Goal: Task Accomplishment & Management: Manage account settings

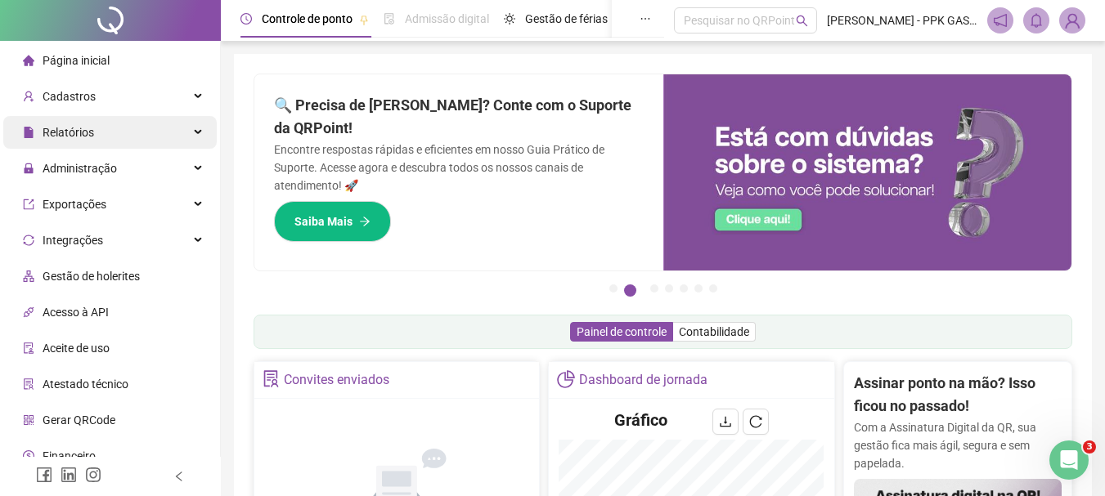
click at [147, 135] on div "Relatórios" at bounding box center [109, 132] width 213 height 33
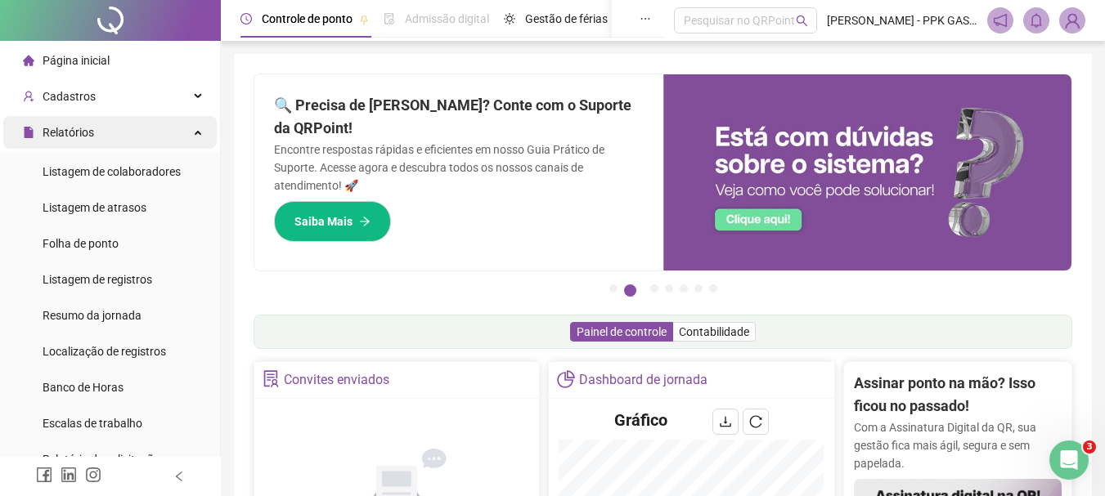
click at [147, 135] on div "Relatórios" at bounding box center [109, 132] width 213 height 33
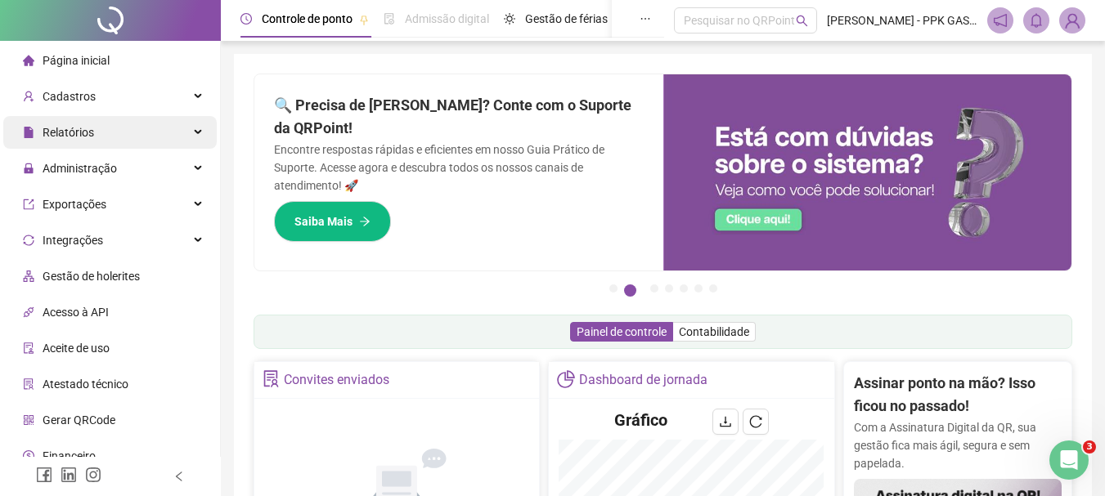
click at [147, 135] on div "Relatórios" at bounding box center [109, 132] width 213 height 33
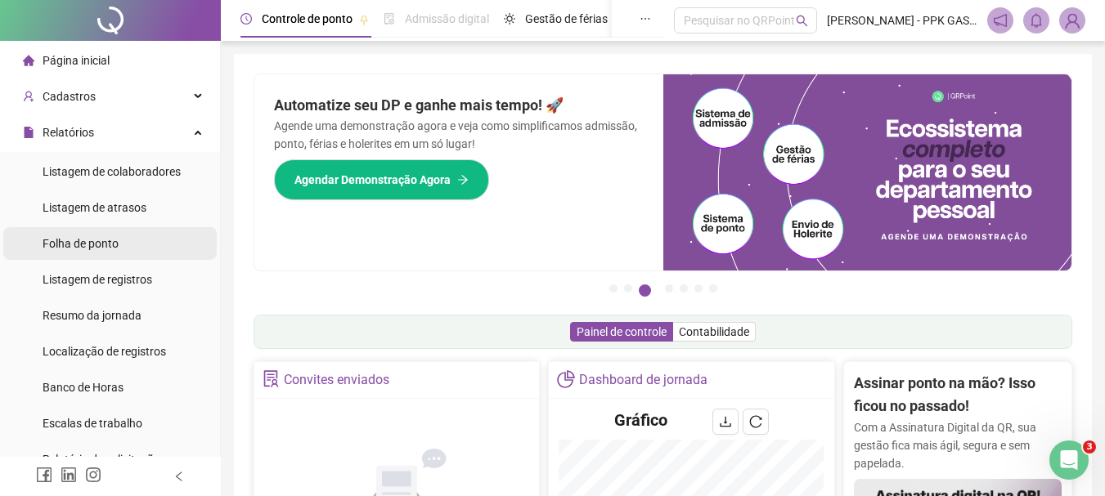
click at [96, 247] on span "Folha de ponto" at bounding box center [81, 243] width 76 height 13
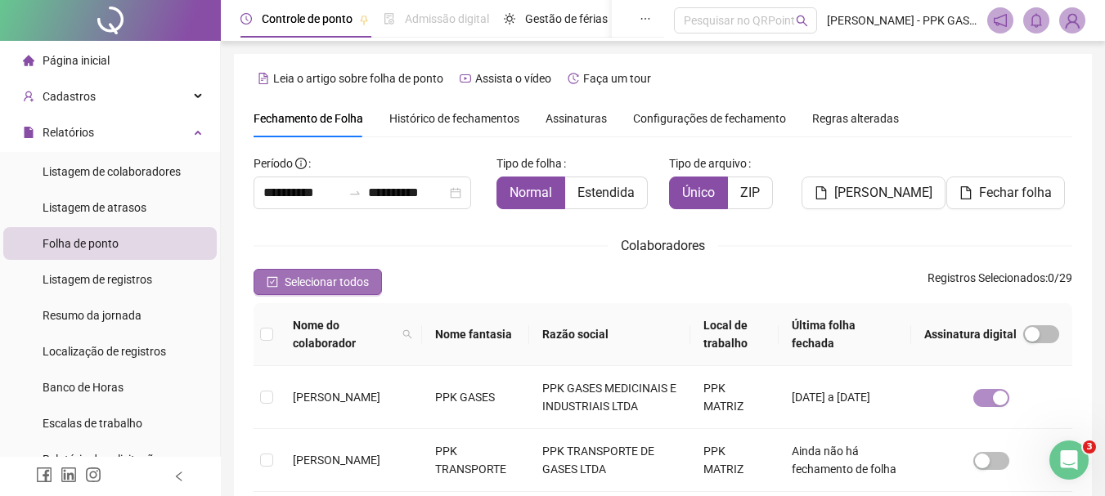
scroll to position [87, 0]
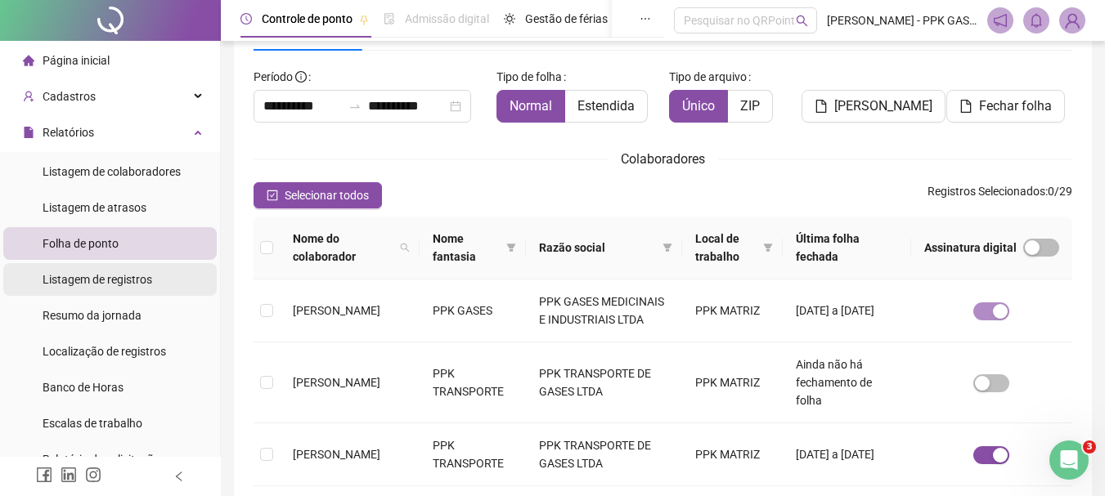
click at [118, 279] on span "Listagem de registros" at bounding box center [98, 279] width 110 height 13
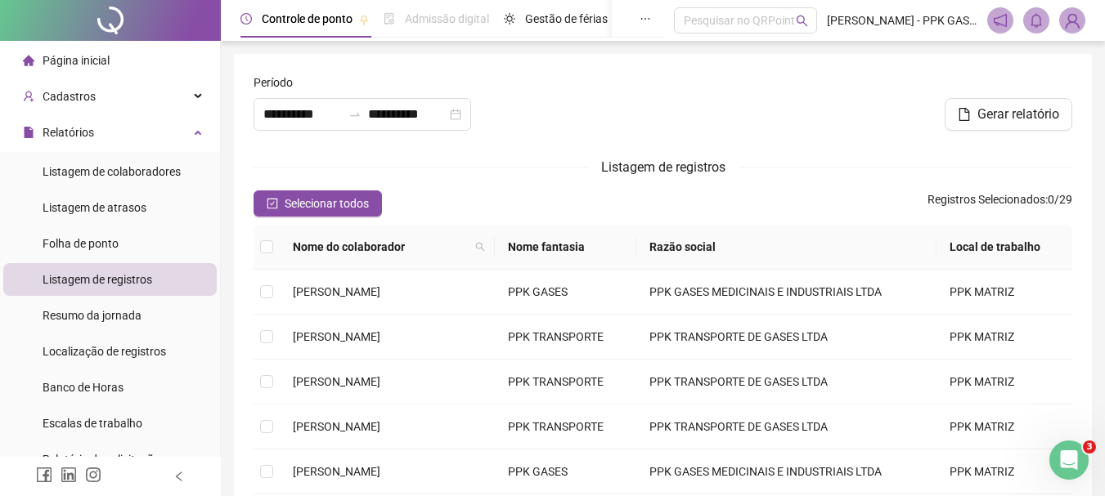
type input "**********"
click at [105, 178] on div "Listagem de colaboradores" at bounding box center [112, 171] width 138 height 33
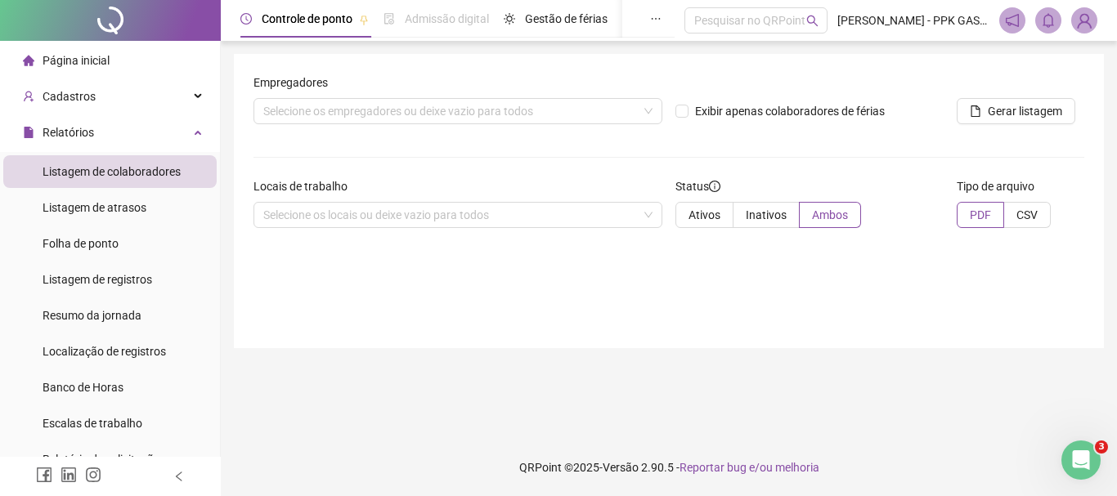
click at [59, 225] on ul "Listagem de colaboradores Listagem de atrasos Folha de ponto Listagem de regist…" at bounding box center [110, 315] width 220 height 327
click at [59, 206] on span "Listagem de atrasos" at bounding box center [95, 207] width 104 height 13
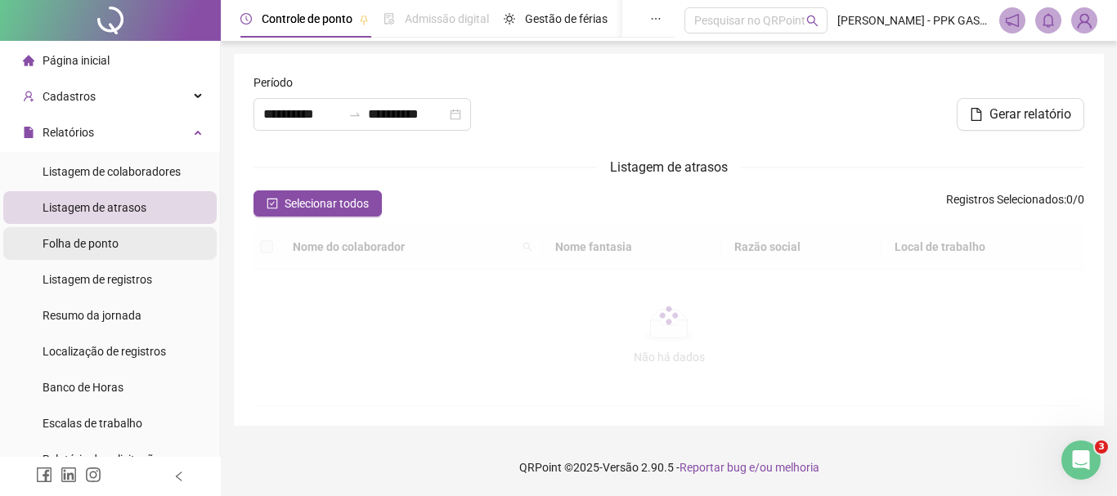
type input "**********"
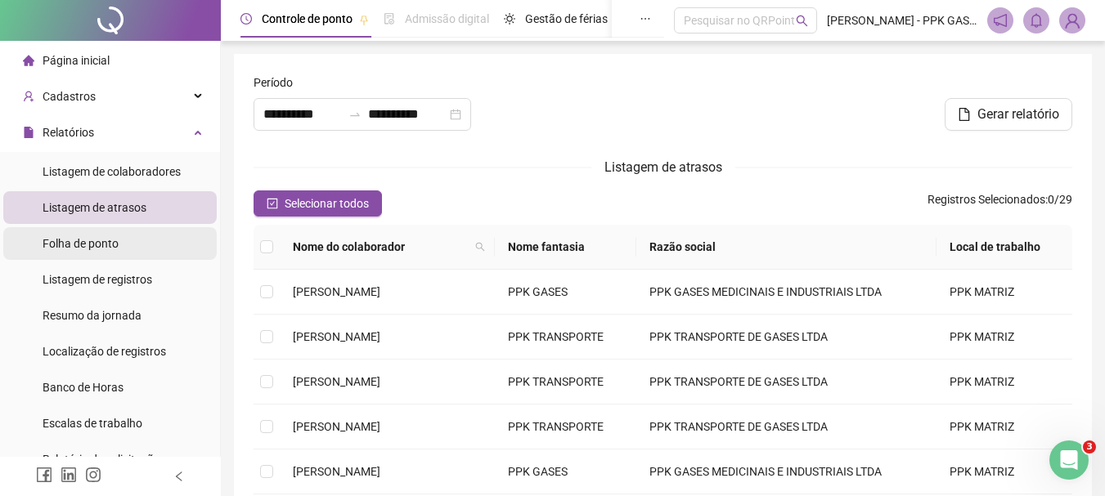
click at [56, 249] on span "Folha de ponto" at bounding box center [81, 243] width 76 height 13
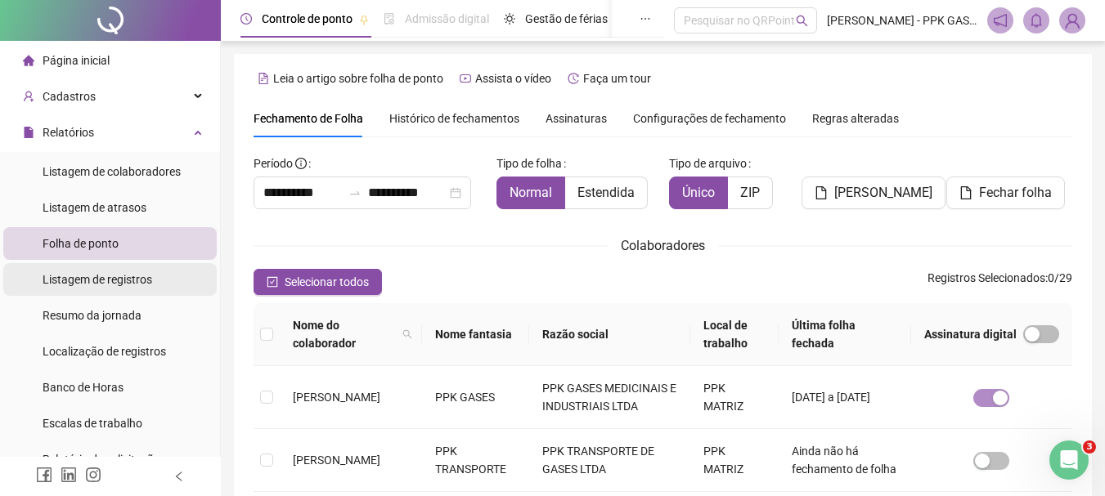
click at [87, 281] on span "Listagem de registros" at bounding box center [98, 279] width 110 height 13
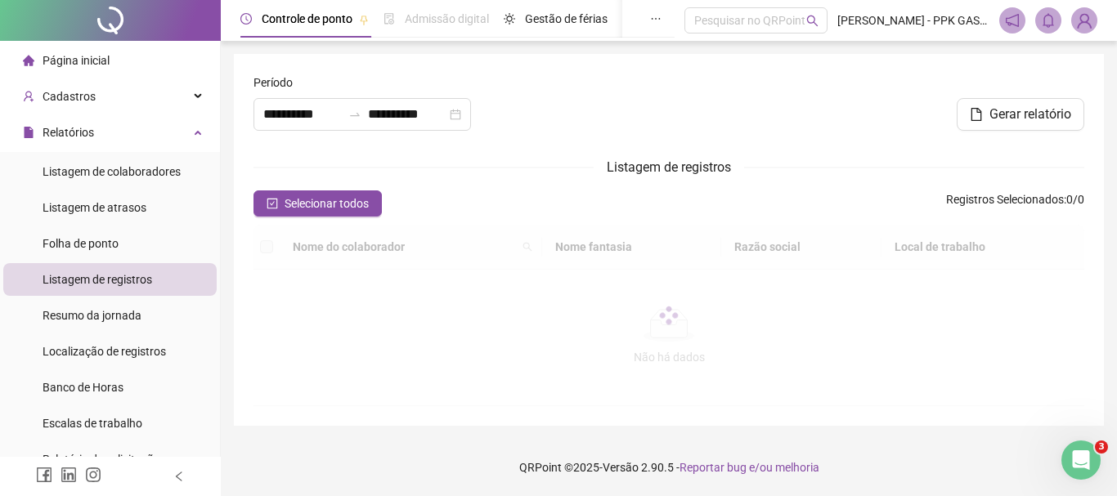
type input "**********"
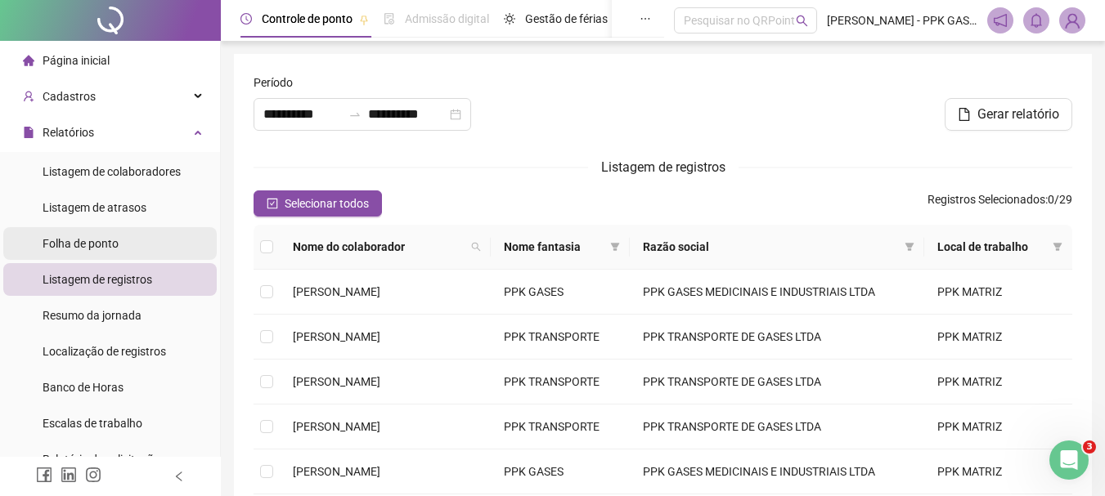
click at [110, 243] on span "Folha de ponto" at bounding box center [81, 243] width 76 height 13
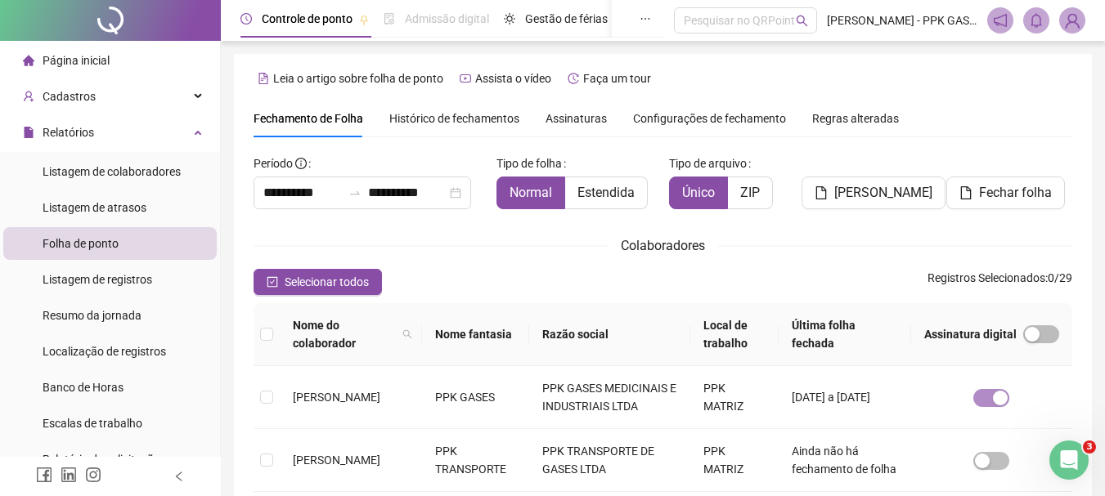
scroll to position [87, 0]
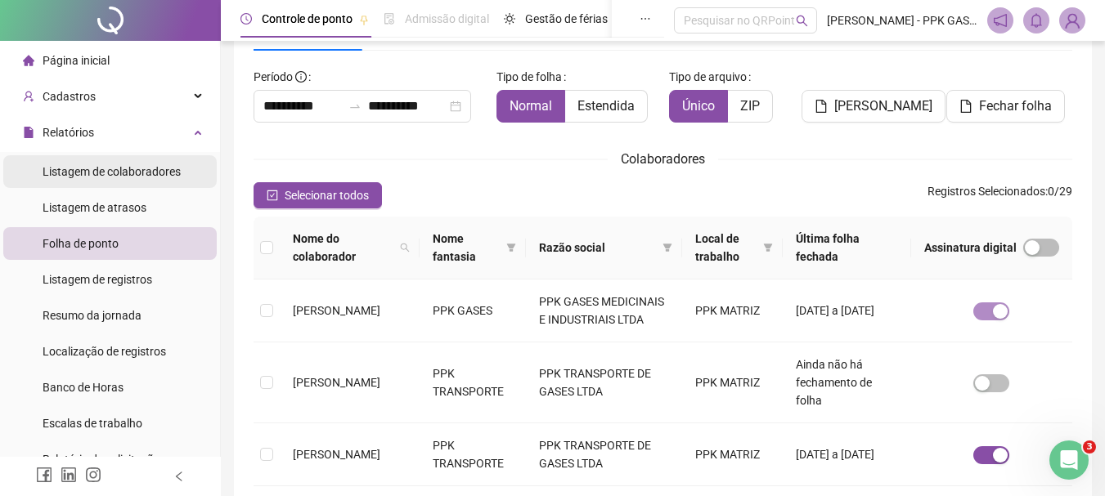
click at [101, 181] on div "Listagem de colaboradores" at bounding box center [112, 171] width 138 height 33
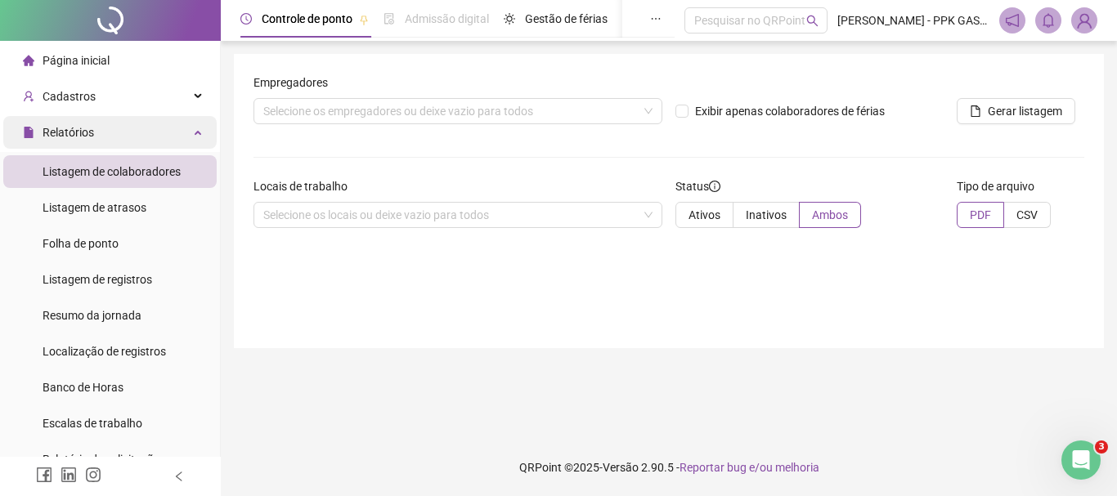
click at [201, 123] on div "Relatórios" at bounding box center [109, 132] width 213 height 33
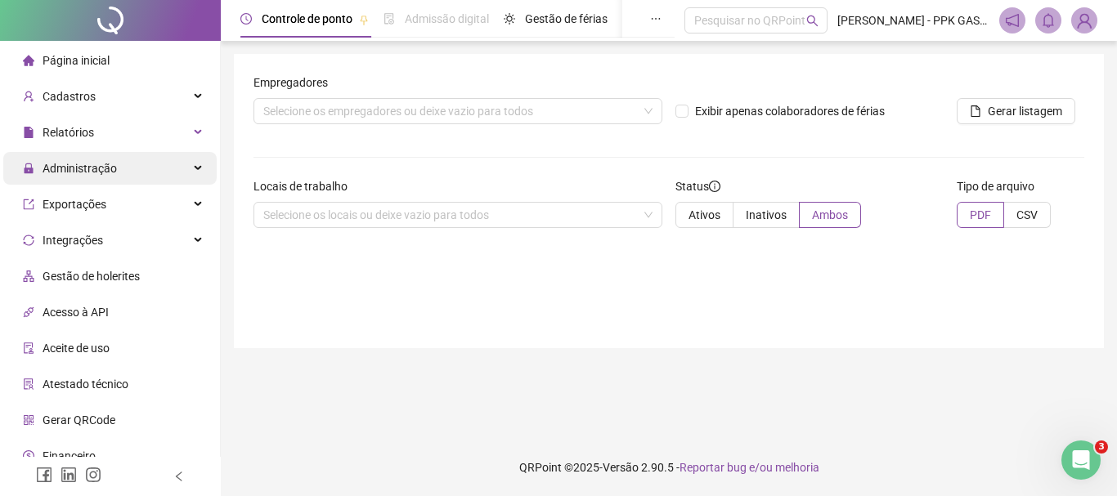
click at [65, 170] on span "Administração" at bounding box center [80, 168] width 74 height 13
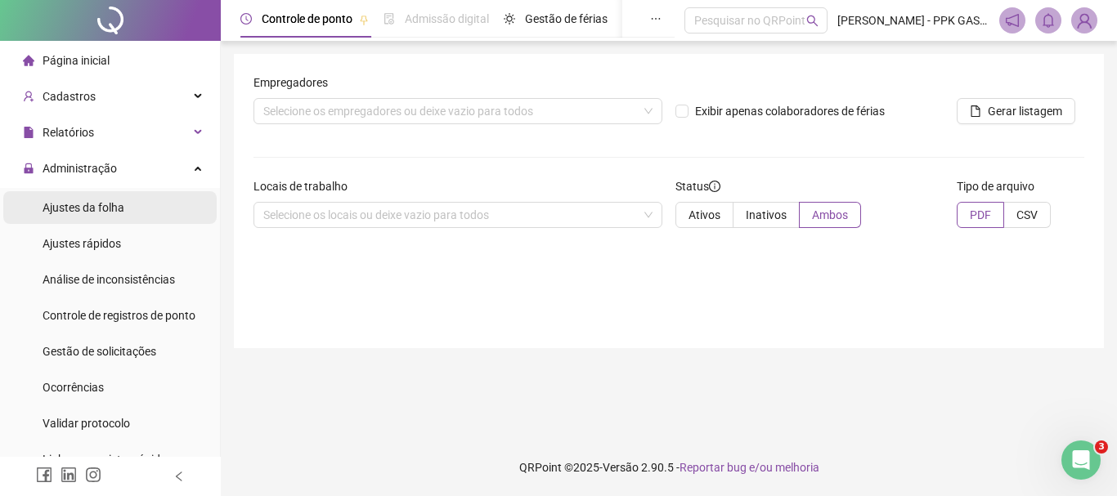
click at [75, 201] on span "Ajustes da folha" at bounding box center [84, 207] width 82 height 13
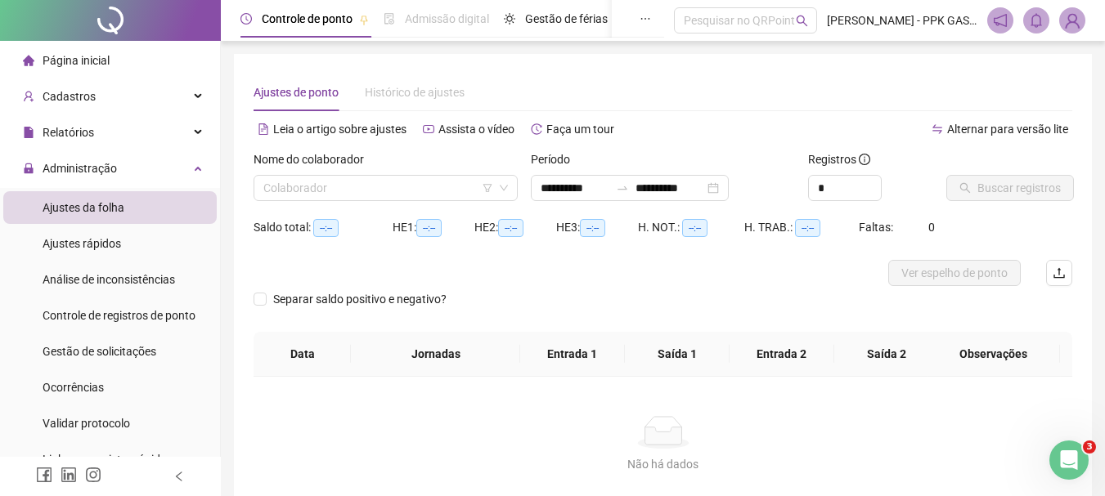
type input "**********"
click at [585, 184] on input "**********" at bounding box center [574, 188] width 69 height 18
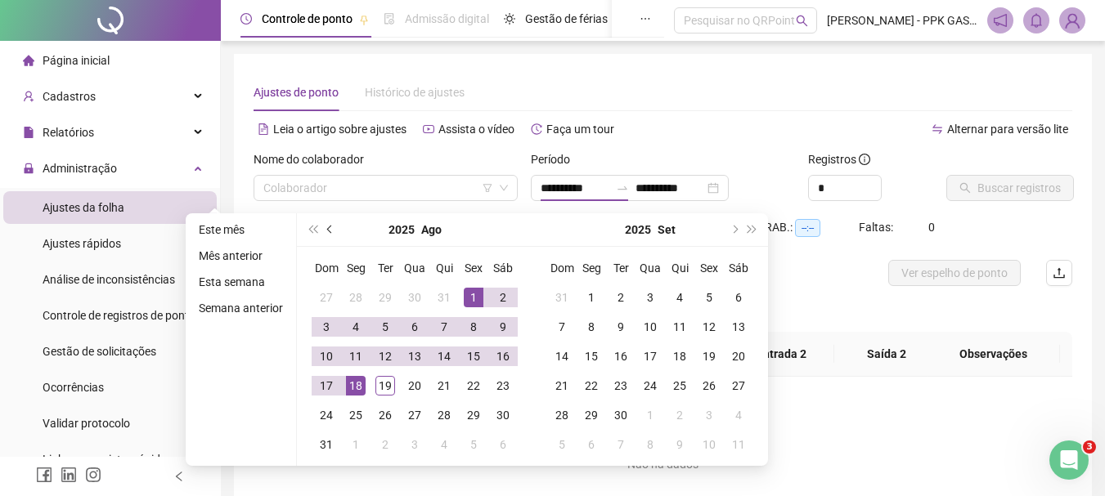
click at [324, 222] on button "prev-year" at bounding box center [330, 229] width 18 height 33
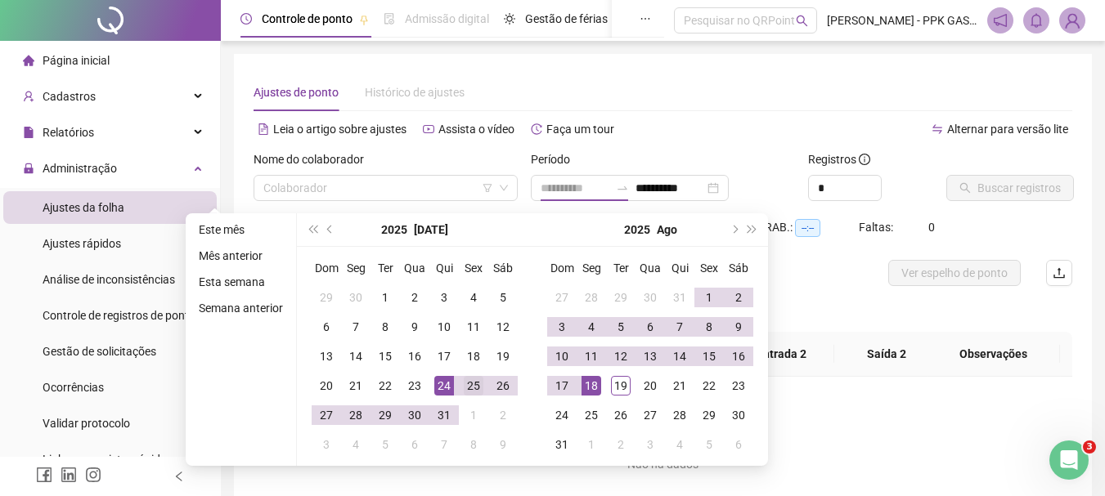
type input "**********"
click at [471, 389] on div "25" at bounding box center [474, 386] width 20 height 20
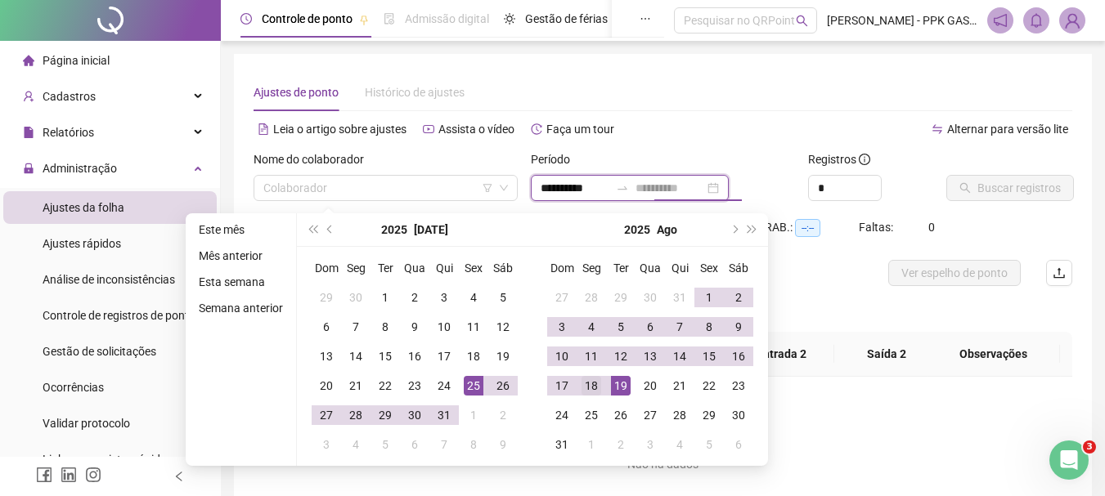
type input "**********"
click at [586, 379] on div "18" at bounding box center [591, 386] width 20 height 20
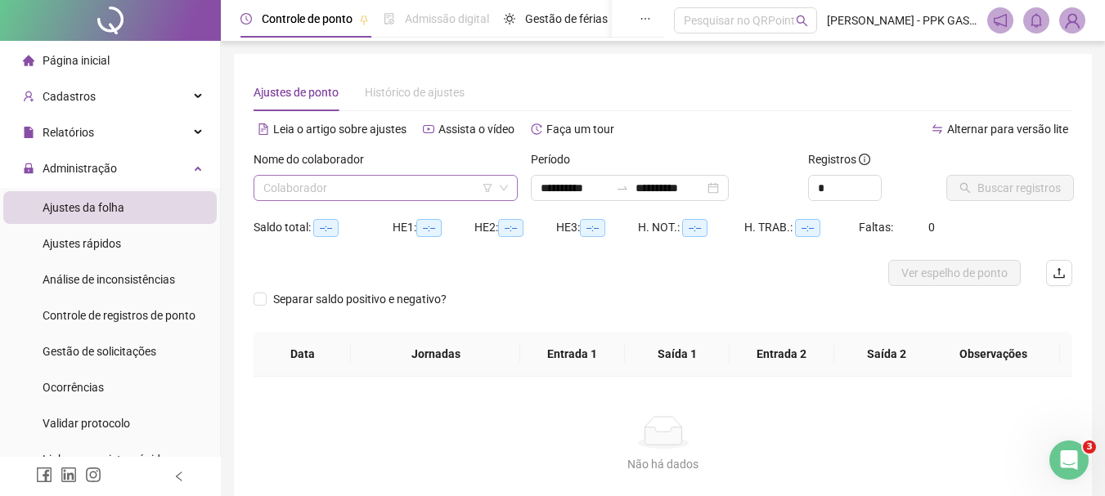
click at [500, 189] on icon "down" at bounding box center [504, 188] width 10 height 10
click at [506, 185] on icon "down" at bounding box center [504, 188] width 10 height 10
click at [444, 181] on input "search" at bounding box center [378, 188] width 230 height 25
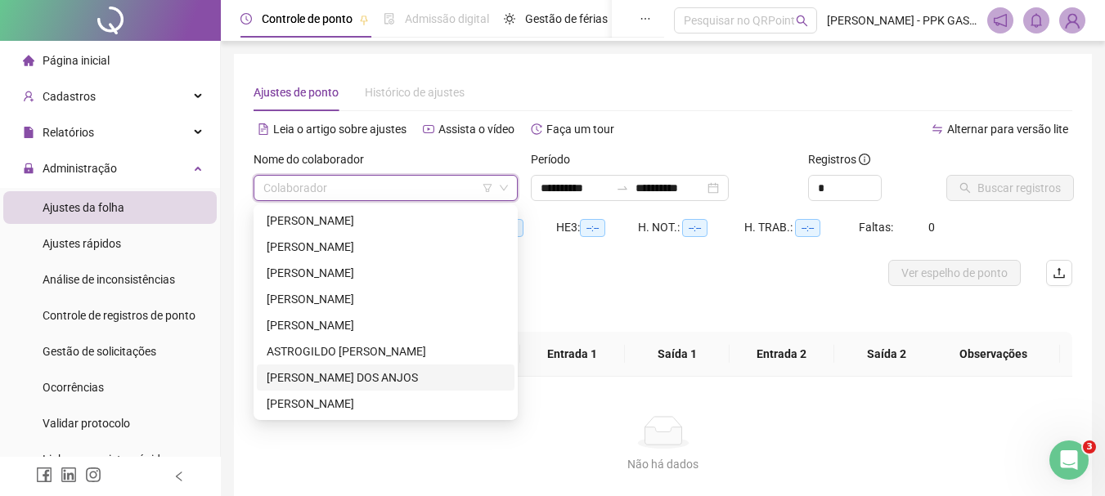
click at [352, 366] on div "[PERSON_NAME] DOS ANJOS" at bounding box center [386, 378] width 258 height 26
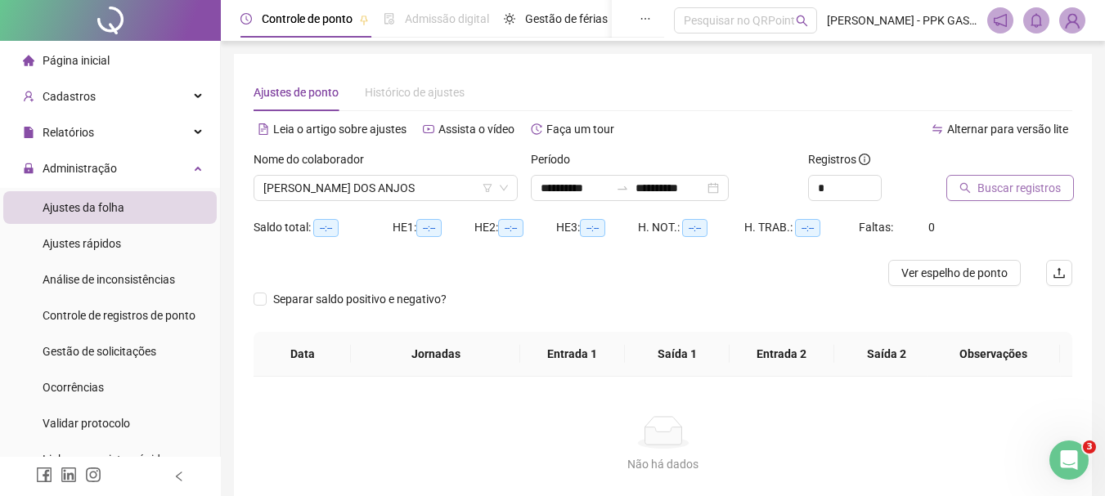
click at [994, 184] on span "Buscar registros" at bounding box center [1018, 188] width 83 height 18
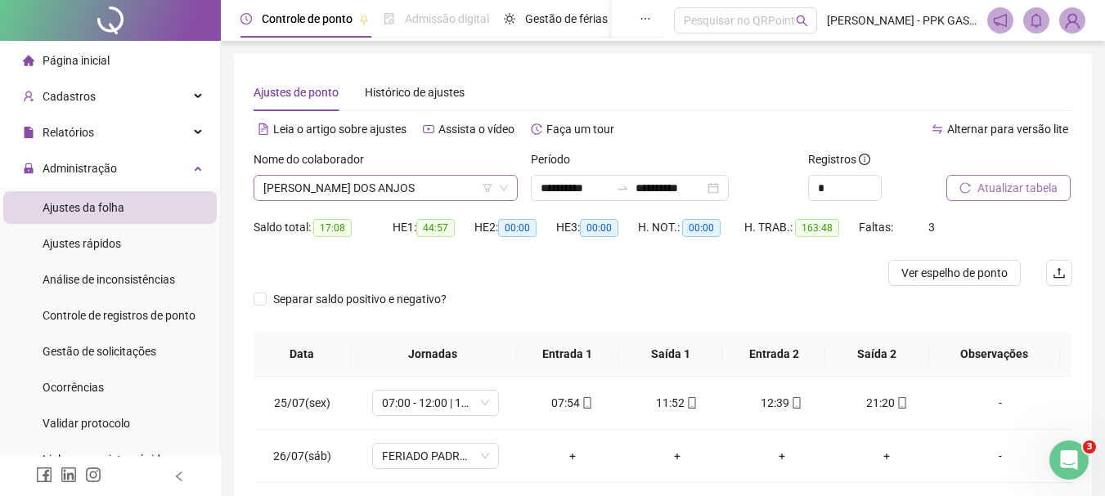
click at [466, 189] on span "[PERSON_NAME] DOS ANJOS" at bounding box center [385, 188] width 244 height 25
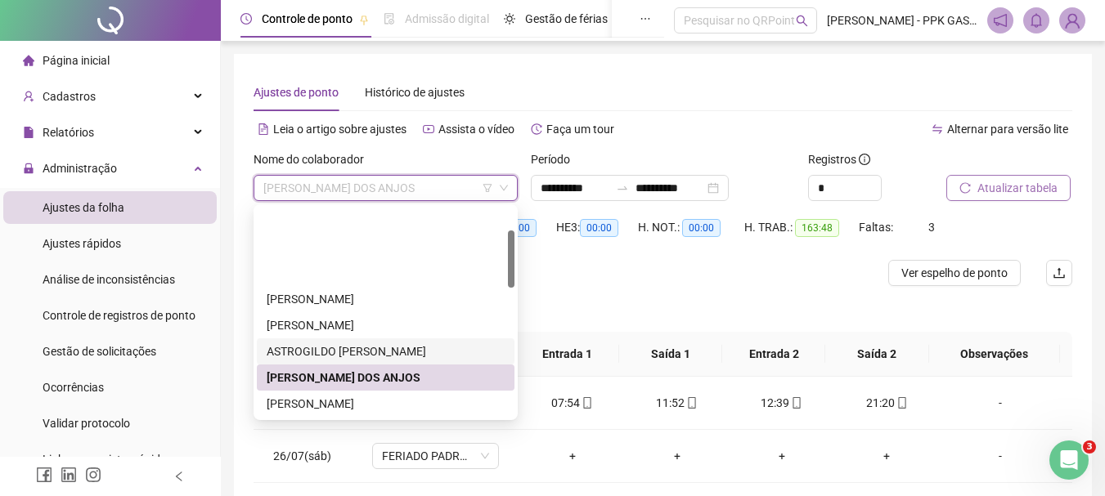
scroll to position [82, 0]
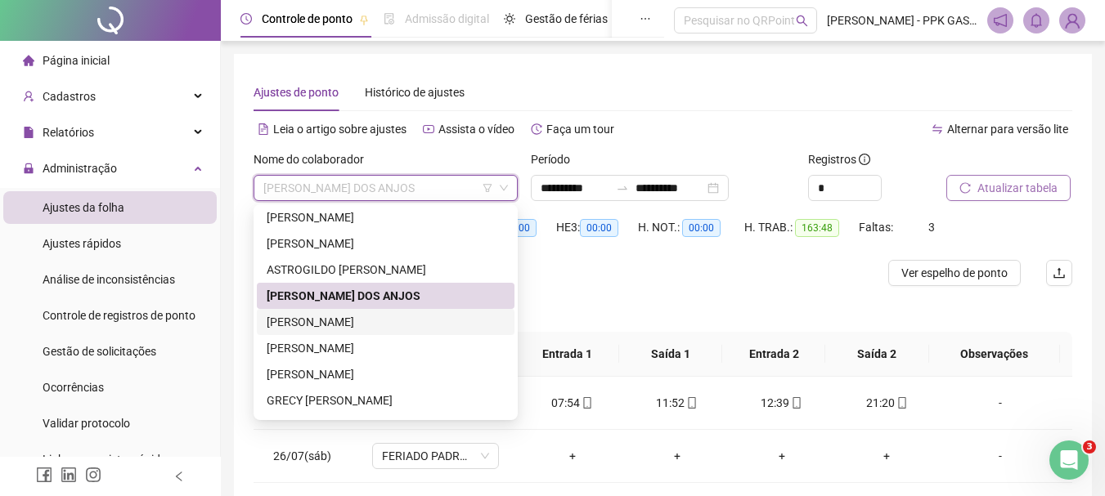
click at [339, 316] on div "[PERSON_NAME]" at bounding box center [386, 322] width 238 height 18
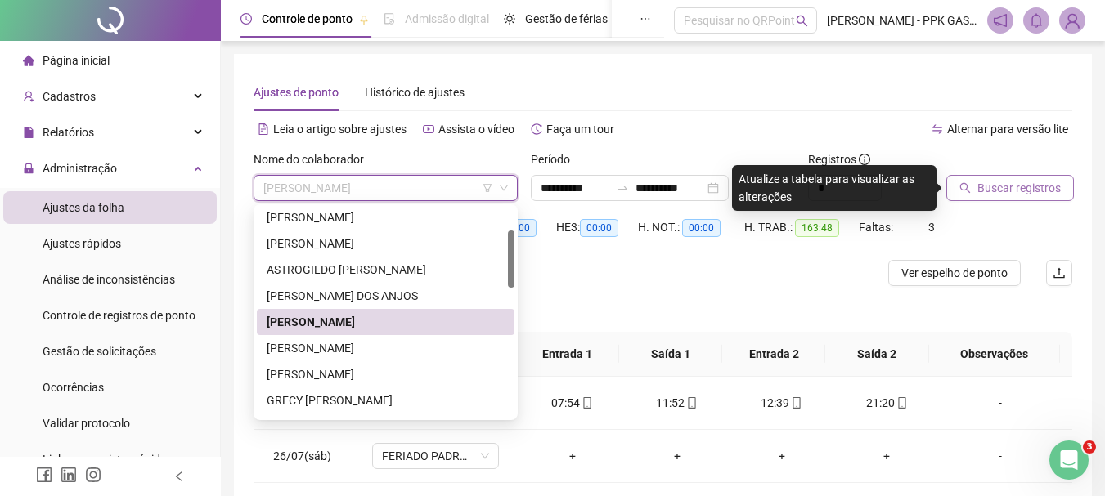
click at [450, 186] on span "[PERSON_NAME]" at bounding box center [385, 188] width 244 height 25
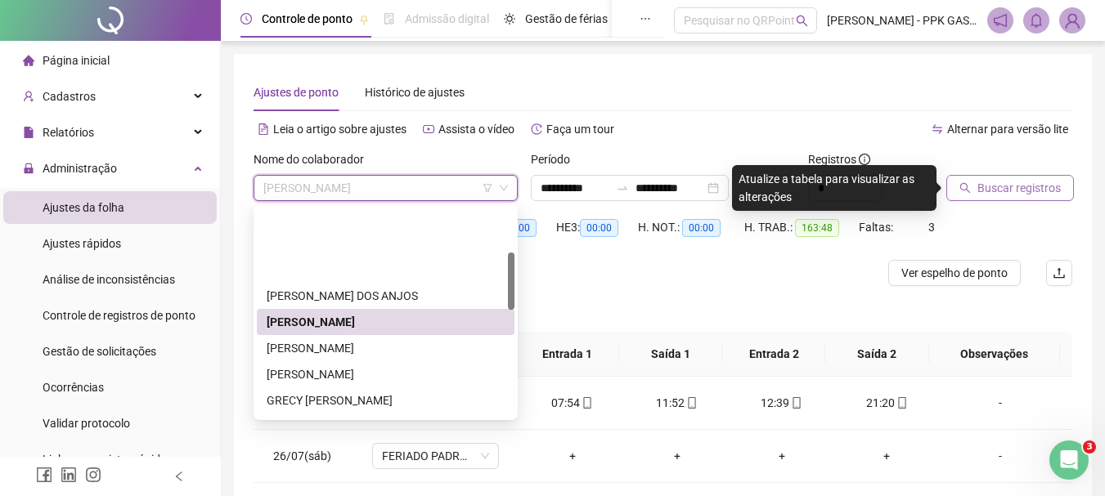
scroll to position [164, 0]
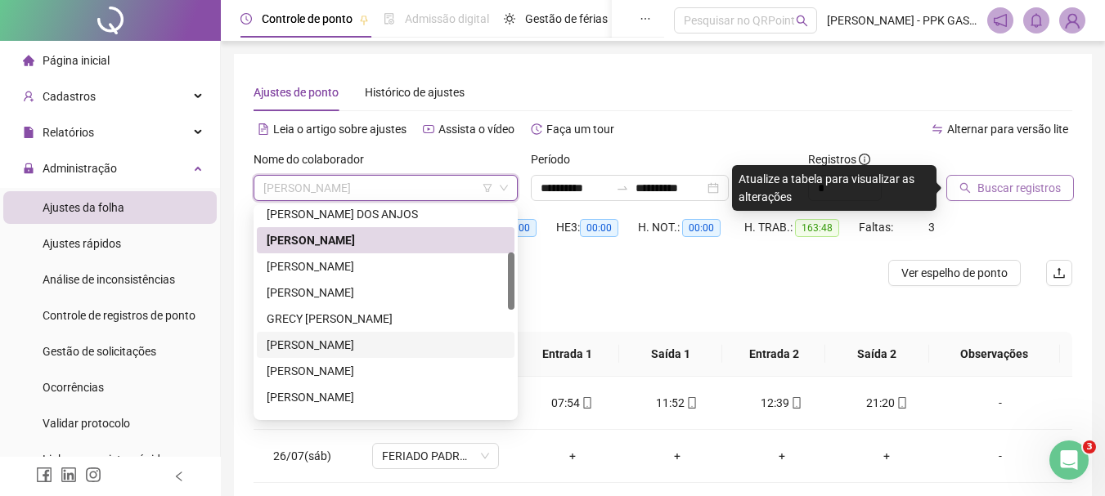
click at [309, 341] on div "[PERSON_NAME]" at bounding box center [386, 345] width 238 height 18
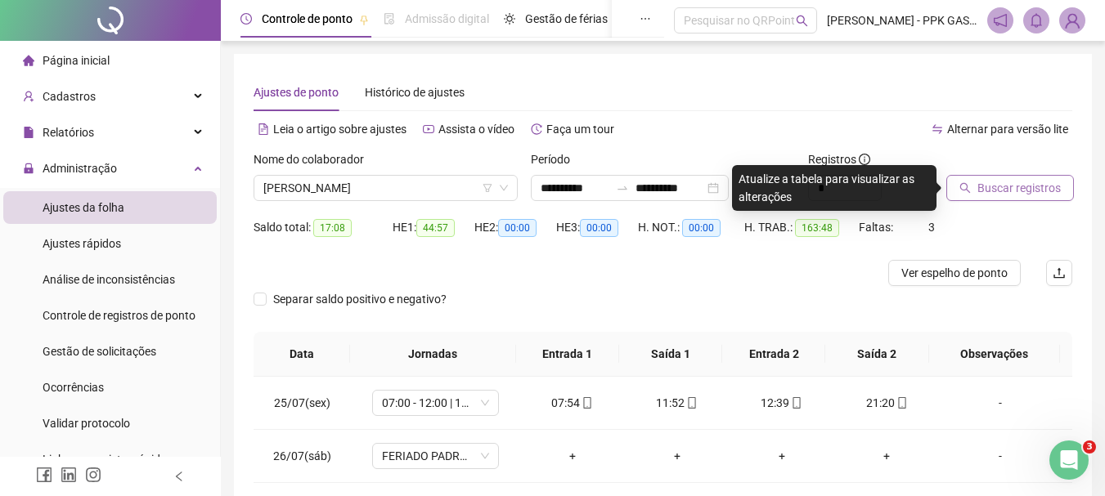
click at [960, 182] on button "Buscar registros" at bounding box center [1010, 188] width 128 height 26
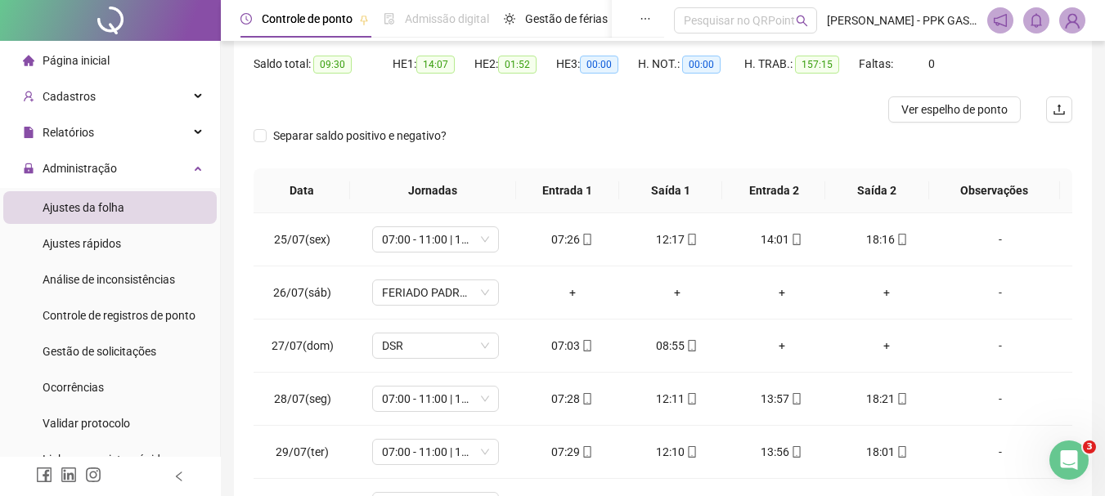
scroll to position [0, 0]
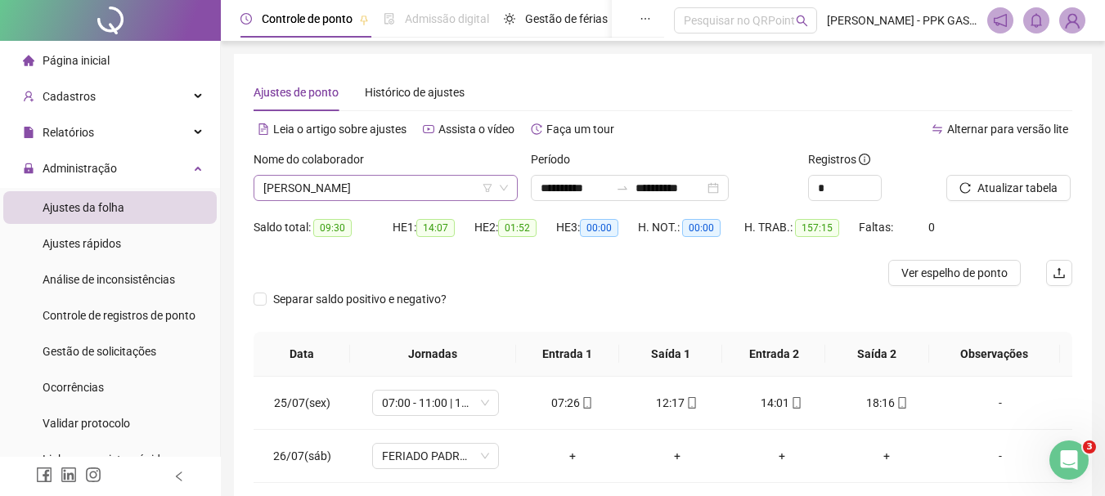
click at [404, 192] on span "[PERSON_NAME]" at bounding box center [385, 188] width 244 height 25
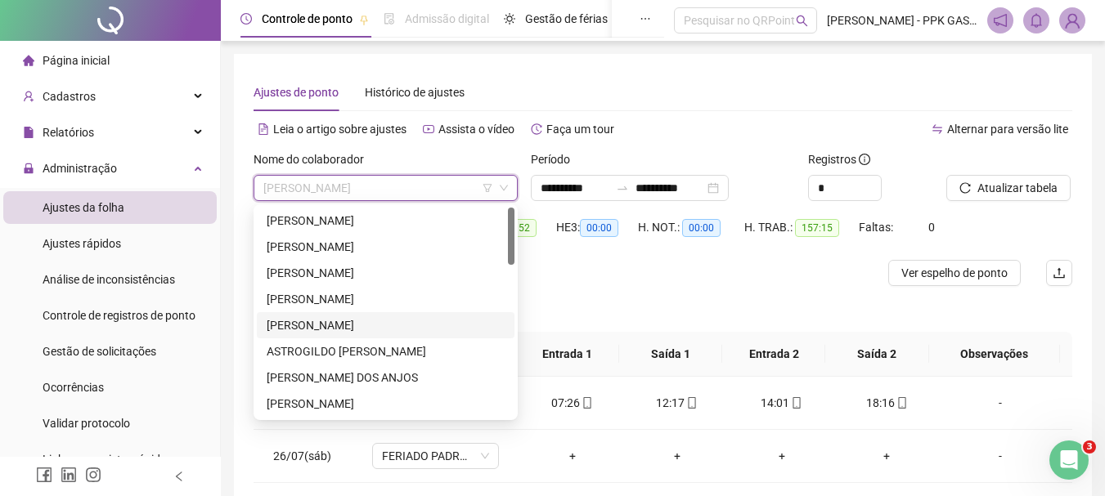
scroll to position [82, 0]
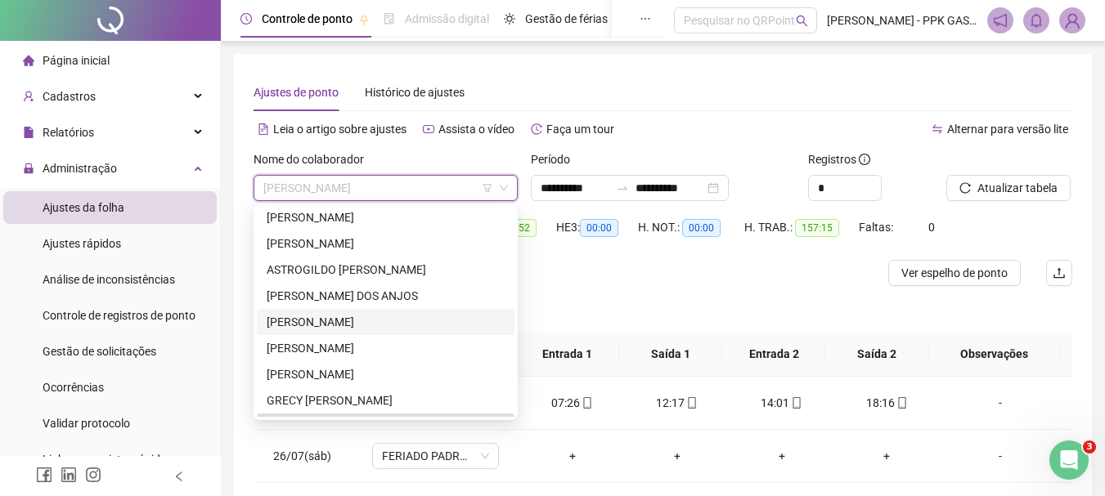
click at [379, 316] on div "[PERSON_NAME]" at bounding box center [386, 322] width 238 height 18
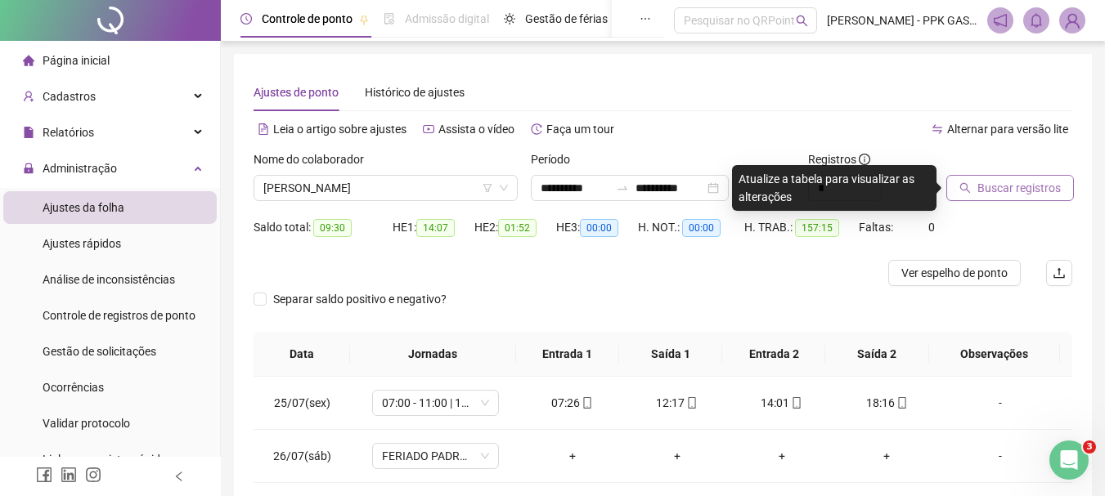
click at [975, 197] on button "Buscar registros" at bounding box center [1010, 188] width 128 height 26
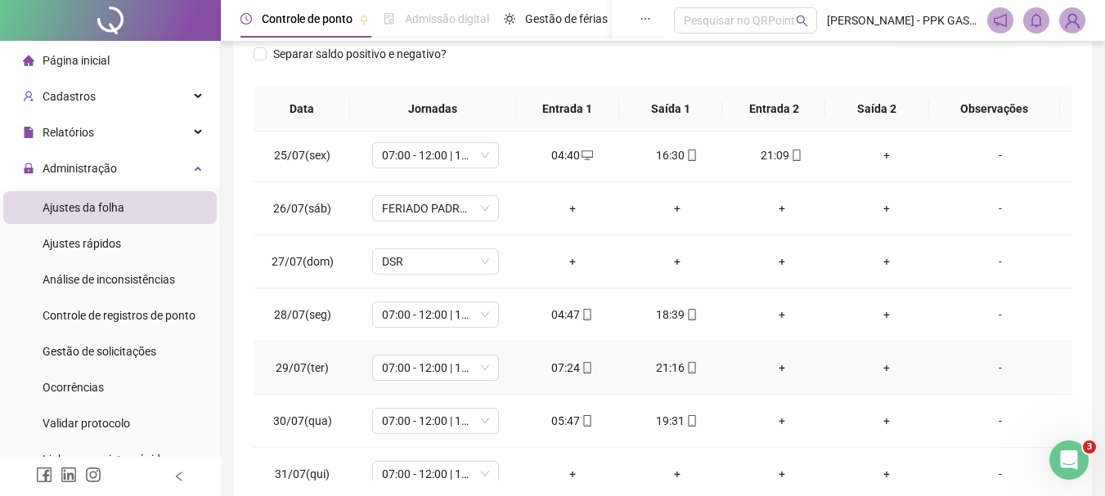
scroll to position [0, 0]
click at [771, 320] on div "+" at bounding box center [781, 317] width 78 height 18
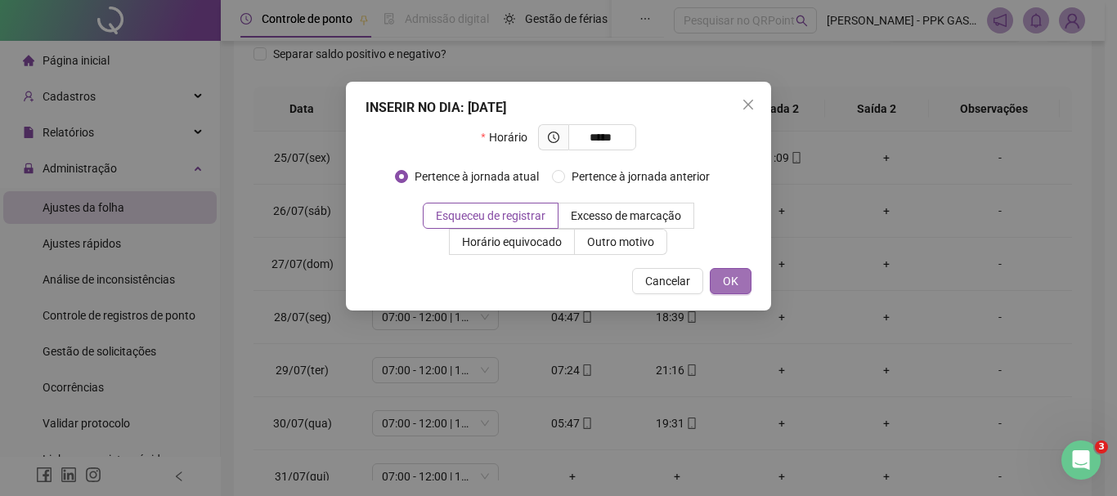
type input "*****"
click at [723, 277] on span "OK" at bounding box center [731, 281] width 16 height 18
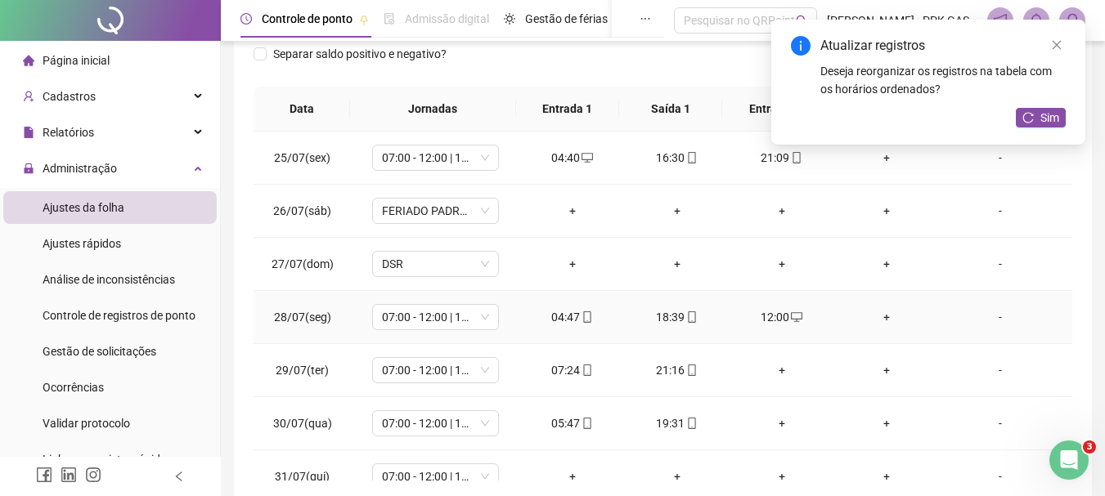
click at [876, 312] on div "+" at bounding box center [886, 317] width 78 height 18
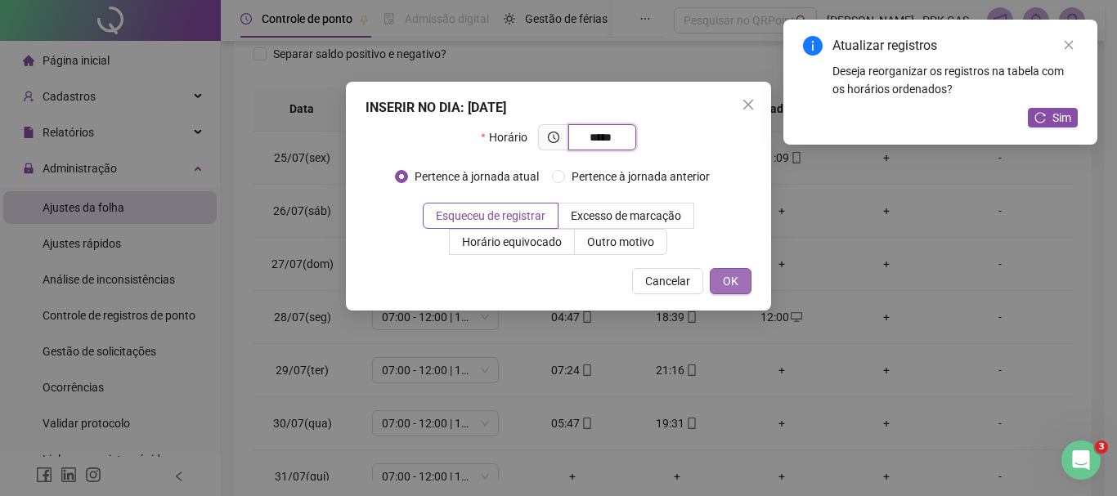
type input "*****"
click at [742, 277] on button "OK" at bounding box center [731, 281] width 42 height 26
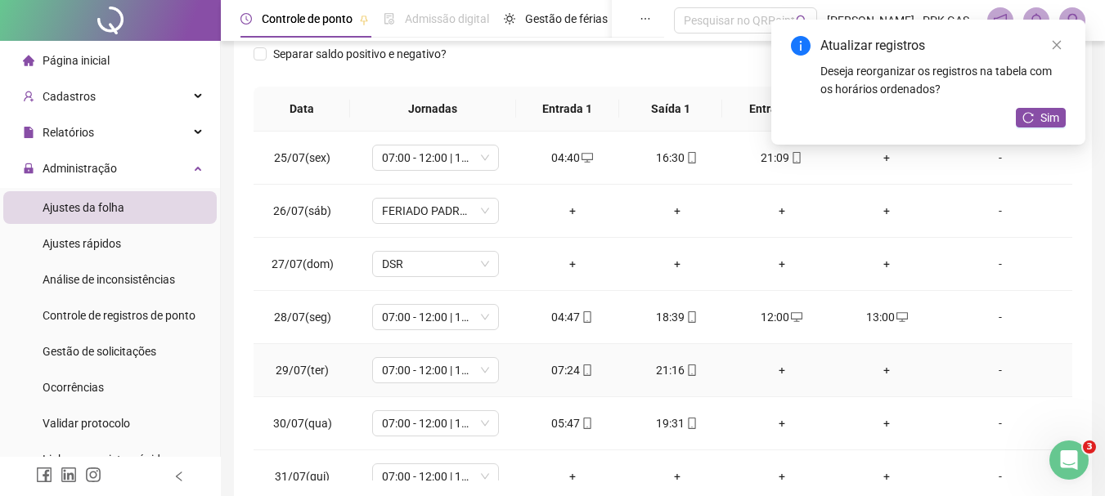
click at [774, 369] on div "+" at bounding box center [781, 370] width 78 height 18
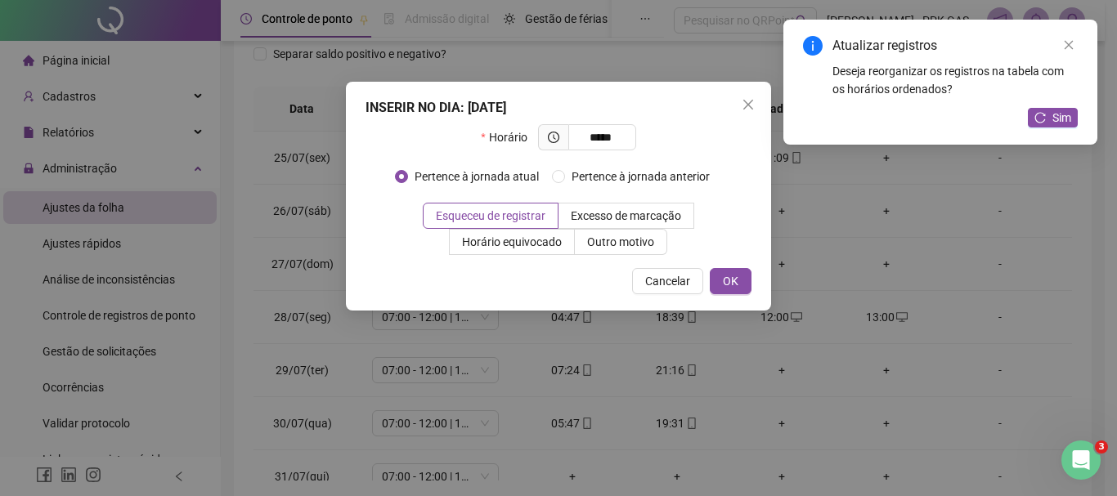
type input "*****"
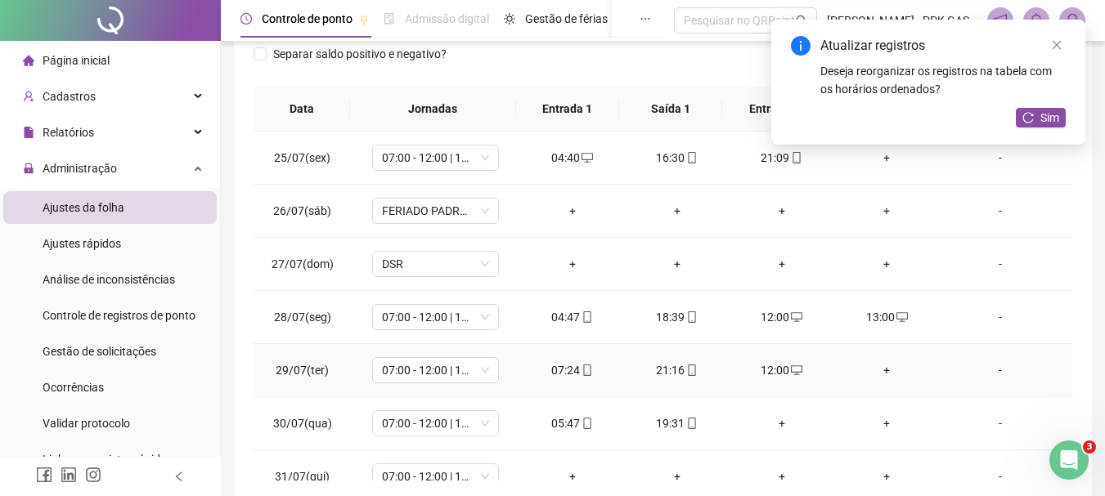
click at [872, 372] on div "+" at bounding box center [886, 370] width 78 height 18
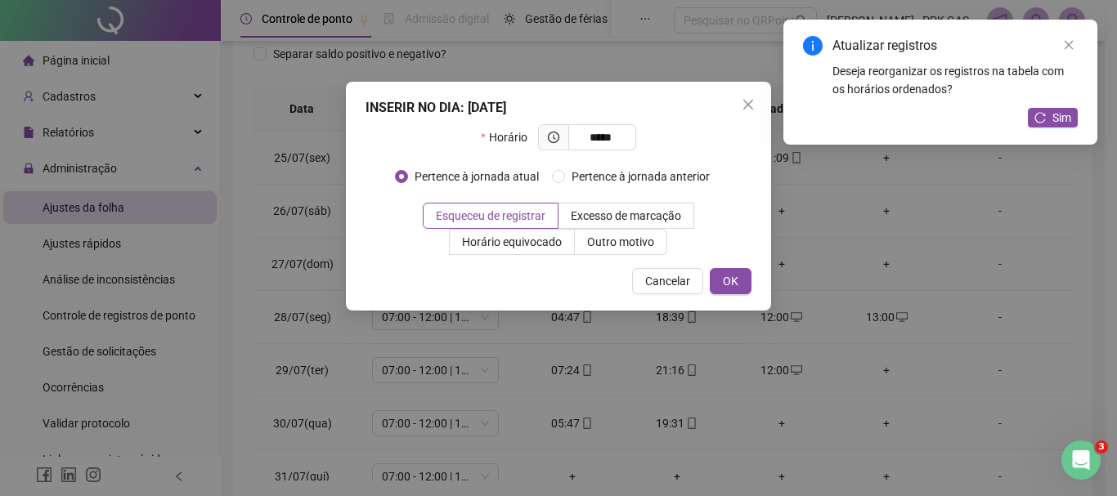
type input "*****"
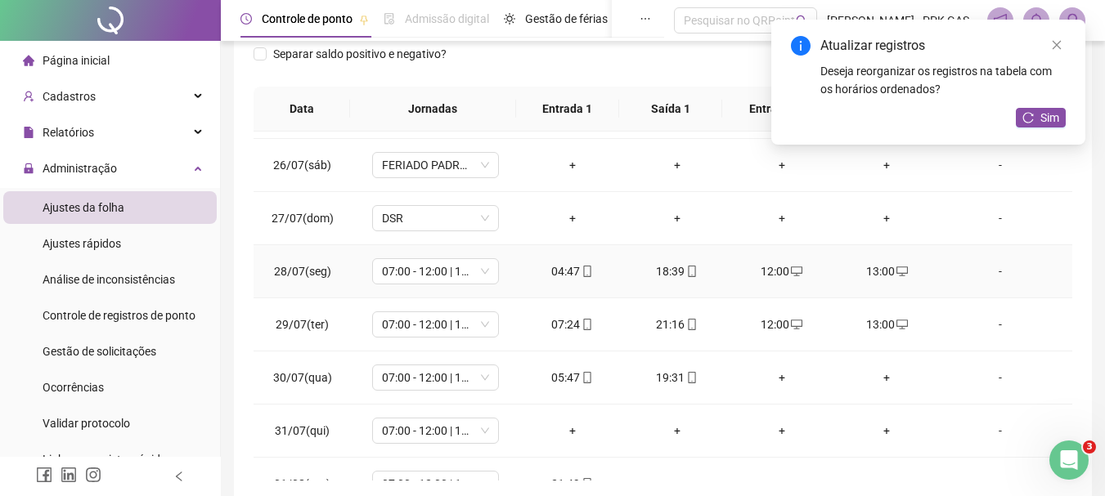
scroll to position [82, 0]
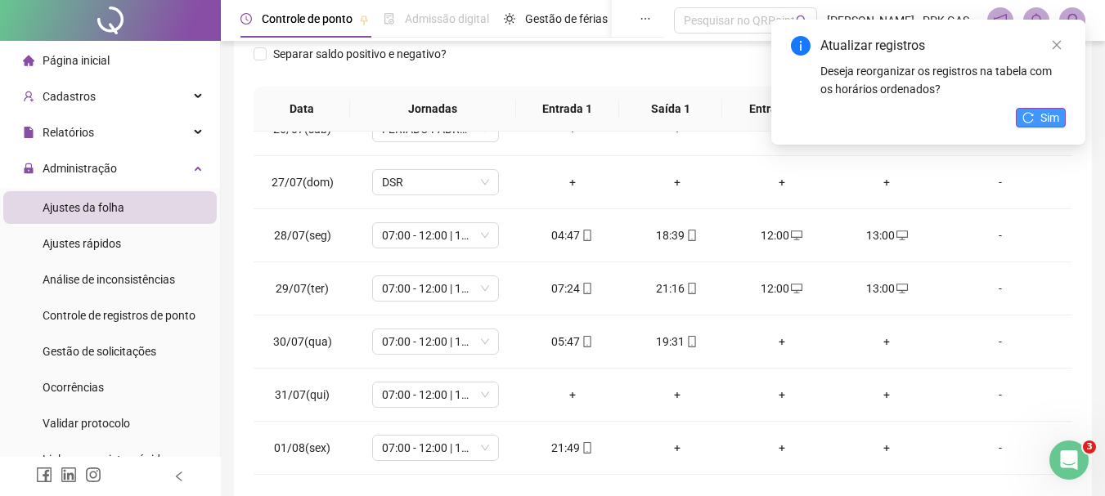
click at [1060, 119] on button "Sim" at bounding box center [1040, 118] width 50 height 20
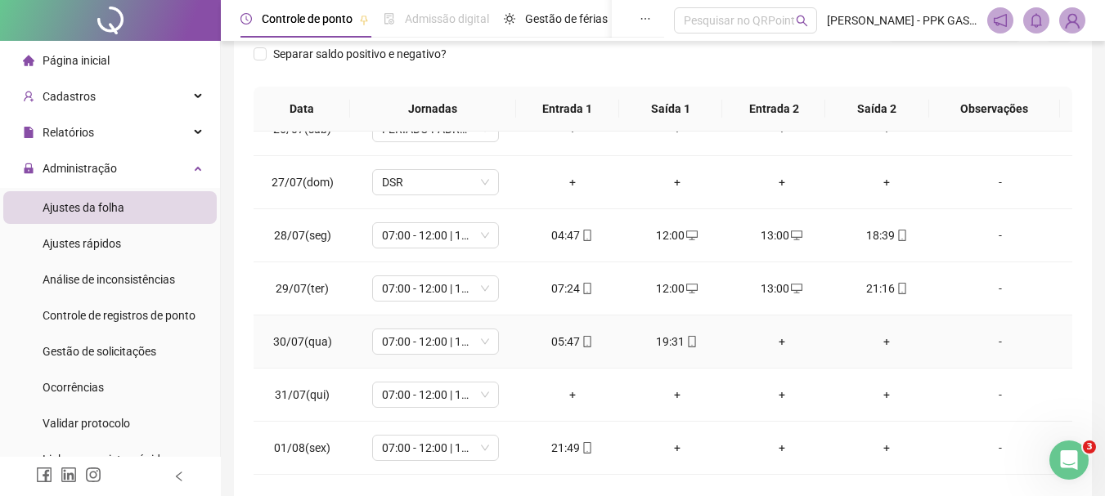
click at [777, 346] on div "+" at bounding box center [781, 342] width 78 height 18
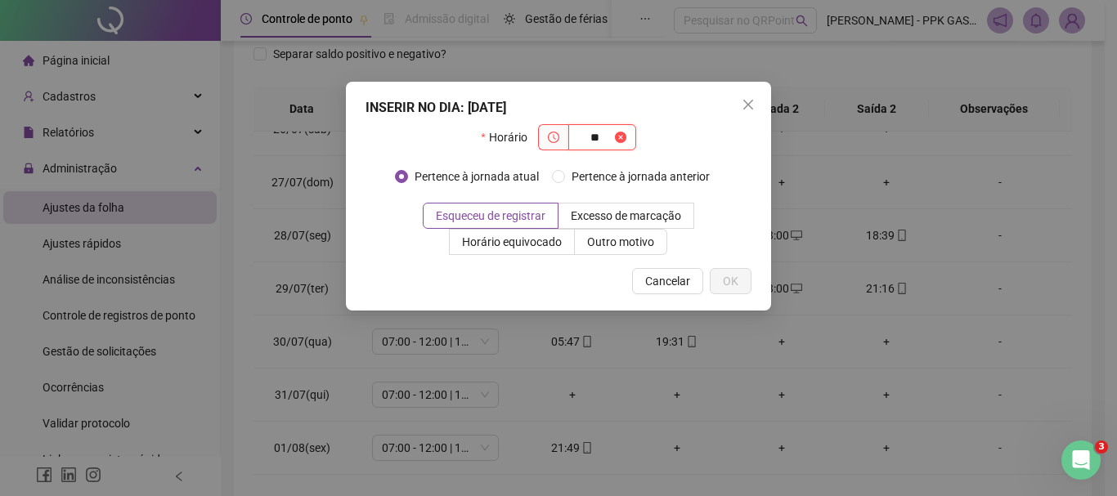
type input "**"
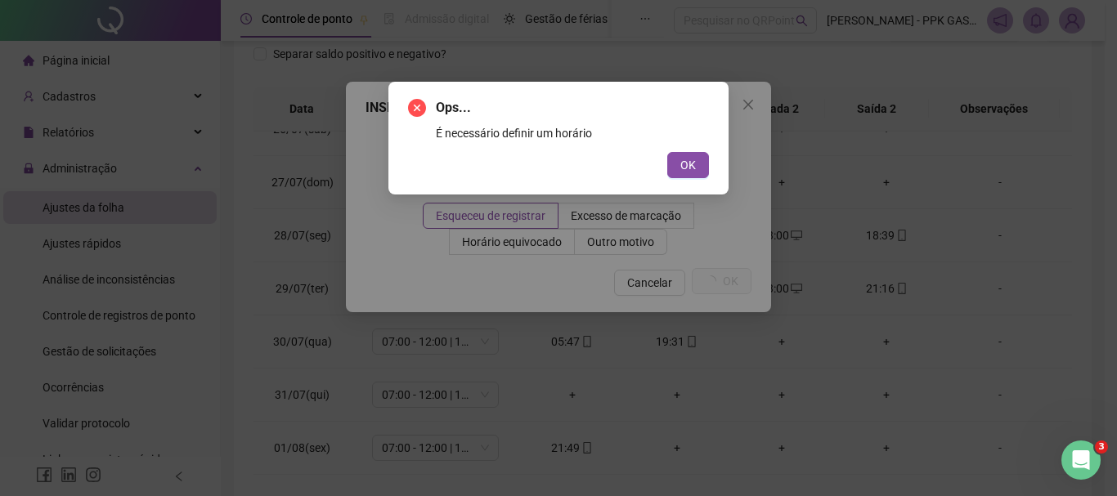
click at [667, 152] on button "OK" at bounding box center [688, 165] width 42 height 26
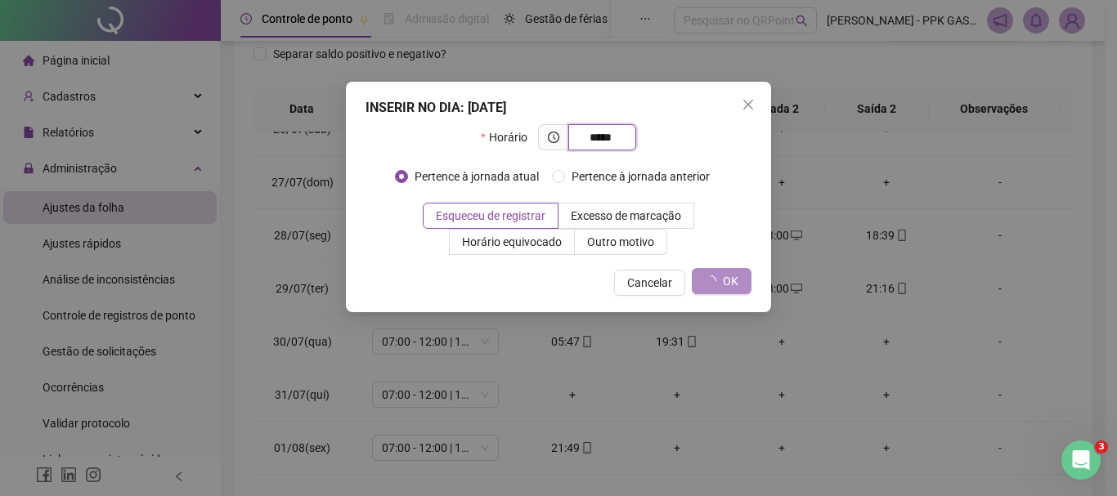
type input "*****"
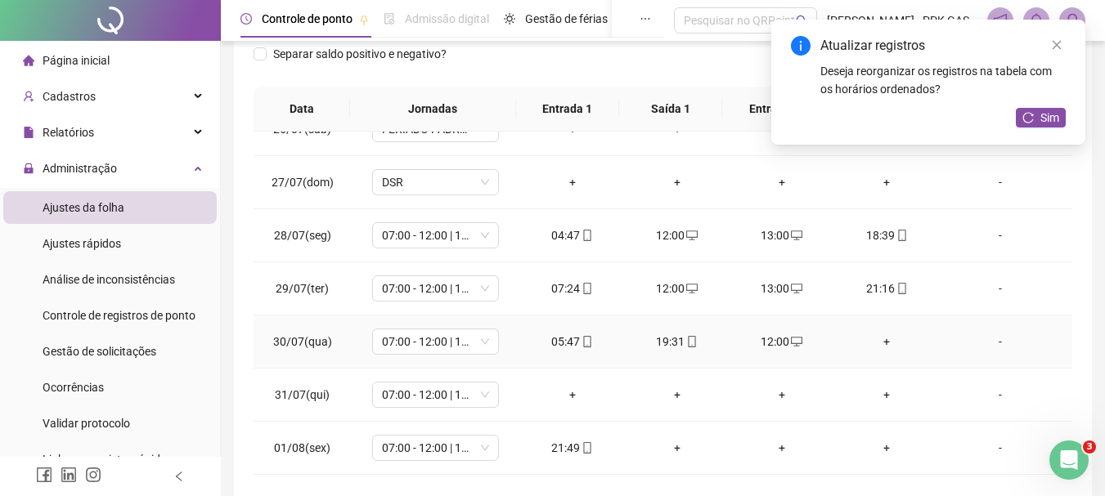
click at [878, 346] on div "+" at bounding box center [886, 342] width 78 height 18
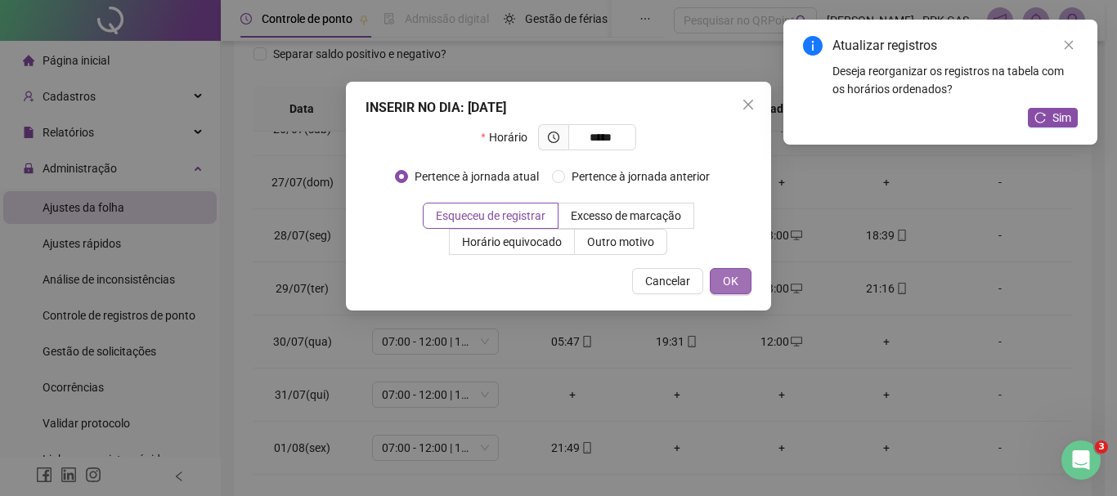
type input "*****"
click at [737, 286] on span "OK" at bounding box center [731, 281] width 16 height 18
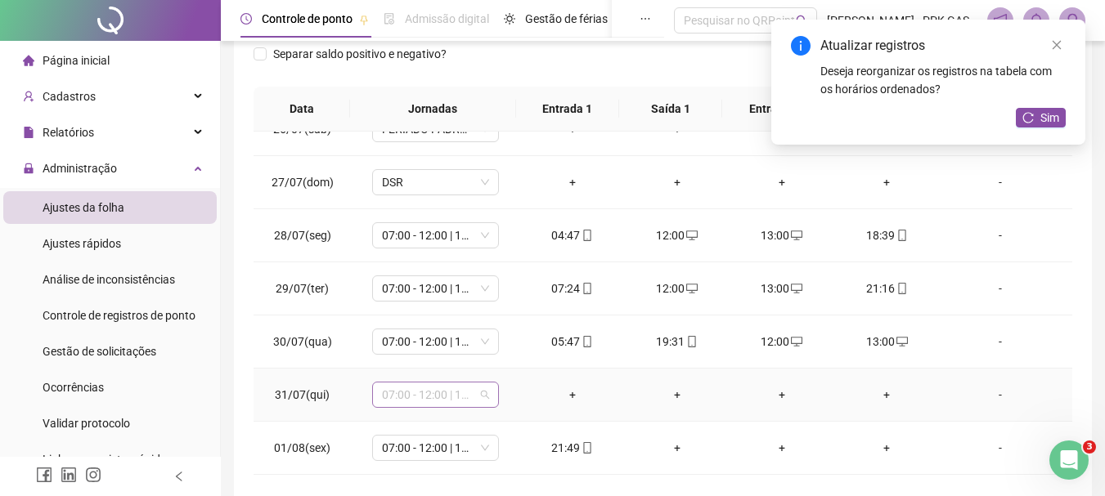
click at [486, 397] on span "07:00 - 12:00 | 13:00 - 15:20" at bounding box center [435, 395] width 107 height 25
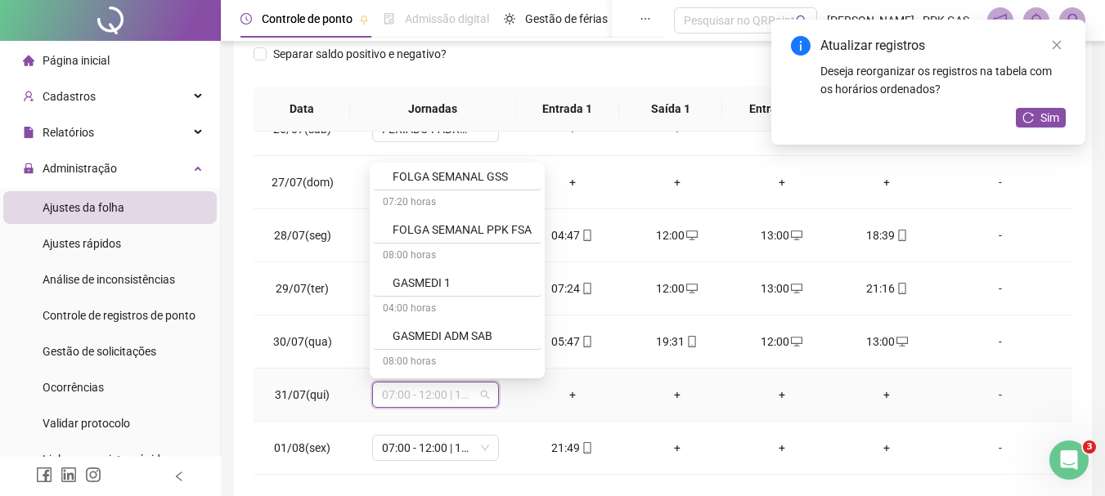
scroll to position [1063, 0]
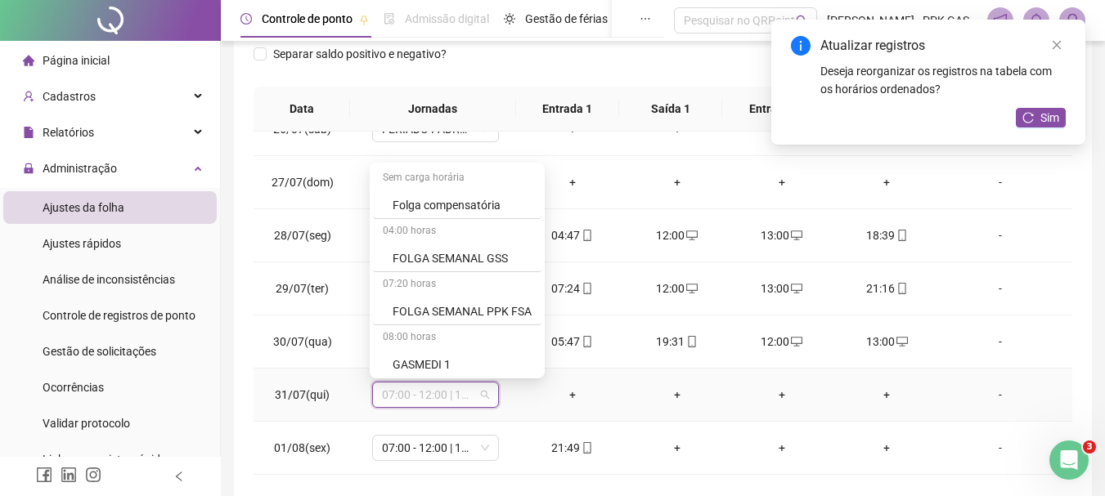
click at [469, 312] on div "FOLGA SEMANAL PPK FSA" at bounding box center [461, 312] width 139 height 18
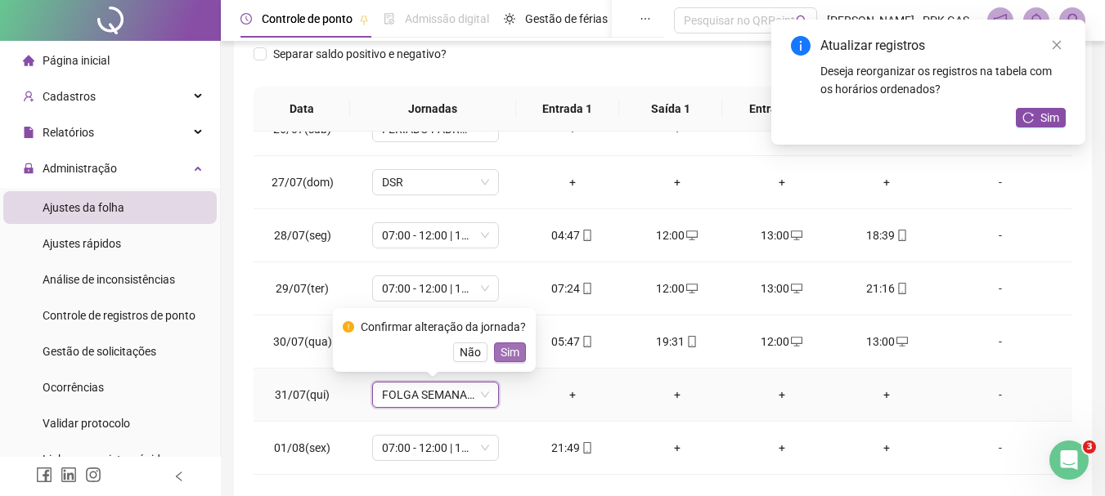
click at [517, 347] on button "Sim" at bounding box center [510, 353] width 32 height 20
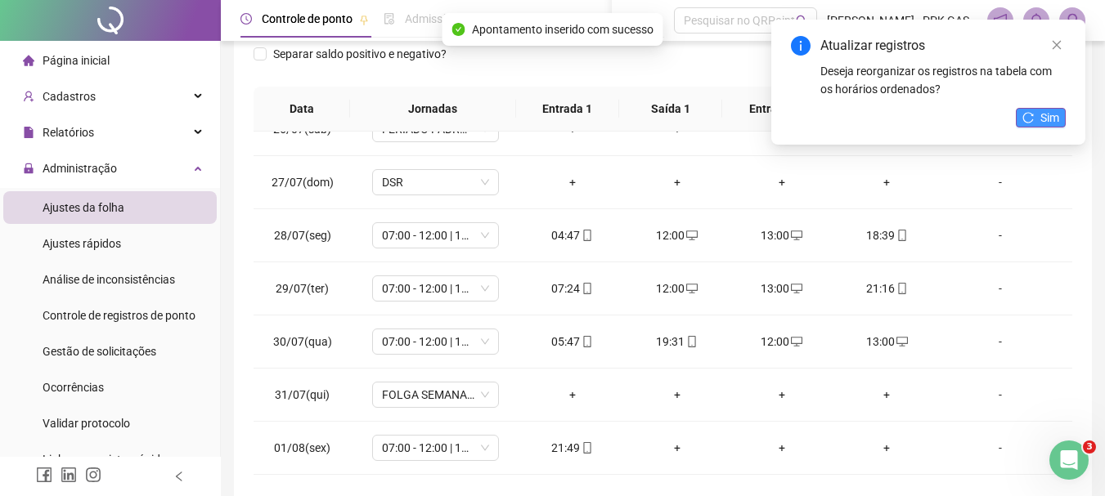
click at [1051, 121] on span "Sim" at bounding box center [1049, 118] width 19 height 18
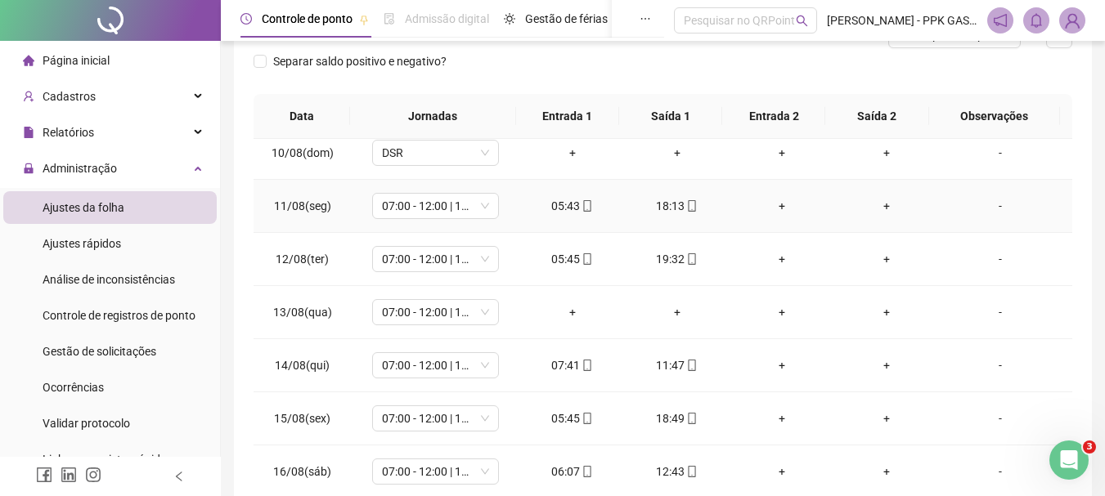
scroll to position [899, 0]
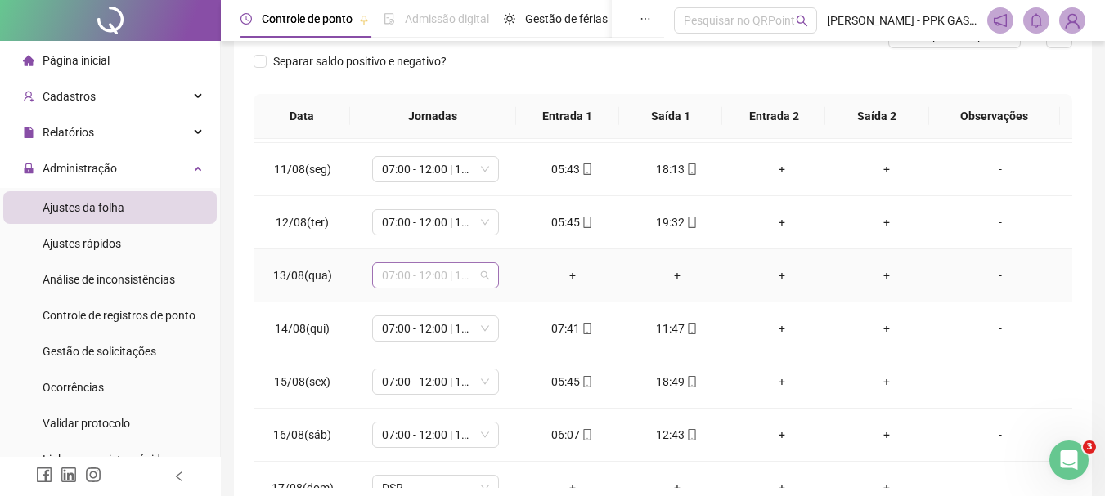
click at [472, 274] on span "07:00 - 12:00 | 13:00 - 15:20" at bounding box center [435, 275] width 107 height 25
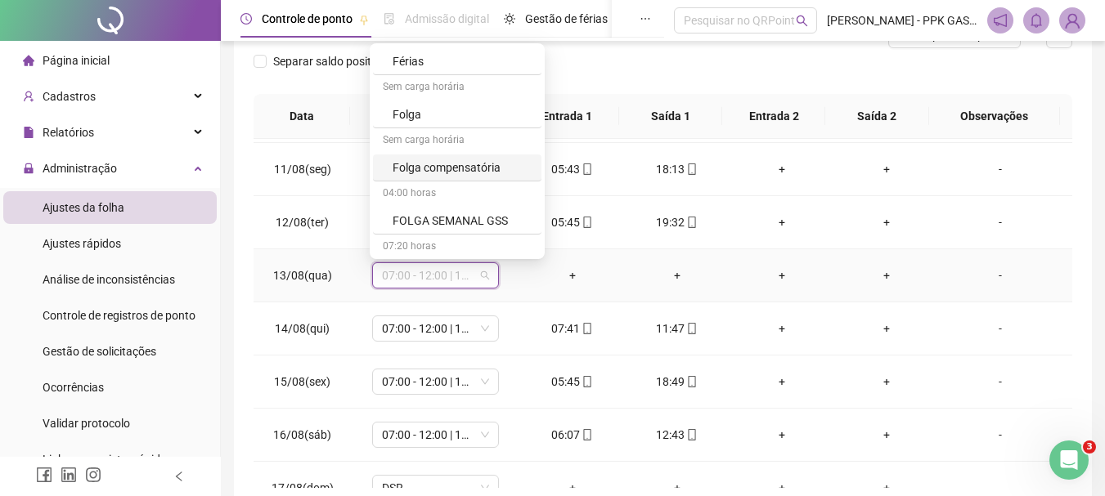
scroll to position [1063, 0]
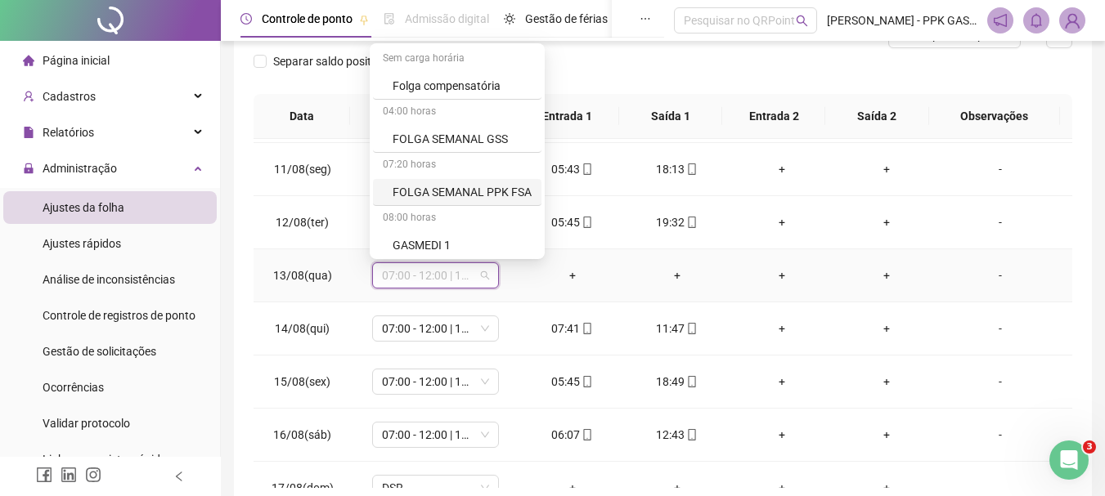
click at [449, 184] on div "FOLGA SEMANAL PPK FSA" at bounding box center [461, 192] width 139 height 18
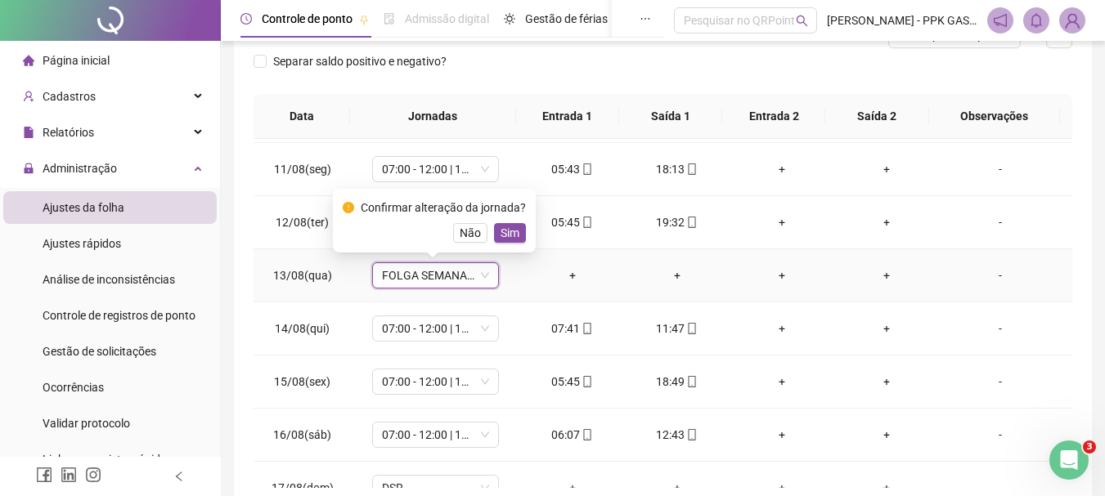
click at [504, 235] on span "Sim" at bounding box center [509, 233] width 19 height 18
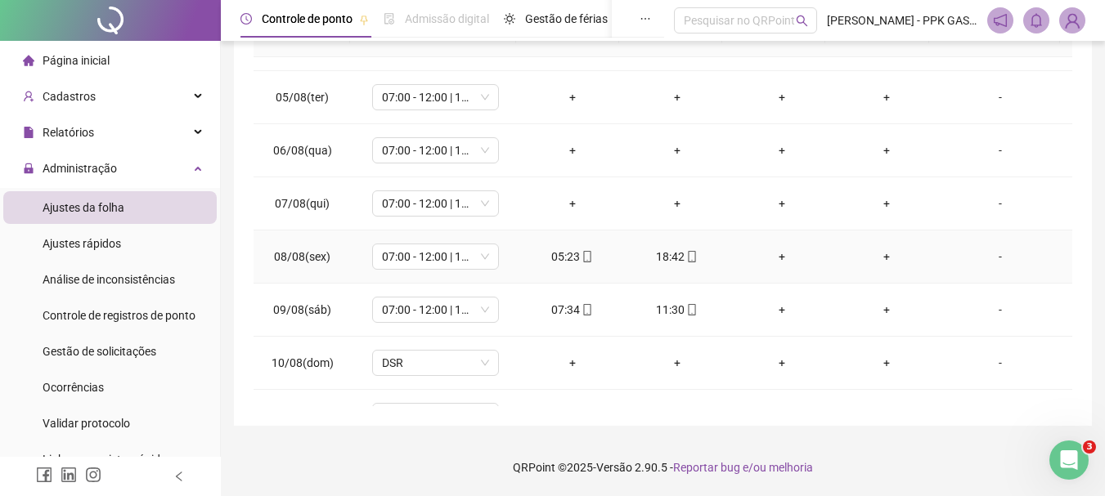
scroll to position [489, 0]
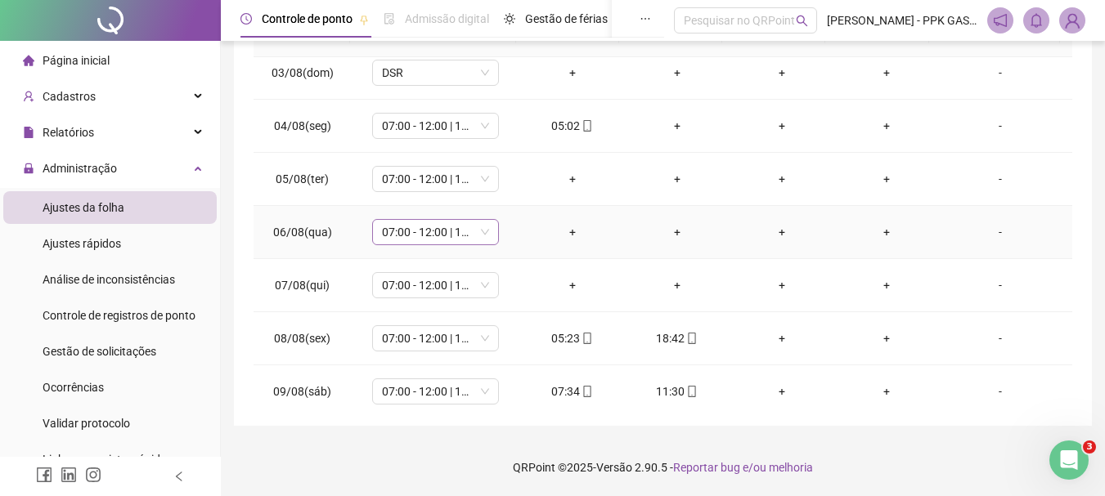
click at [465, 235] on span "07:00 - 12:00 | 13:00 - 15:20" at bounding box center [435, 232] width 107 height 25
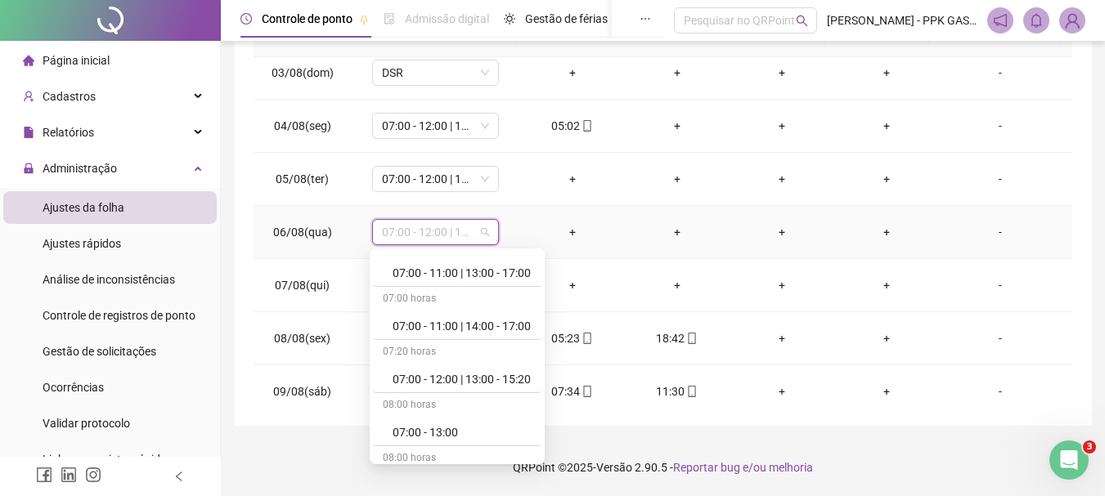
scroll to position [164, 0]
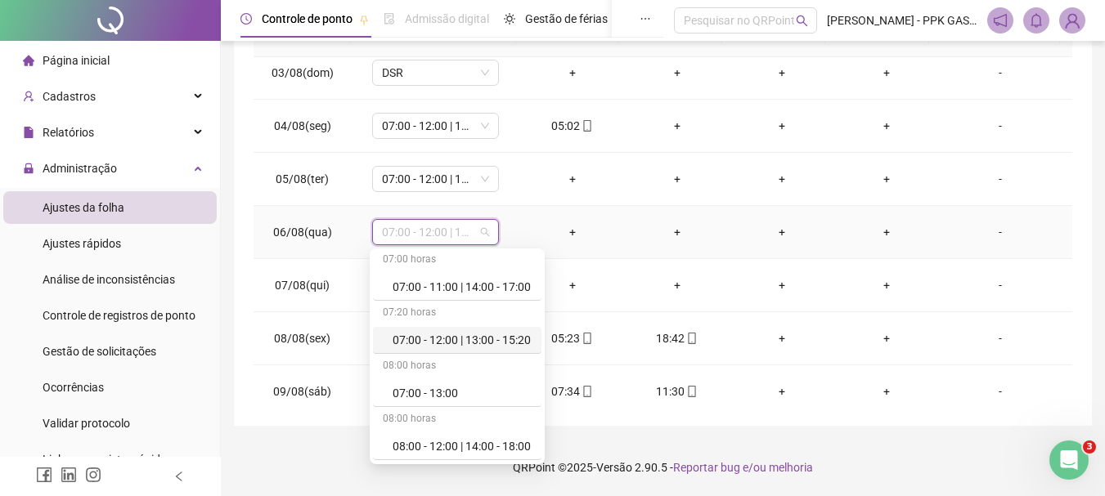
click at [450, 339] on div "07:00 - 12:00 | 13:00 - 15:20" at bounding box center [461, 340] width 139 height 18
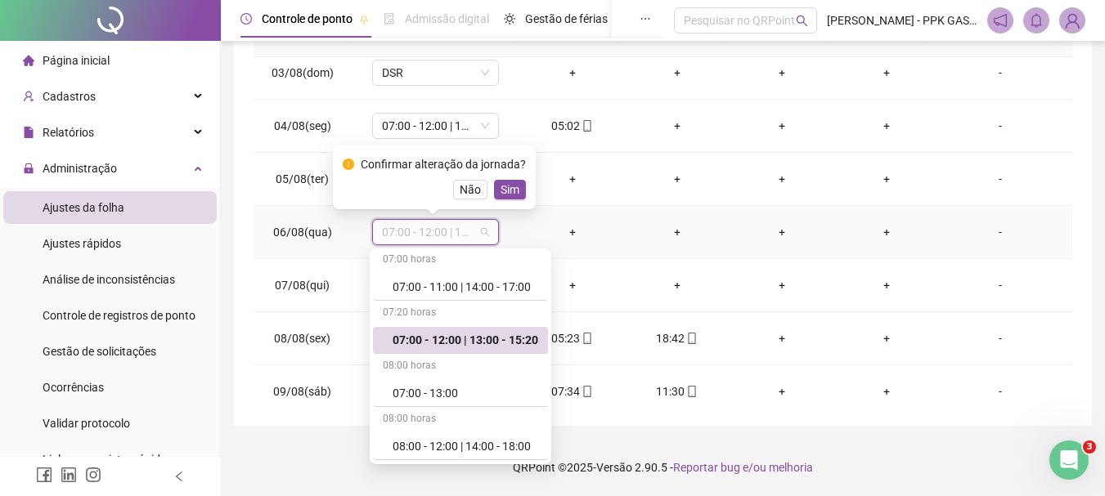
click at [437, 229] on span "07:00 - 12:00 | 13:00 - 15:20" at bounding box center [435, 232] width 107 height 25
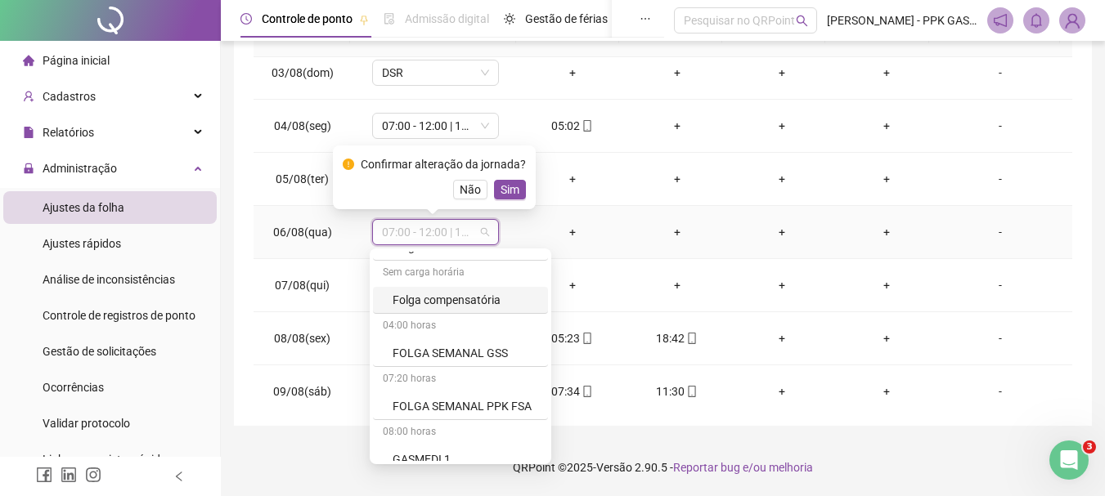
scroll to position [1063, 0]
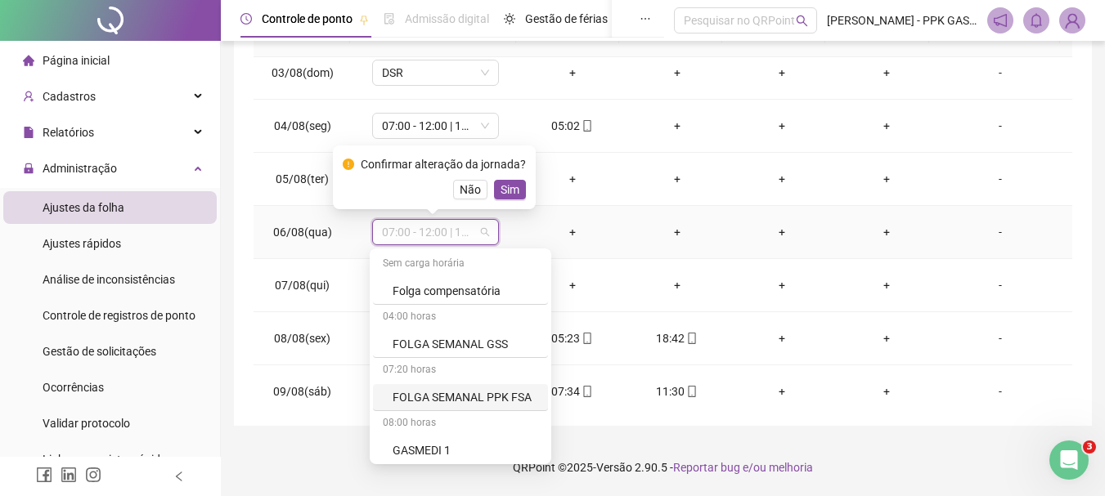
click at [449, 391] on div "FOLGA SEMANAL PPK FSA" at bounding box center [465, 397] width 146 height 18
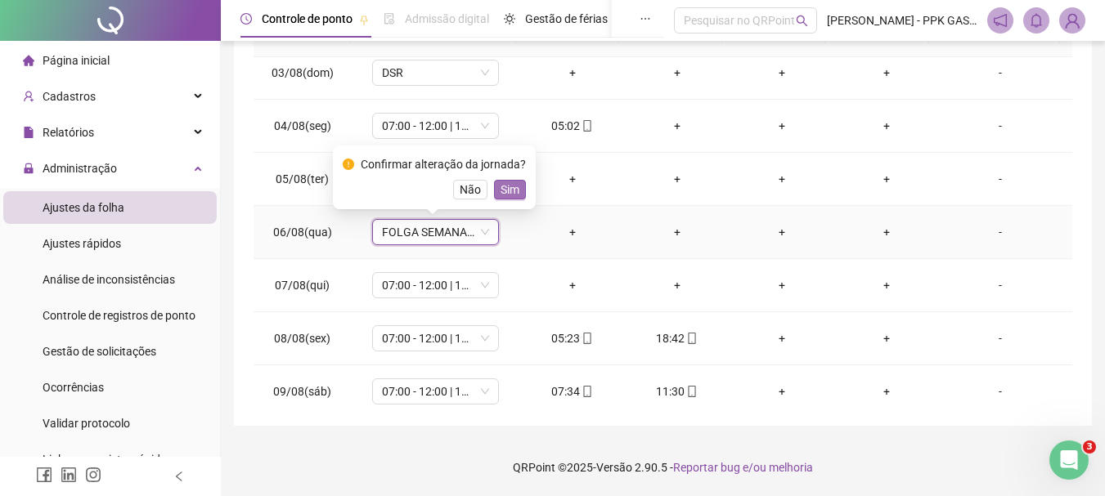
click at [509, 198] on span "Sim" at bounding box center [509, 190] width 19 height 18
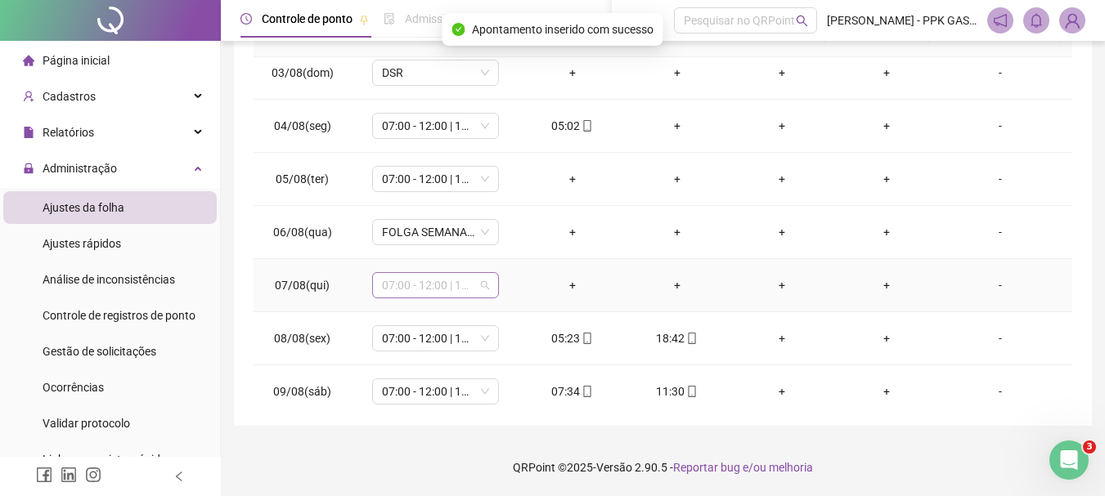
click at [452, 294] on span "07:00 - 12:00 | 13:00 - 15:20" at bounding box center [435, 285] width 107 height 25
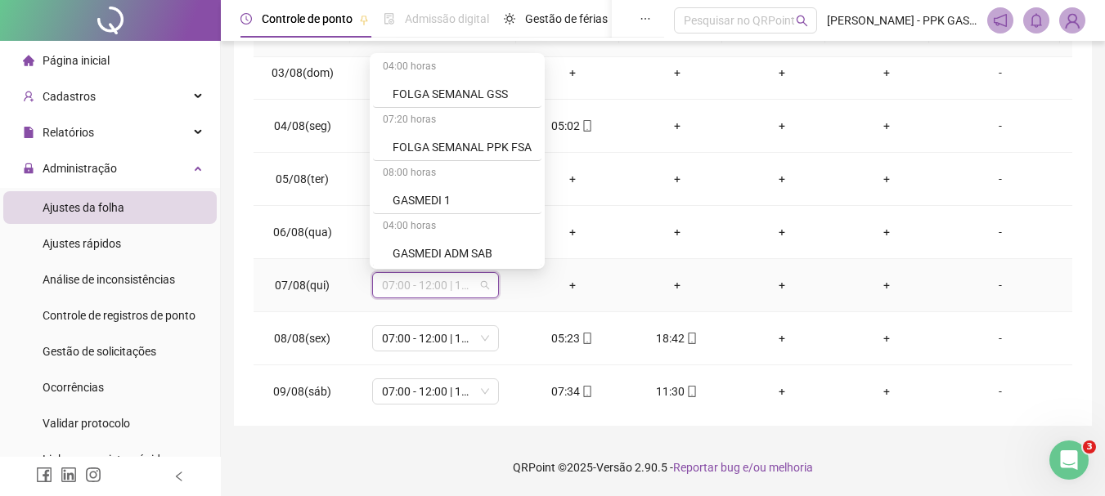
scroll to position [1145, 0]
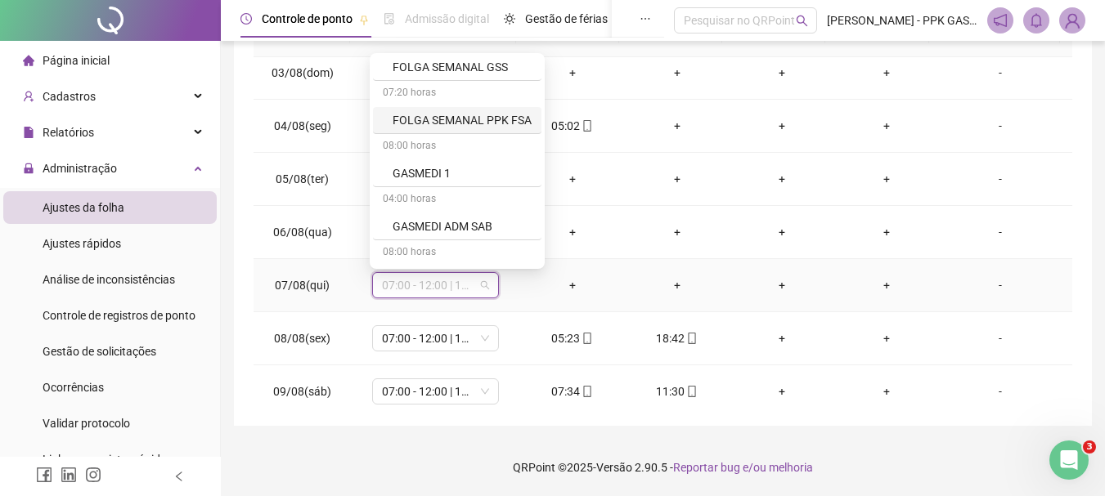
click at [450, 114] on div "FOLGA SEMANAL PPK FSA" at bounding box center [461, 120] width 139 height 18
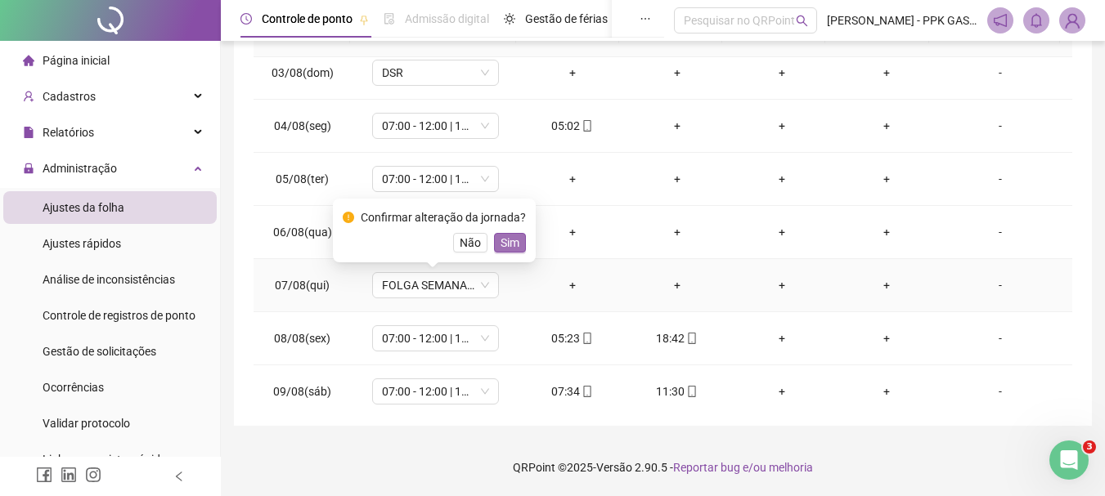
click at [513, 238] on span "Sim" at bounding box center [509, 243] width 19 height 18
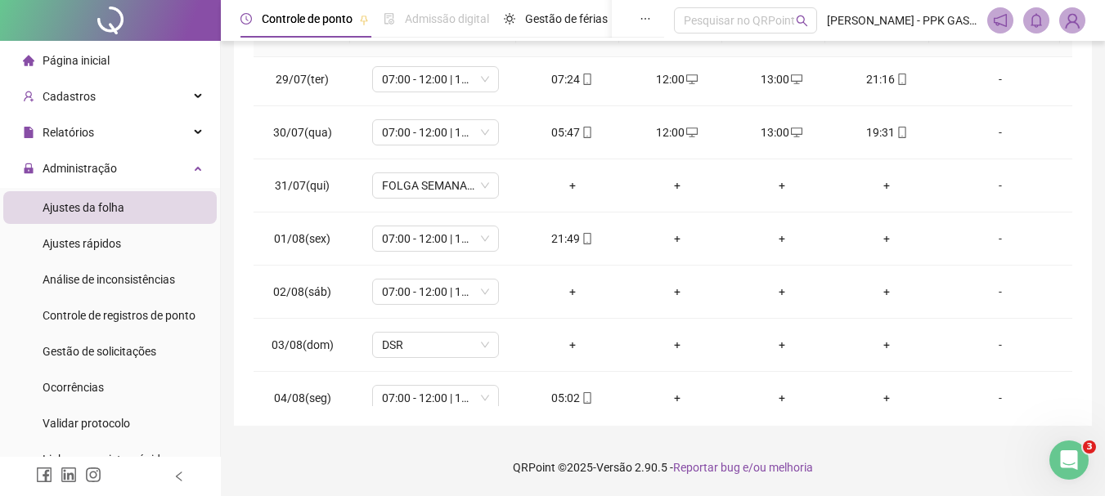
scroll to position [245, 0]
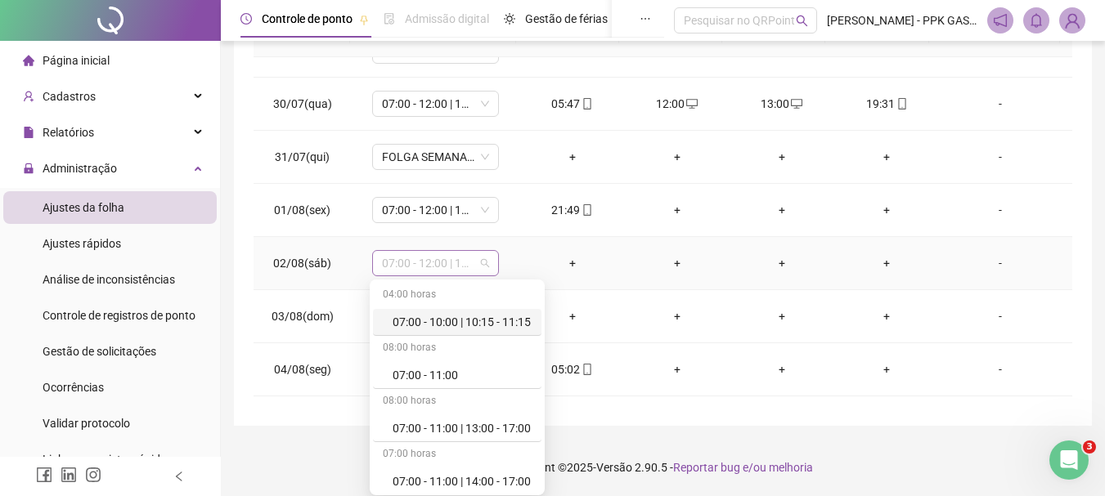
click at [464, 268] on span "07:00 - 12:00 | 13:00 - 15:20" at bounding box center [435, 263] width 107 height 25
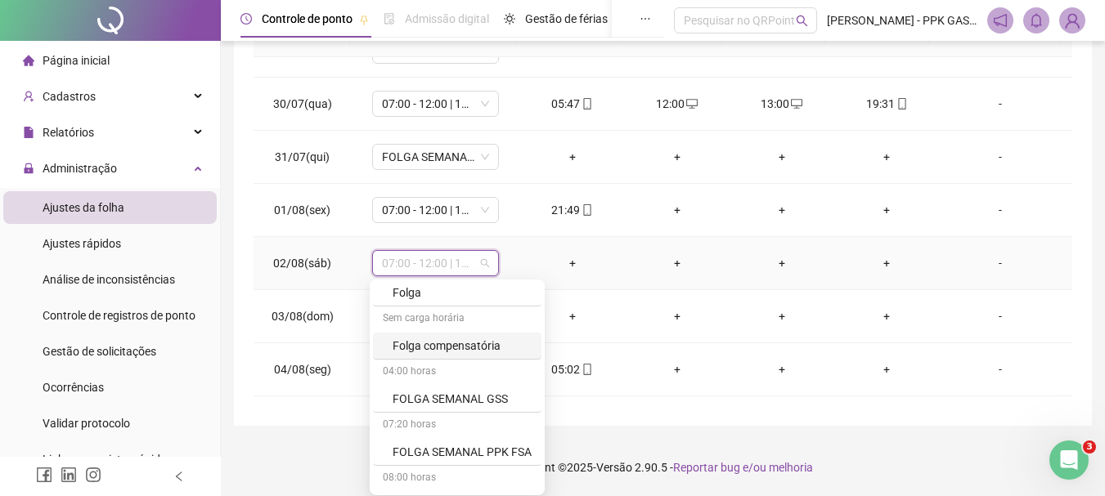
scroll to position [1063, 0]
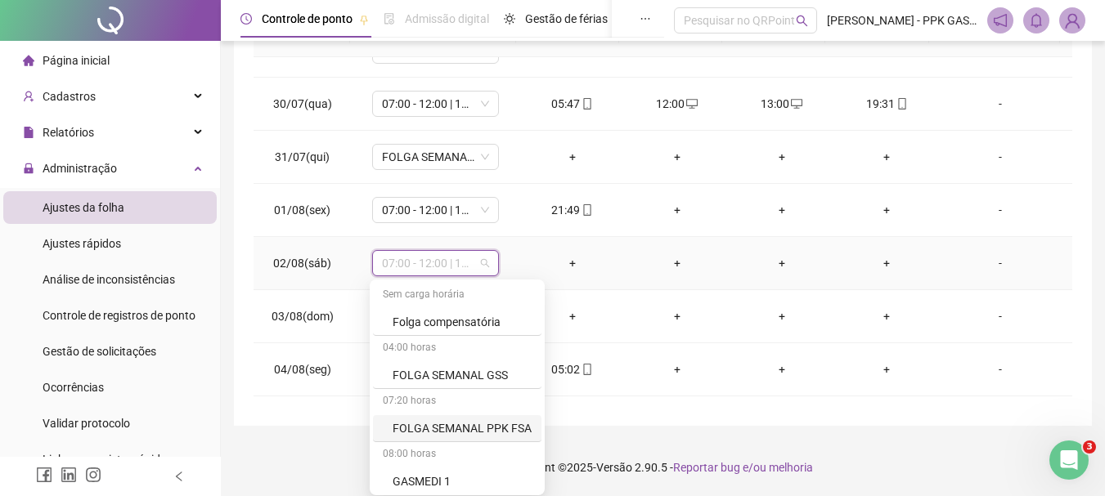
click at [473, 427] on div "FOLGA SEMANAL PPK FSA" at bounding box center [461, 428] width 139 height 18
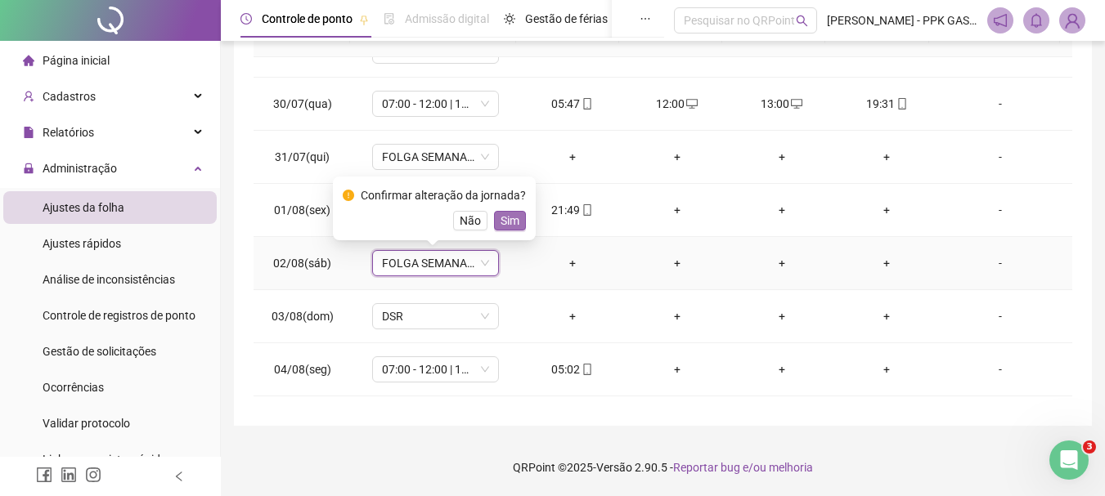
click at [512, 223] on span "Sim" at bounding box center [509, 221] width 19 height 18
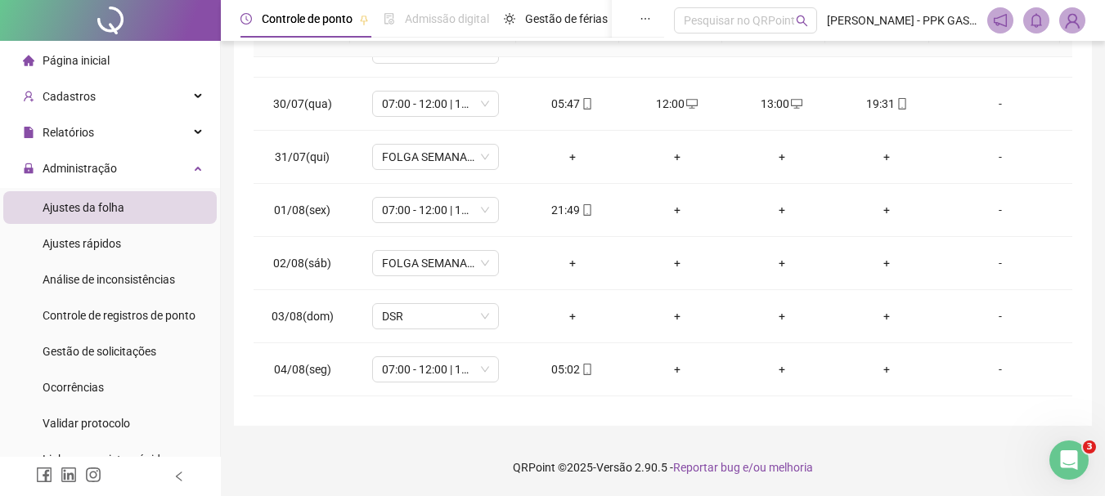
click at [446, 455] on footer "QRPoint © 2025 - Versão 2.90.5 - Reportar bug e/ou melhoria" at bounding box center [663, 467] width 884 height 57
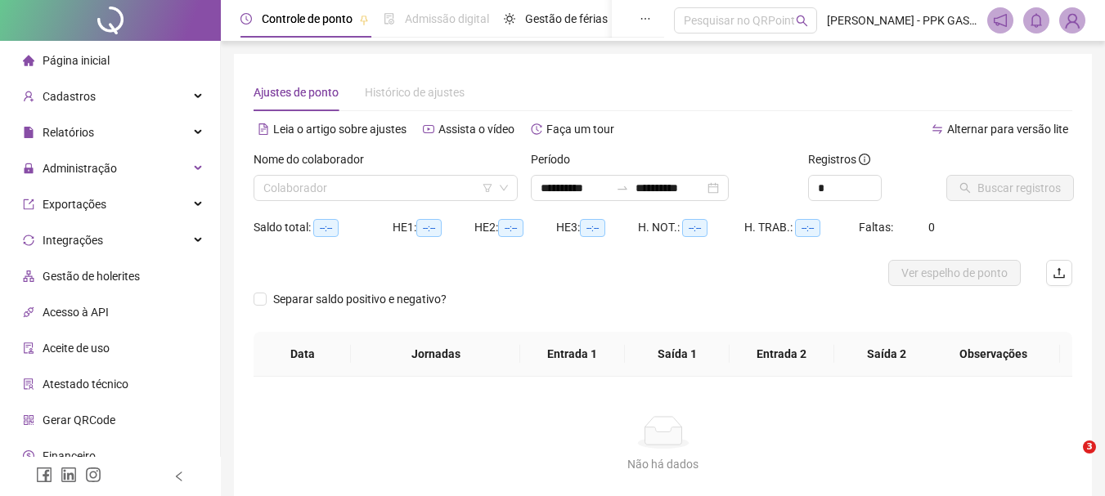
type input "**********"
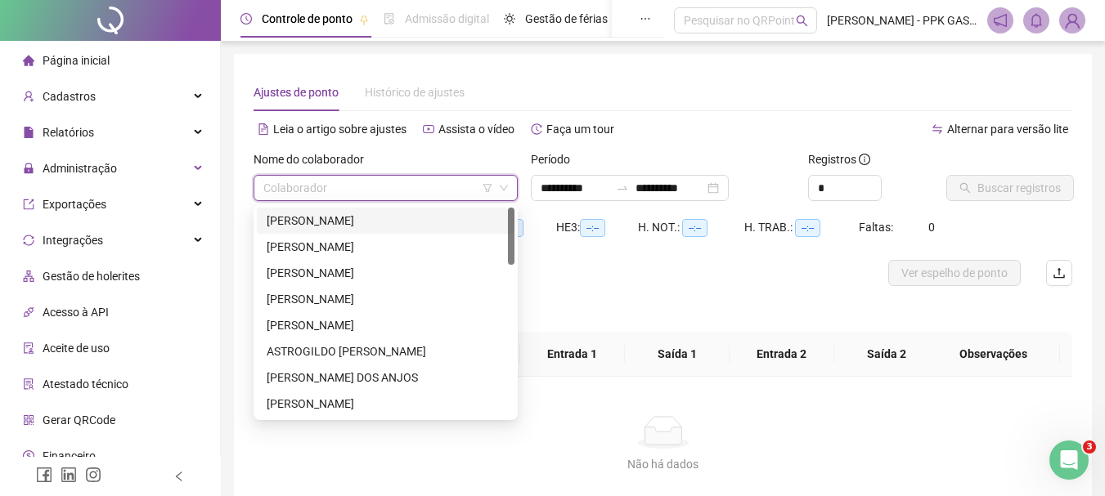
click at [408, 195] on input "search" at bounding box center [378, 188] width 230 height 25
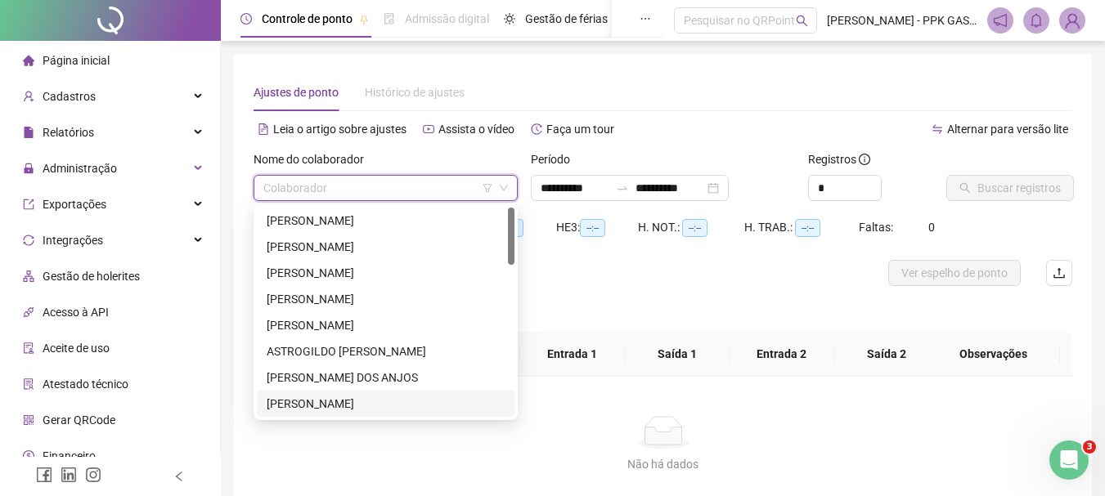
click at [356, 401] on div "[PERSON_NAME]" at bounding box center [386, 404] width 238 height 18
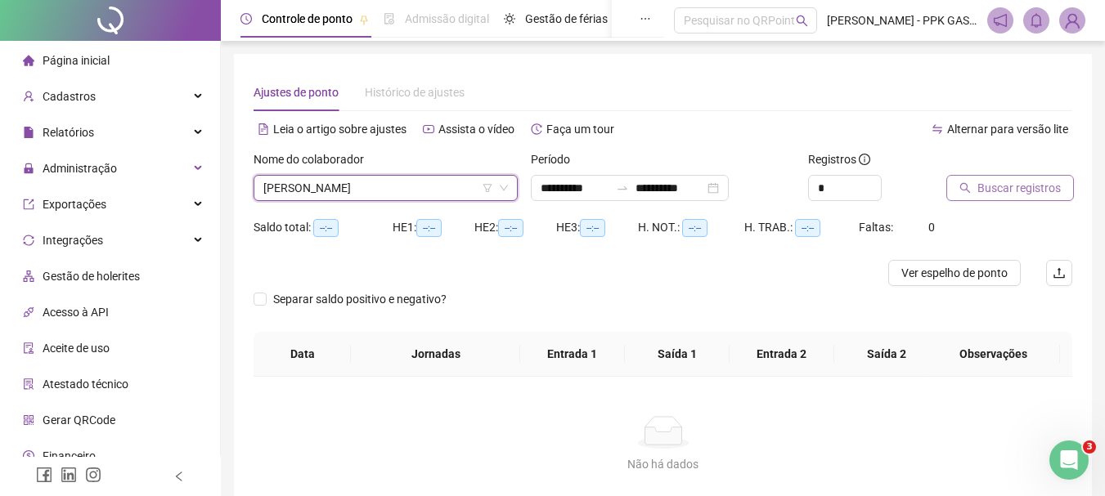
click at [1015, 195] on span "Buscar registros" at bounding box center [1018, 188] width 83 height 18
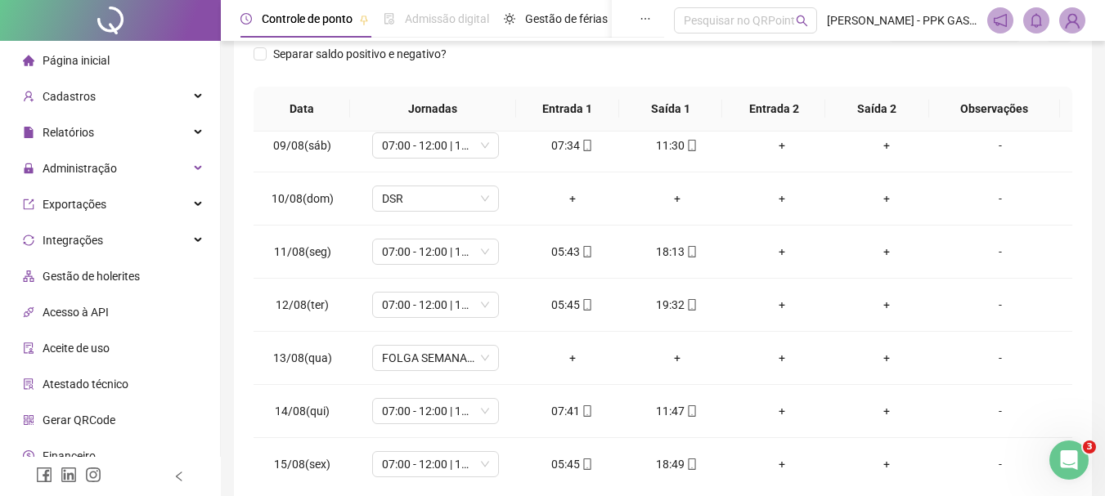
scroll to position [409, 0]
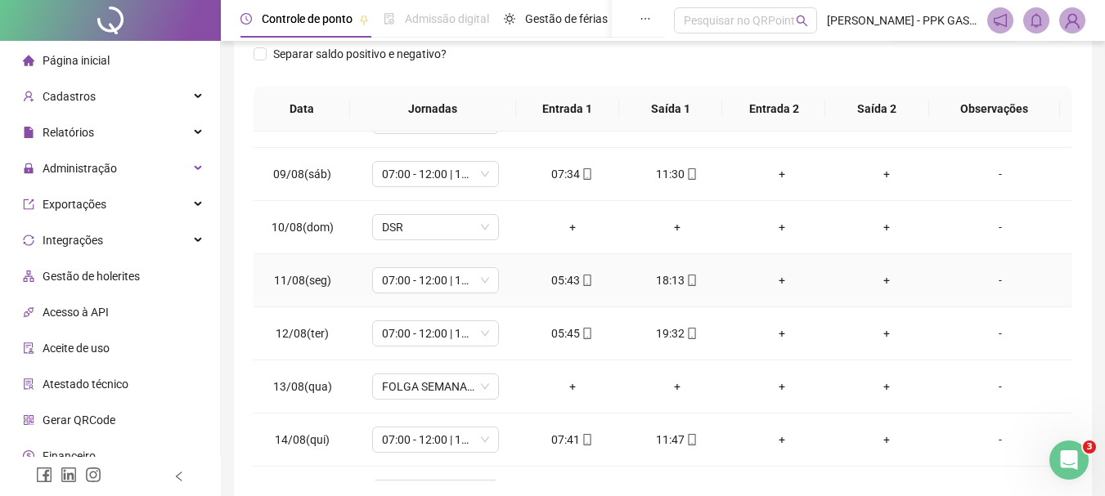
click at [777, 285] on div "+" at bounding box center [781, 280] width 78 height 18
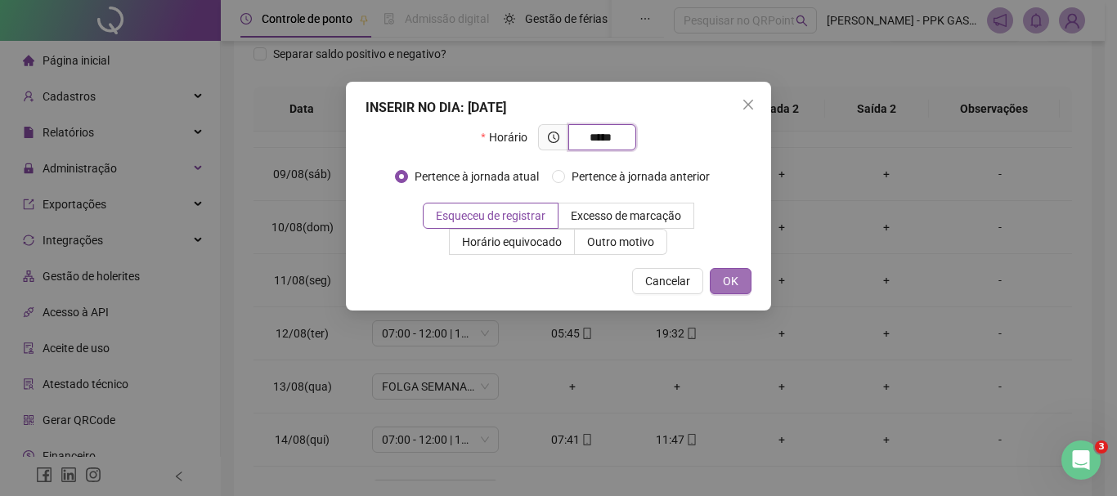
type input "*****"
click at [732, 273] on span "OK" at bounding box center [731, 281] width 16 height 18
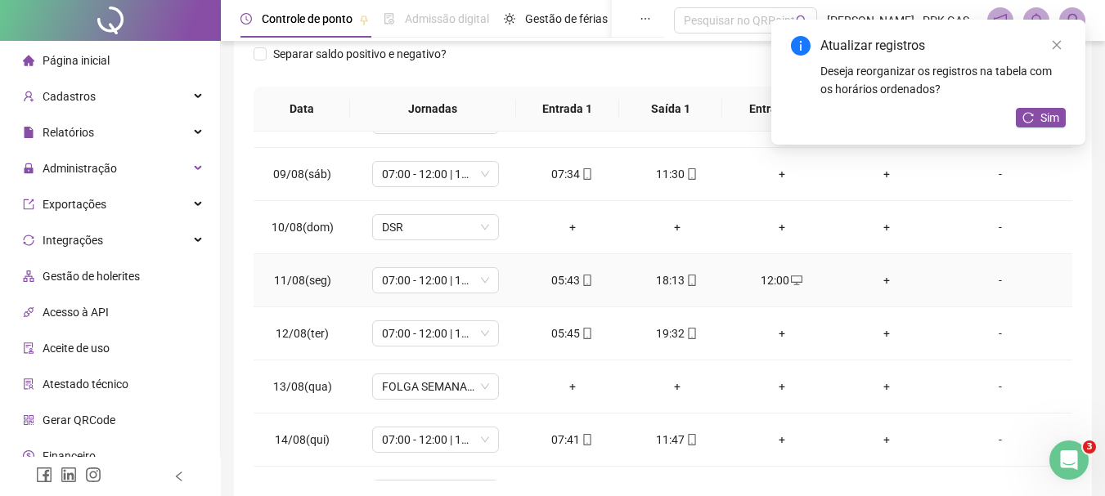
click at [871, 280] on div "+" at bounding box center [886, 280] width 78 height 18
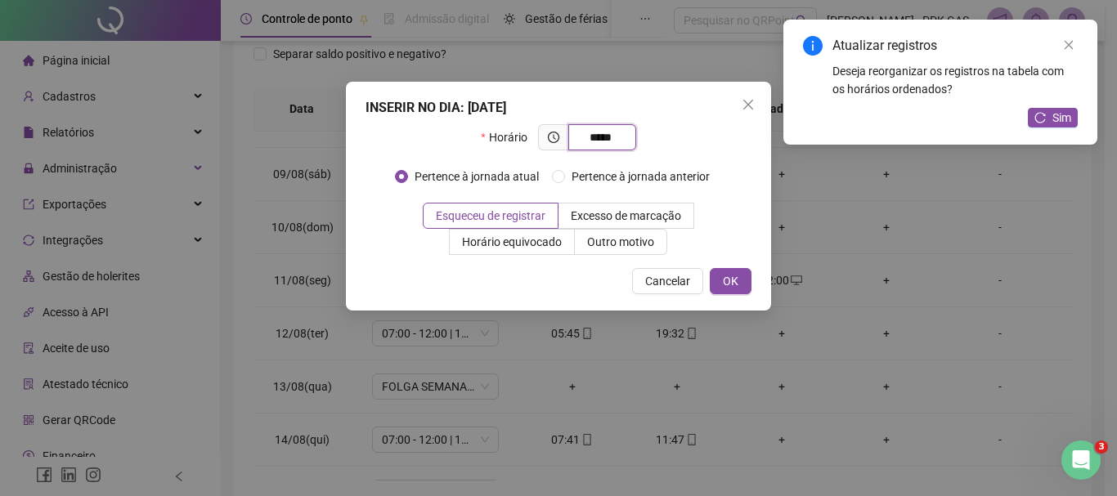
type input "*****"
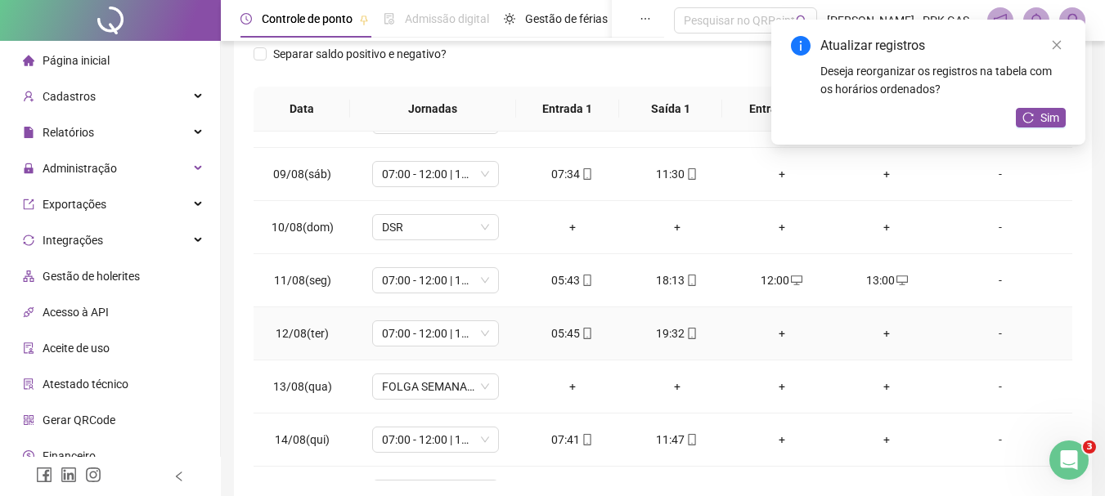
click at [773, 340] on div "+" at bounding box center [781, 334] width 78 height 18
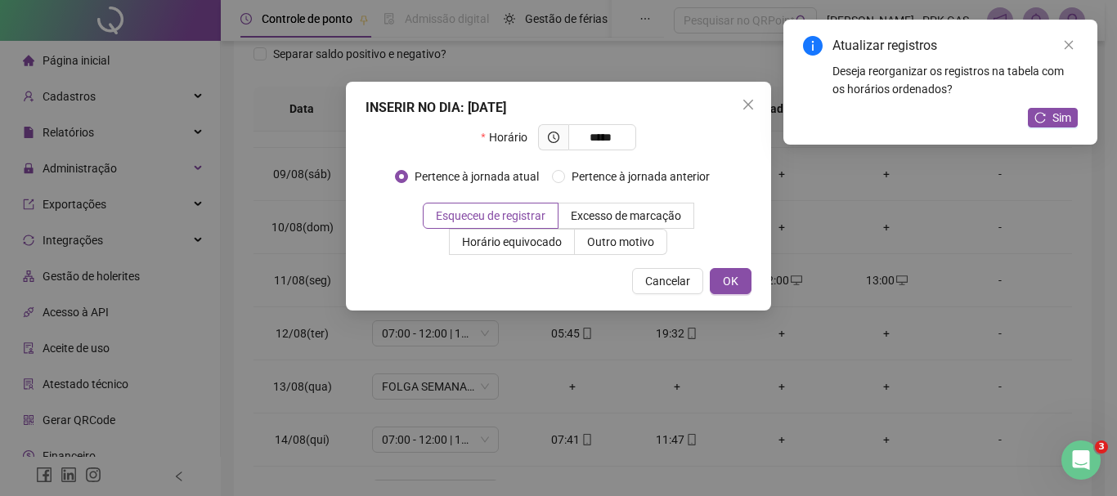
type input "*****"
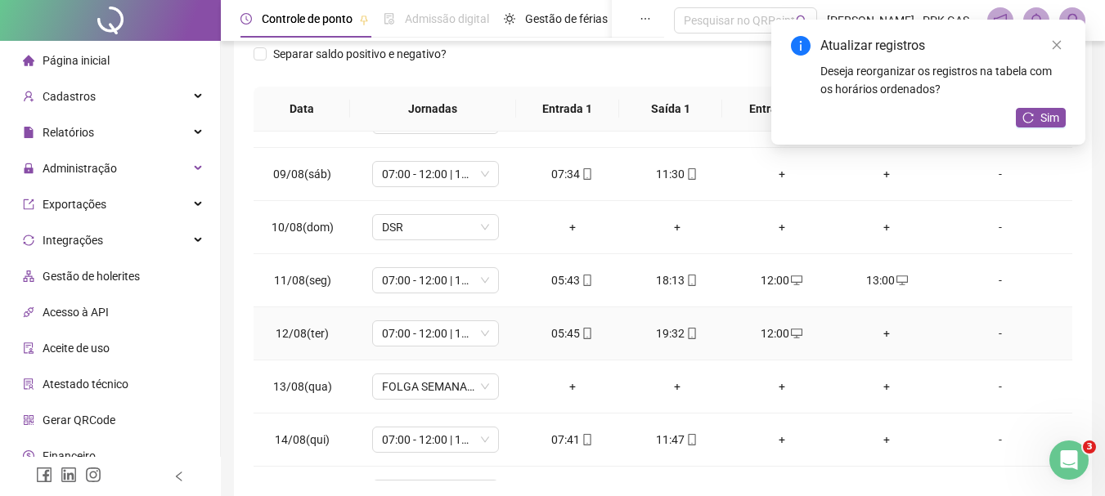
click at [865, 336] on div "+" at bounding box center [886, 334] width 78 height 18
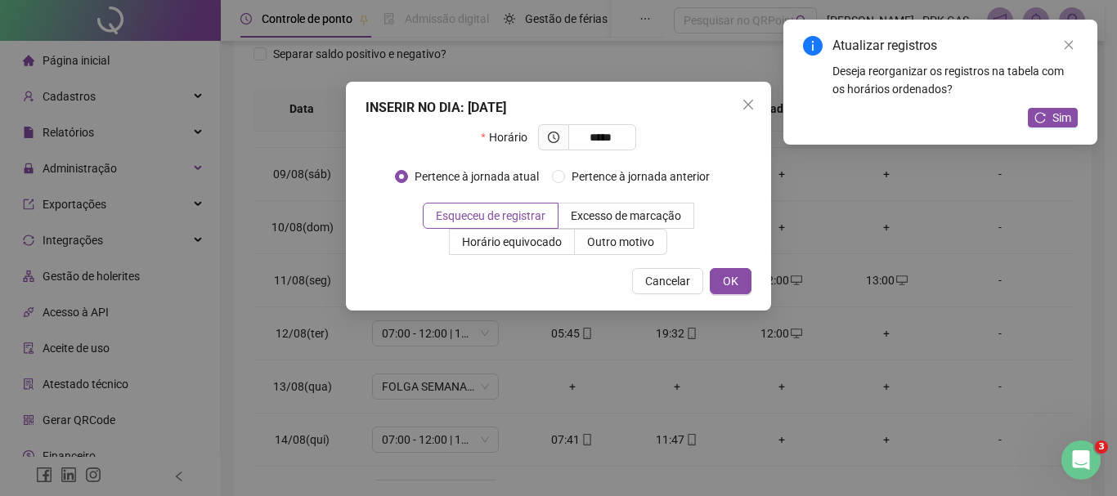
type input "*****"
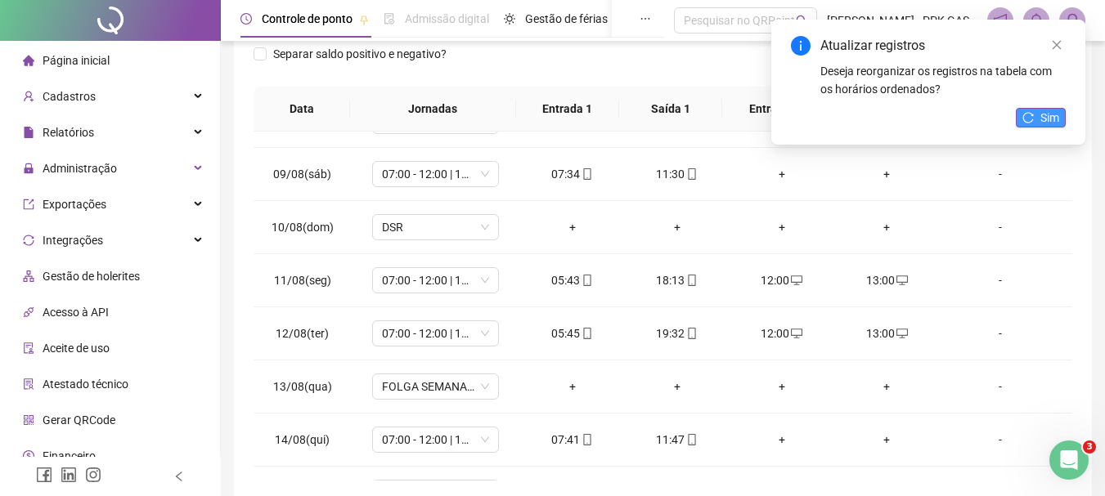
click at [1034, 121] on button "Sim" at bounding box center [1040, 118] width 50 height 20
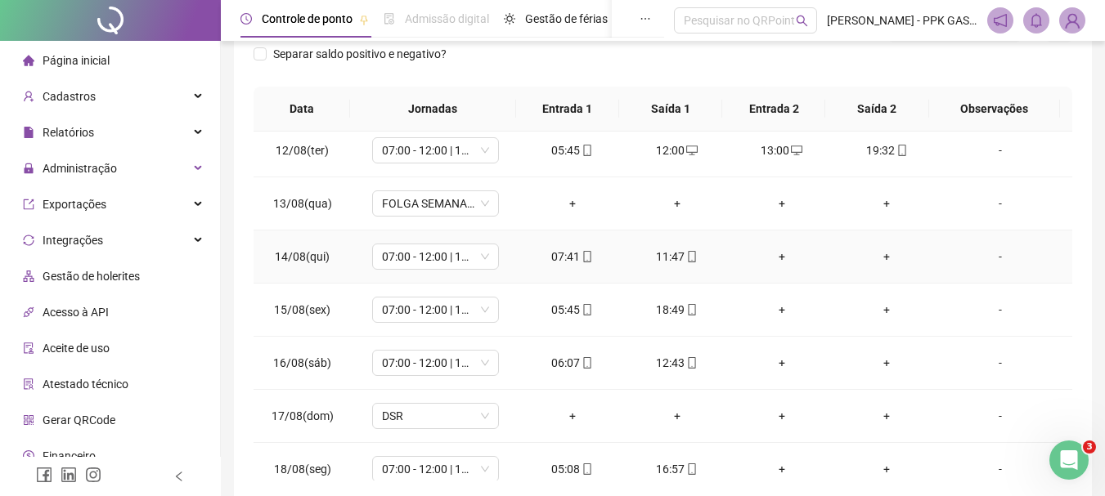
scroll to position [607, 0]
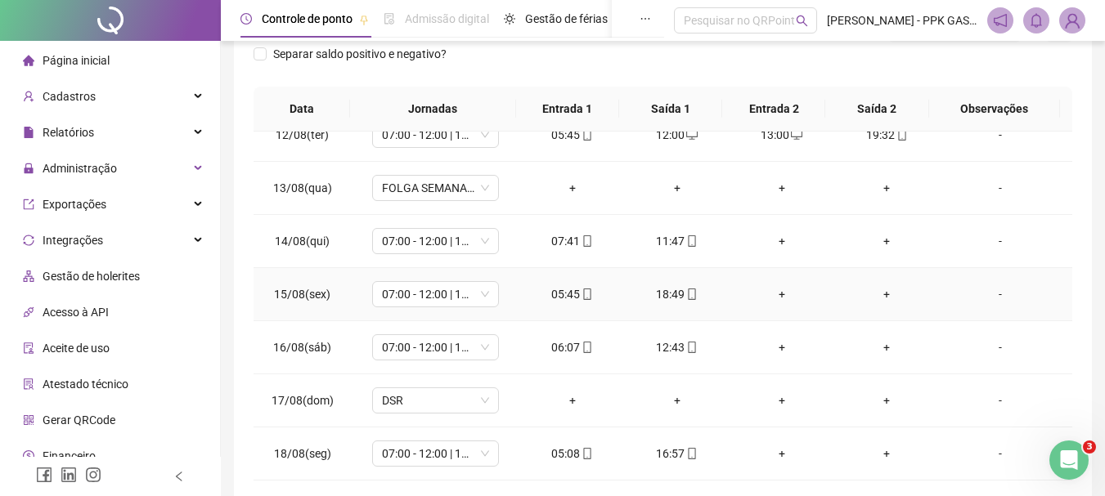
click at [777, 297] on div "+" at bounding box center [781, 294] width 78 height 18
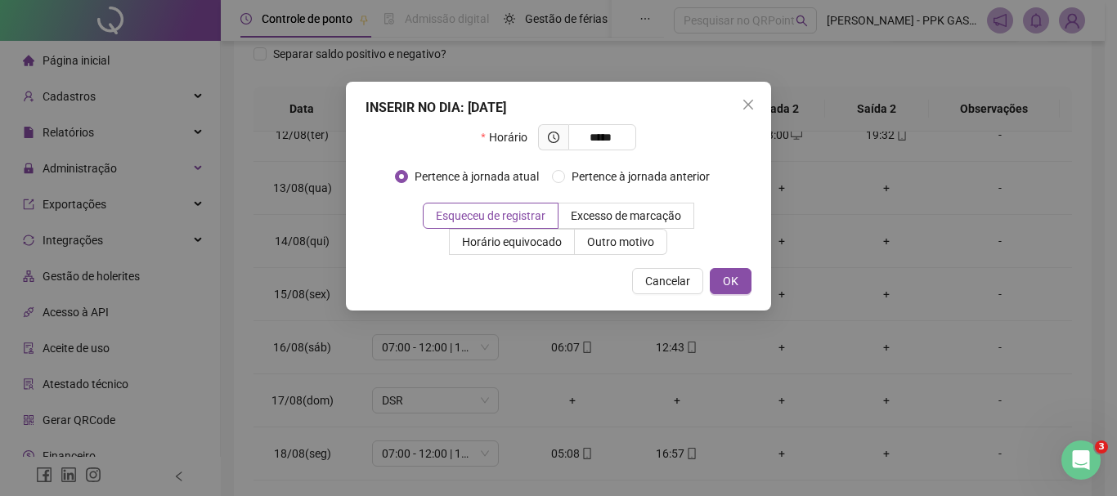
type input "*****"
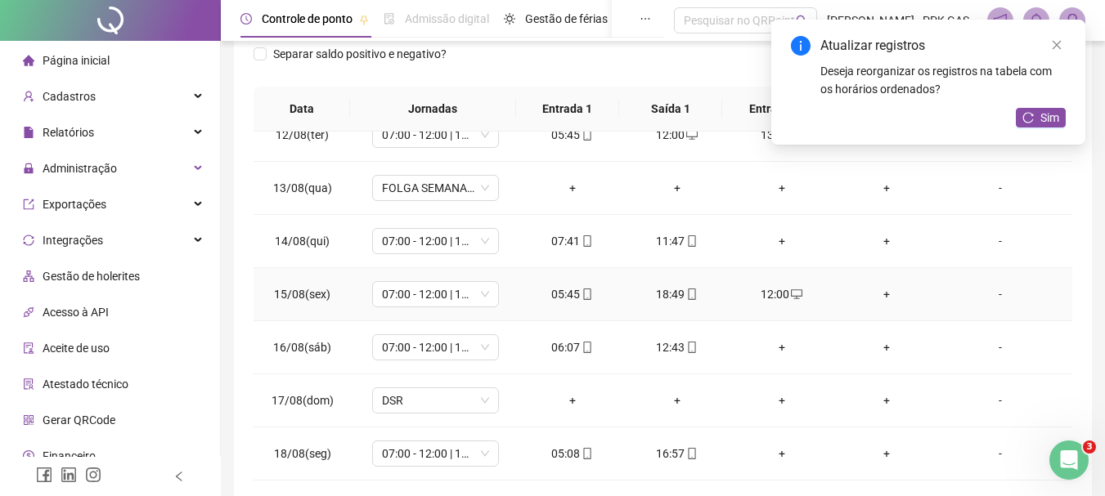
click at [873, 289] on div "+" at bounding box center [886, 294] width 78 height 18
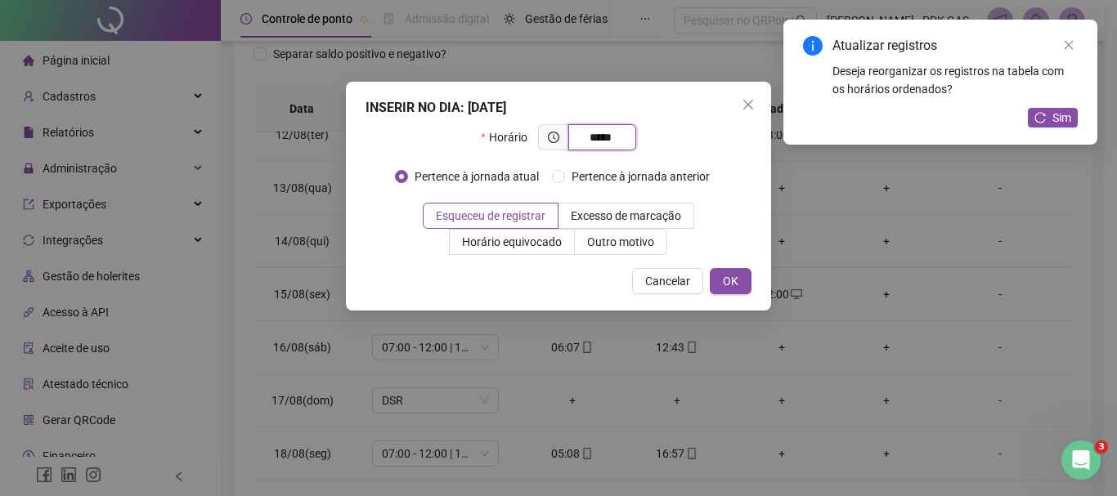
type input "*****"
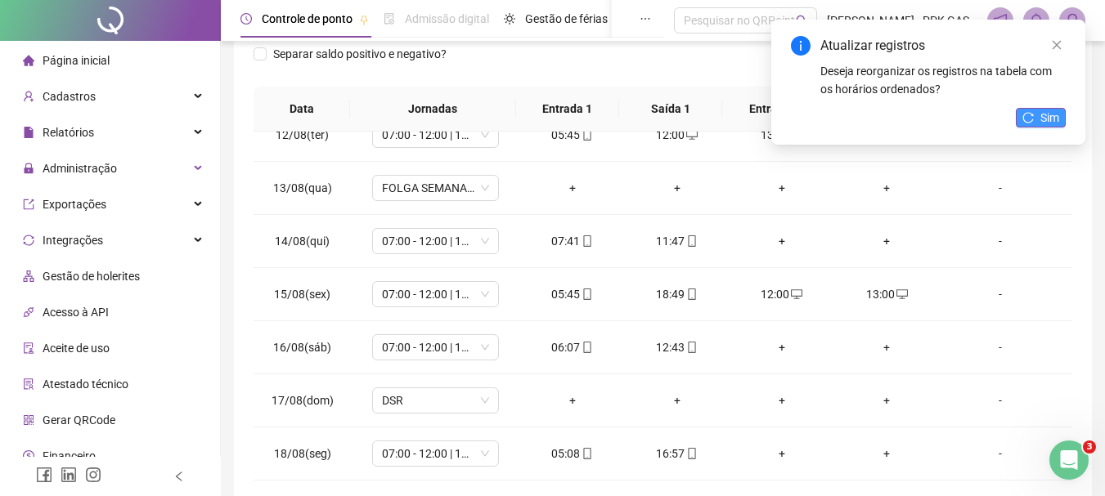
click at [1027, 115] on icon "reload" at bounding box center [1027, 117] width 11 height 11
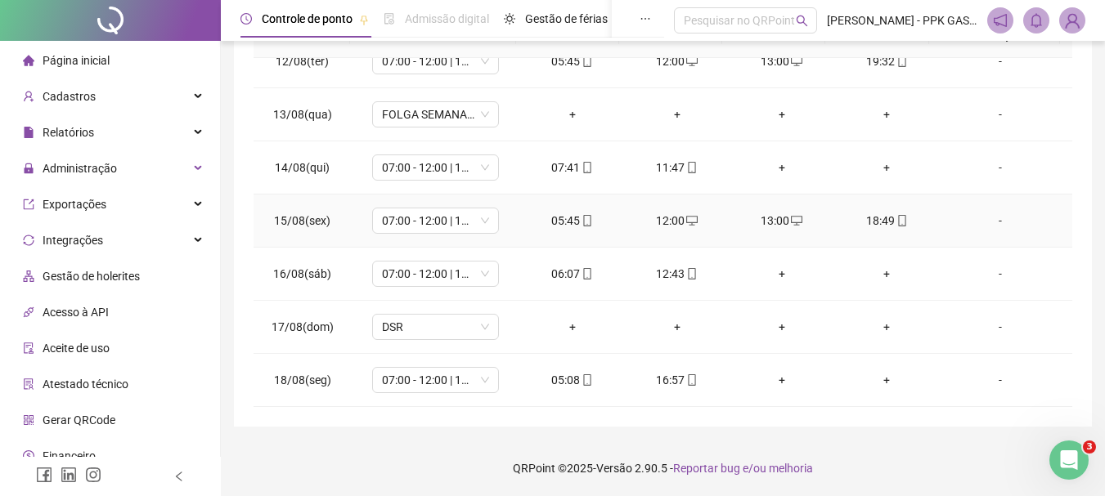
scroll to position [320, 0]
click at [770, 381] on div "+" at bounding box center [781, 379] width 78 height 18
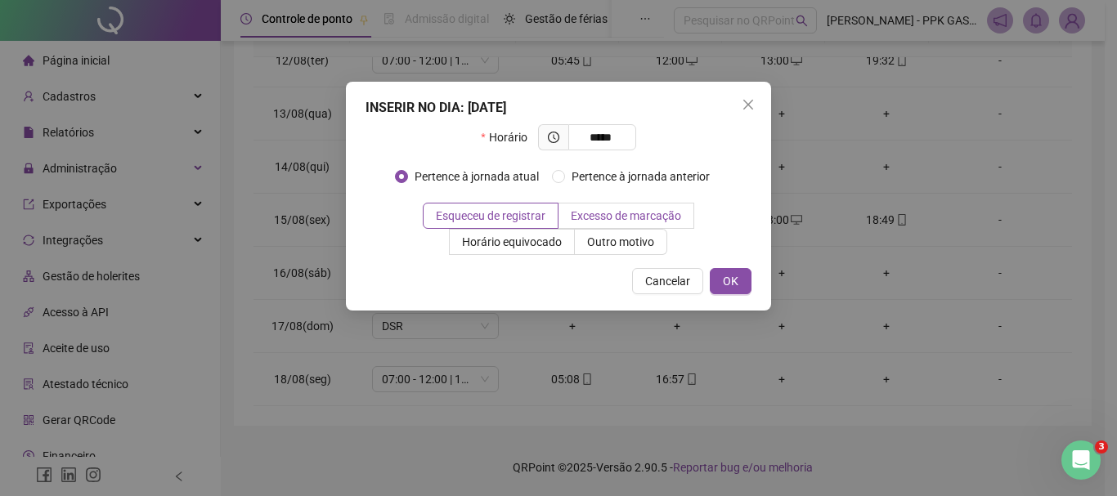
type input "*****"
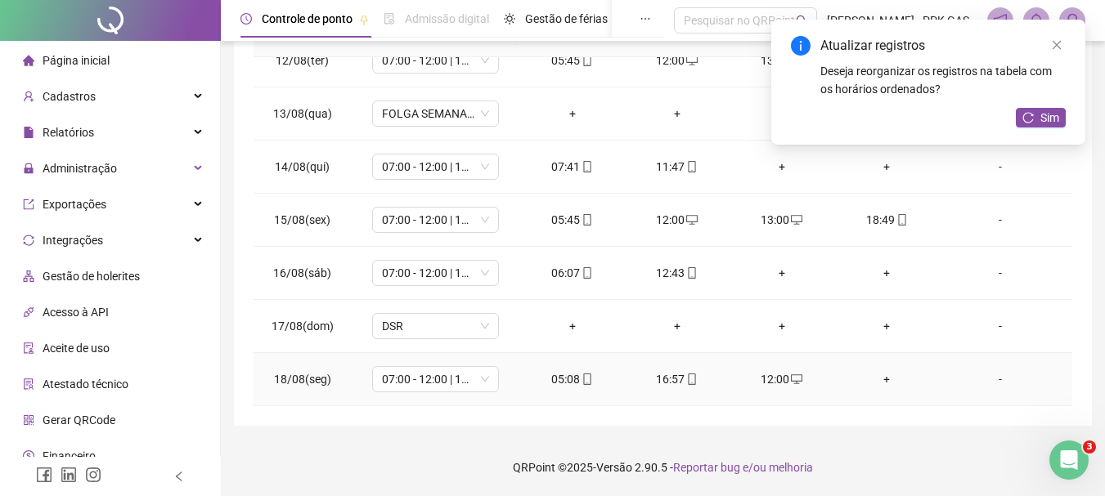
click at [873, 377] on div "+" at bounding box center [886, 379] width 78 height 18
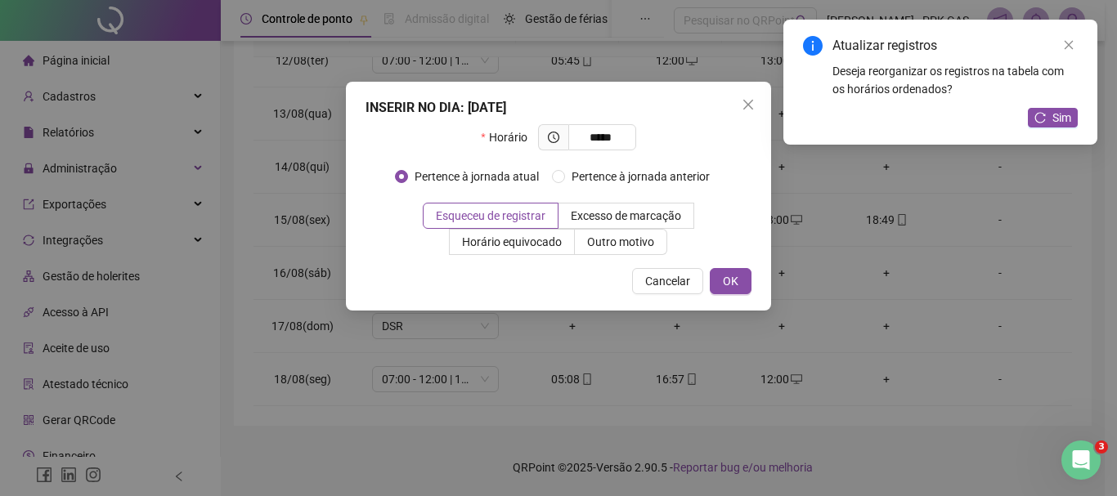
type input "*****"
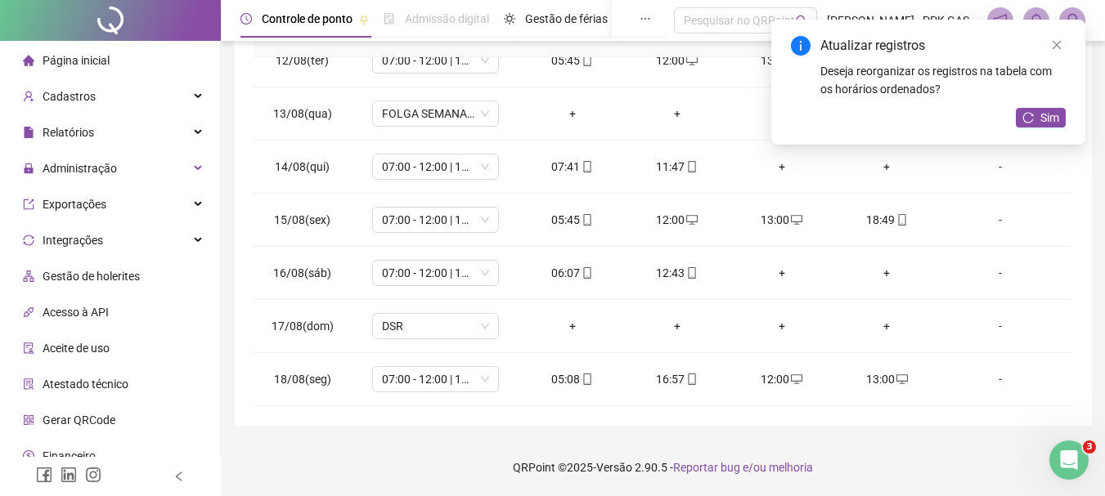
click at [1042, 128] on div "Sim" at bounding box center [1040, 118] width 50 height 20
click at [1046, 120] on span "Sim" at bounding box center [1049, 118] width 19 height 18
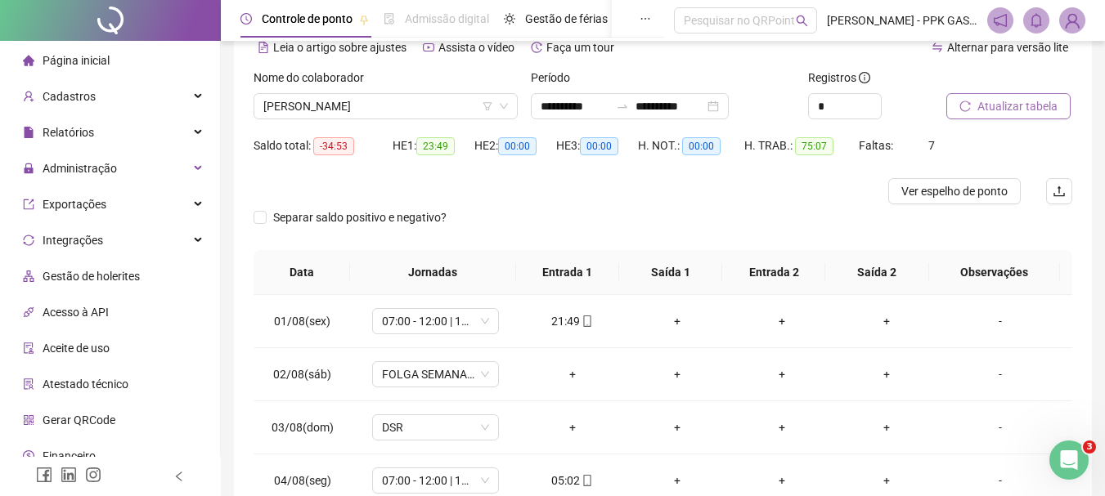
scroll to position [164, 0]
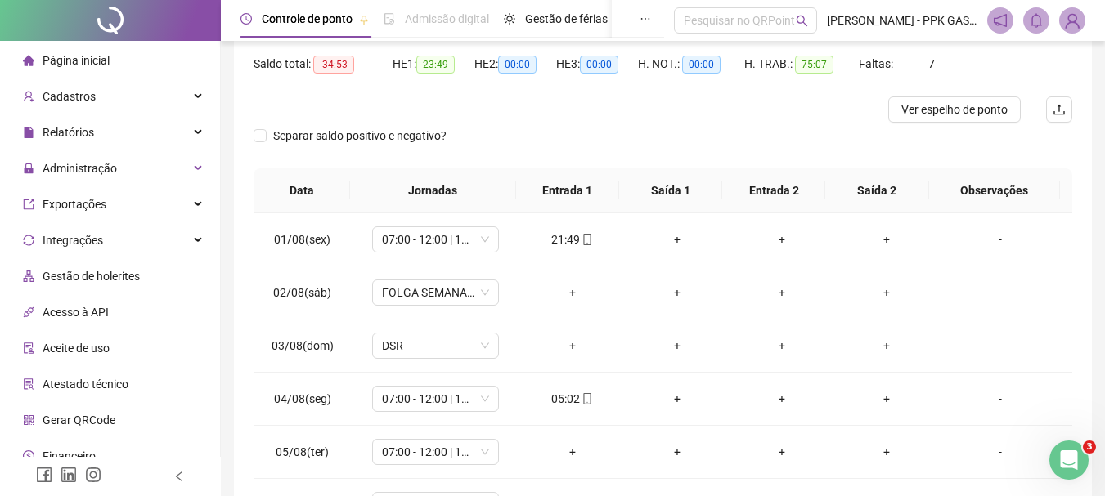
click at [1082, 261] on div "**********" at bounding box center [663, 236] width 858 height 692
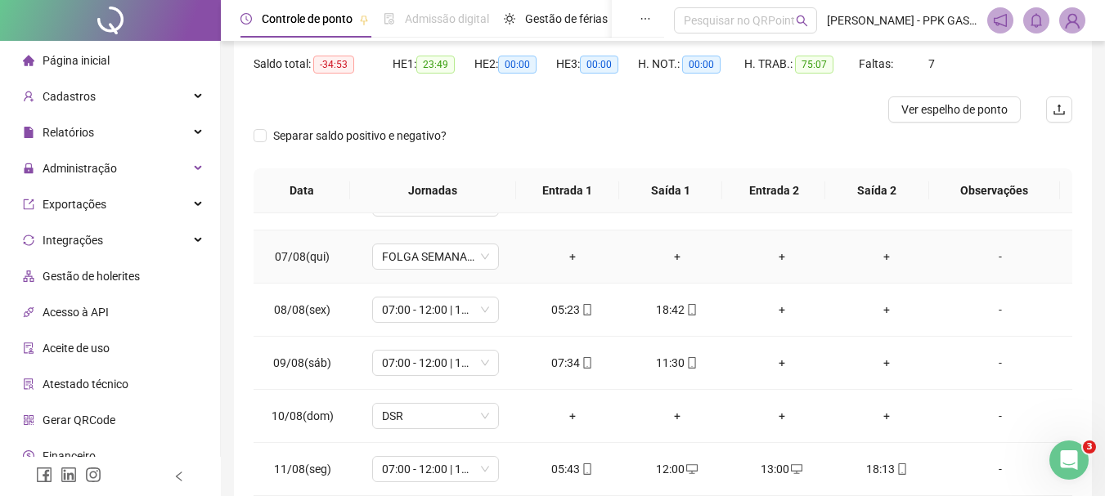
scroll to position [327, 0]
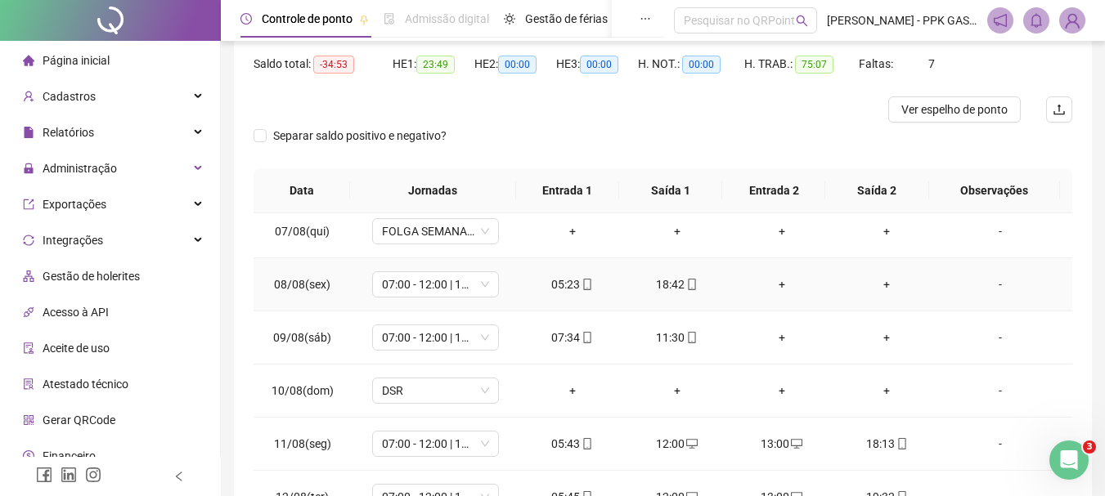
click at [775, 285] on div "+" at bounding box center [781, 285] width 78 height 18
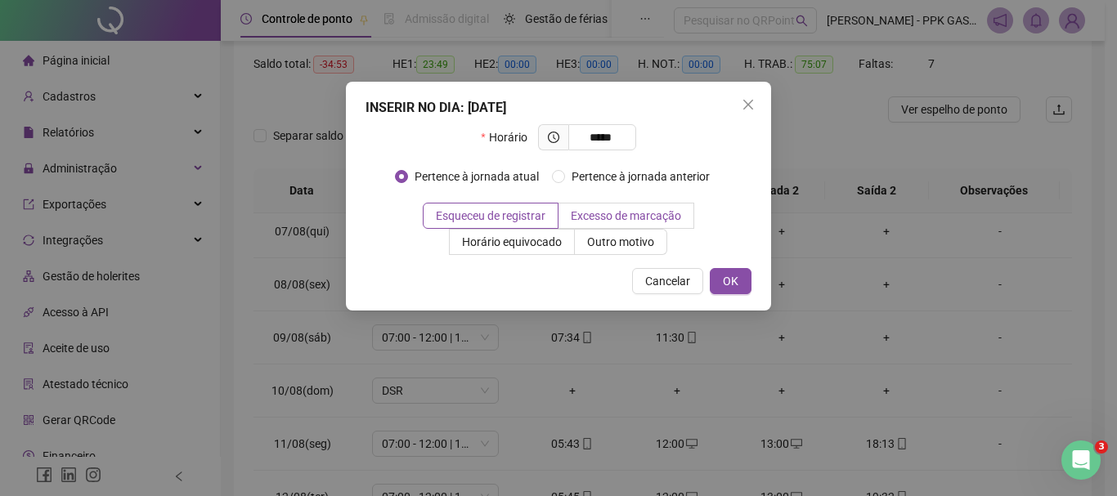
type input "*****"
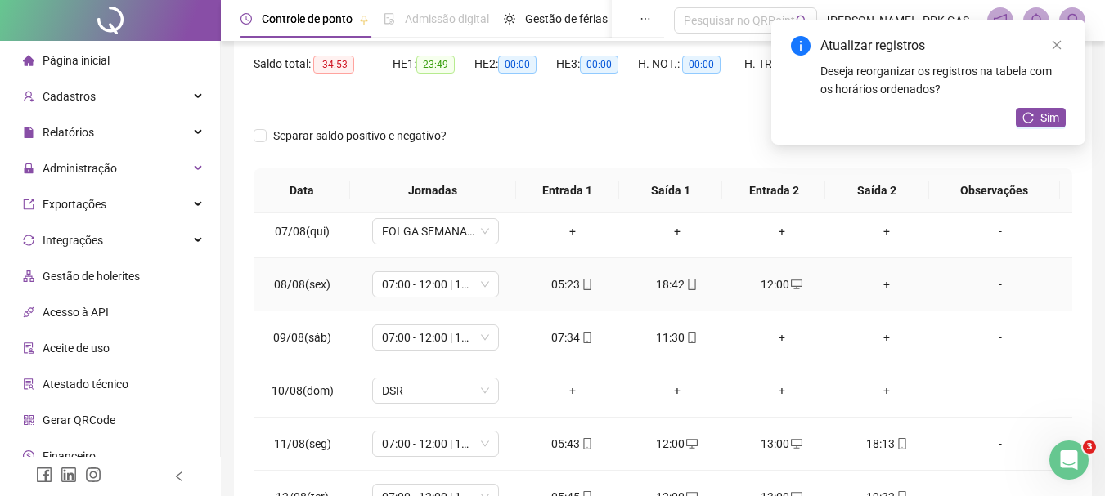
click at [876, 286] on div "+" at bounding box center [886, 285] width 78 height 18
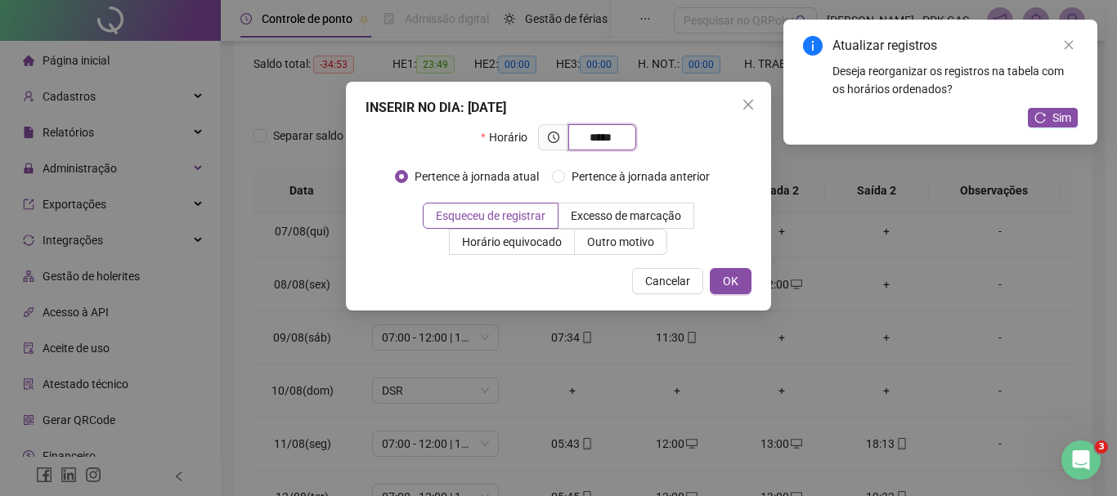
type input "*****"
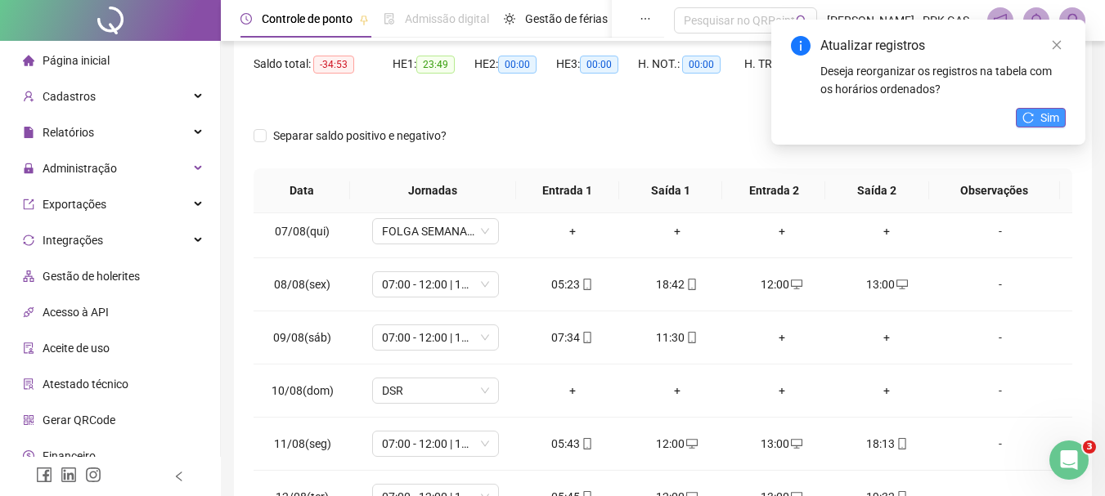
click at [1036, 114] on button "Sim" at bounding box center [1040, 118] width 50 height 20
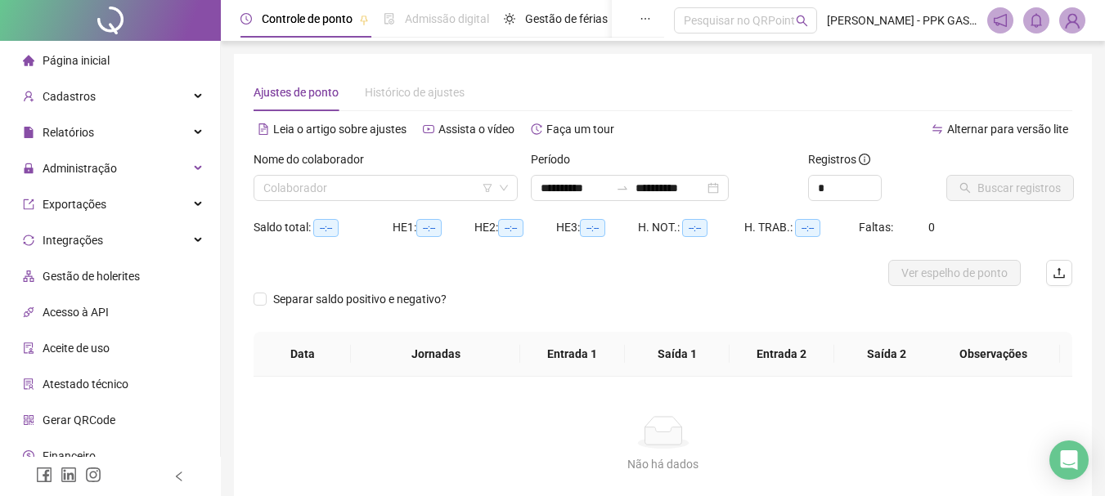
type input "**********"
click at [457, 189] on input "search" at bounding box center [378, 188] width 230 height 25
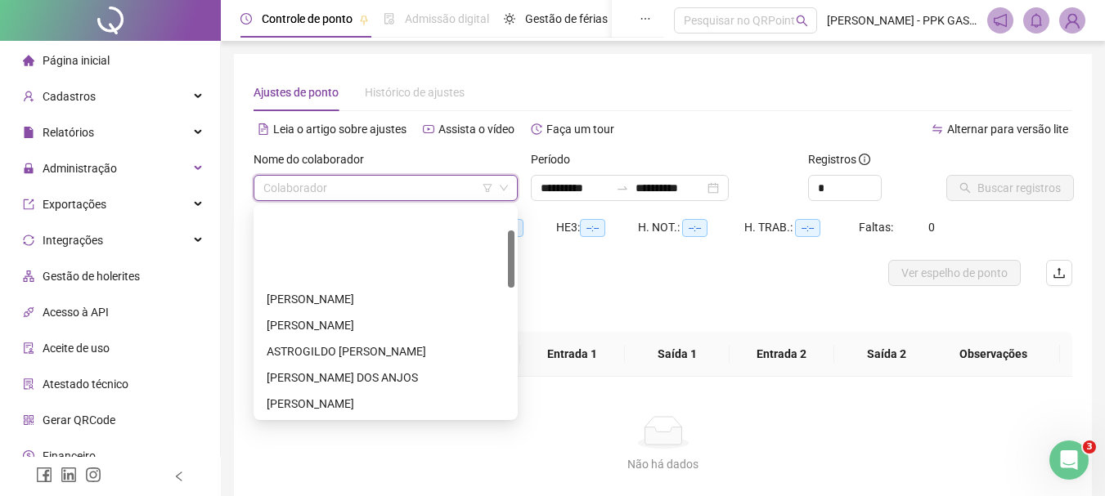
scroll to position [82, 0]
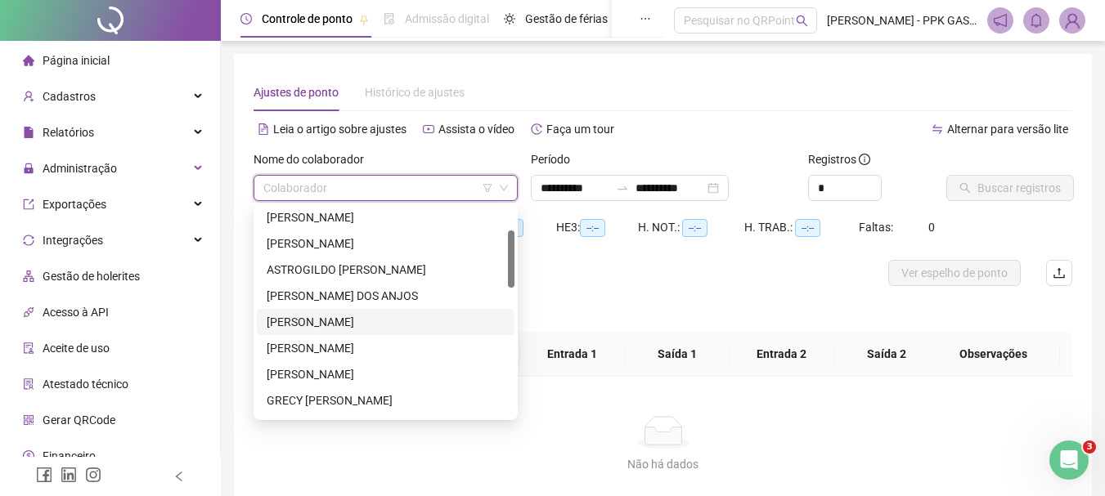
click at [342, 320] on div "[PERSON_NAME]" at bounding box center [386, 322] width 238 height 18
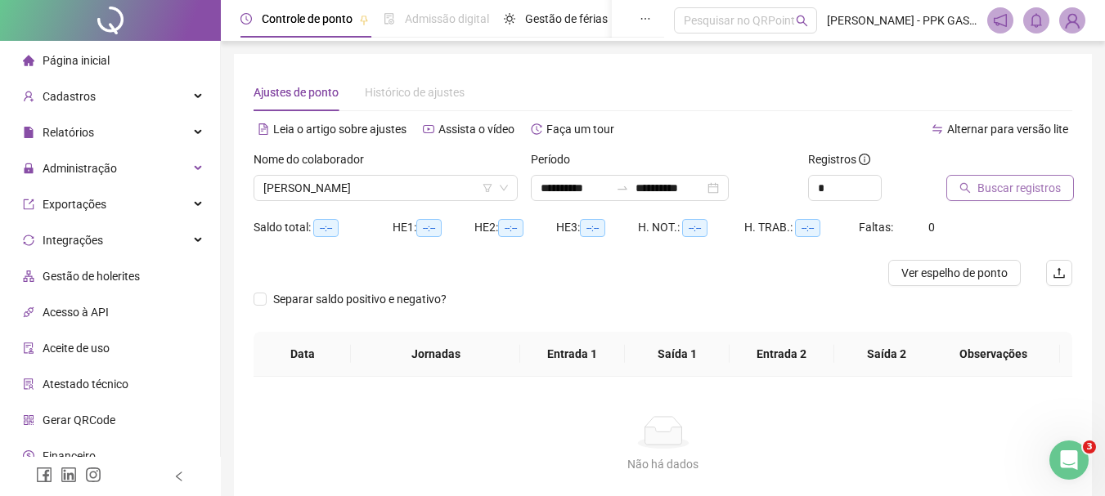
click at [1014, 179] on span "Buscar registros" at bounding box center [1018, 188] width 83 height 18
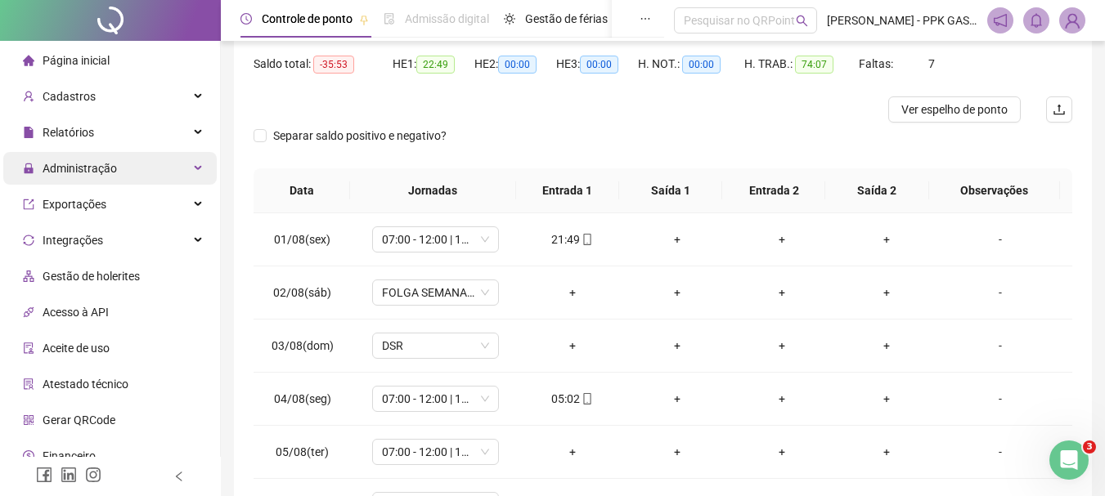
scroll to position [0, 0]
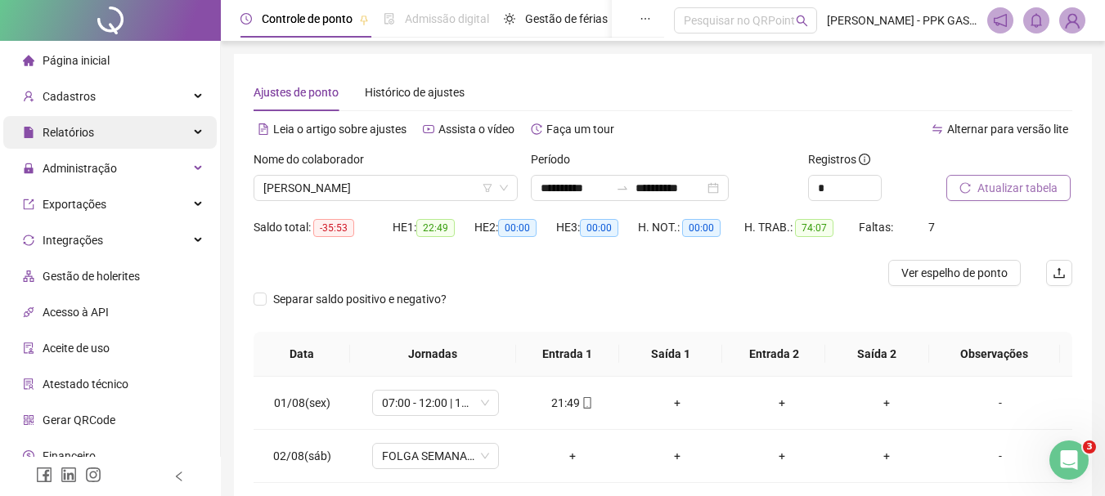
click at [177, 131] on div "Relatórios" at bounding box center [109, 132] width 213 height 33
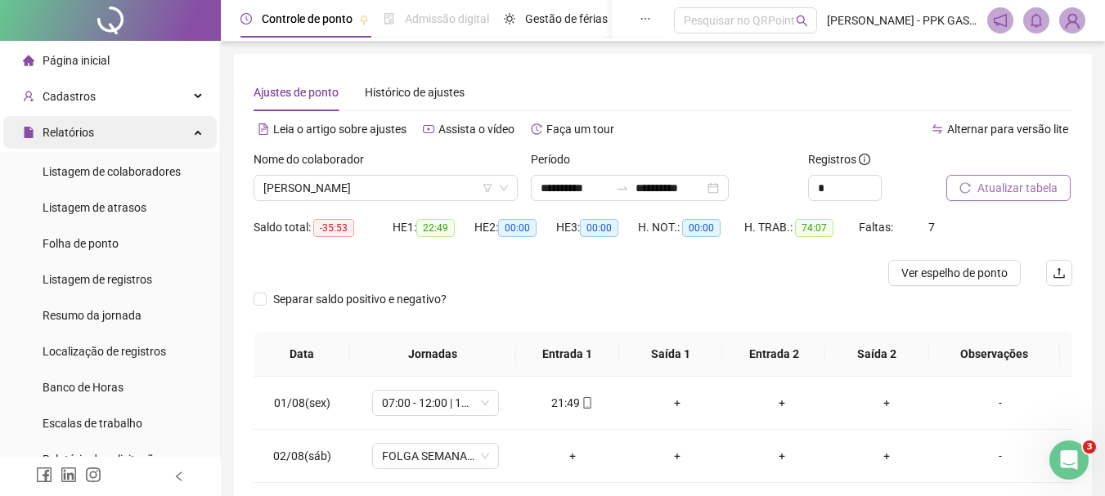
click at [142, 134] on div "Relatórios" at bounding box center [109, 132] width 213 height 33
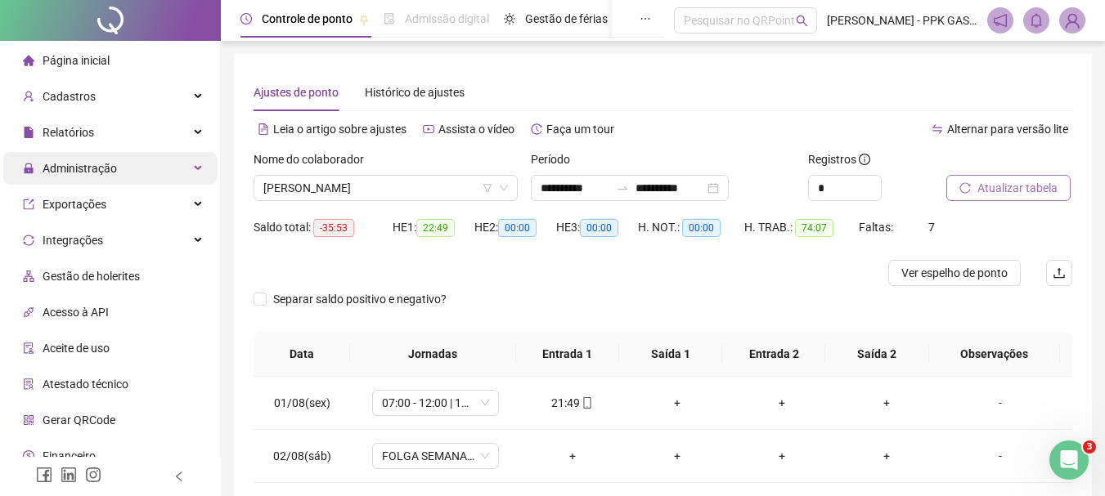
click at [136, 172] on div "Administração" at bounding box center [109, 168] width 213 height 33
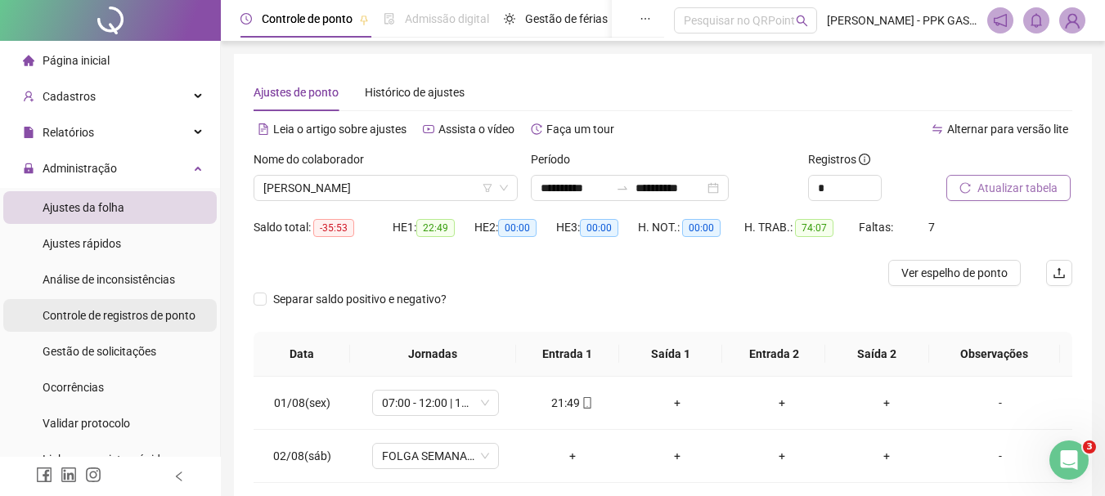
click at [123, 320] on span "Controle de registros de ponto" at bounding box center [119, 315] width 153 height 13
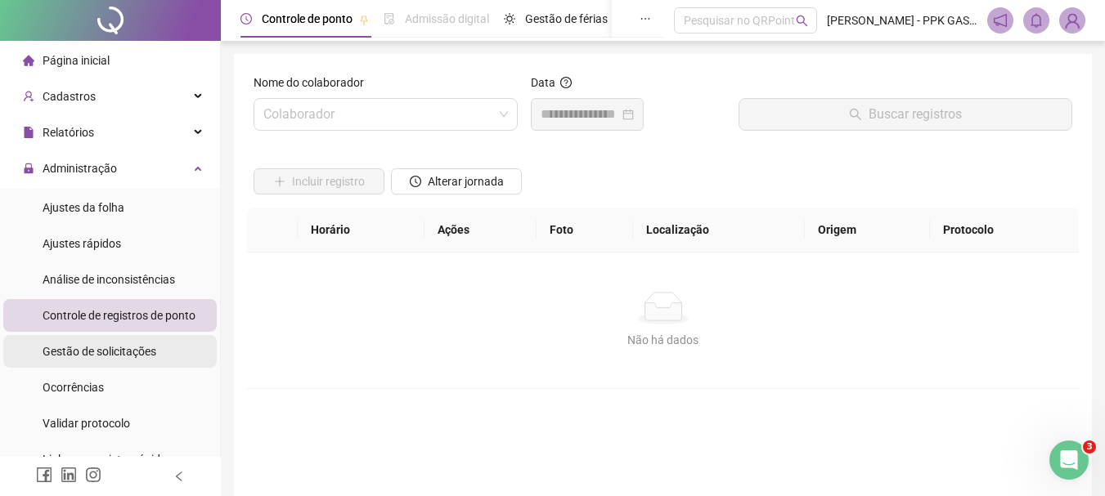
click at [125, 350] on span "Gestão de solicitações" at bounding box center [100, 351] width 114 height 13
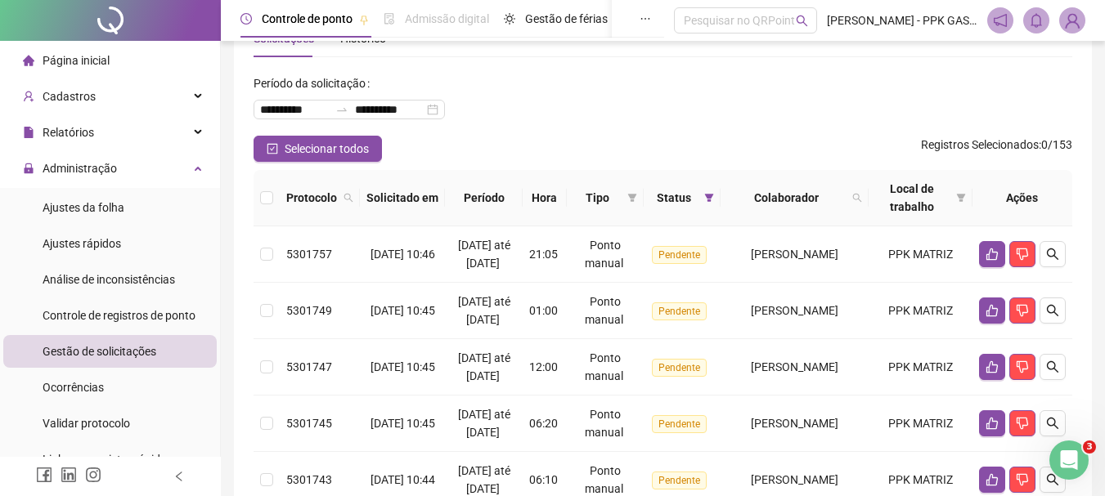
scroll to position [82, 0]
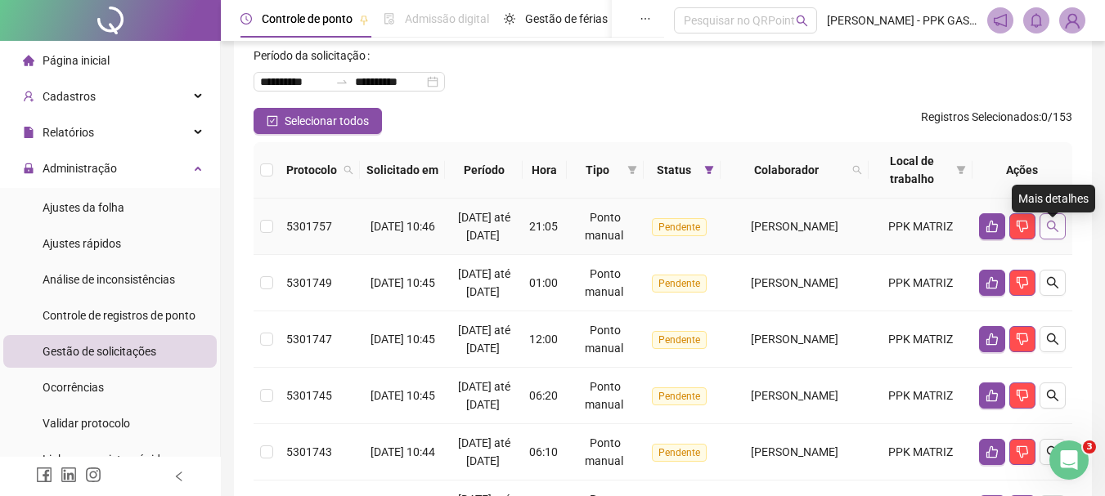
click at [1046, 231] on icon "search" at bounding box center [1052, 226] width 13 height 13
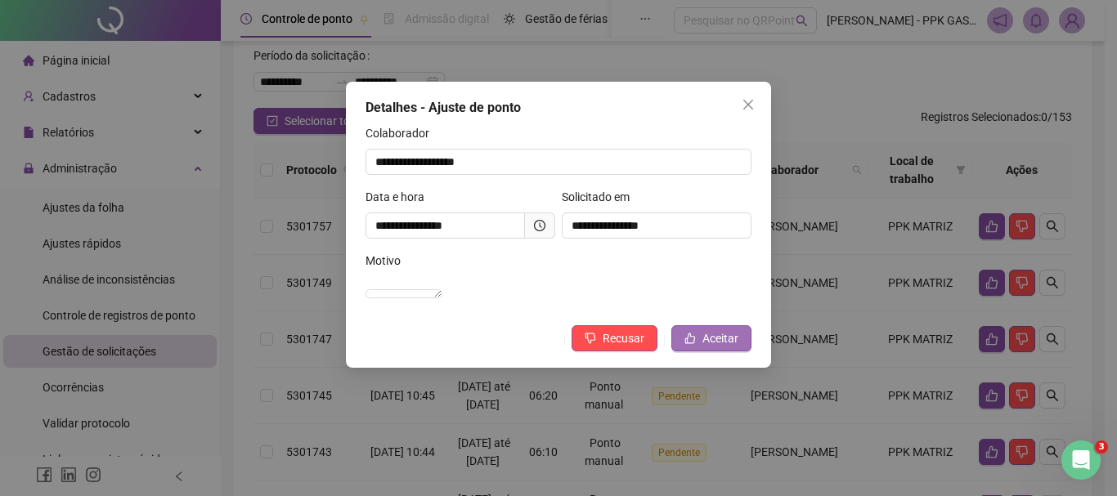
click at [712, 347] on span "Aceitar" at bounding box center [720, 338] width 36 height 18
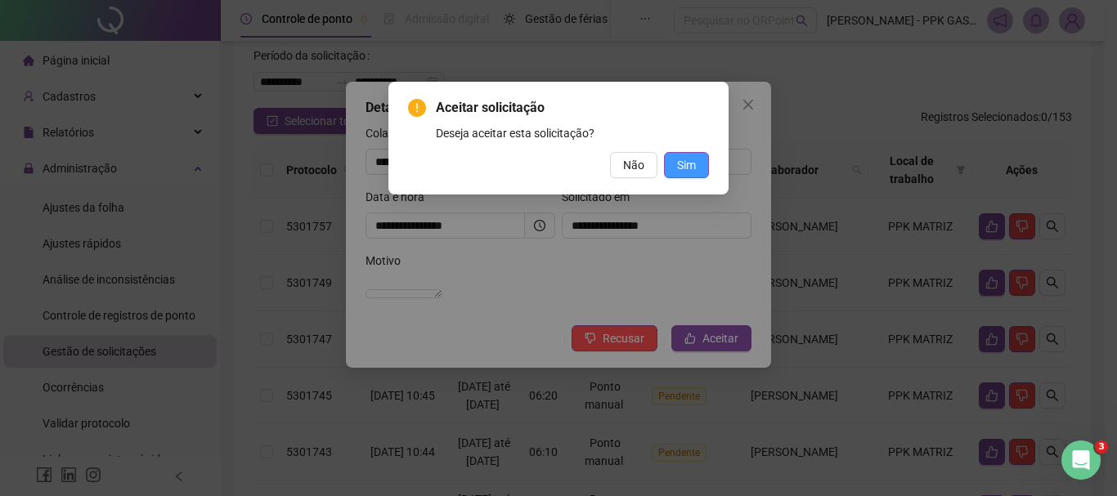
click at [690, 163] on span "Sim" at bounding box center [686, 165] width 19 height 18
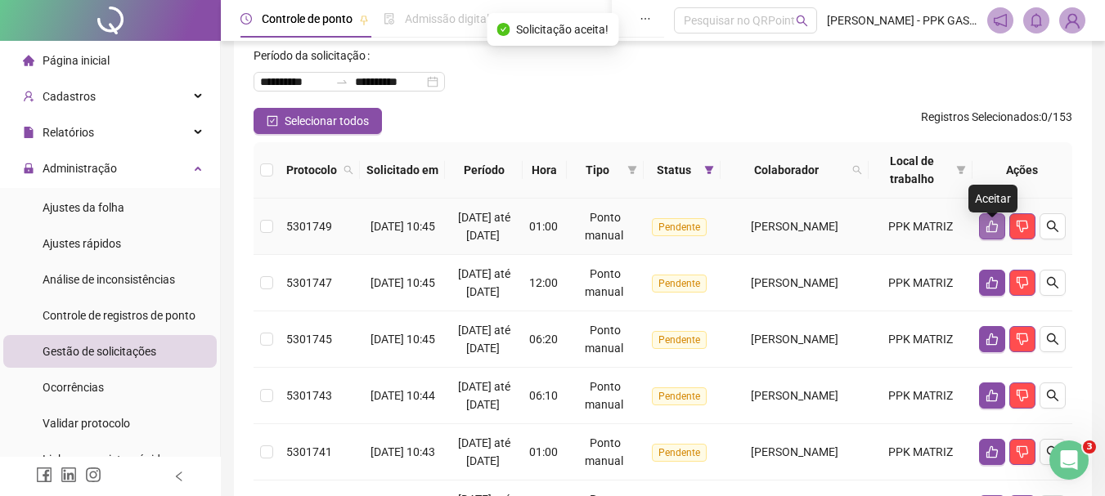
click at [988, 233] on icon "like" at bounding box center [991, 227] width 11 height 12
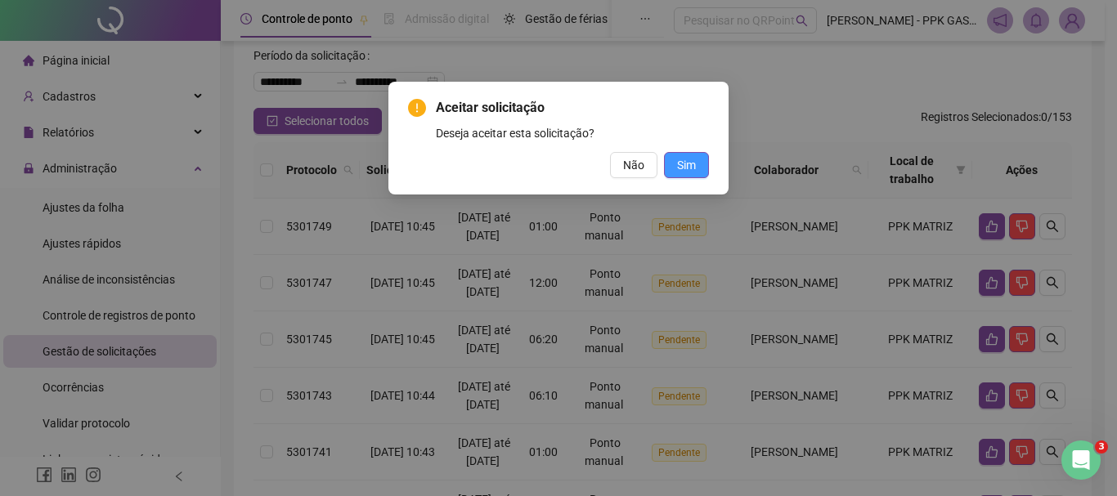
click at [671, 168] on button "Sim" at bounding box center [686, 165] width 45 height 26
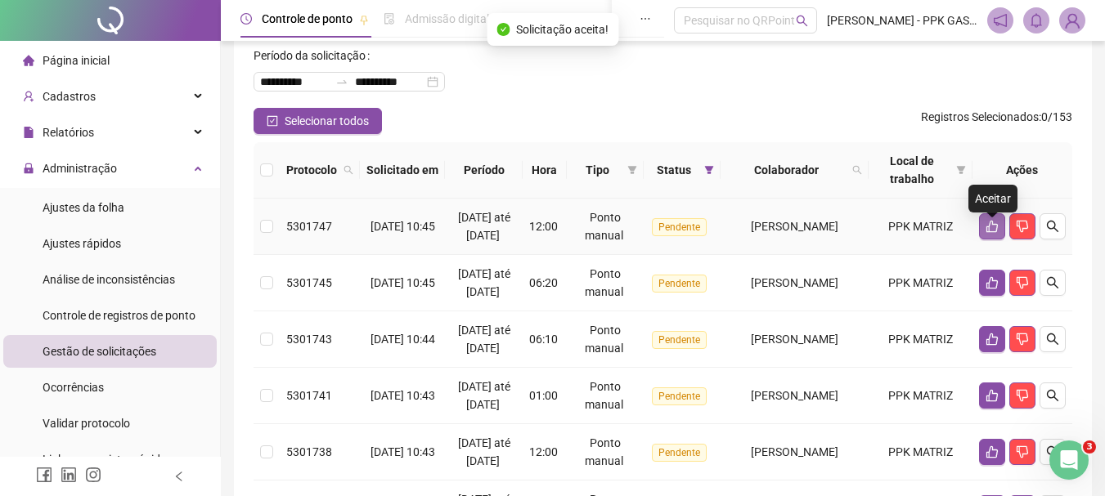
click at [993, 240] on button "button" at bounding box center [992, 226] width 26 height 26
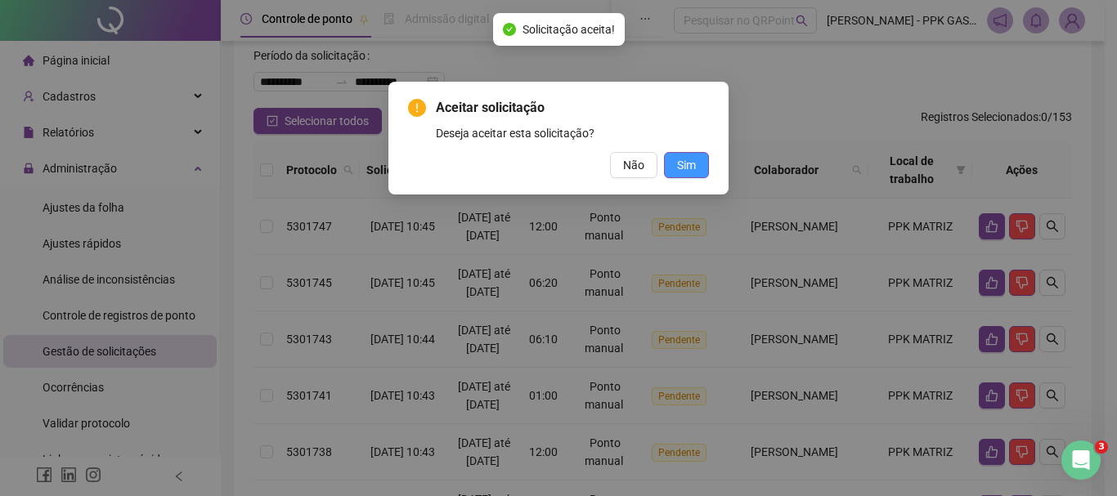
click at [699, 164] on button "Sim" at bounding box center [686, 165] width 45 height 26
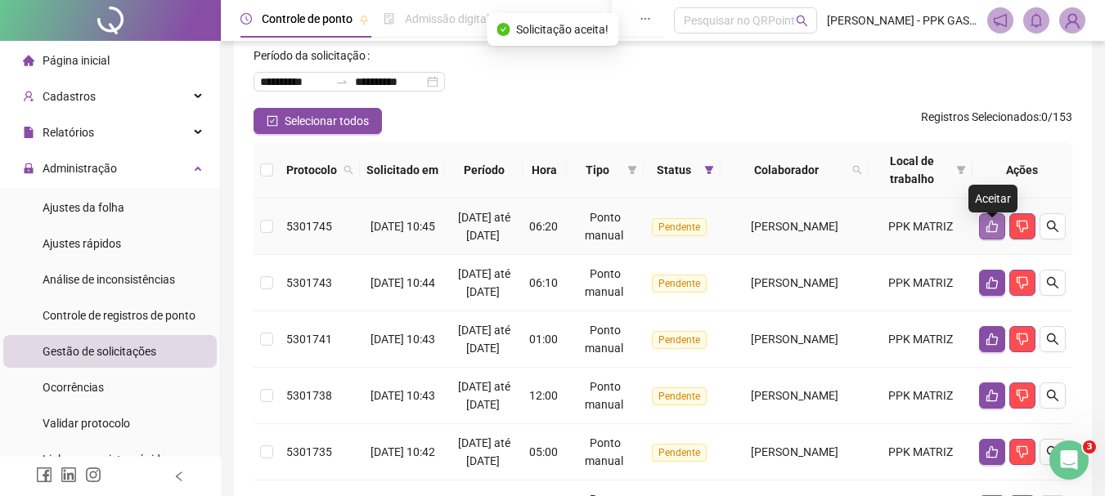
click at [989, 233] on icon "like" at bounding box center [991, 227] width 11 height 12
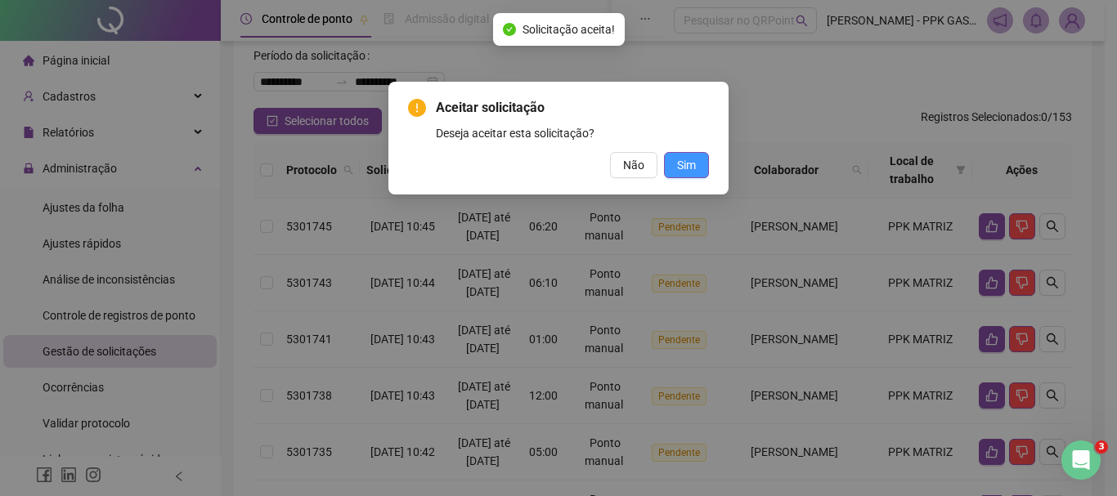
click at [691, 163] on span "Sim" at bounding box center [686, 165] width 19 height 18
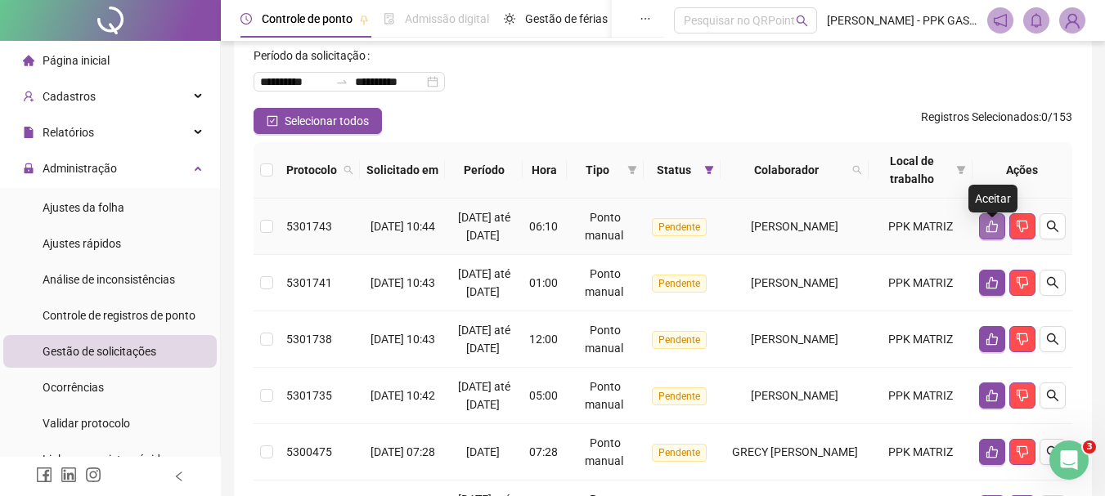
click at [993, 233] on icon "like" at bounding box center [991, 226] width 13 height 13
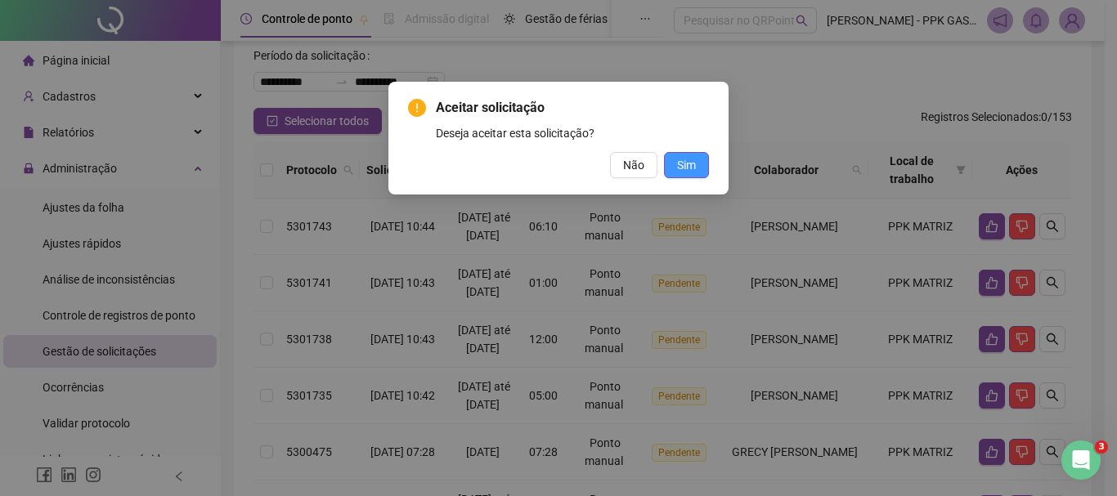
click at [676, 167] on button "Sim" at bounding box center [686, 165] width 45 height 26
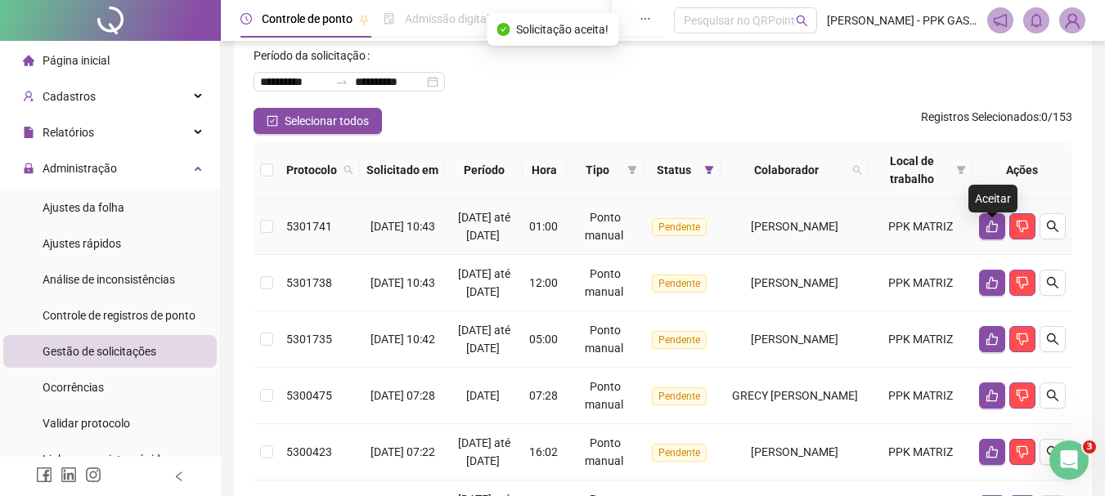
click at [986, 233] on icon "like" at bounding box center [991, 227] width 11 height 12
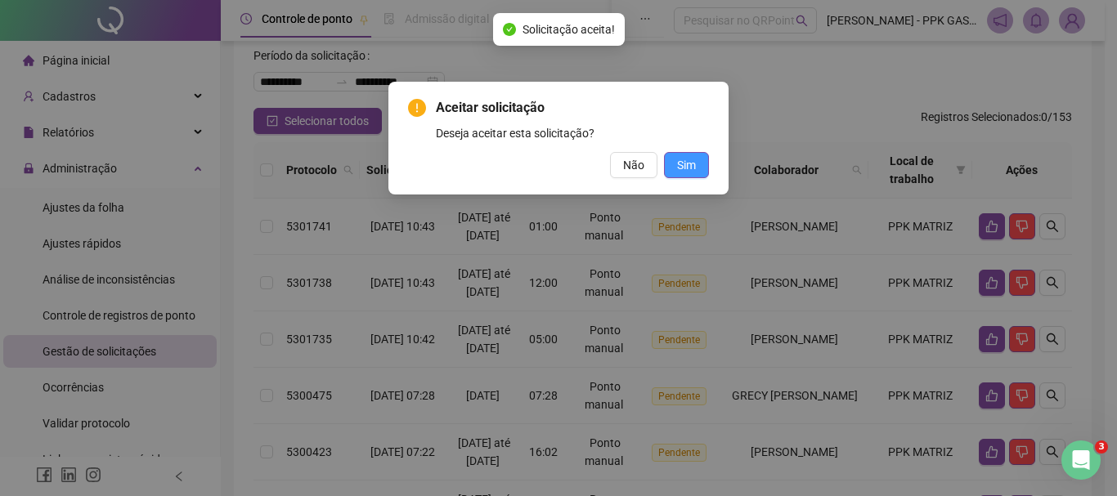
click at [689, 164] on span "Sim" at bounding box center [686, 165] width 19 height 18
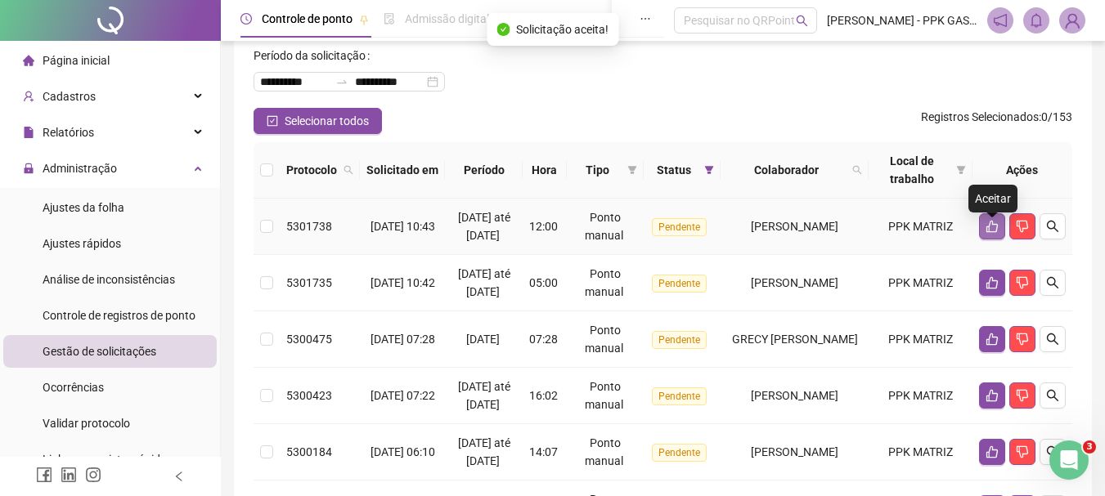
click at [987, 233] on icon "like" at bounding box center [991, 226] width 13 height 13
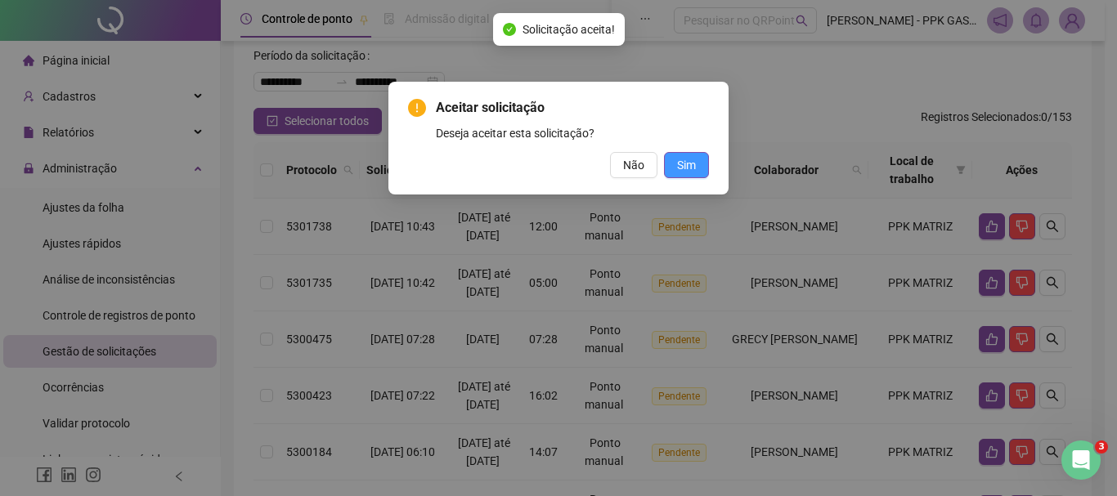
click at [677, 161] on span "Sim" at bounding box center [686, 165] width 19 height 18
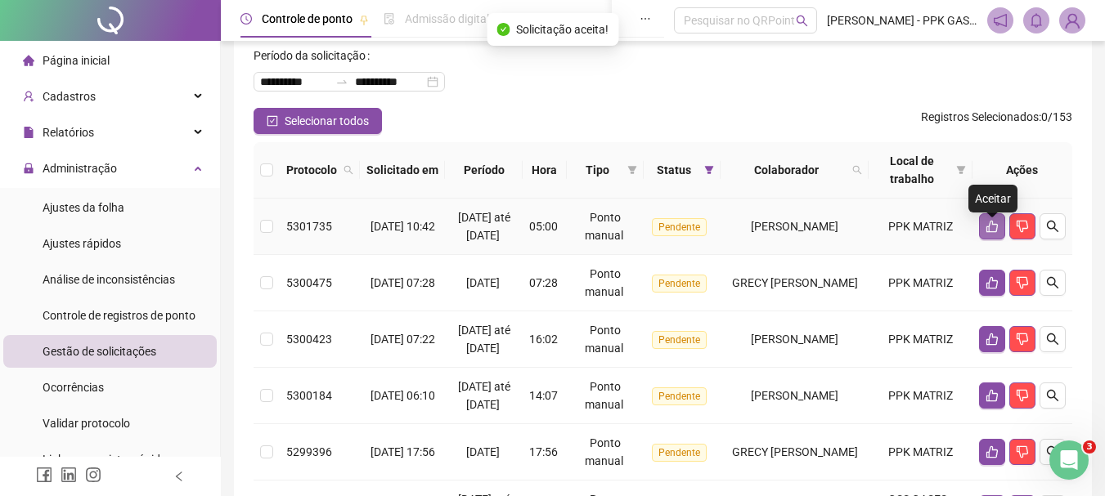
click at [990, 233] on icon "like" at bounding box center [991, 226] width 13 height 13
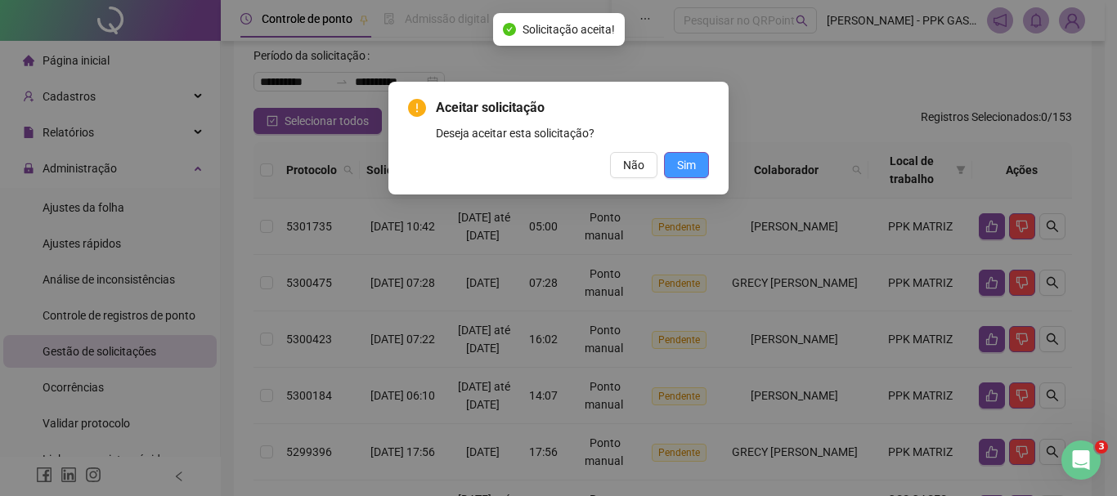
click at [688, 158] on span "Sim" at bounding box center [686, 165] width 19 height 18
click at [691, 165] on span "Sim" at bounding box center [686, 165] width 19 height 18
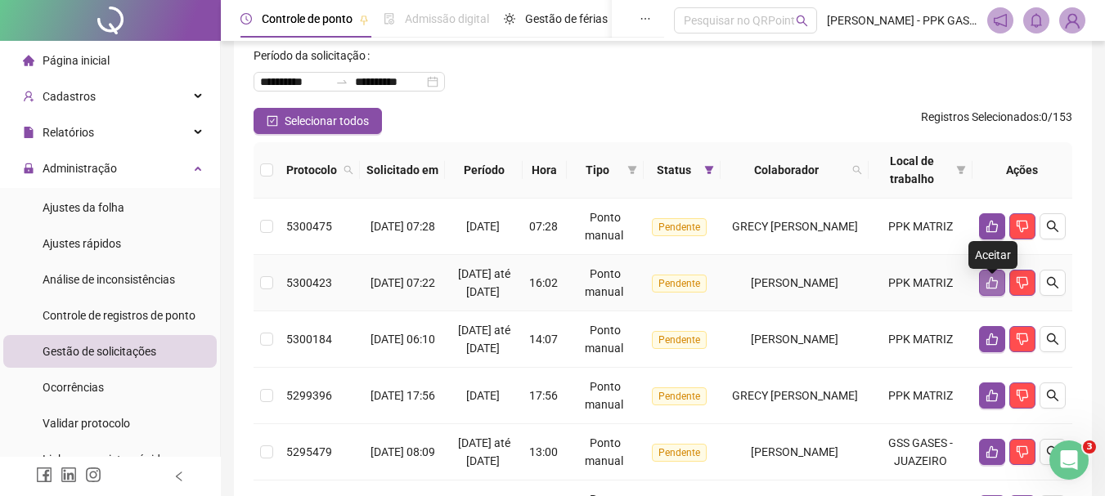
click at [988, 289] on icon "like" at bounding box center [991, 282] width 13 height 13
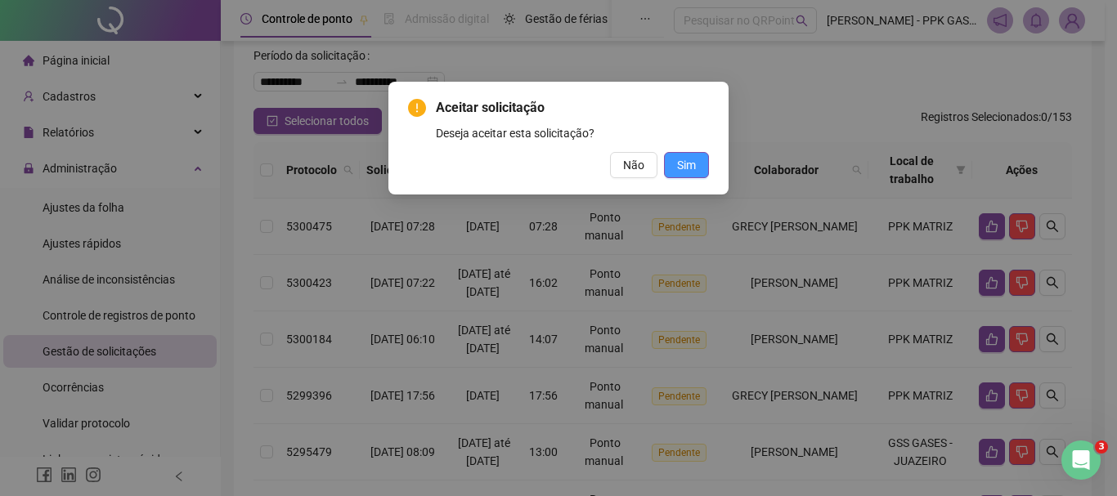
click at [666, 159] on button "Sim" at bounding box center [686, 165] width 45 height 26
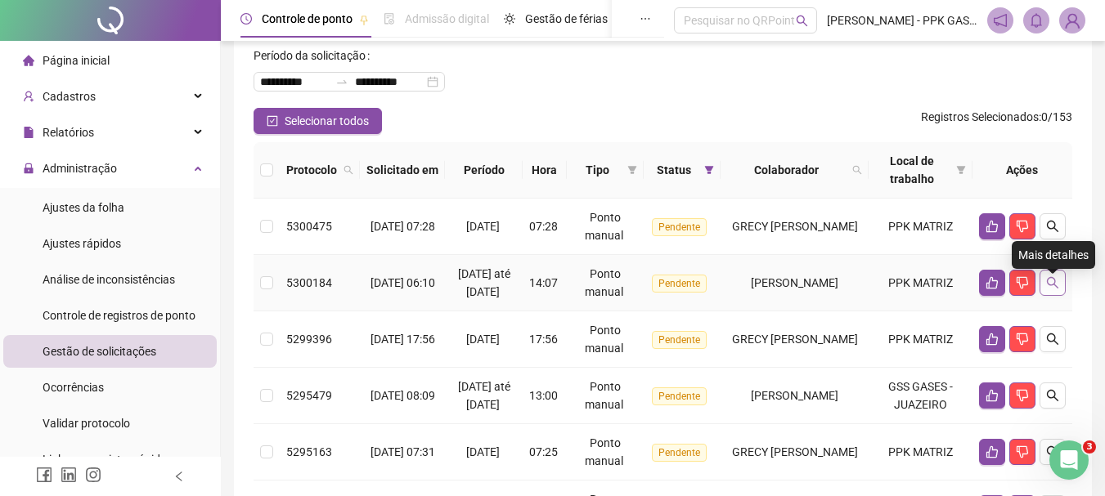
click at [1053, 288] on icon "search" at bounding box center [1052, 282] width 11 height 11
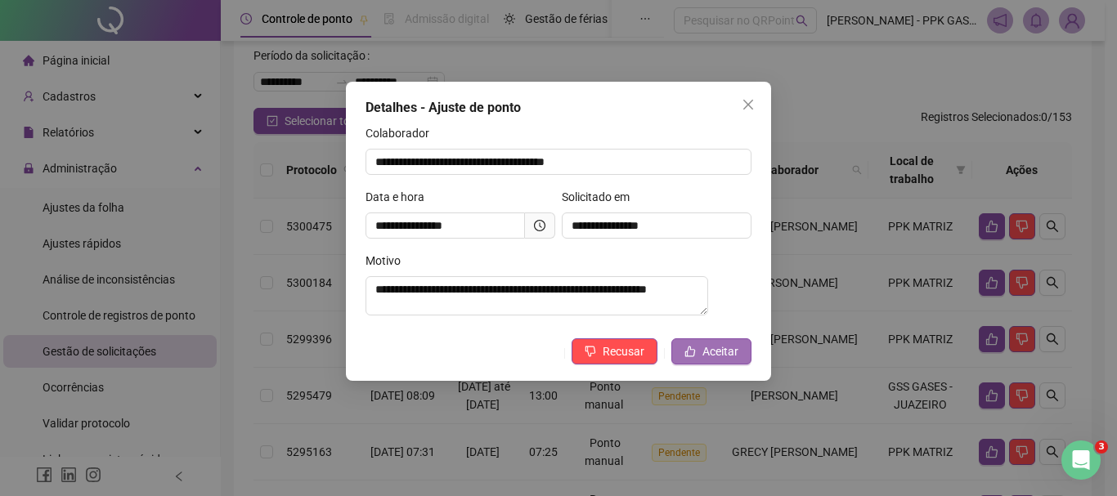
click at [738, 349] on button "Aceitar" at bounding box center [711, 351] width 80 height 26
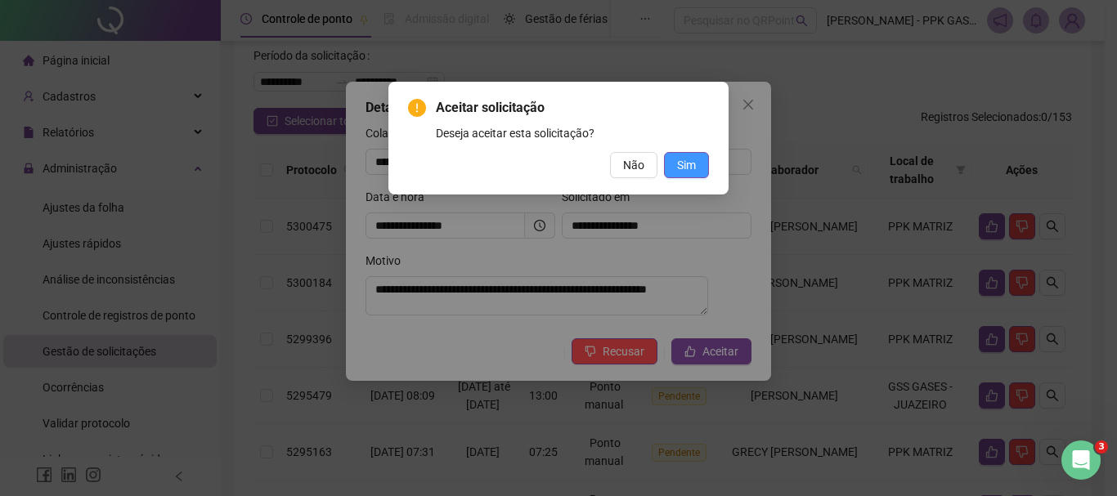
click at [698, 162] on button "Sim" at bounding box center [686, 165] width 45 height 26
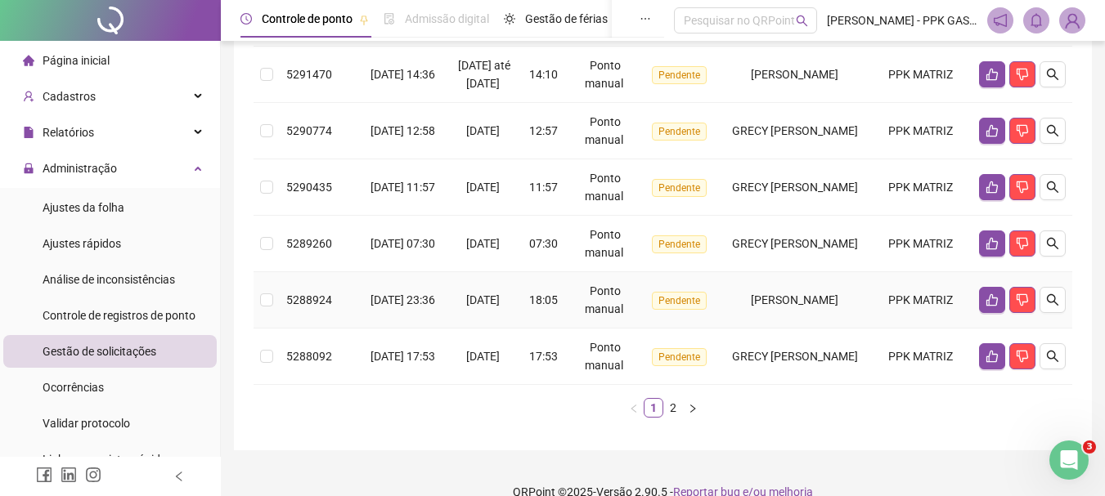
scroll to position [0, 0]
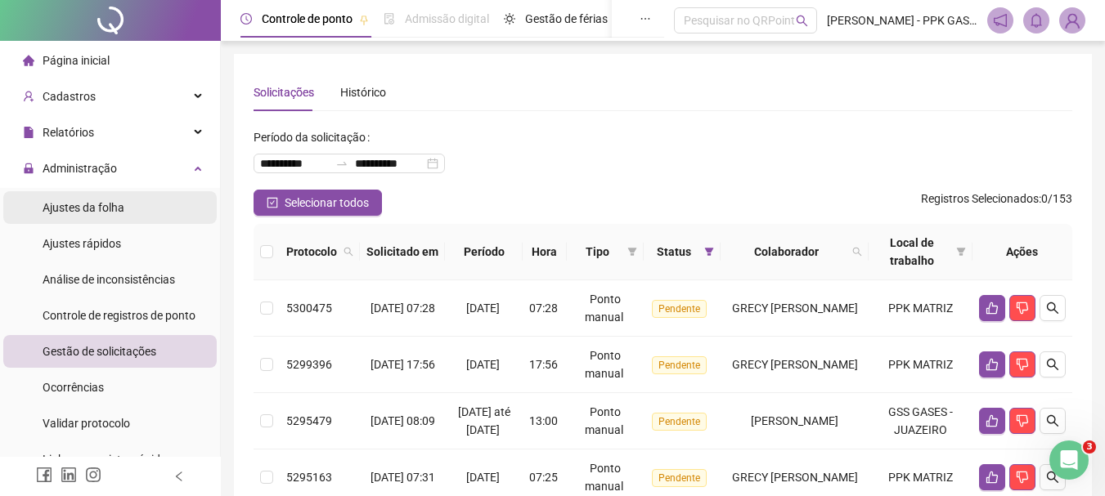
click at [112, 212] on span "Ajustes da folha" at bounding box center [84, 207] width 82 height 13
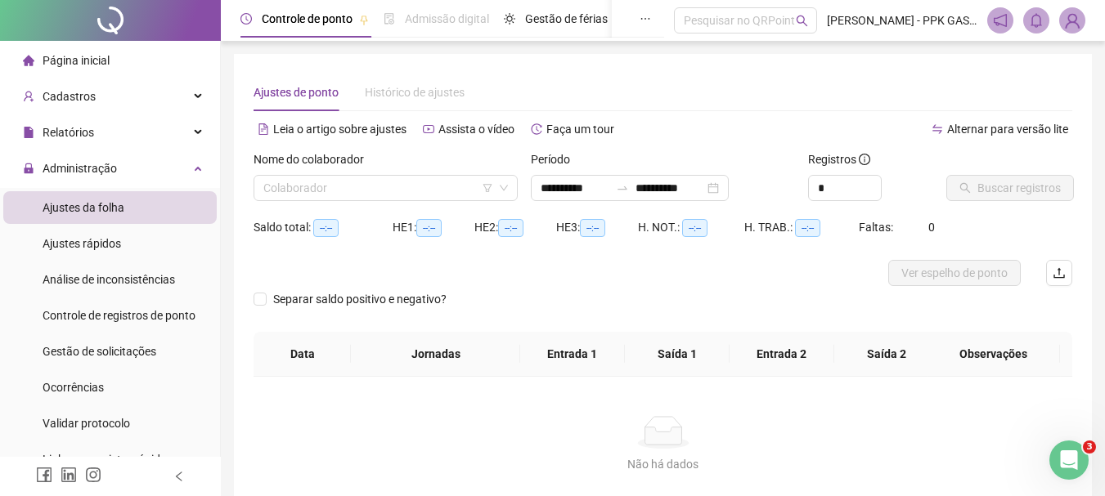
type input "**********"
click at [571, 182] on input "**********" at bounding box center [574, 188] width 69 height 18
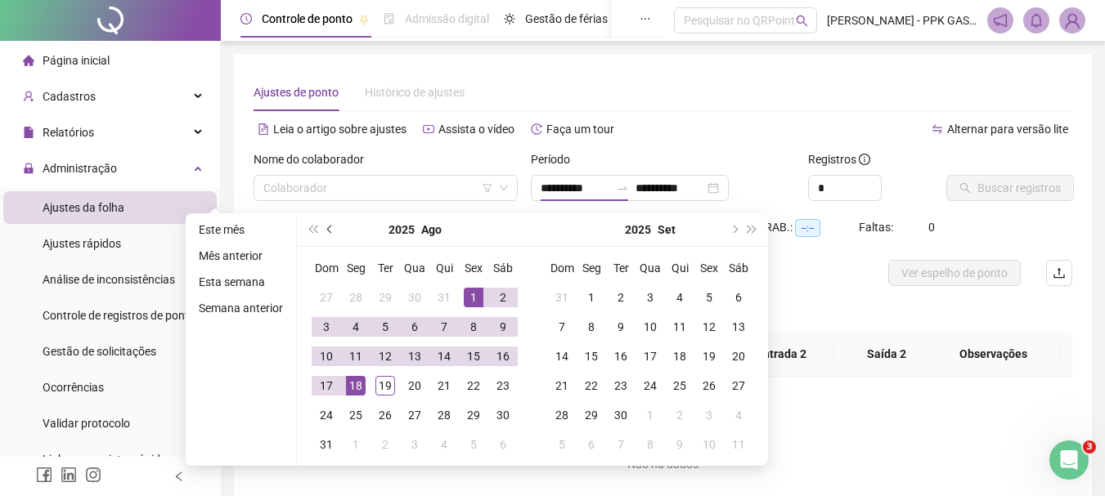
click at [329, 227] on span "prev-year" at bounding box center [331, 230] width 8 height 8
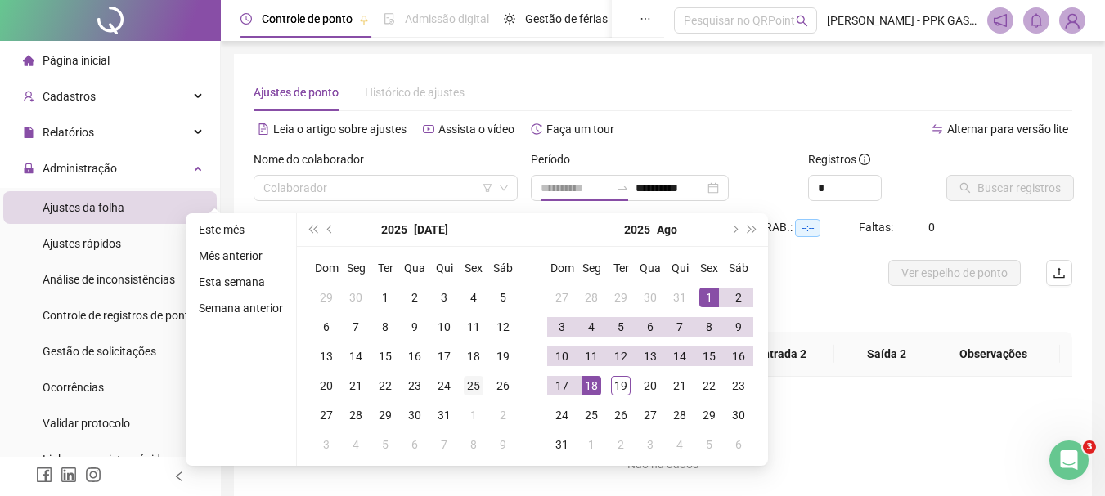
type input "**********"
click at [465, 383] on div "25" at bounding box center [474, 386] width 20 height 20
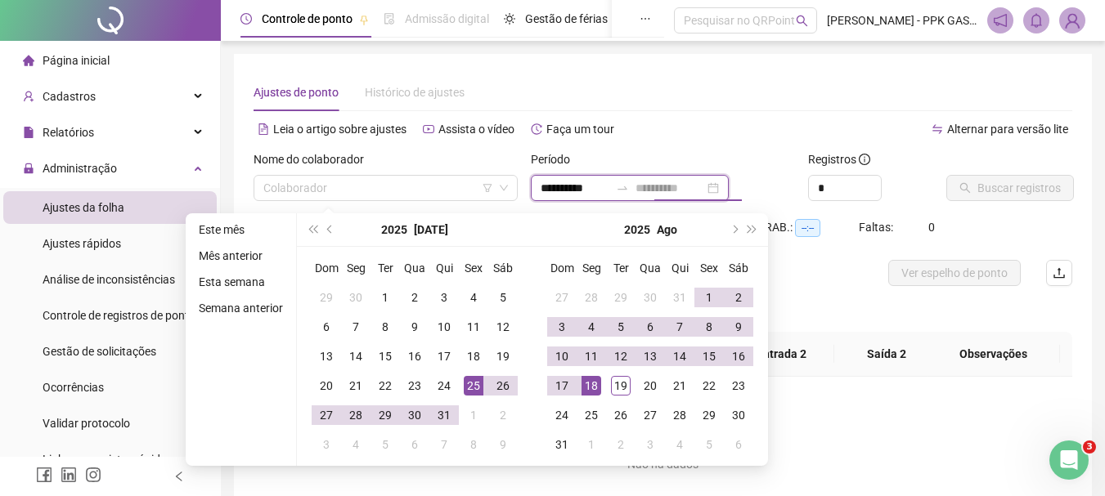
type input "**********"
click at [582, 383] on div "18" at bounding box center [591, 386] width 20 height 20
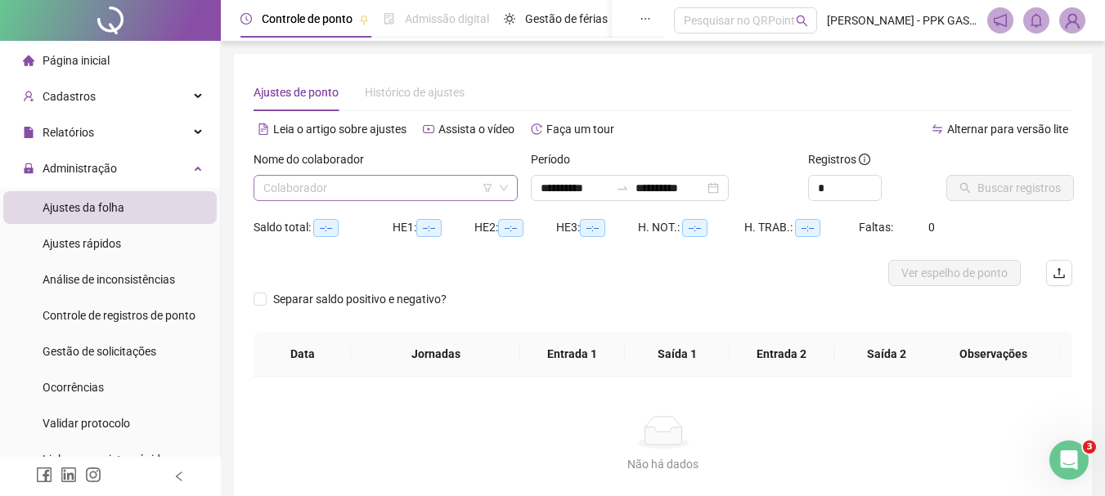
click at [450, 189] on input "search" at bounding box center [378, 188] width 230 height 25
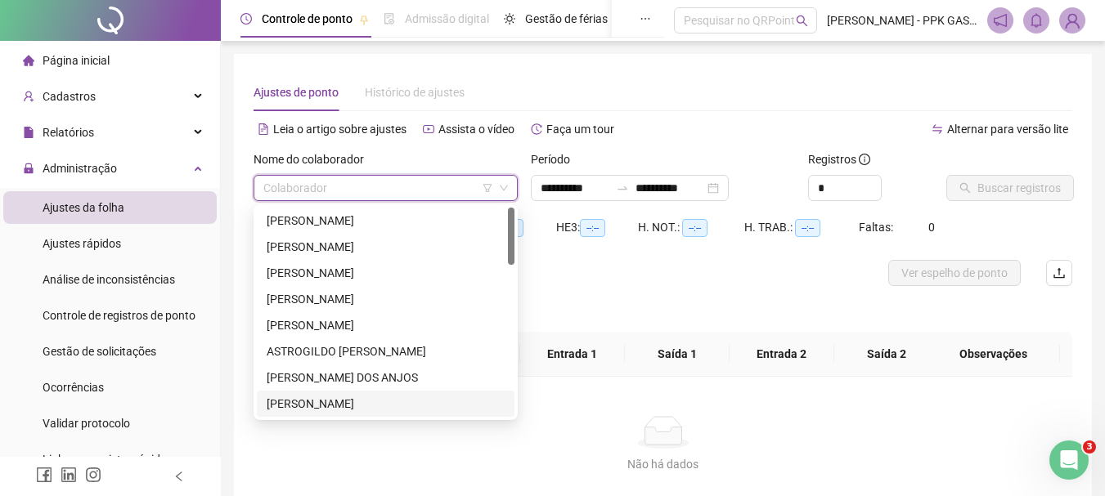
click at [312, 405] on div "[PERSON_NAME]" at bounding box center [386, 404] width 238 height 18
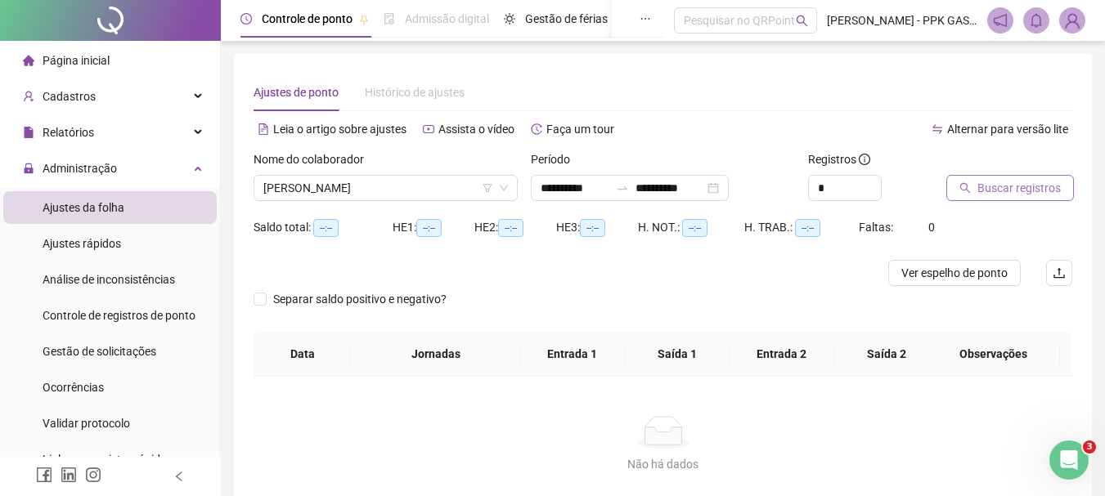
click at [1024, 179] on span "Buscar registros" at bounding box center [1018, 188] width 83 height 18
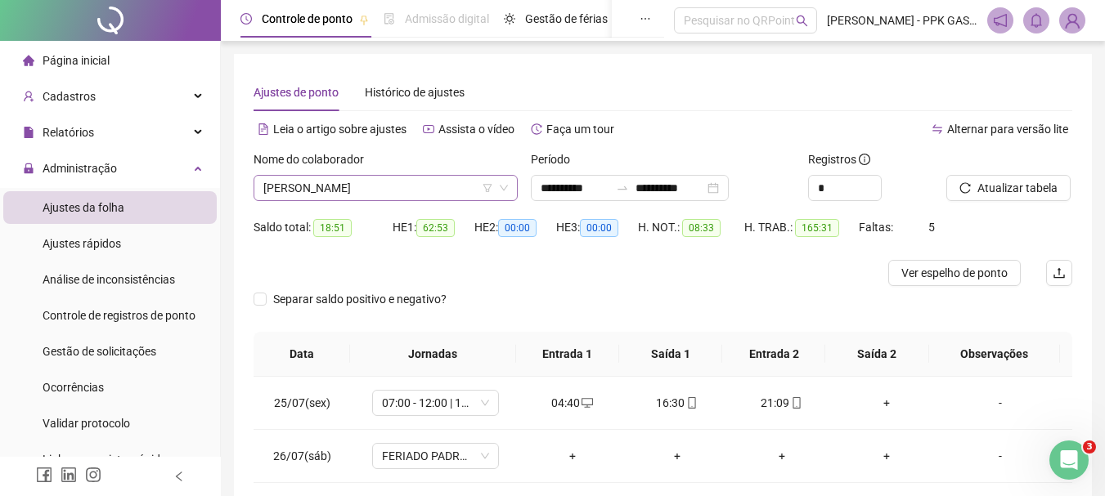
click at [462, 199] on span "[PERSON_NAME]" at bounding box center [385, 188] width 244 height 25
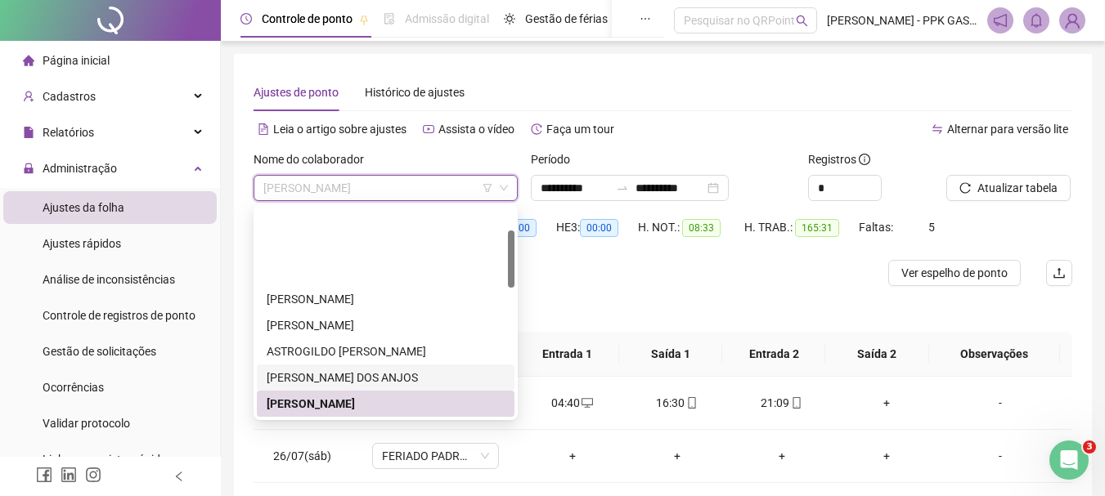
scroll to position [82, 0]
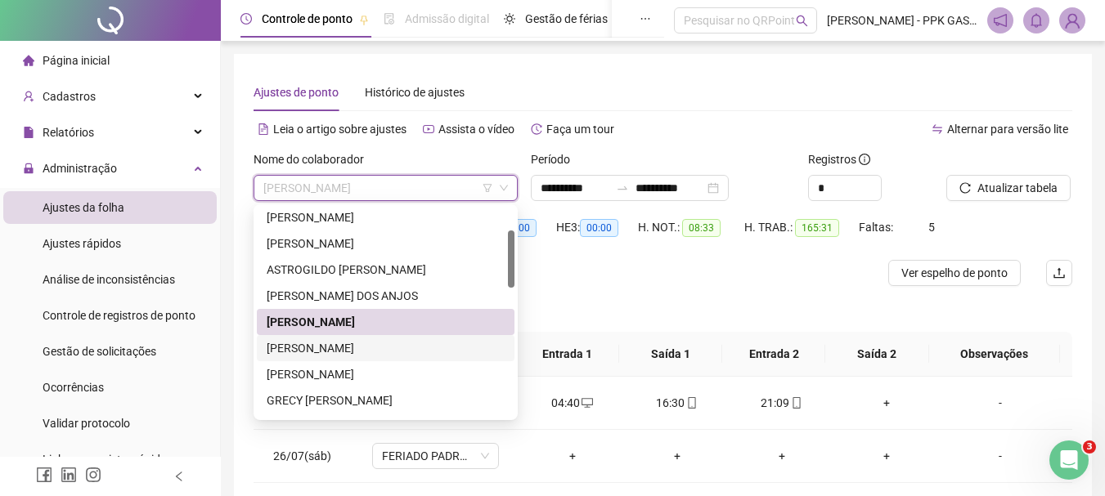
click at [380, 353] on div "[PERSON_NAME]" at bounding box center [386, 348] width 238 height 18
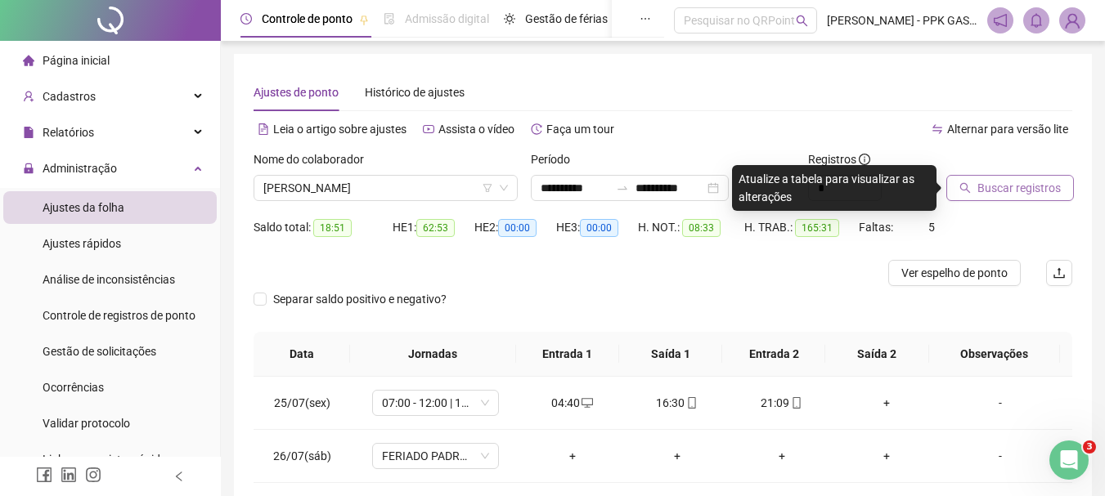
click at [1008, 195] on span "Buscar registros" at bounding box center [1018, 188] width 83 height 18
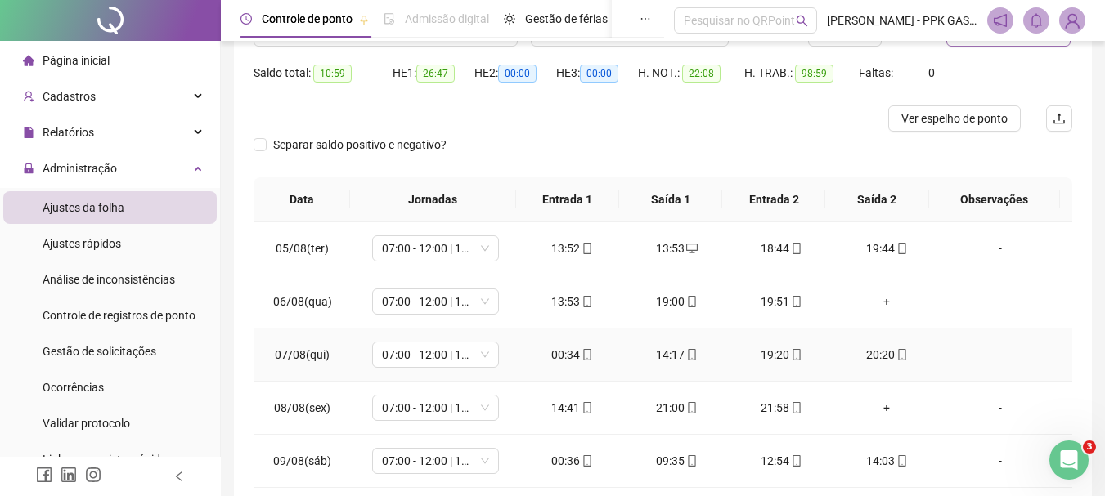
scroll to position [0, 0]
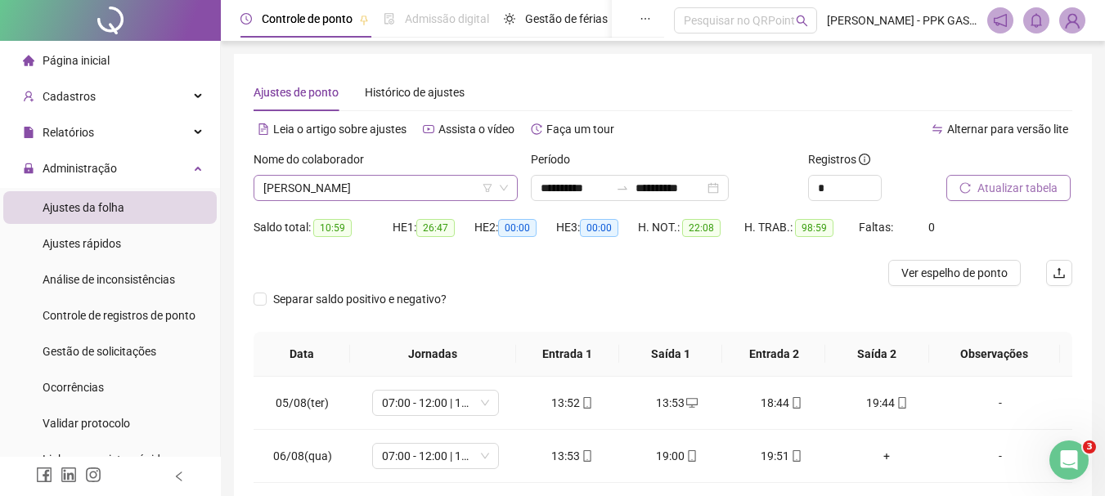
click at [474, 186] on span "[PERSON_NAME]" at bounding box center [385, 188] width 244 height 25
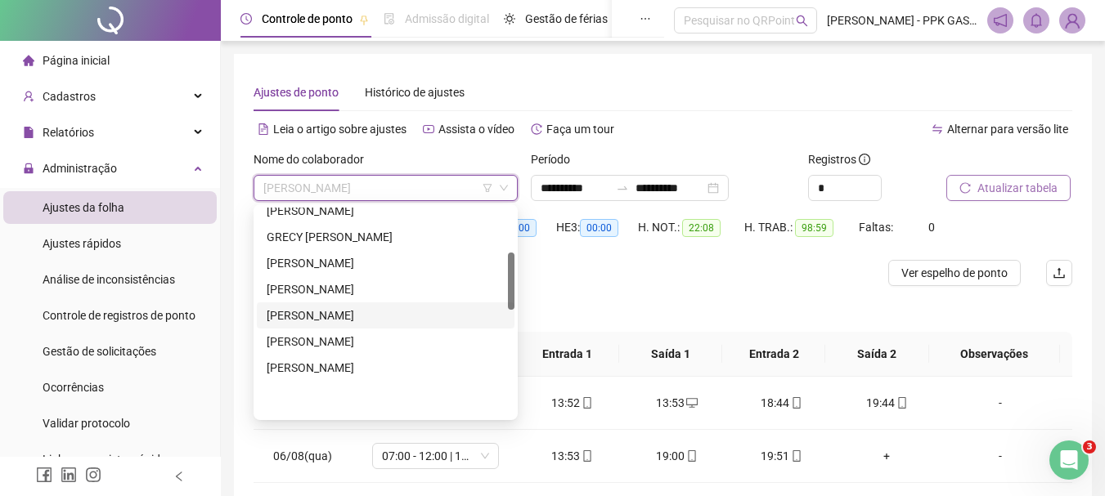
scroll to position [164, 0]
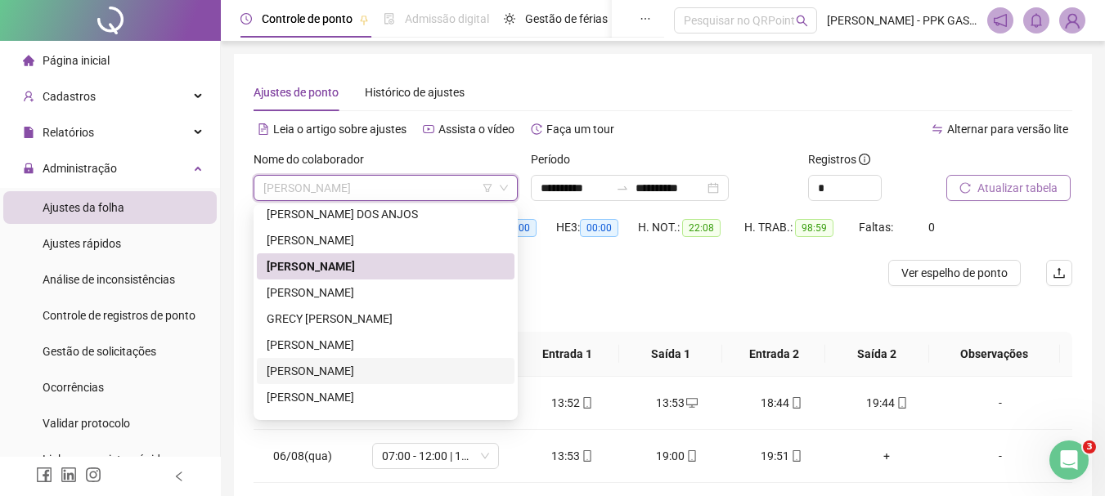
click at [358, 372] on div "[PERSON_NAME]" at bounding box center [386, 371] width 238 height 18
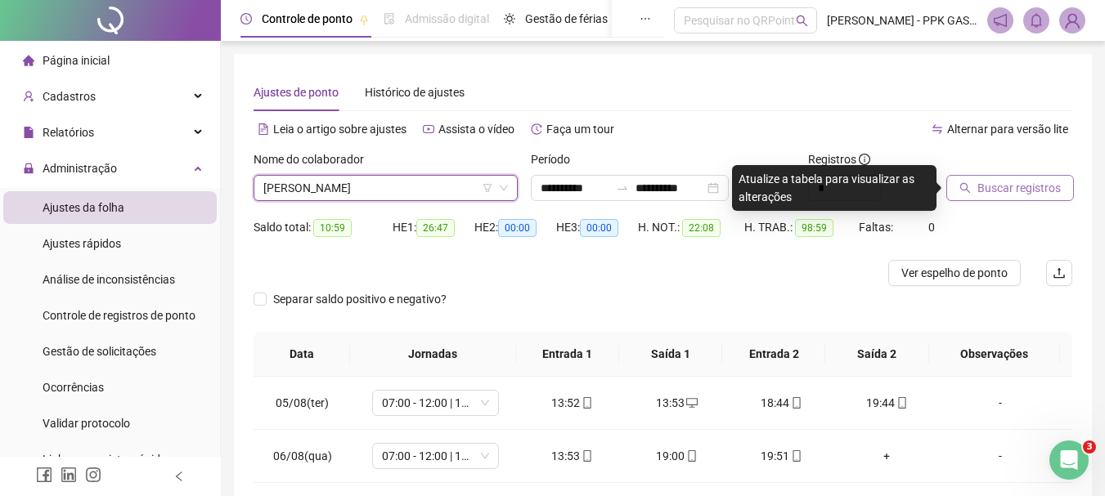
click at [1022, 178] on button "Buscar registros" at bounding box center [1010, 188] width 128 height 26
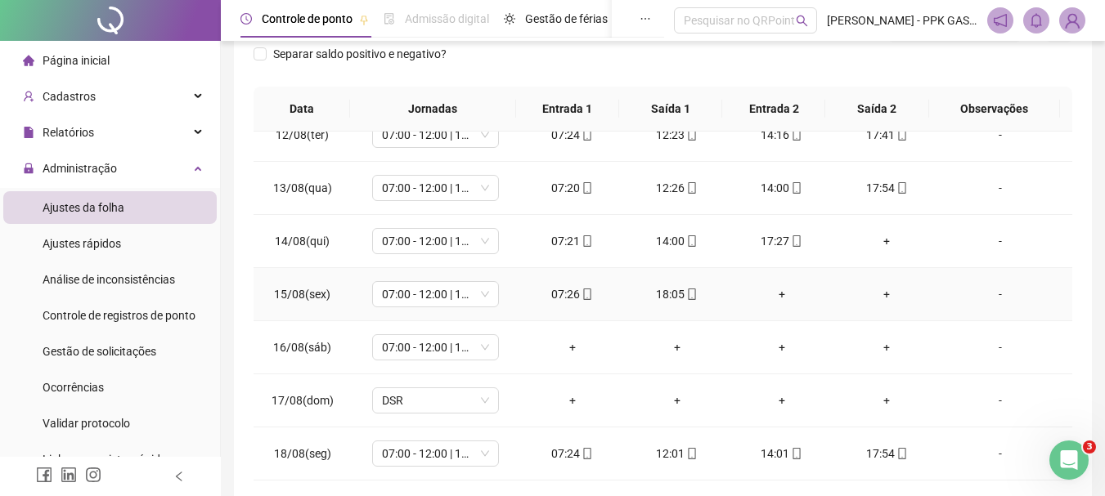
scroll to position [320, 0]
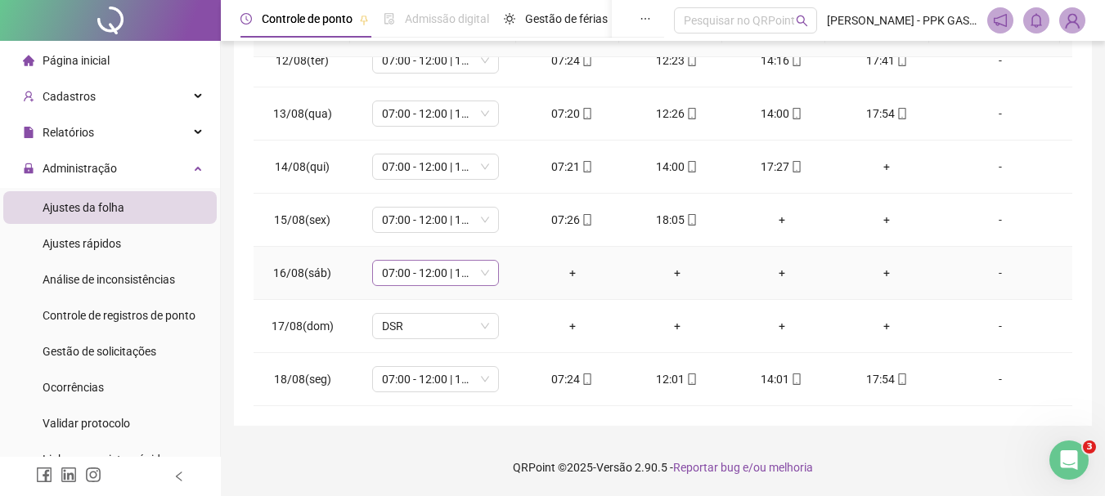
click at [480, 271] on span "07:00 - 12:00 | 13:00 - 15:20" at bounding box center [435, 273] width 107 height 25
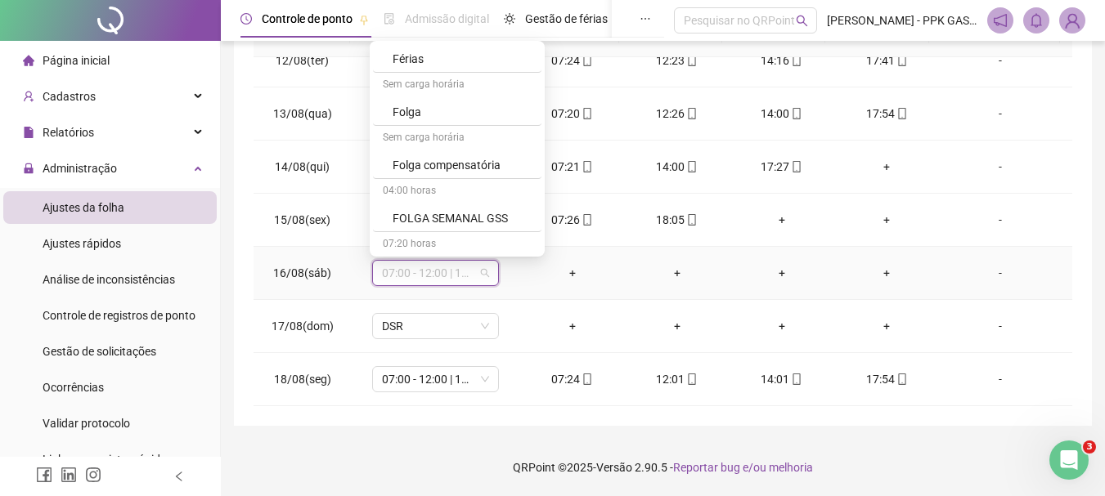
scroll to position [1063, 0]
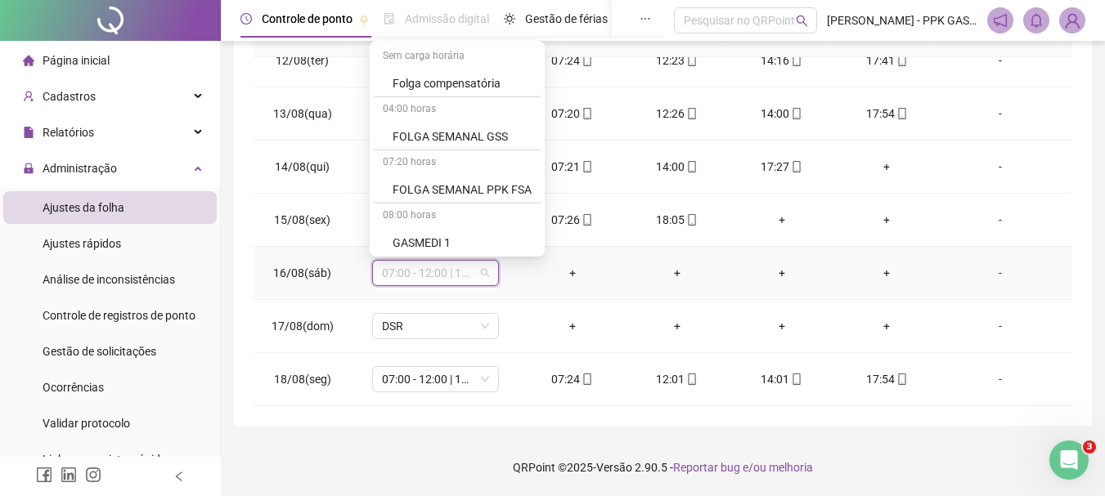
click at [496, 187] on div "FOLGA SEMANAL PPK FSA" at bounding box center [461, 190] width 139 height 18
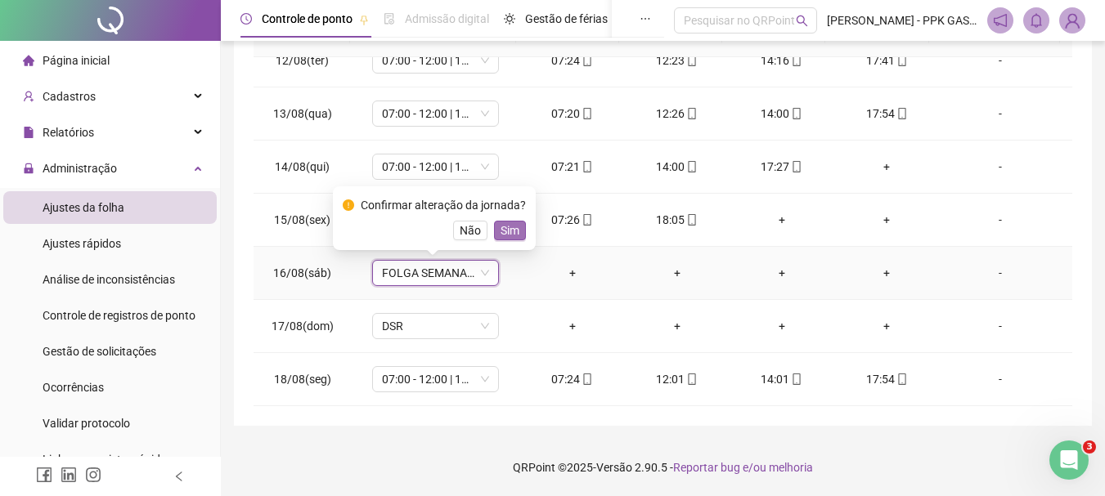
click at [502, 223] on span "Sim" at bounding box center [509, 231] width 19 height 18
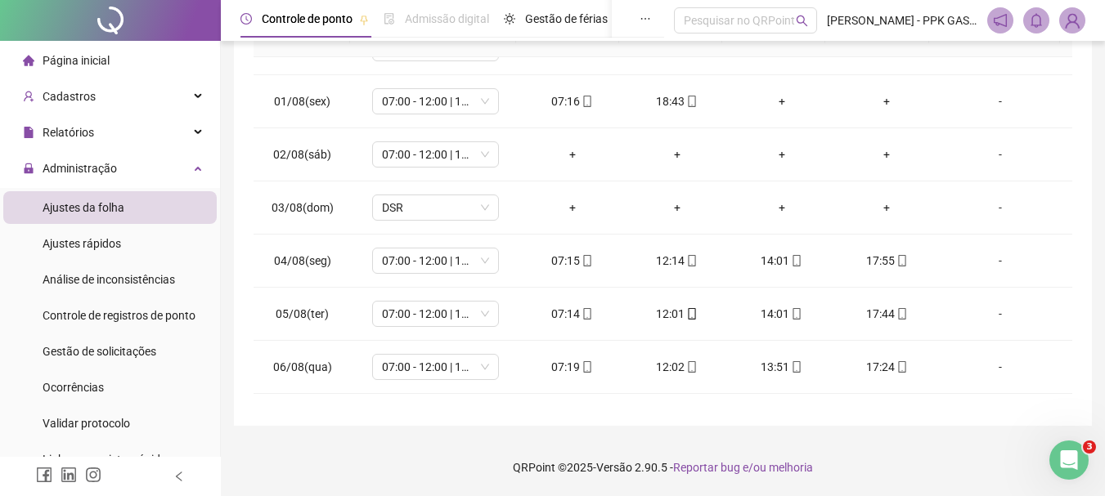
scroll to position [325, 0]
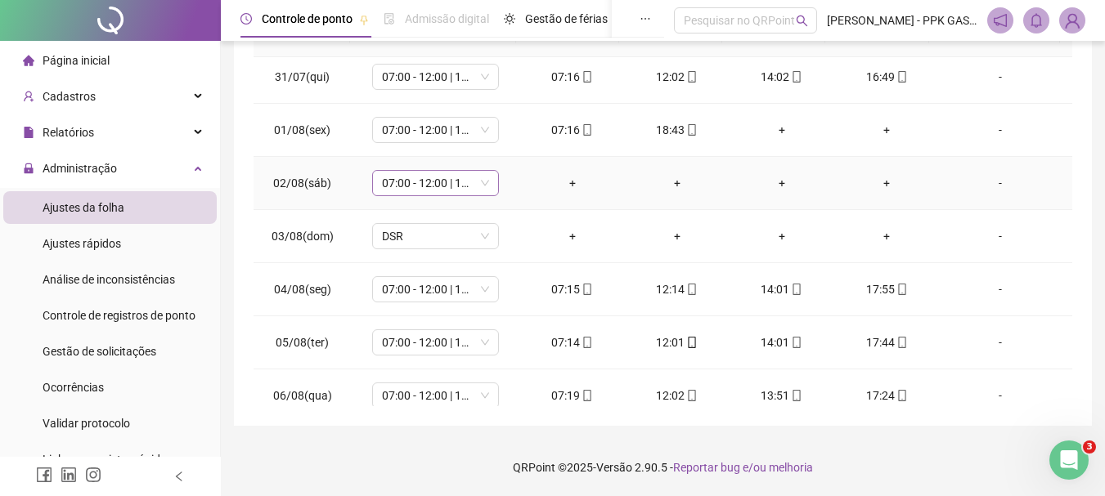
click at [476, 185] on span "07:00 - 12:00 | 13:00 - 15:20" at bounding box center [435, 183] width 107 height 25
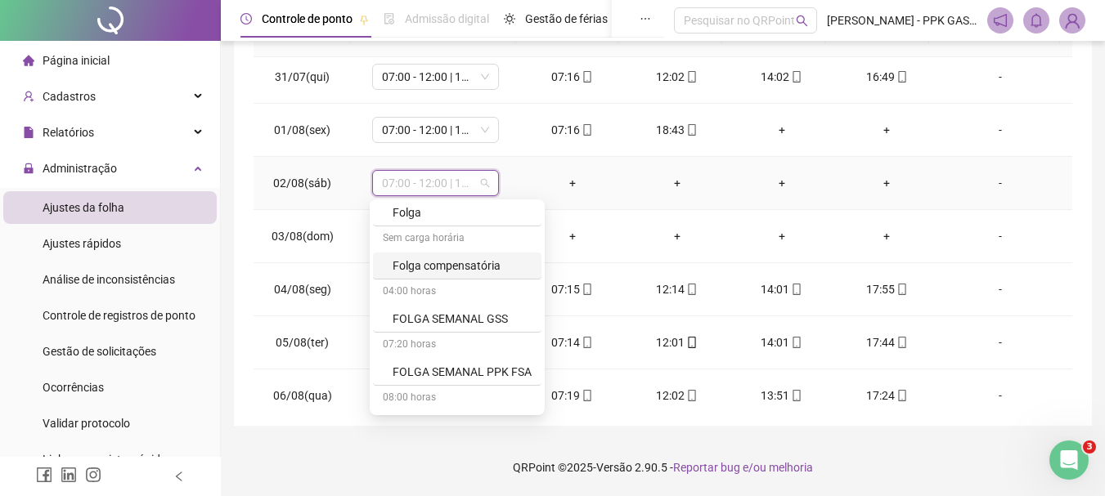
scroll to position [1063, 0]
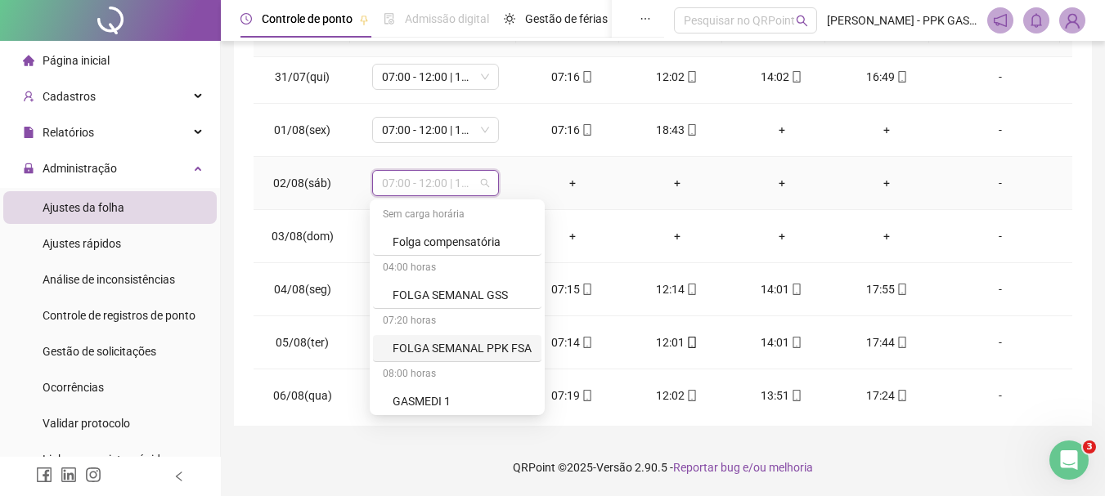
click at [441, 344] on div "FOLGA SEMANAL PPK FSA" at bounding box center [461, 348] width 139 height 18
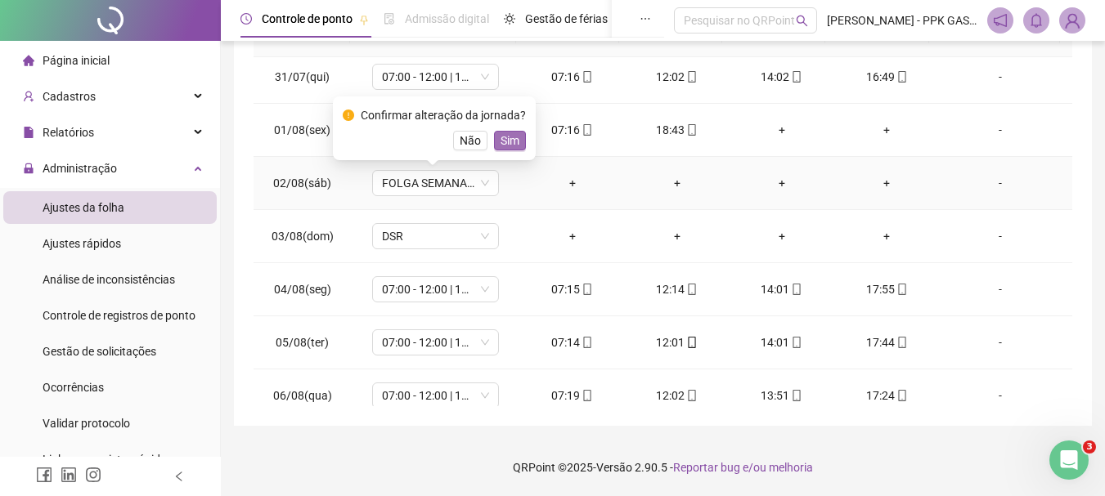
click at [504, 141] on span "Sim" at bounding box center [509, 141] width 19 height 18
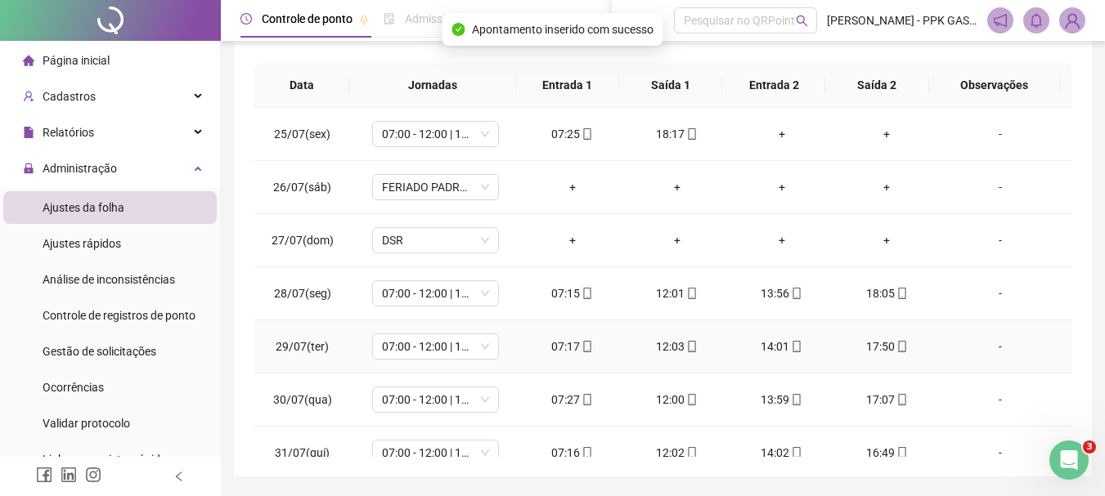
scroll to position [238, 0]
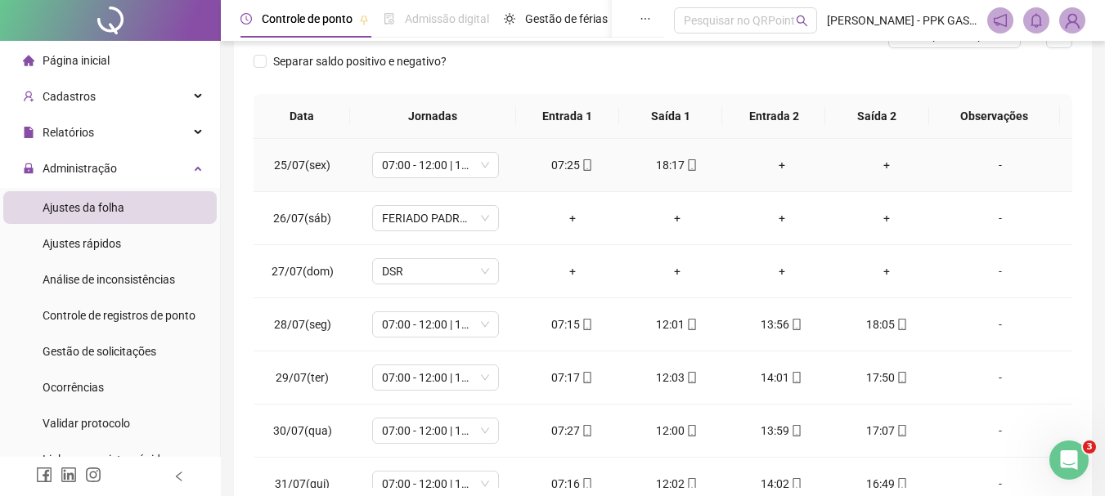
click at [781, 166] on div "+" at bounding box center [781, 165] width 78 height 18
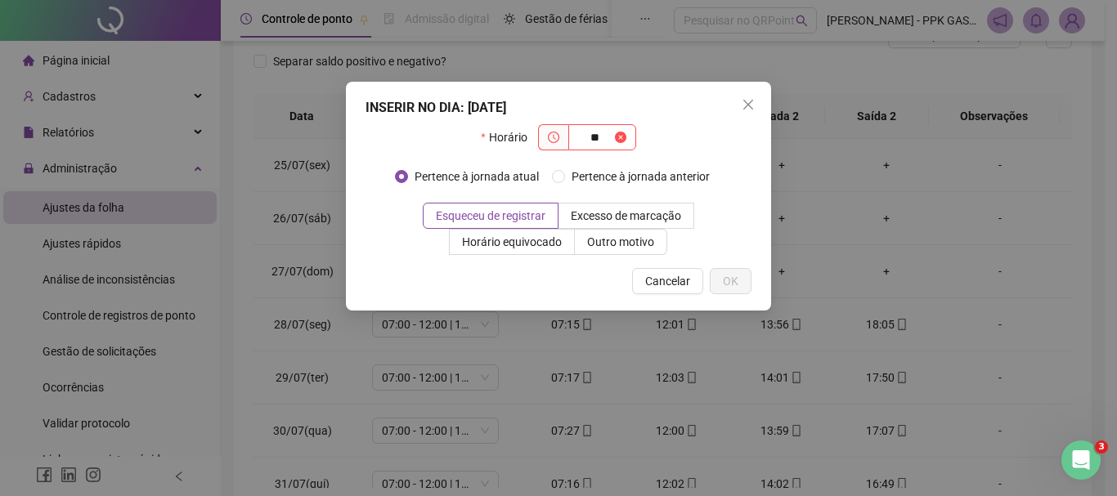
type input "*"
click at [670, 272] on span "Cancelar" at bounding box center [667, 281] width 45 height 18
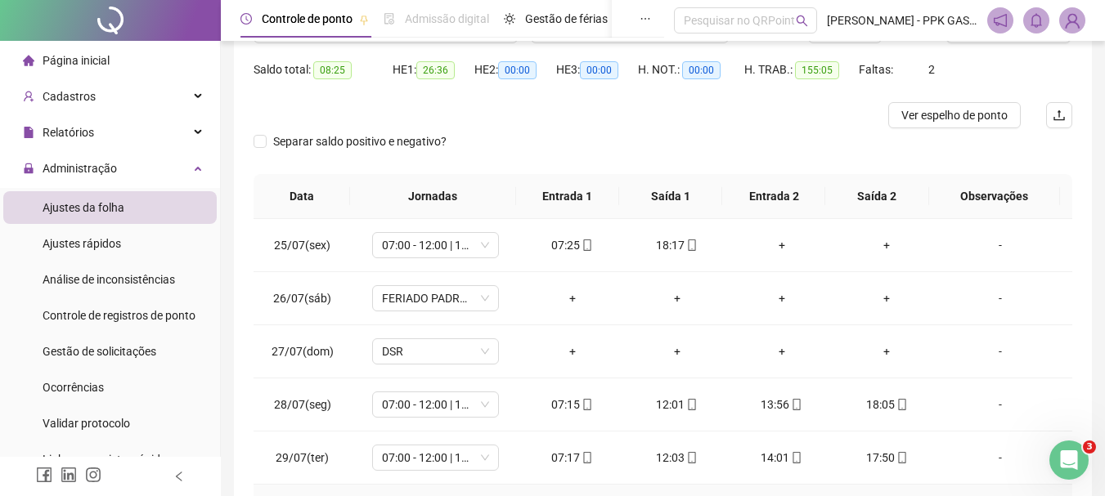
scroll to position [156, 0]
click at [1090, 223] on div "**********" at bounding box center [663, 244] width 858 height 692
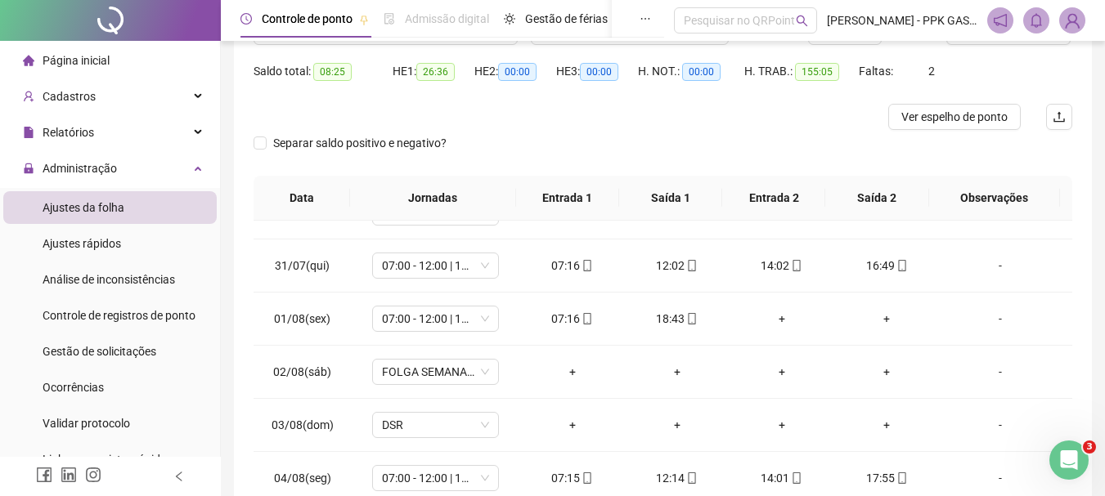
scroll to position [327, 0]
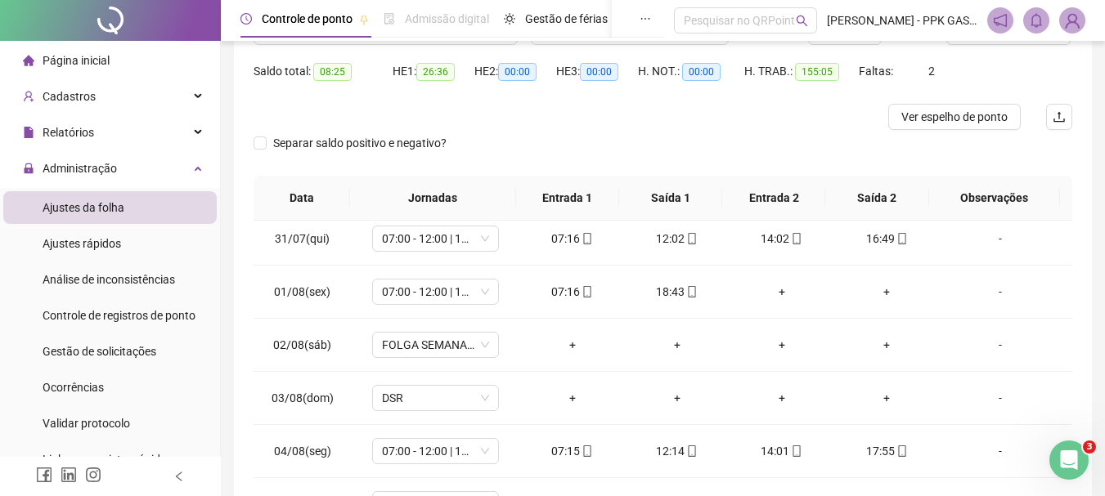
click at [1090, 249] on div "**********" at bounding box center [663, 244] width 858 height 692
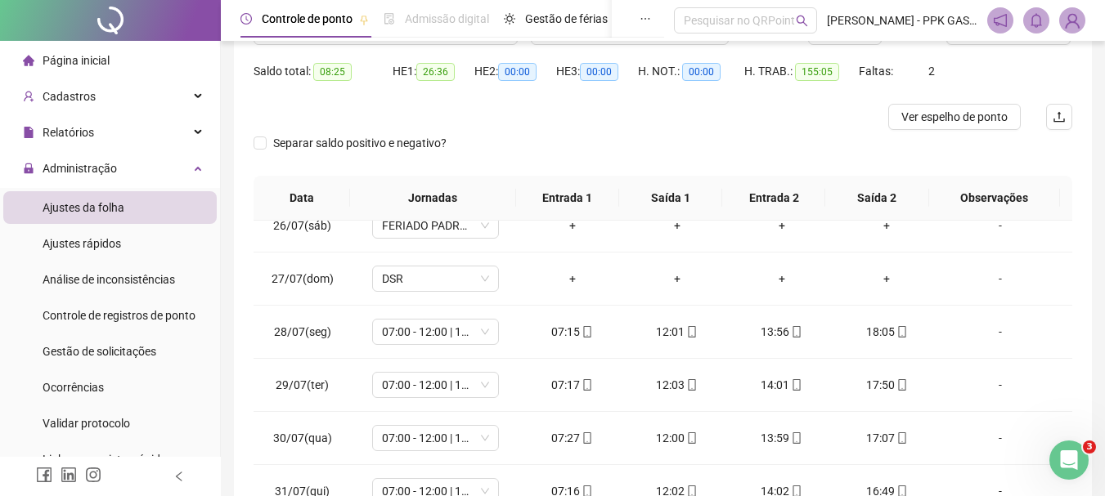
scroll to position [0, 0]
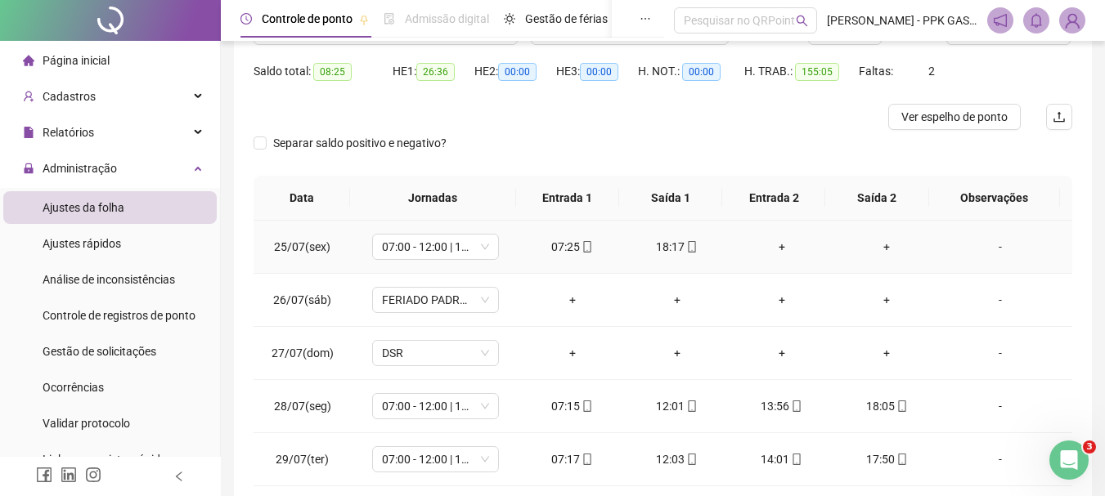
click at [773, 244] on div "+" at bounding box center [781, 247] width 78 height 18
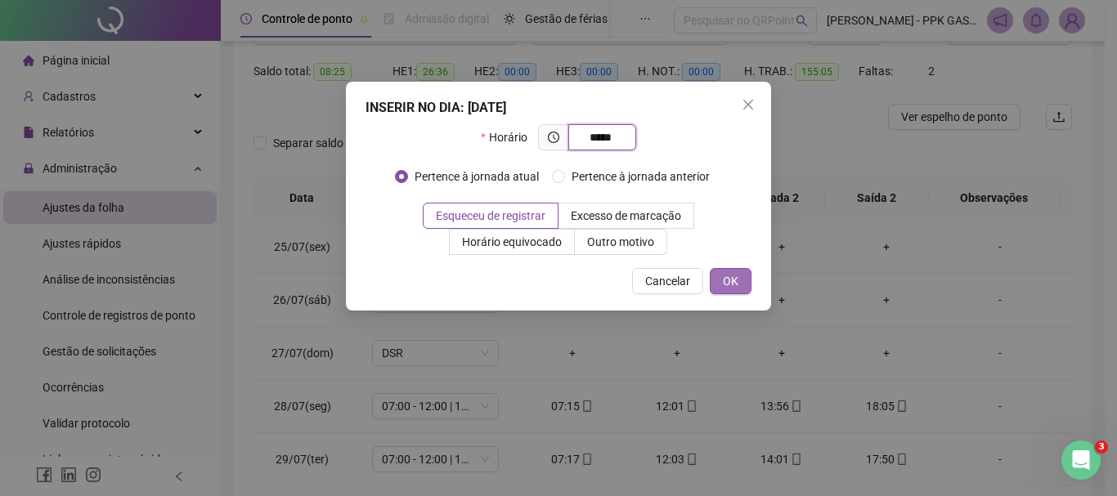
type input "*****"
click at [738, 279] on button "OK" at bounding box center [731, 281] width 42 height 26
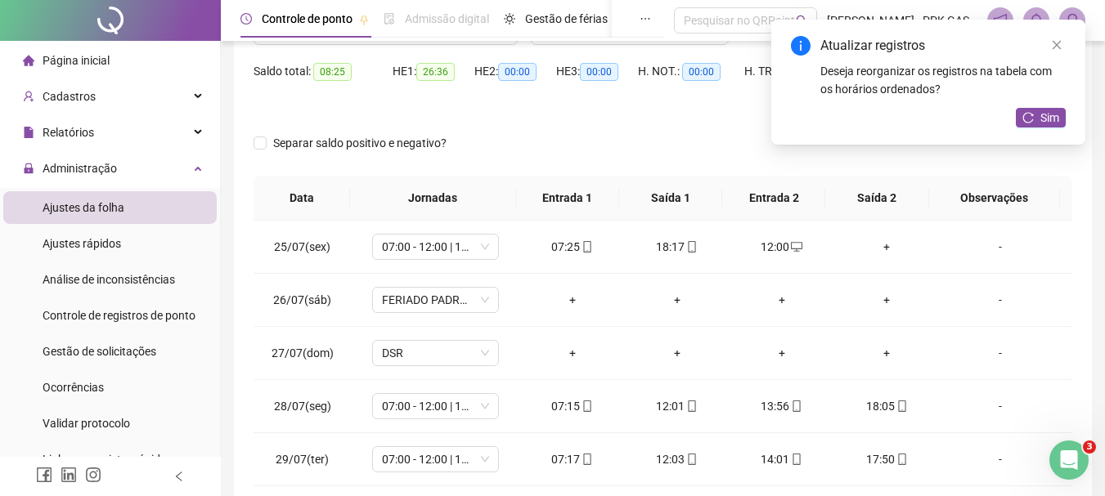
click at [881, 250] on div "+" at bounding box center [886, 247] width 78 height 18
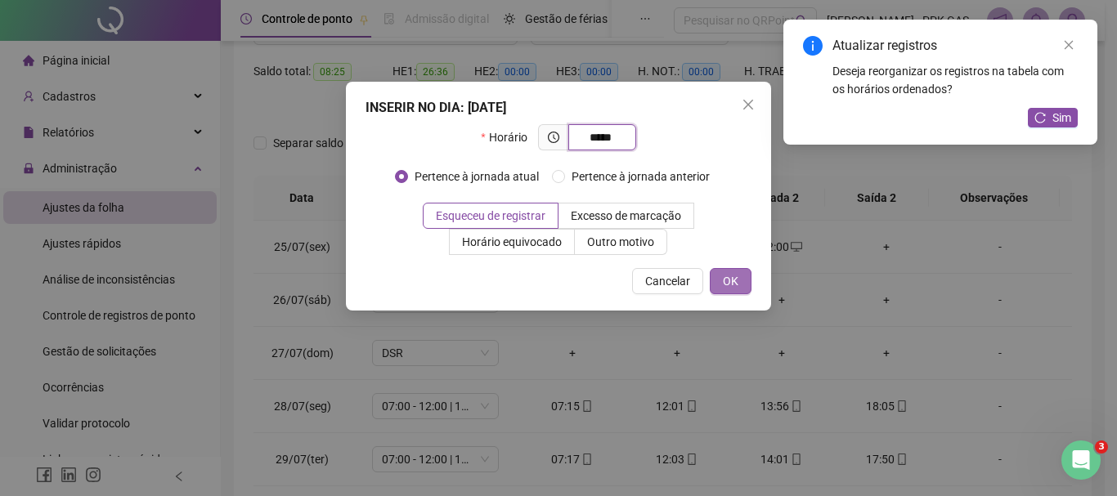
type input "*****"
click at [735, 281] on span "OK" at bounding box center [731, 281] width 16 height 18
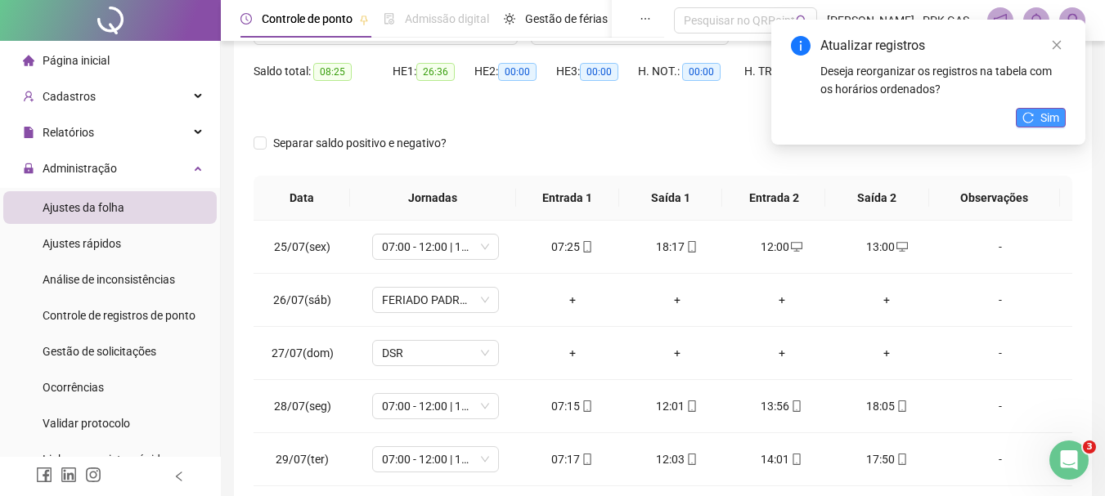
click at [1036, 118] on button "Sim" at bounding box center [1040, 118] width 50 height 20
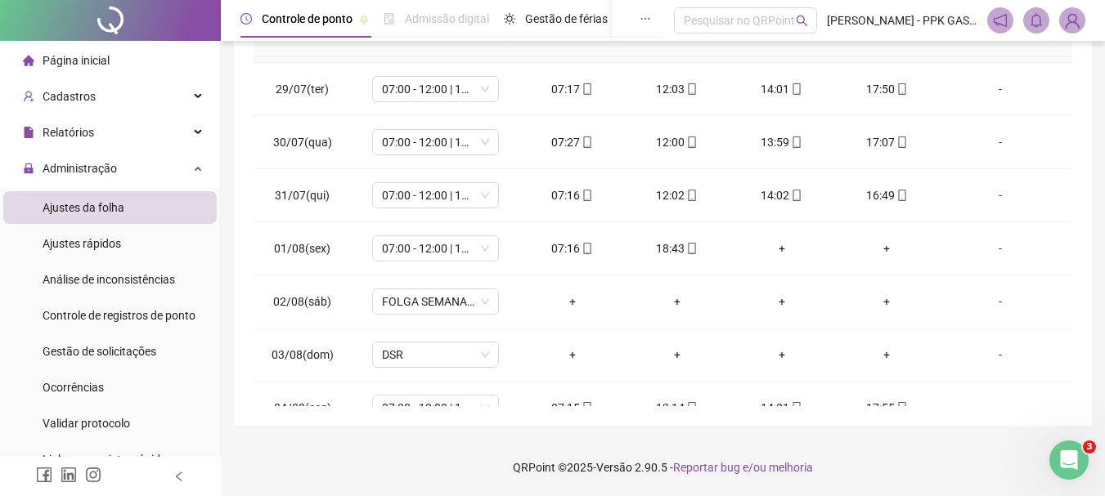
scroll to position [245, 0]
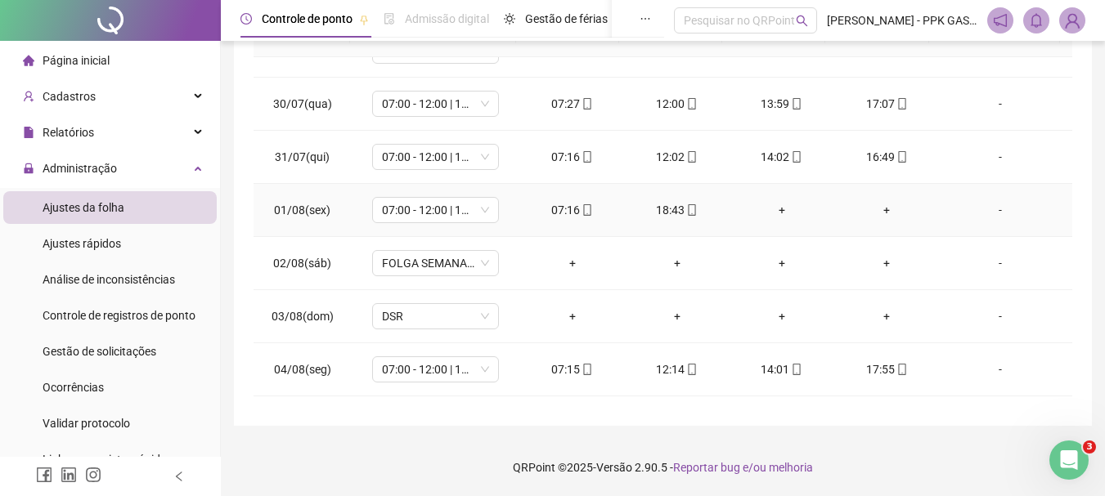
click at [779, 220] on td "+" at bounding box center [781, 210] width 105 height 53
click at [778, 217] on div "+" at bounding box center [781, 210] width 78 height 18
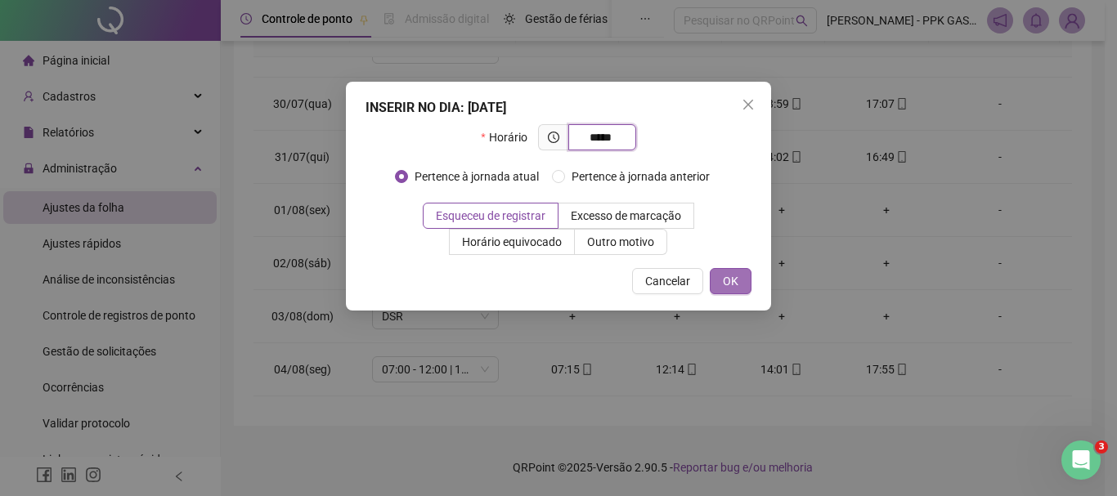
type input "*****"
click at [728, 285] on span "OK" at bounding box center [731, 281] width 16 height 18
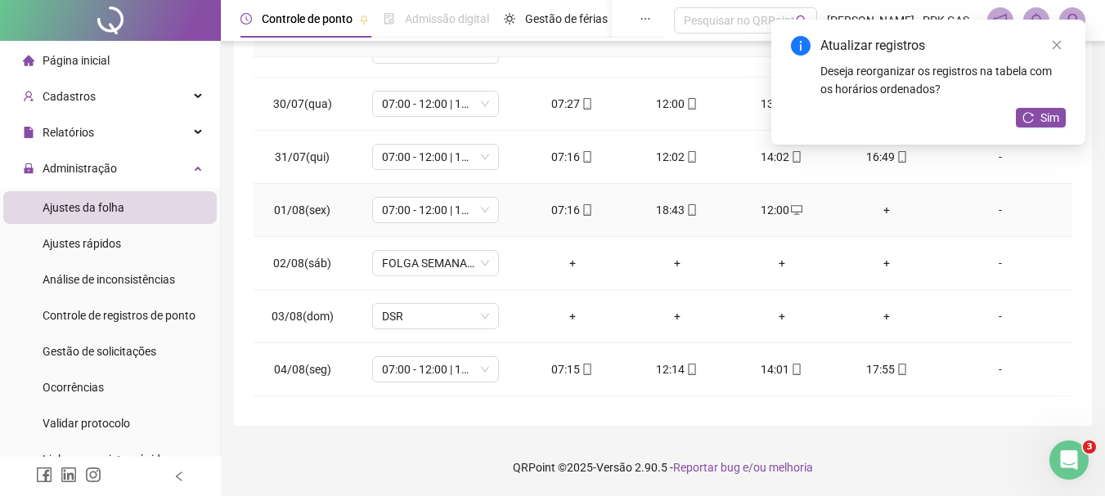
click at [876, 210] on div "+" at bounding box center [886, 210] width 78 height 18
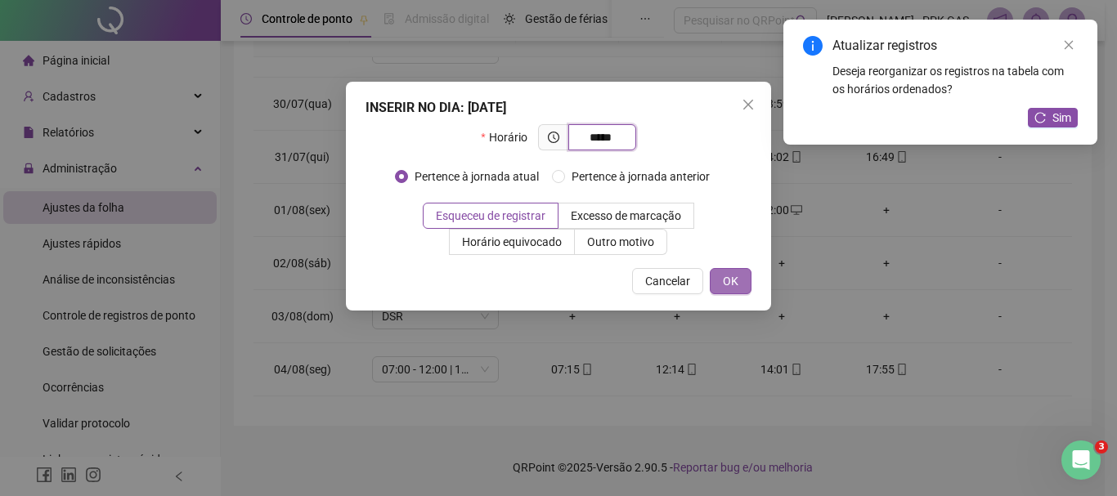
type input "*****"
click at [733, 281] on span "OK" at bounding box center [731, 281] width 16 height 18
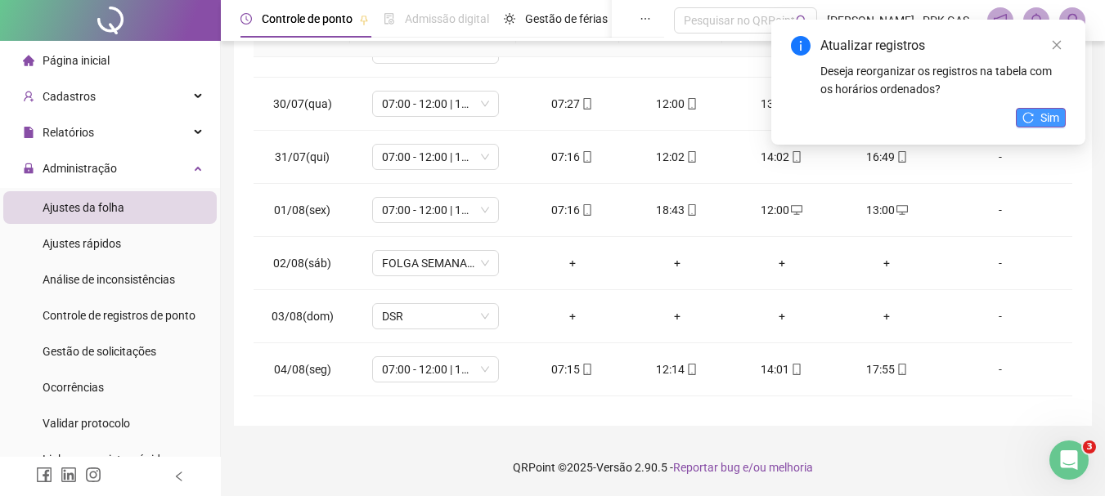
click at [1038, 121] on button "Sim" at bounding box center [1040, 118] width 50 height 20
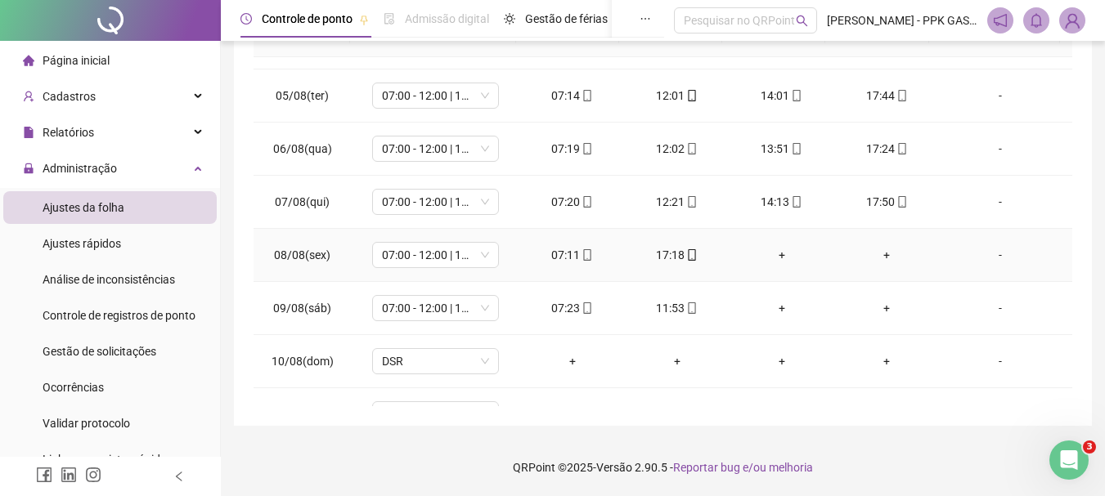
scroll to position [654, 0]
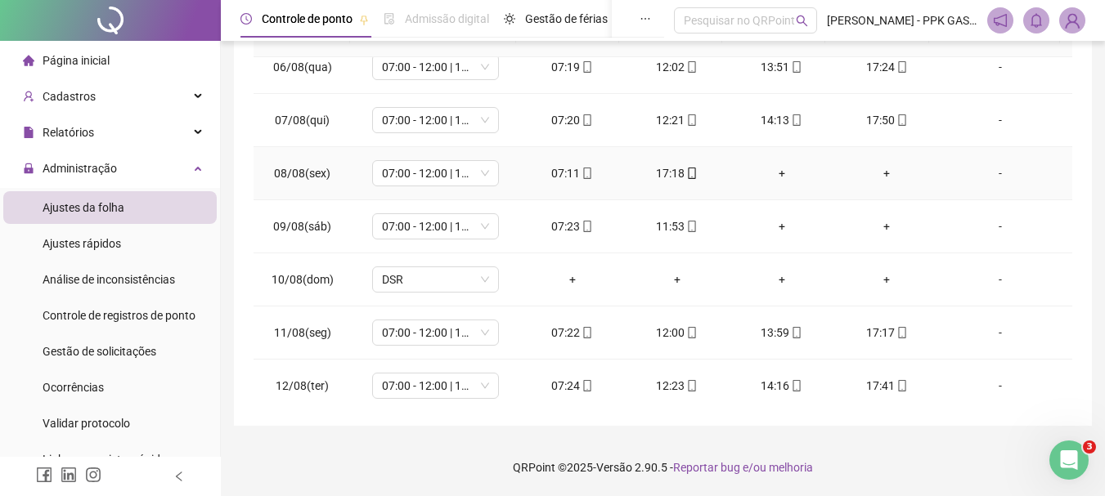
click at [781, 177] on div "+" at bounding box center [781, 173] width 78 height 18
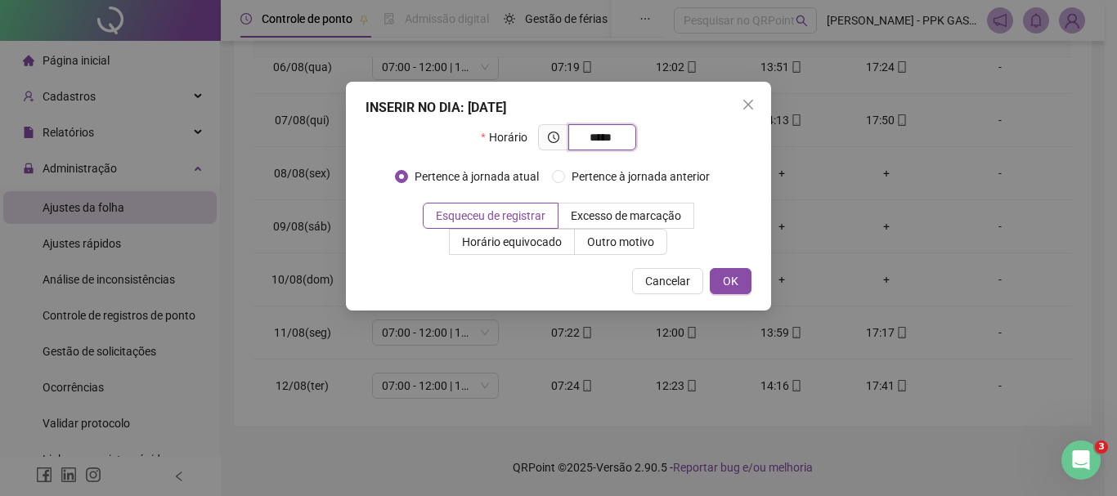
type input "*****"
click at [709, 279] on div "Cancelar OK" at bounding box center [558, 281] width 386 height 26
click at [721, 279] on button "OK" at bounding box center [731, 281] width 42 height 26
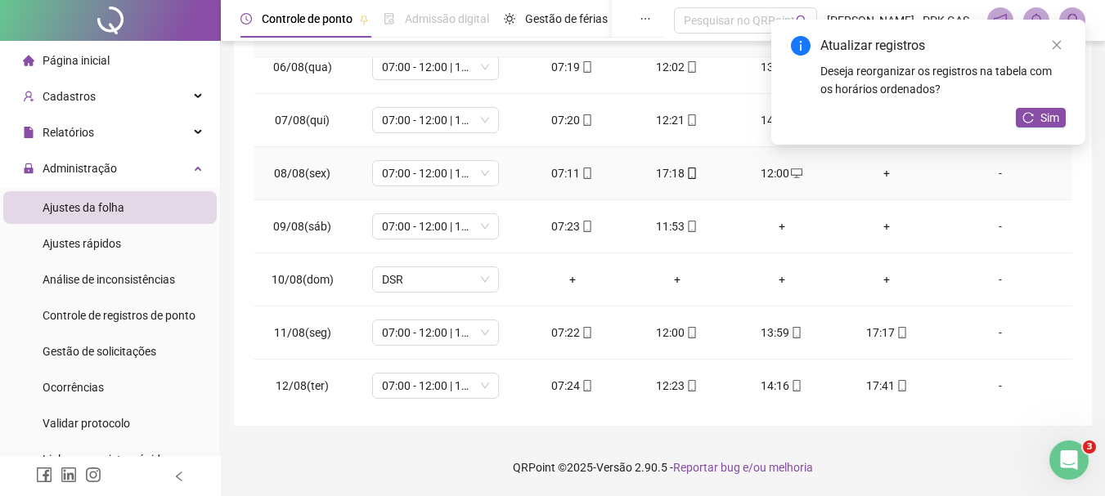
click at [878, 174] on div "+" at bounding box center [886, 173] width 78 height 18
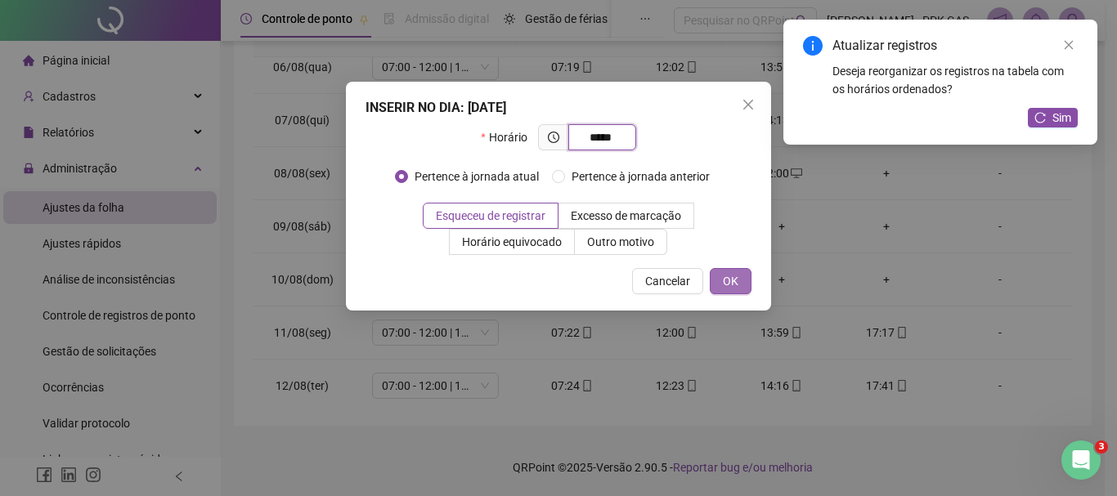
type input "*****"
click at [733, 278] on span "OK" at bounding box center [731, 281] width 16 height 18
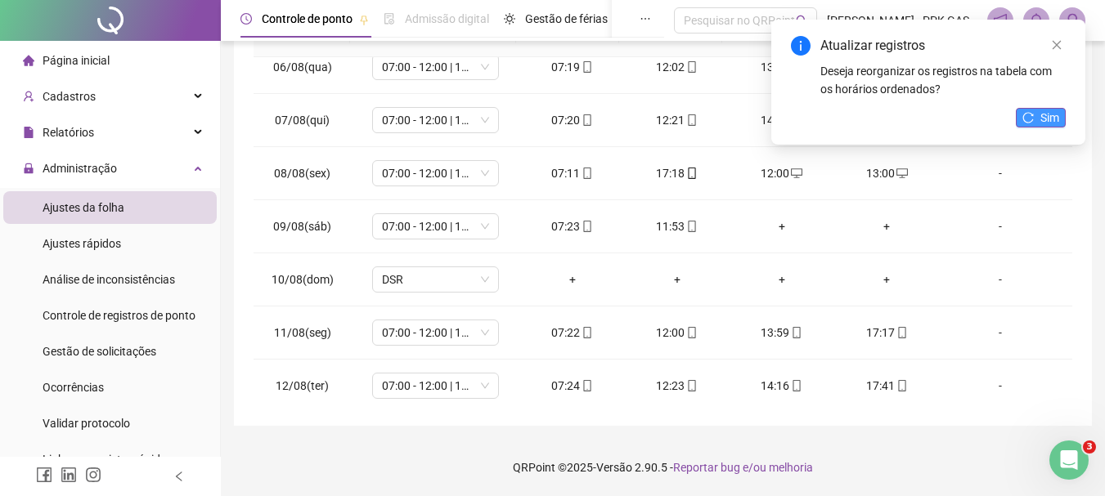
click at [1020, 120] on button "Sim" at bounding box center [1040, 118] width 50 height 20
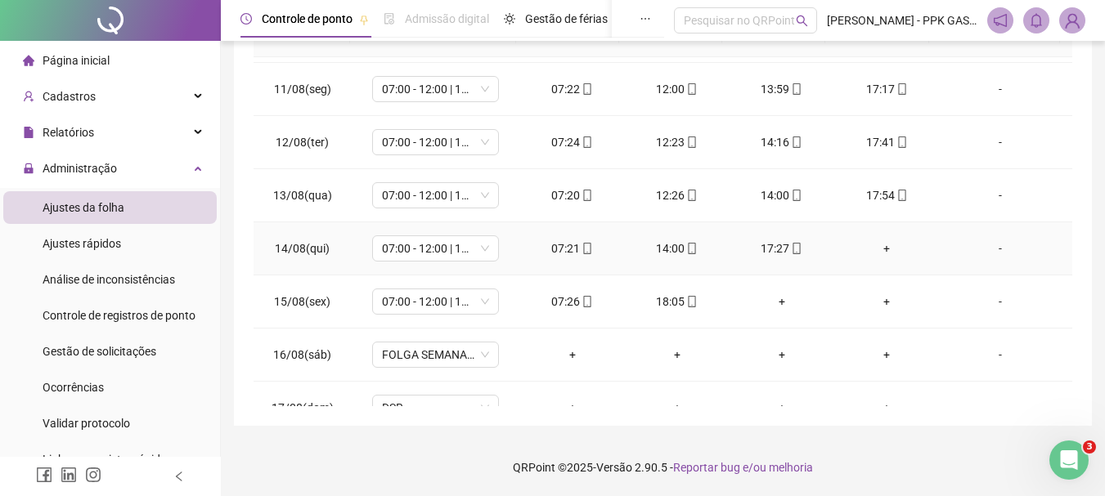
scroll to position [979, 0]
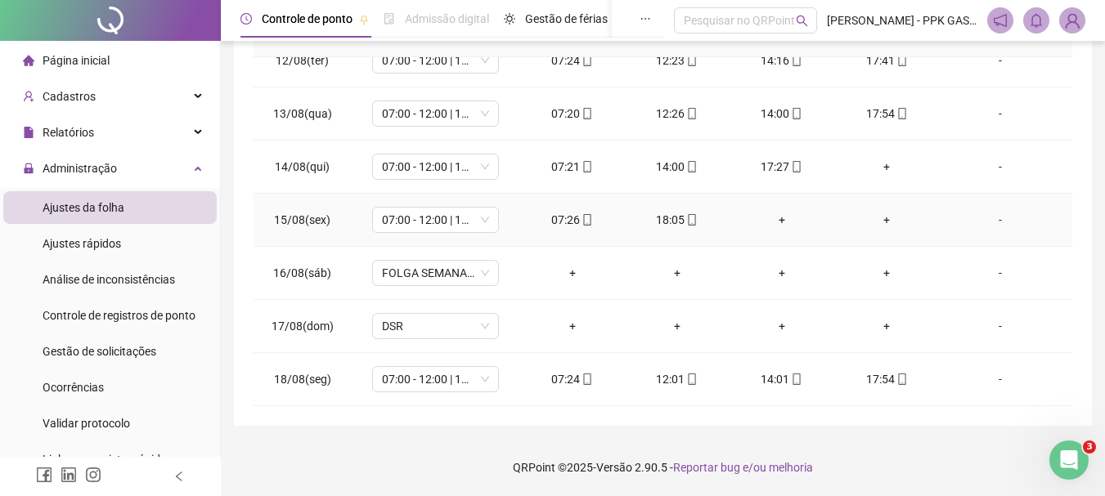
click at [771, 215] on div "+" at bounding box center [781, 220] width 78 height 18
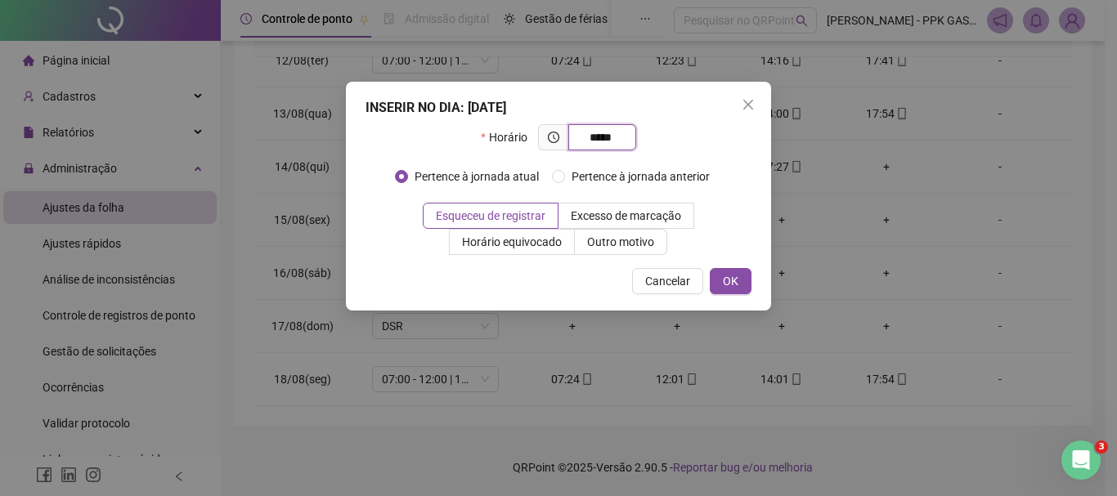
type input "*****"
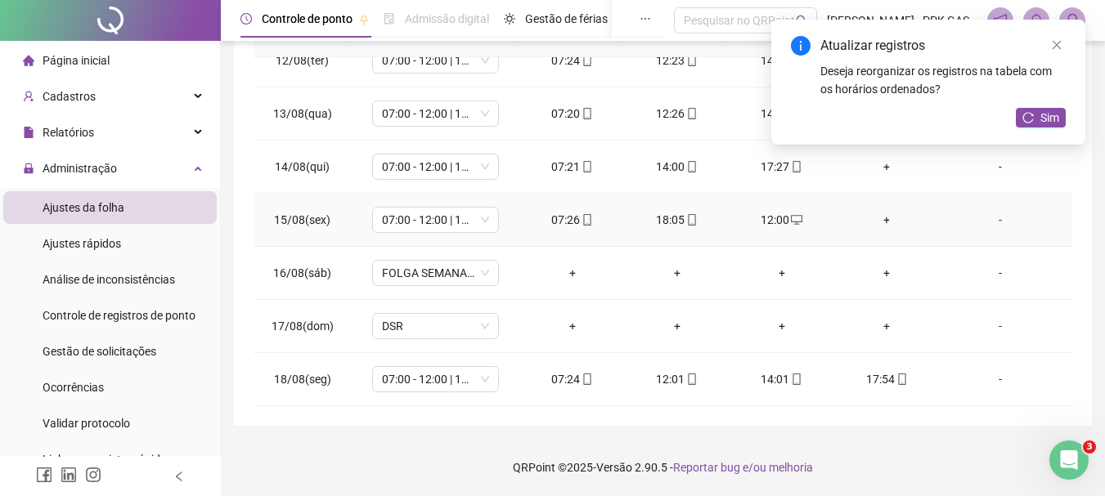
click at [871, 229] on td "+" at bounding box center [886, 220] width 105 height 53
click at [879, 225] on div "+" at bounding box center [886, 220] width 78 height 18
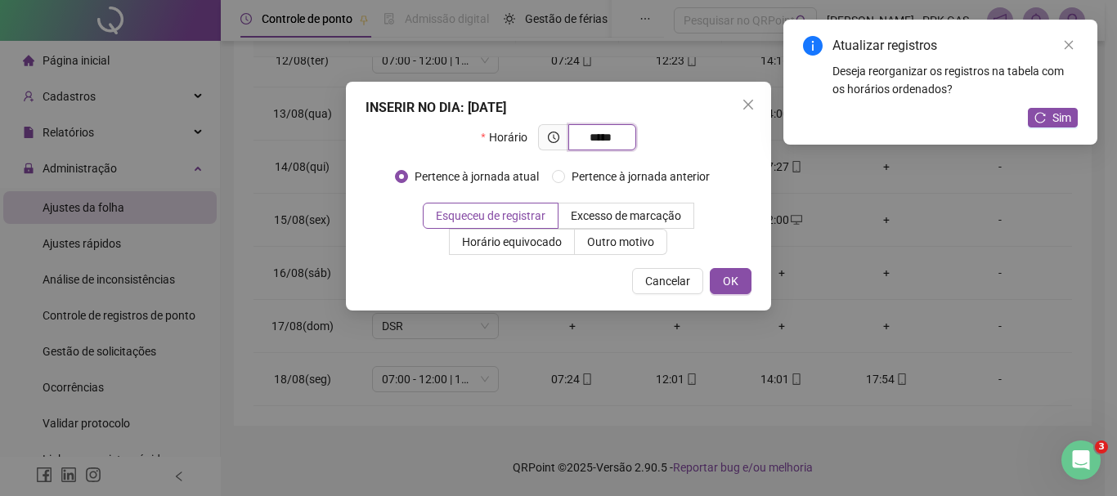
type input "*****"
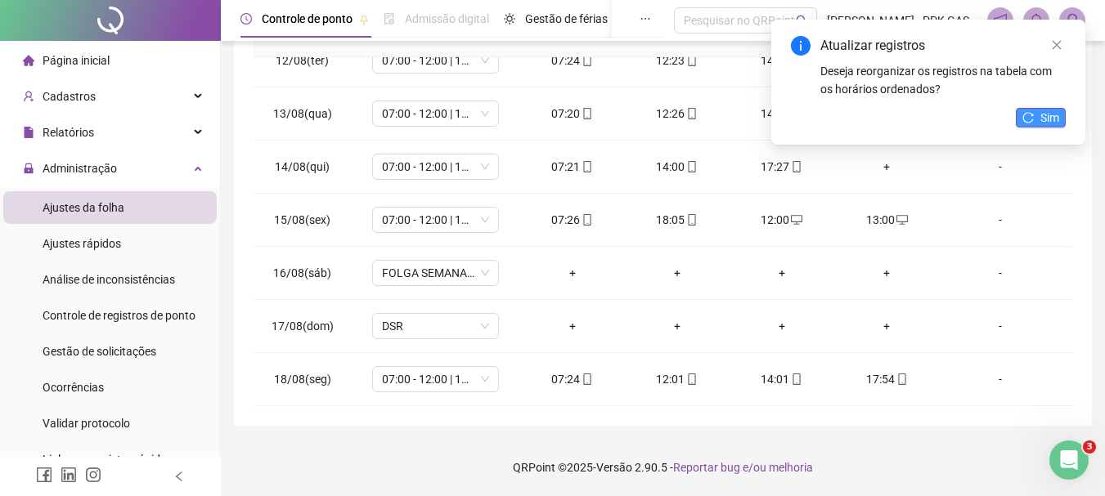
click at [1020, 118] on button "Sim" at bounding box center [1040, 118] width 50 height 20
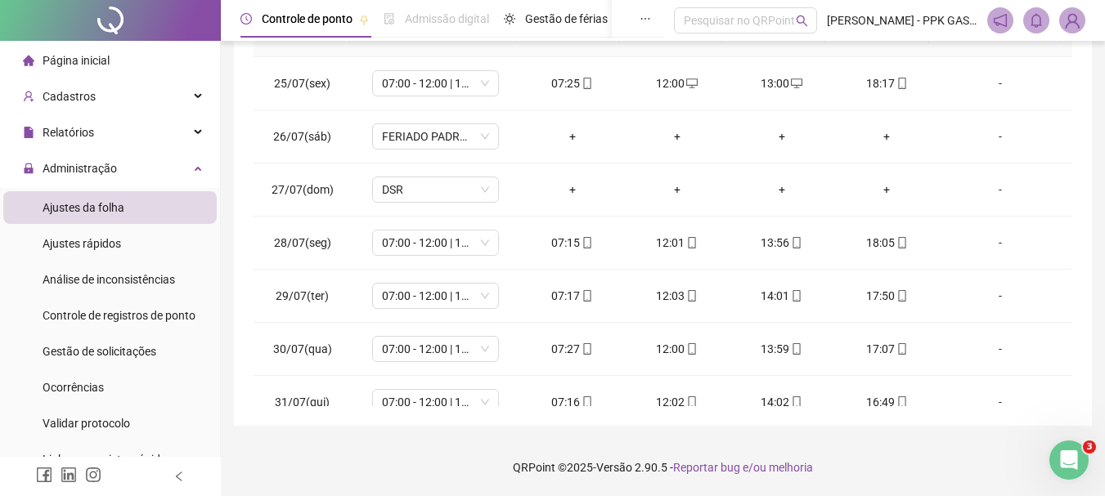
scroll to position [0, 0]
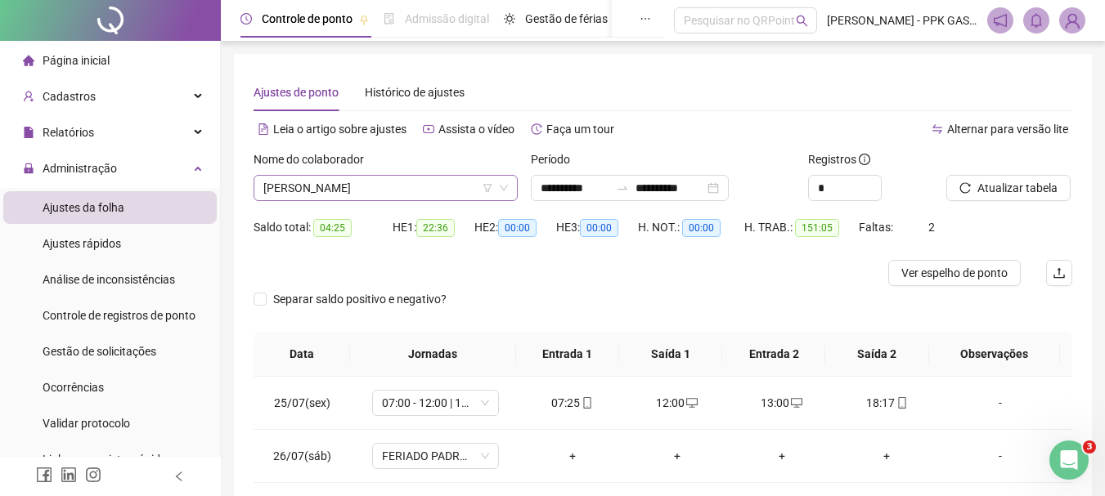
click at [508, 188] on icon "down" at bounding box center [504, 188] width 10 height 10
click at [452, 186] on span "[PERSON_NAME]" at bounding box center [385, 188] width 244 height 25
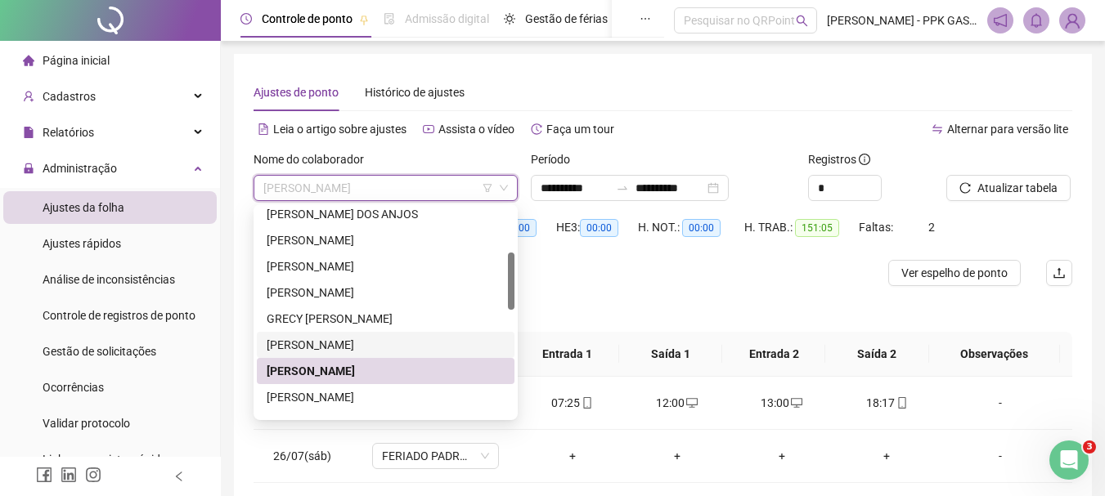
scroll to position [245, 0]
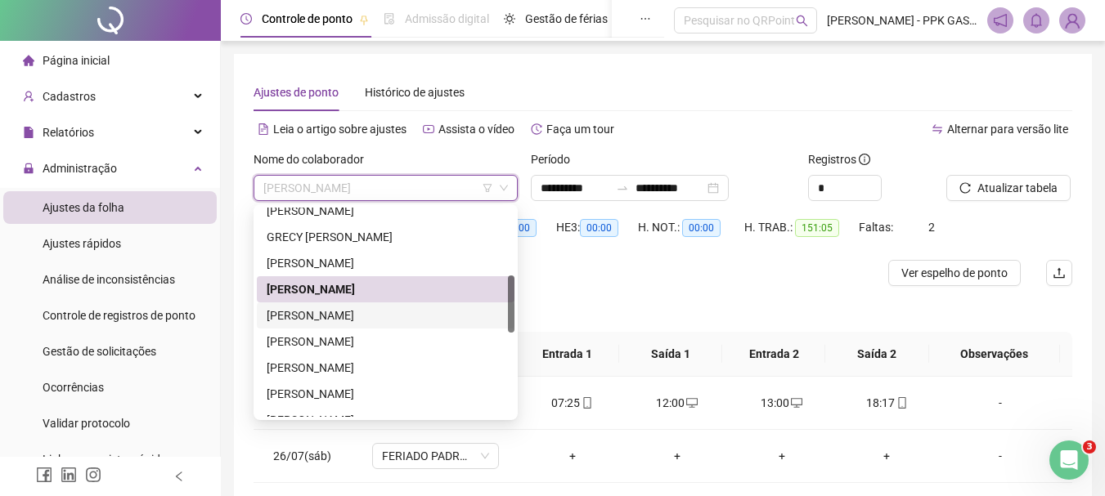
click at [432, 318] on div "[PERSON_NAME]" at bounding box center [386, 316] width 238 height 18
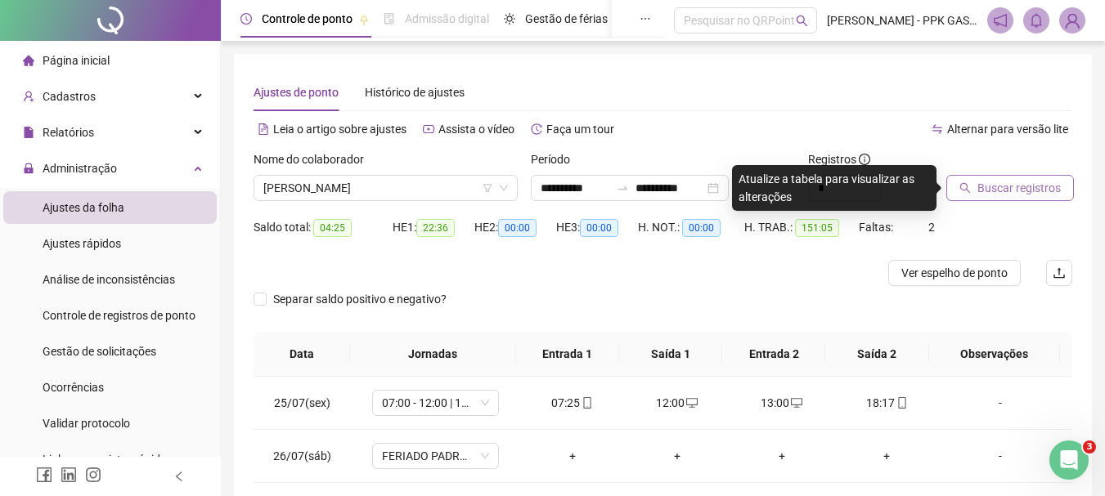
click at [1006, 186] on span "Buscar registros" at bounding box center [1018, 188] width 83 height 18
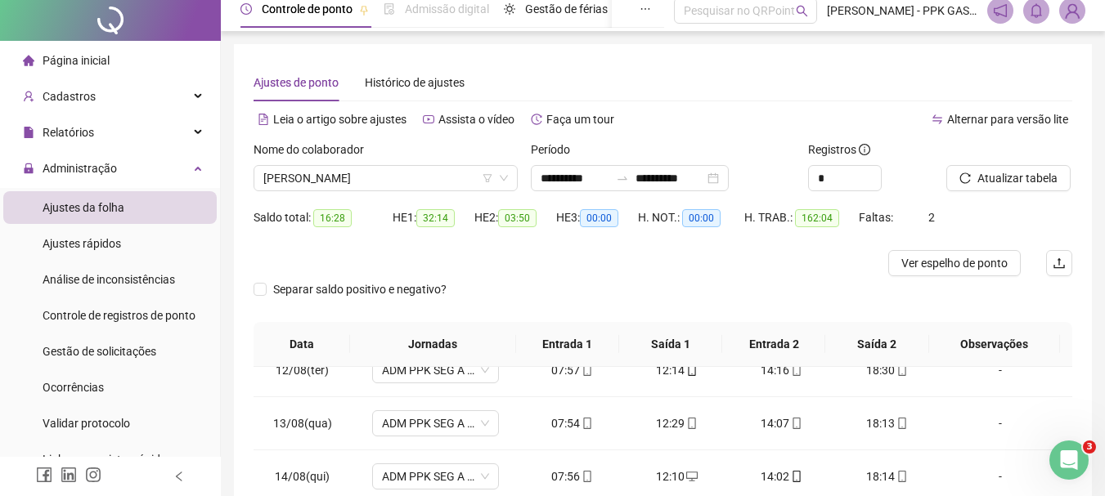
scroll to position [0, 0]
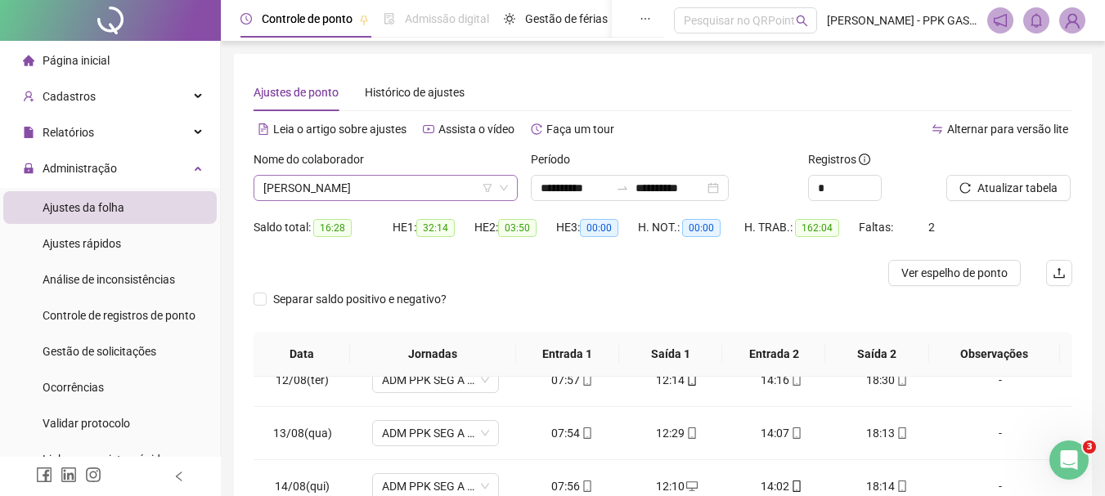
click at [453, 190] on span "[PERSON_NAME]" at bounding box center [385, 188] width 244 height 25
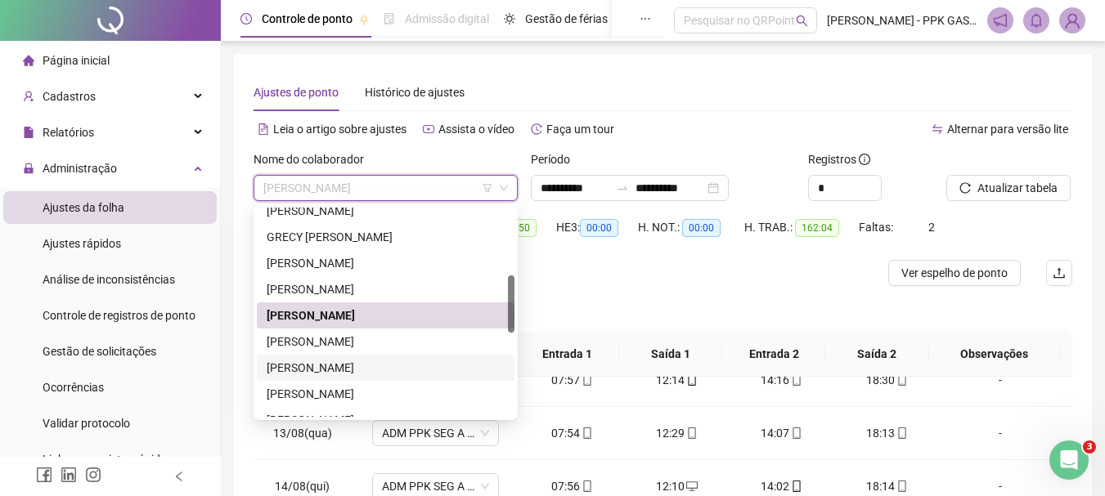
scroll to position [327, 0]
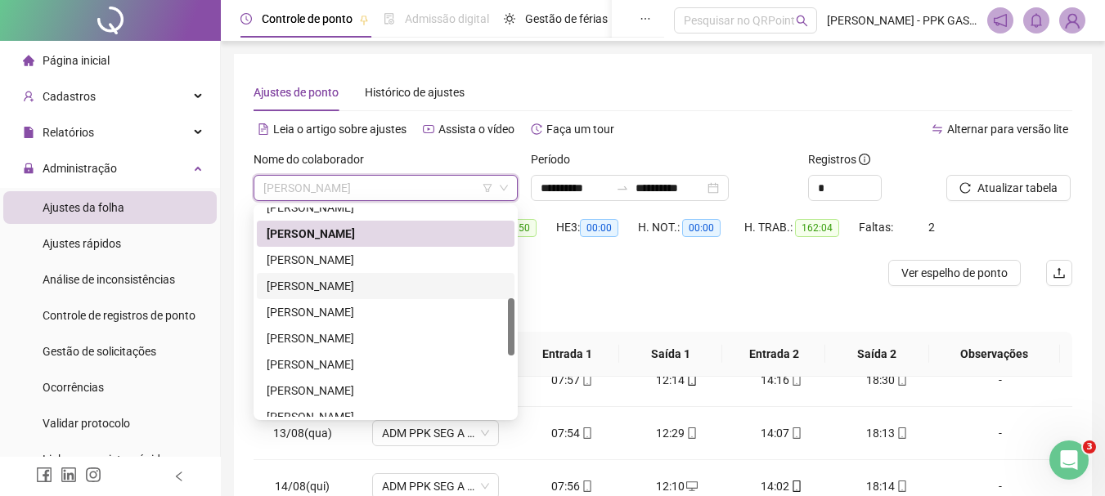
click at [367, 288] on div "[PERSON_NAME]" at bounding box center [386, 286] width 238 height 18
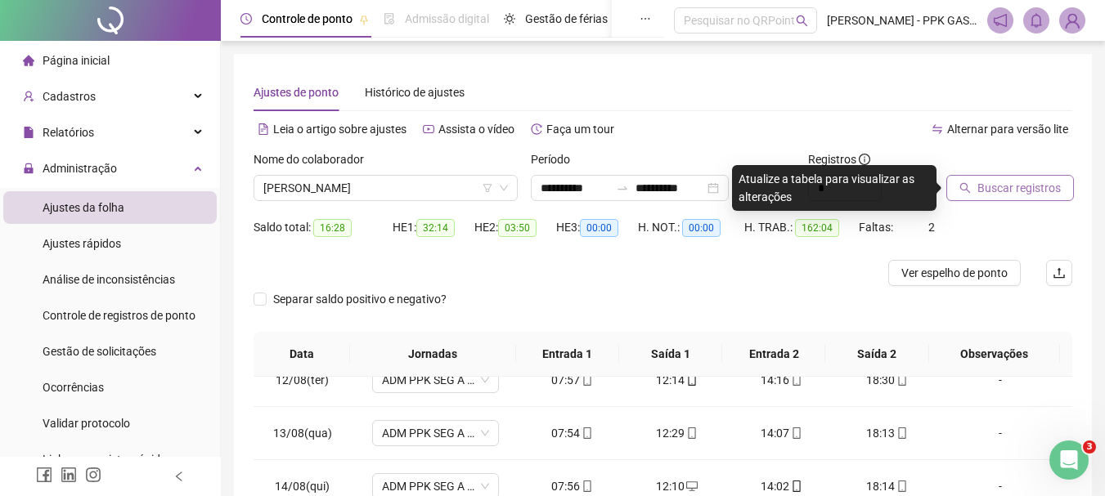
click at [1029, 183] on span "Buscar registros" at bounding box center [1018, 188] width 83 height 18
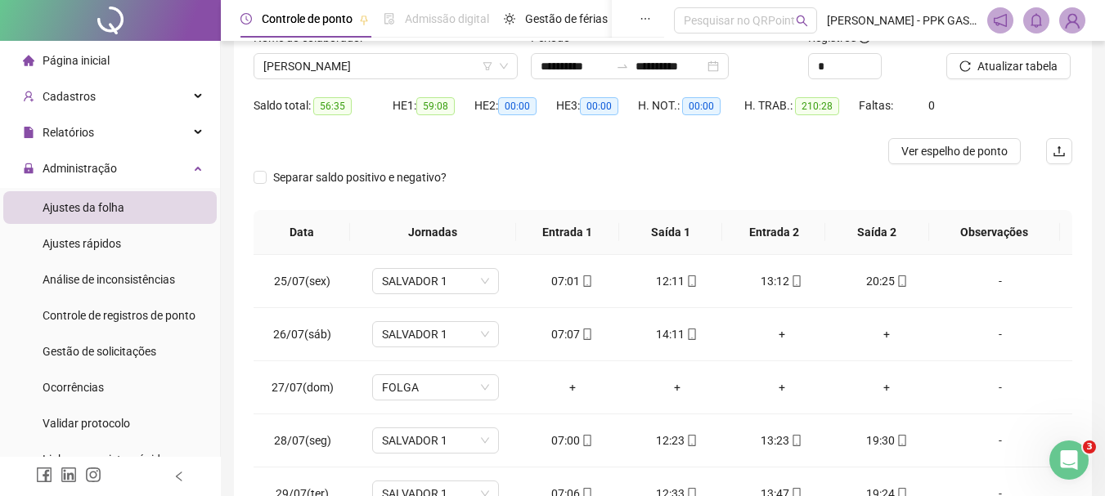
scroll to position [0, 0]
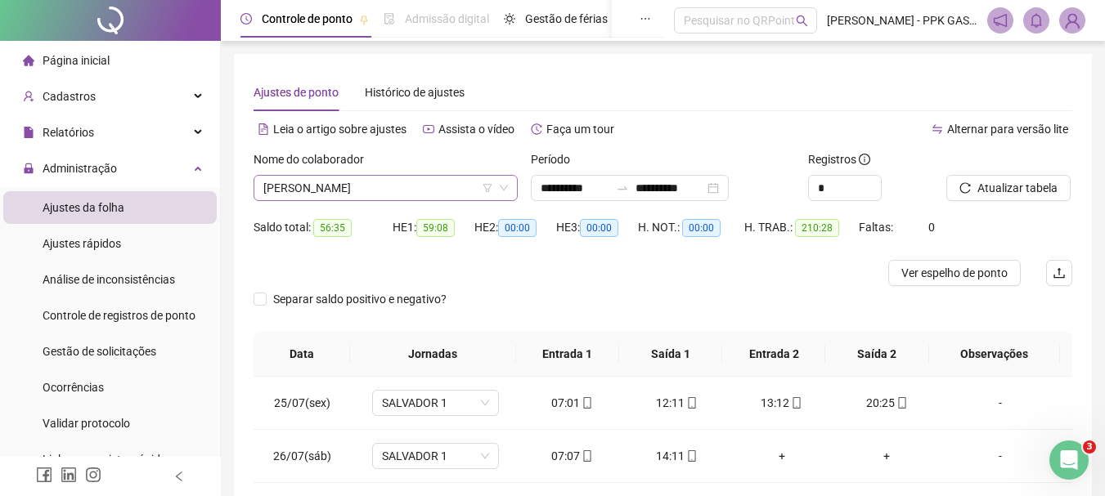
click at [477, 186] on span "[PERSON_NAME]" at bounding box center [385, 188] width 244 height 25
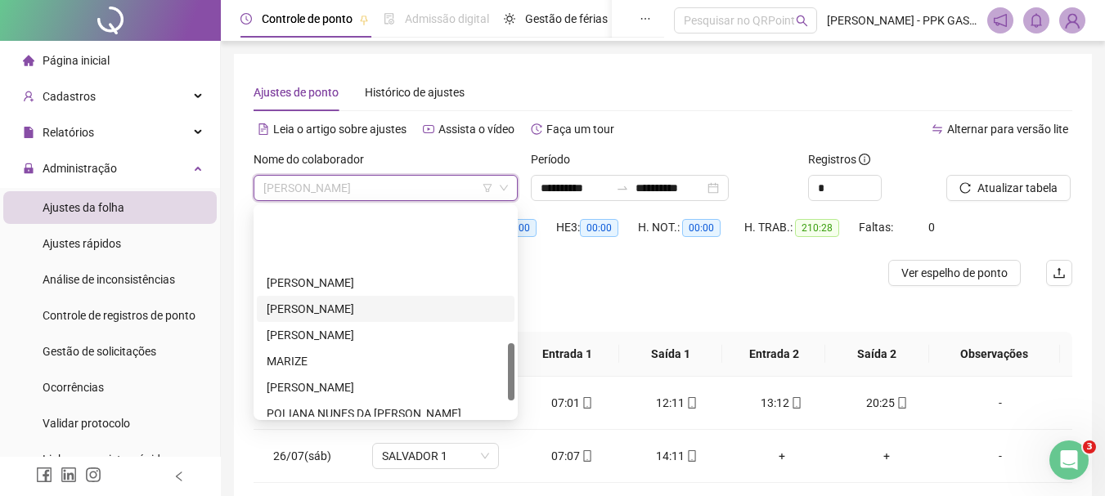
scroll to position [491, 0]
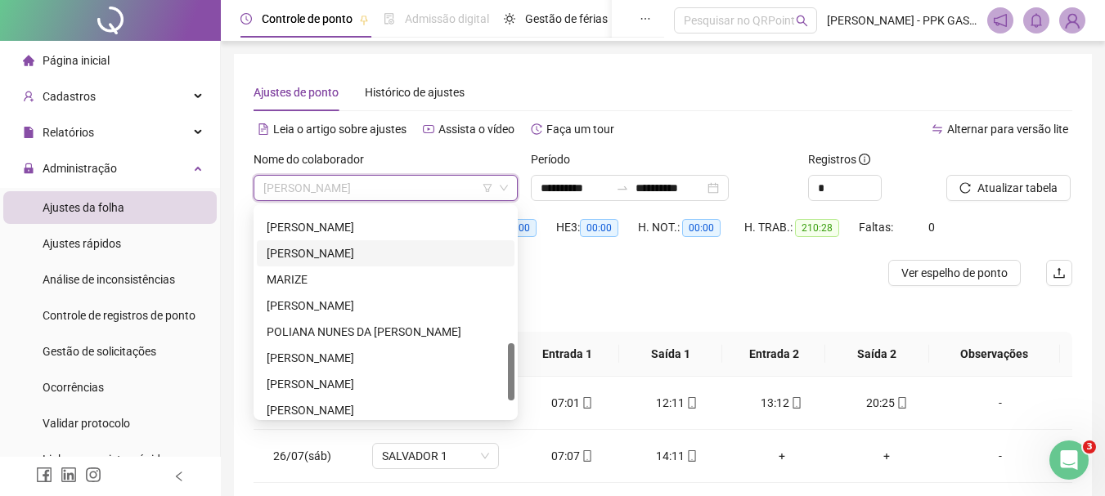
click at [347, 251] on div "[PERSON_NAME]" at bounding box center [386, 253] width 238 height 18
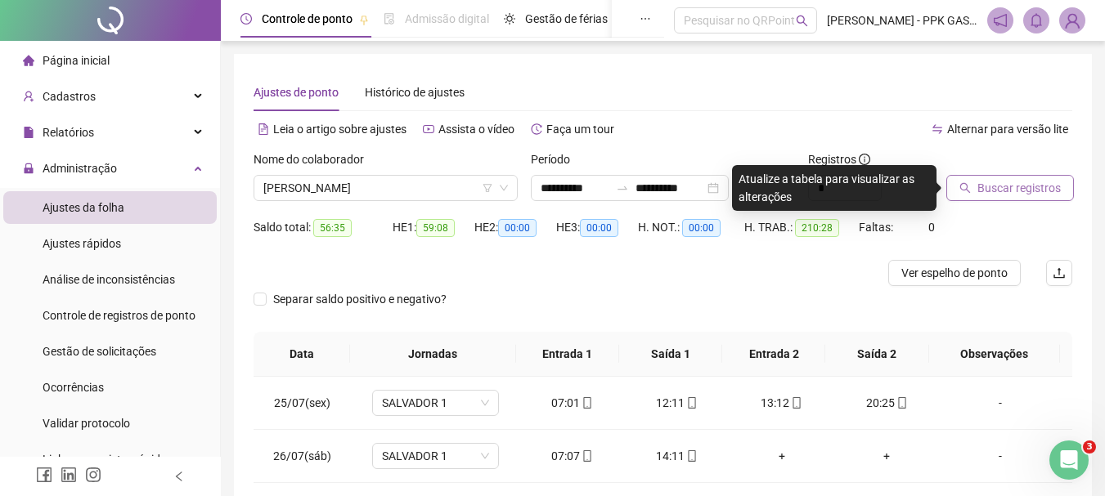
click at [999, 190] on span "Buscar registros" at bounding box center [1018, 188] width 83 height 18
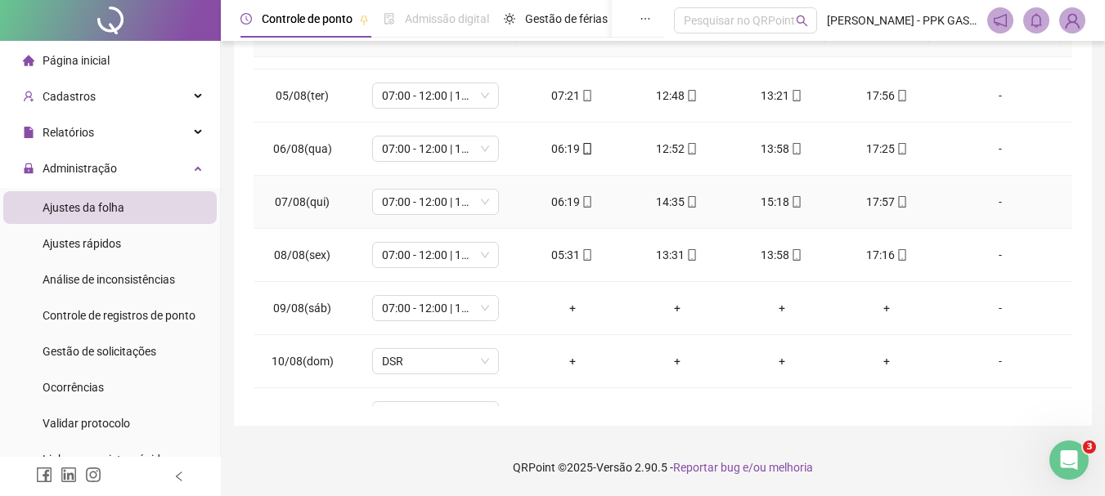
scroll to position [654, 0]
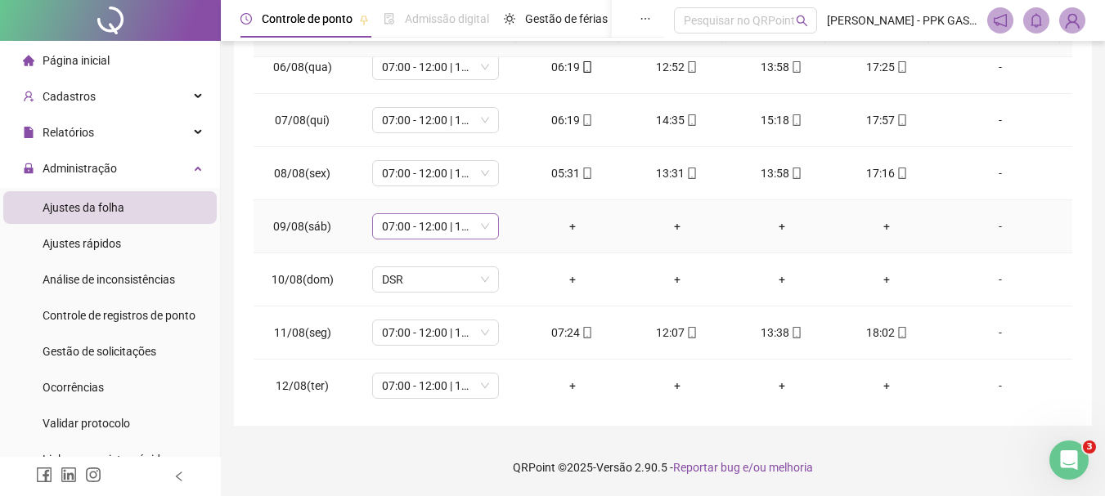
click at [468, 228] on span "07:00 - 12:00 | 13:00 - 15:20" at bounding box center [435, 226] width 107 height 25
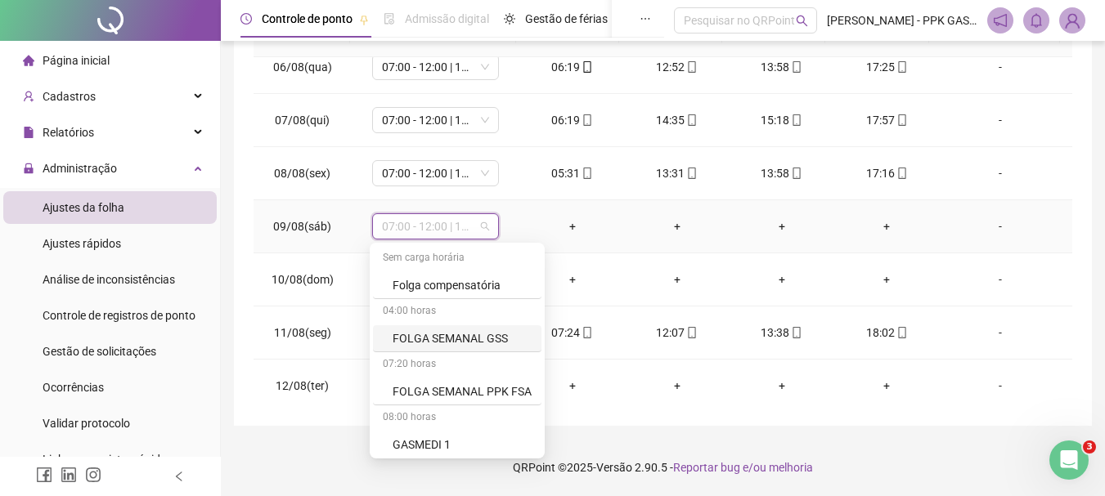
scroll to position [1145, 0]
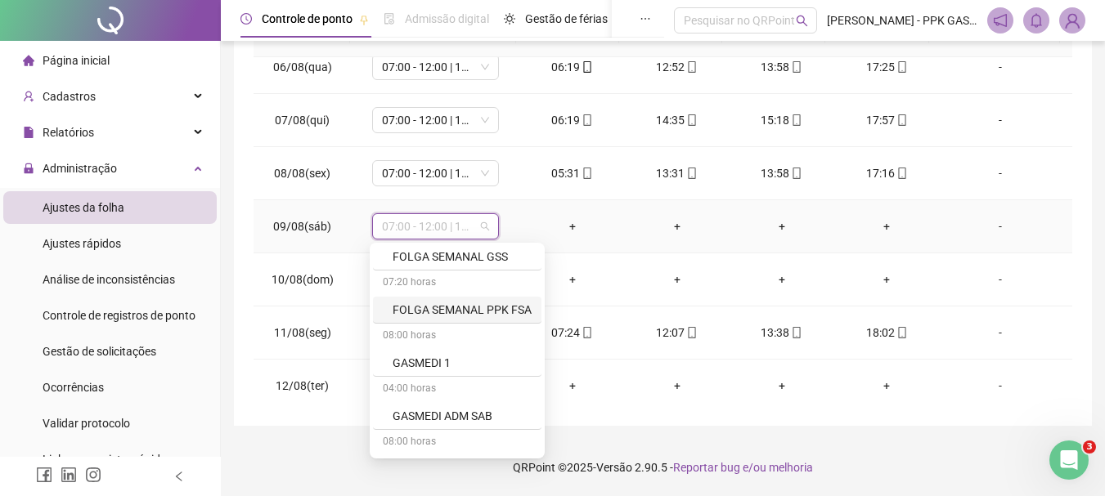
click at [440, 311] on div "FOLGA SEMANAL PPK FSA" at bounding box center [461, 310] width 139 height 18
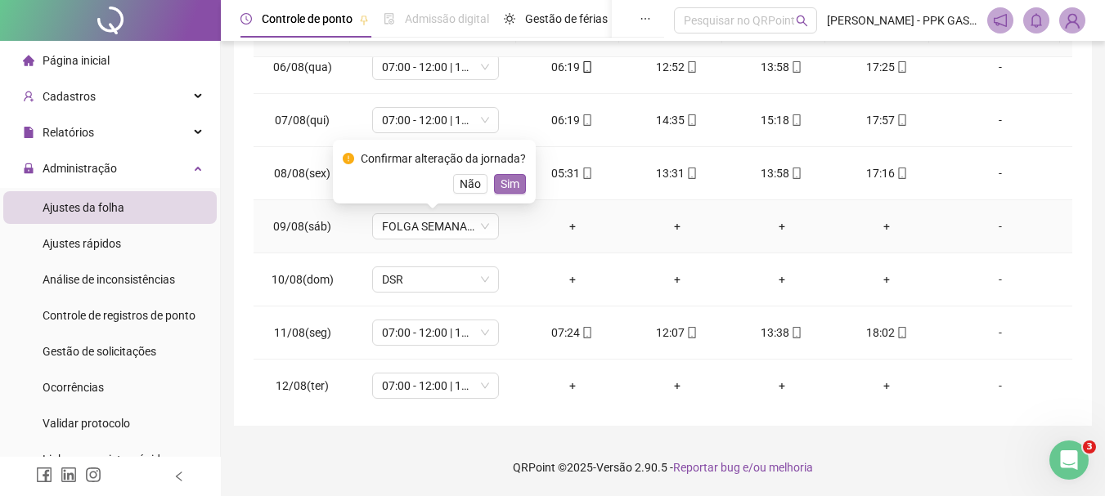
click at [509, 189] on span "Sim" at bounding box center [509, 184] width 19 height 18
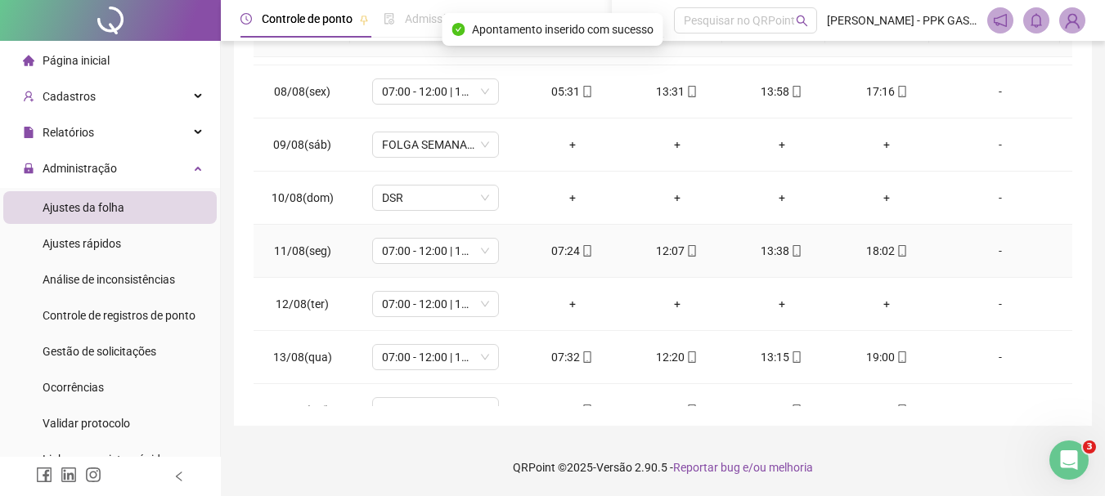
scroll to position [818, 0]
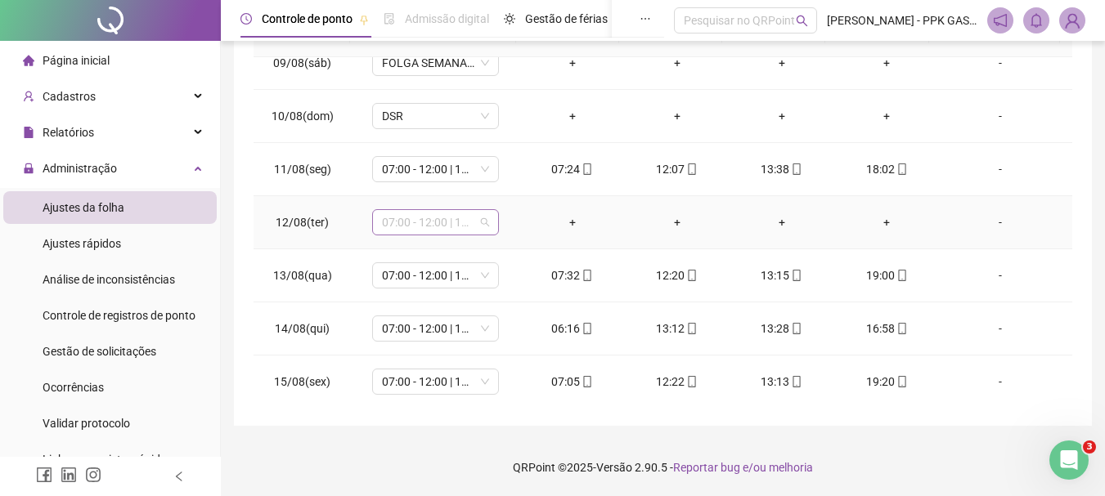
click at [475, 223] on span "07:00 - 12:00 | 13:00 - 15:20" at bounding box center [435, 222] width 107 height 25
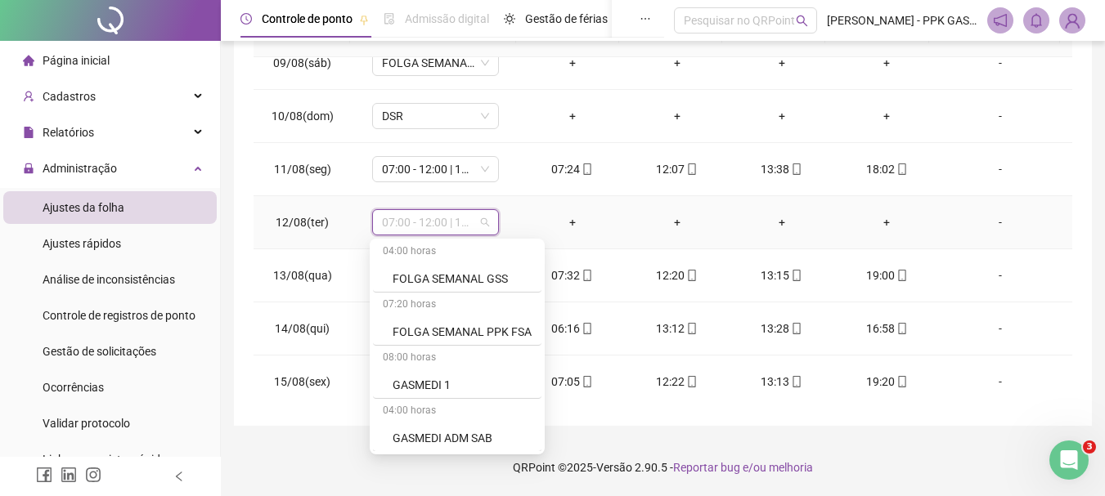
scroll to position [1145, 0]
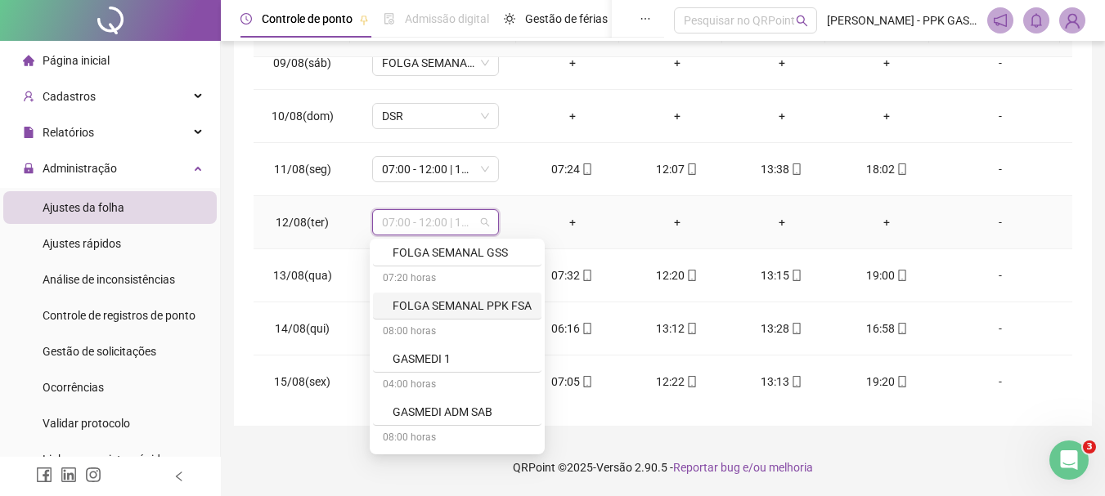
click at [432, 307] on div "FOLGA SEMANAL PPK FSA" at bounding box center [461, 306] width 139 height 18
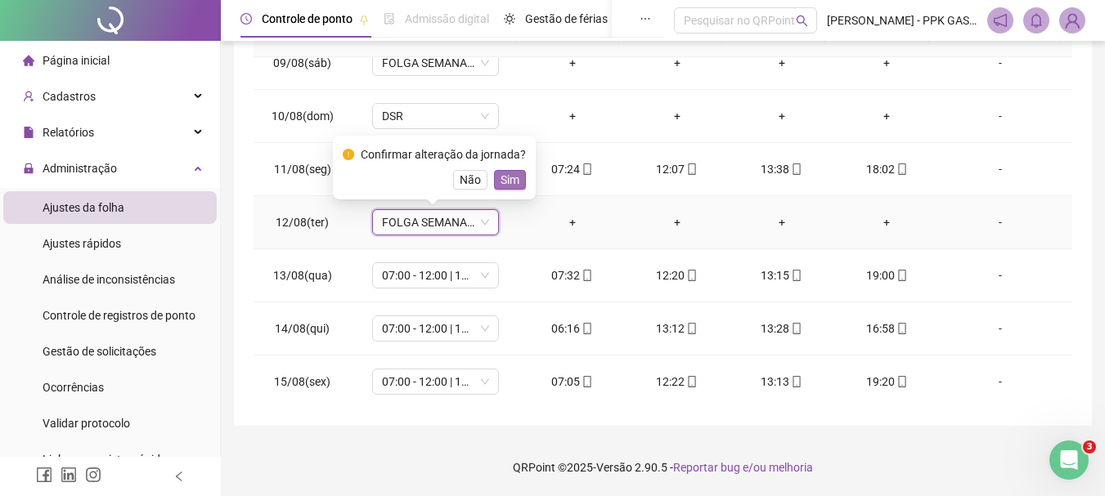
click at [511, 172] on span "Sim" at bounding box center [509, 180] width 19 height 18
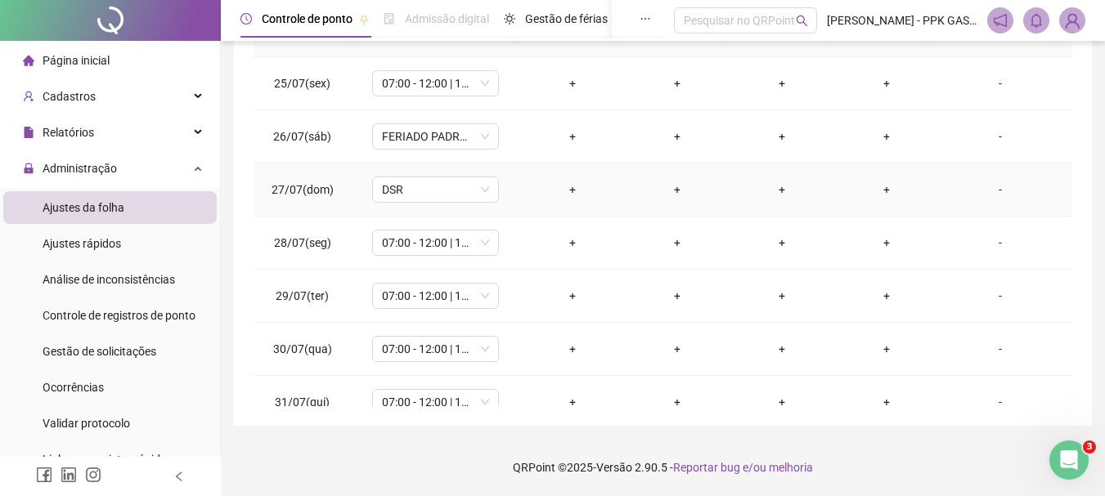
scroll to position [0, 0]
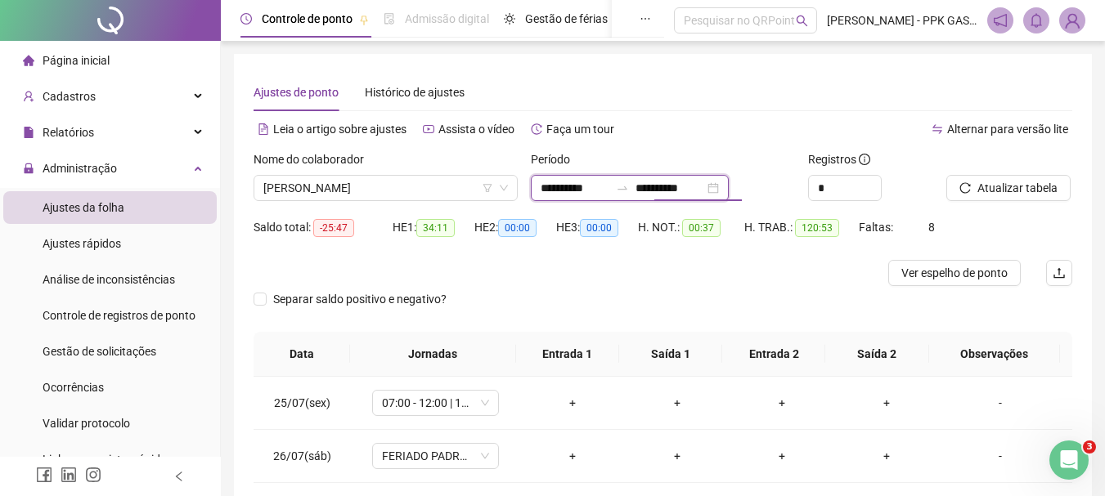
click at [702, 189] on input "**********" at bounding box center [669, 188] width 69 height 18
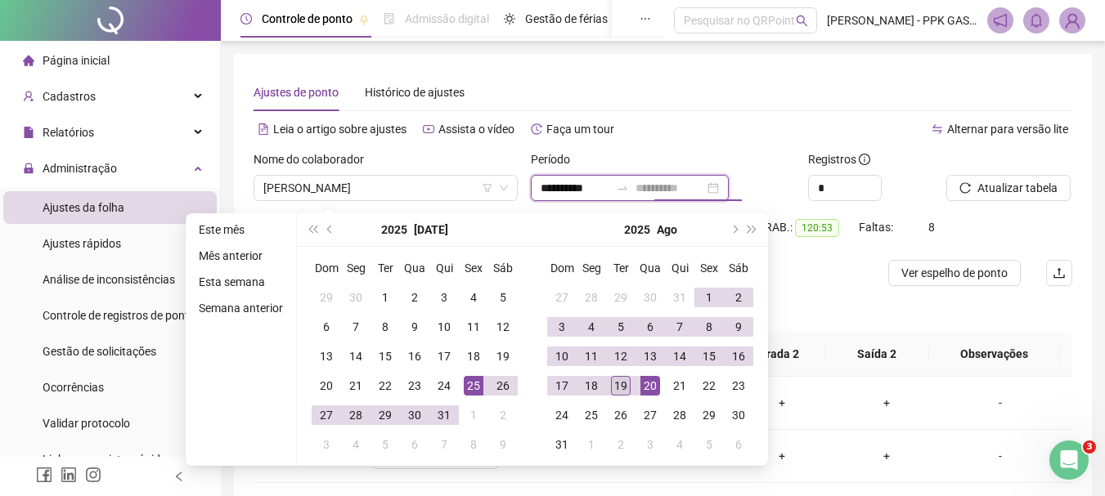
type input "**********"
click at [615, 388] on div "19" at bounding box center [621, 386] width 20 height 20
type input "**********"
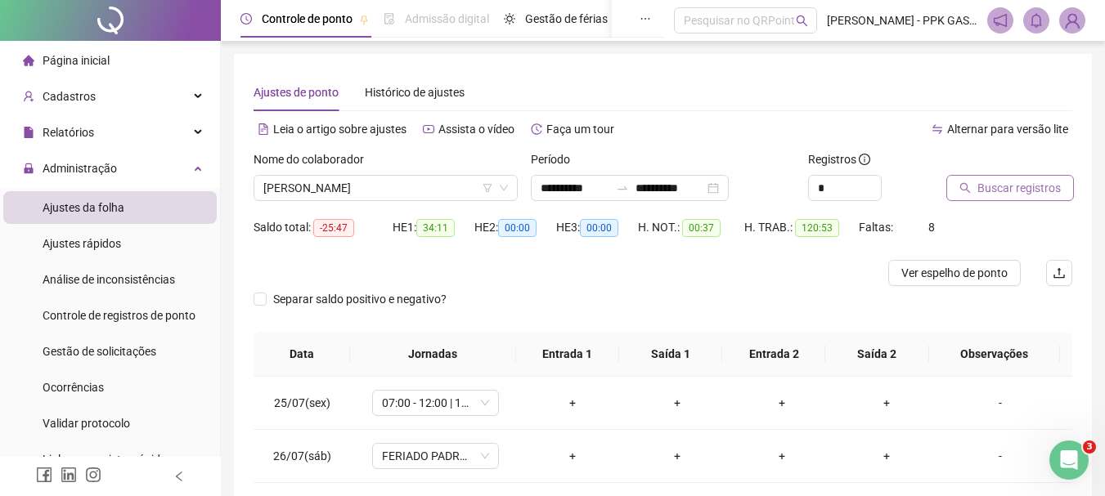
click at [1024, 189] on span "Buscar registros" at bounding box center [1018, 188] width 83 height 18
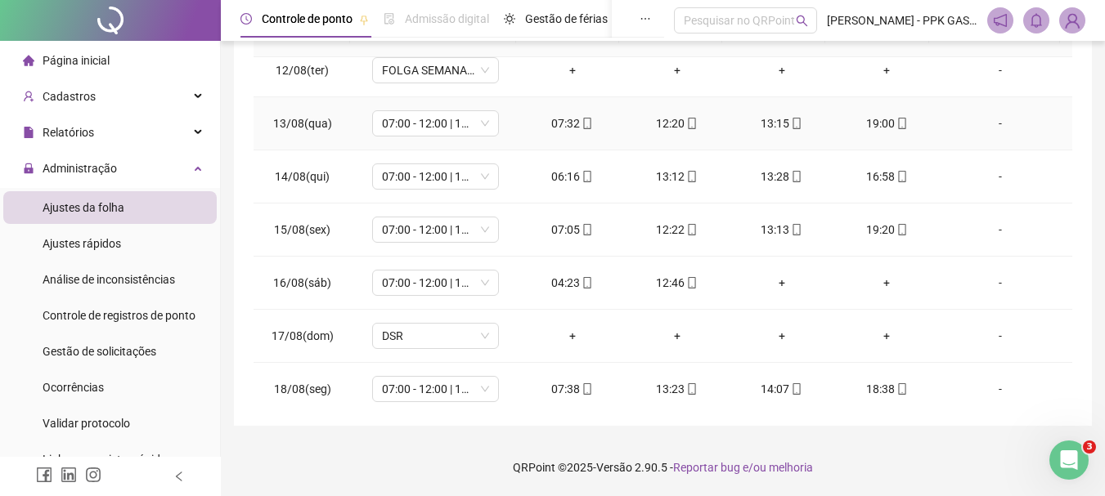
scroll to position [1033, 0]
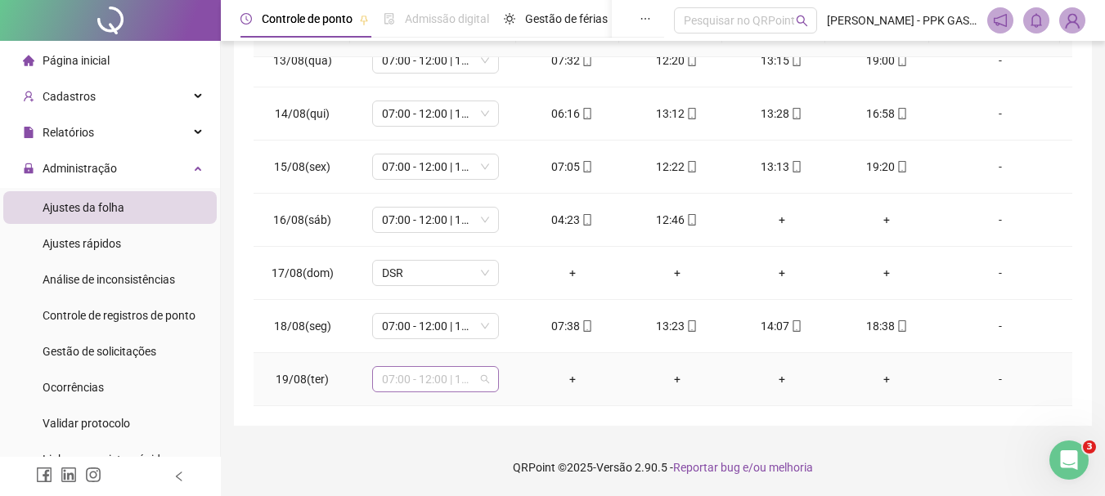
click at [484, 387] on span "07:00 - 12:00 | 13:00 - 15:20" at bounding box center [435, 379] width 107 height 25
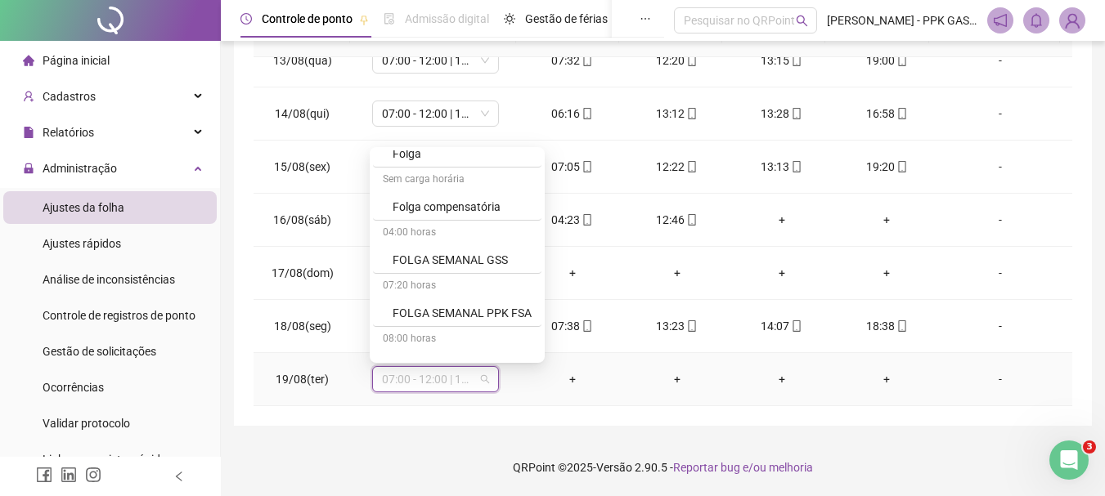
scroll to position [1063, 0]
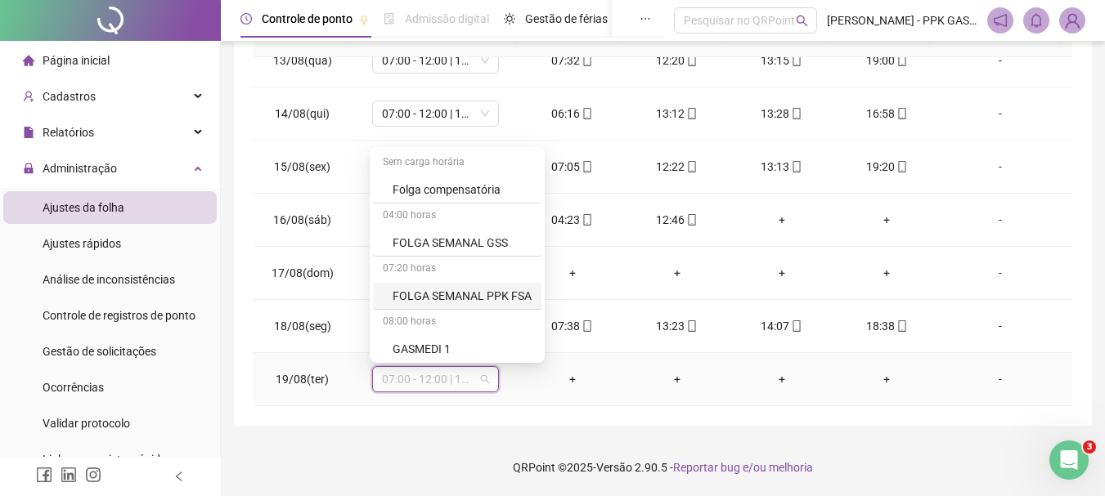
click at [440, 295] on div "FOLGA SEMANAL PPK FSA" at bounding box center [461, 296] width 139 height 18
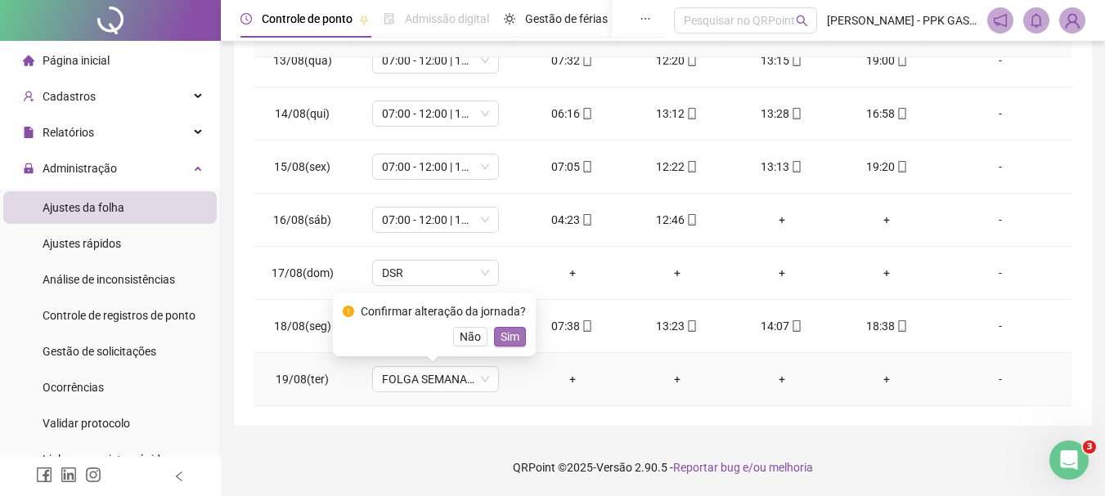
click at [504, 334] on span "Sim" at bounding box center [509, 337] width 19 height 18
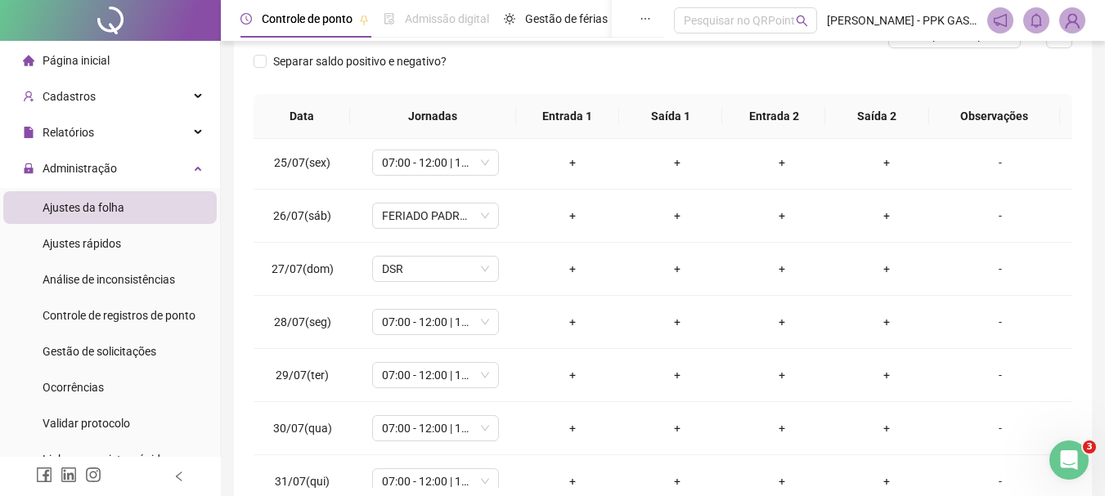
scroll to position [0, 0]
click at [439, 166] on span "07:00 - 12:00 | 13:00 - 15:20" at bounding box center [435, 165] width 107 height 25
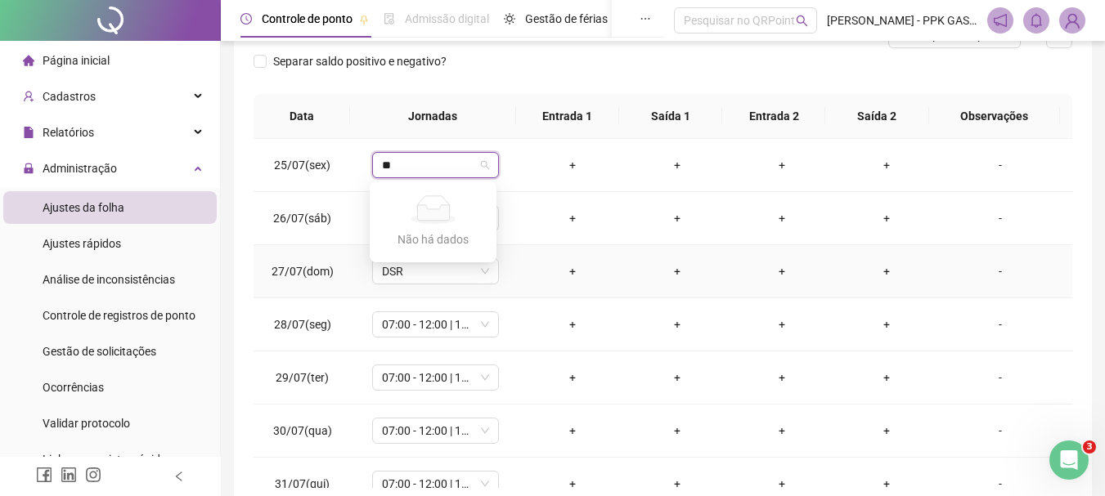
type input "*"
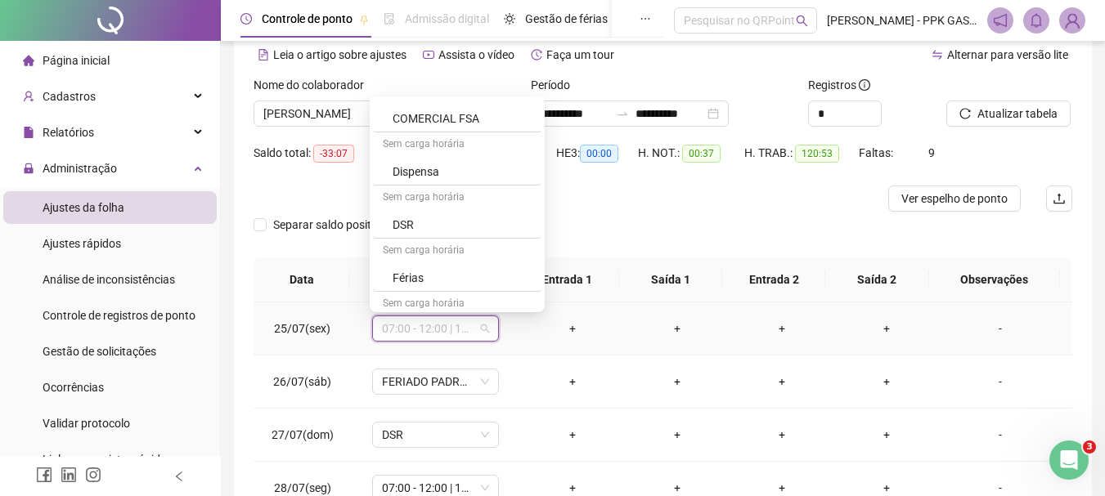
scroll to position [899, 0]
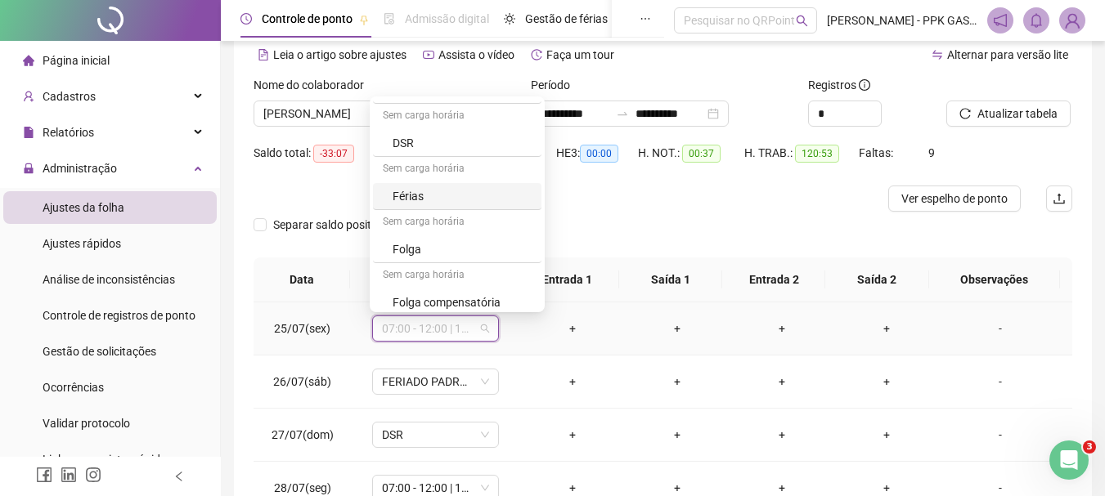
click at [425, 187] on div "Férias" at bounding box center [461, 196] width 139 height 18
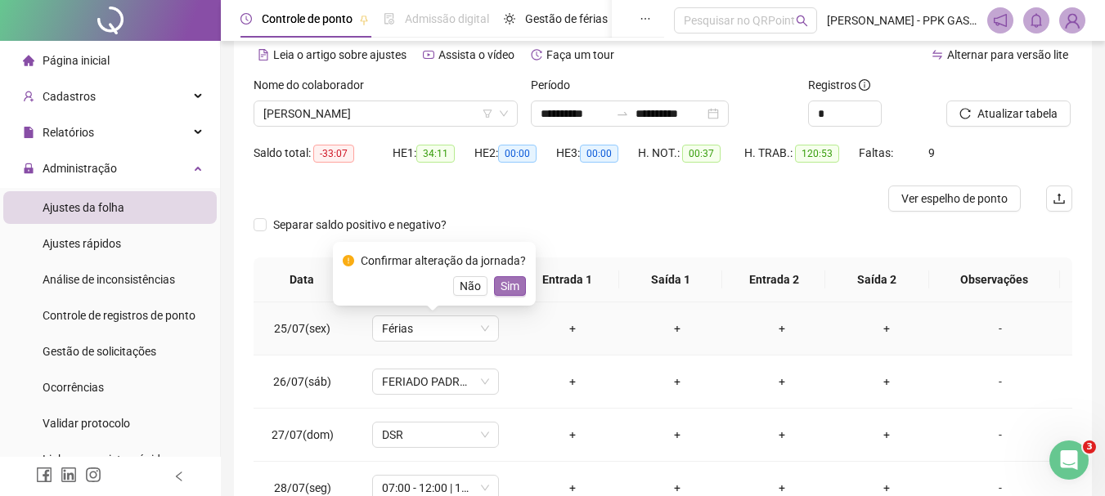
click at [509, 282] on span "Sim" at bounding box center [509, 286] width 19 height 18
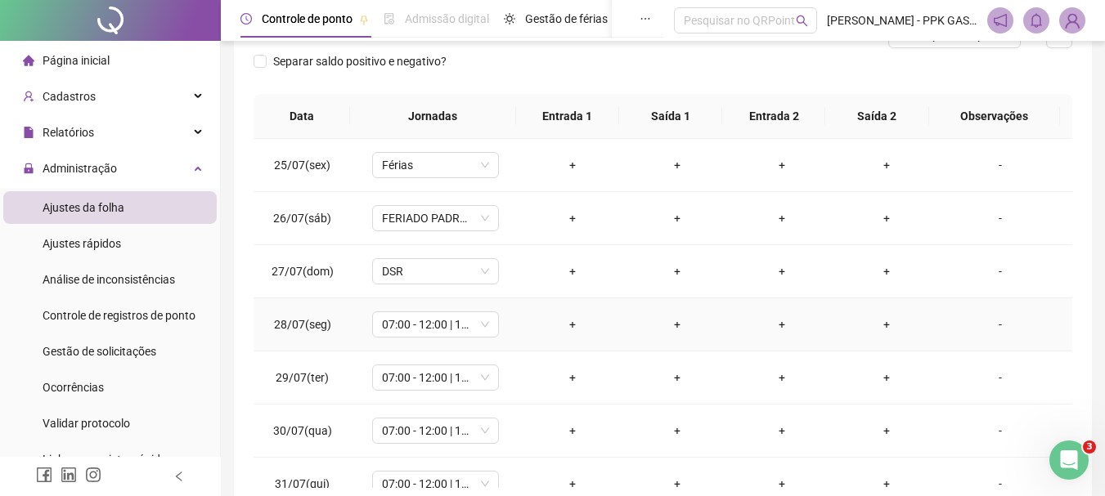
scroll to position [82, 0]
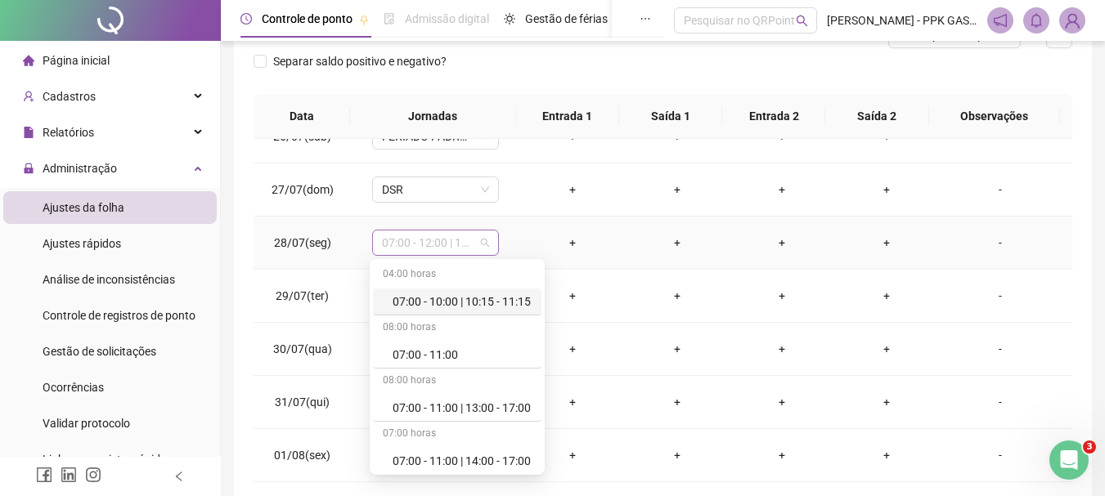
click at [446, 247] on span "07:00 - 12:00 | 13:00 - 15:20" at bounding box center [435, 243] width 107 height 25
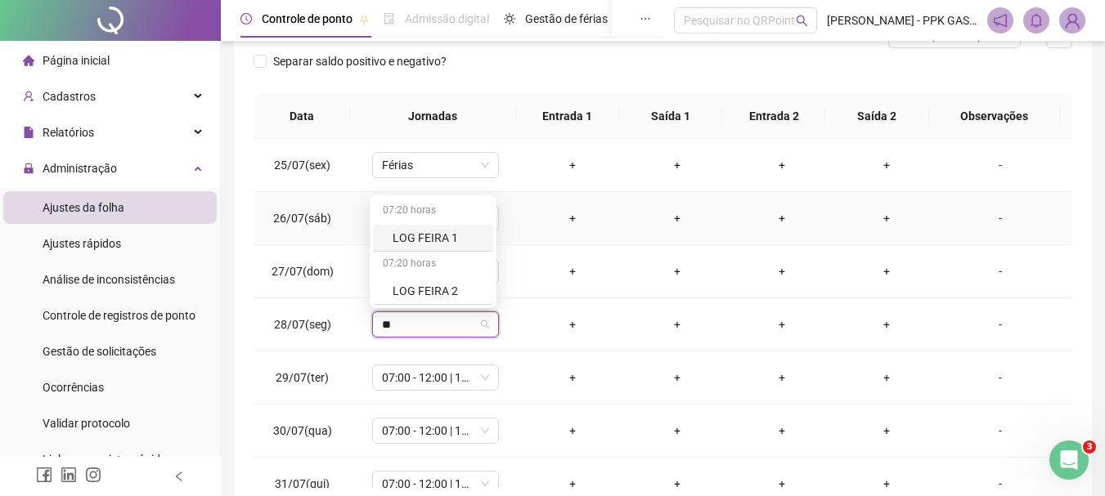
scroll to position [0, 0]
type input "*"
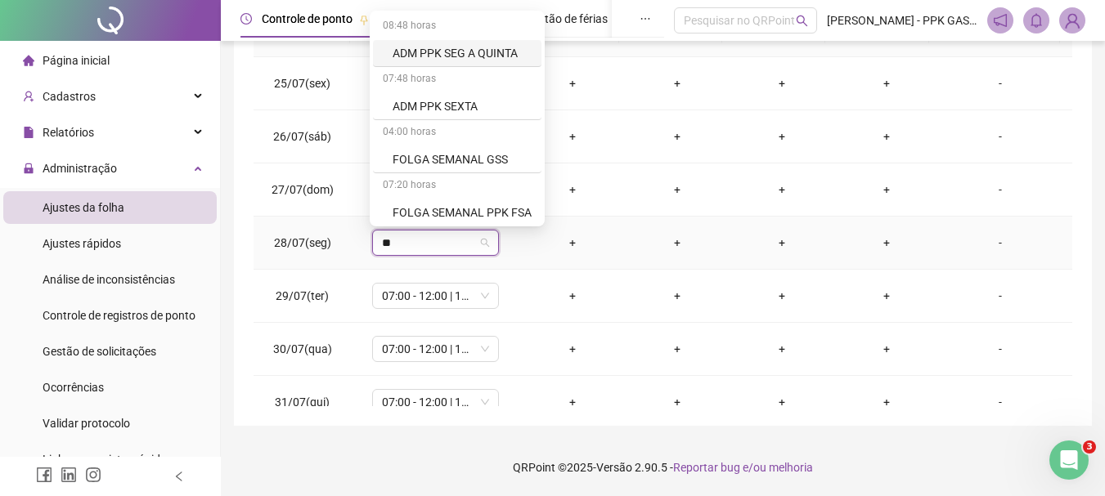
type input "*"
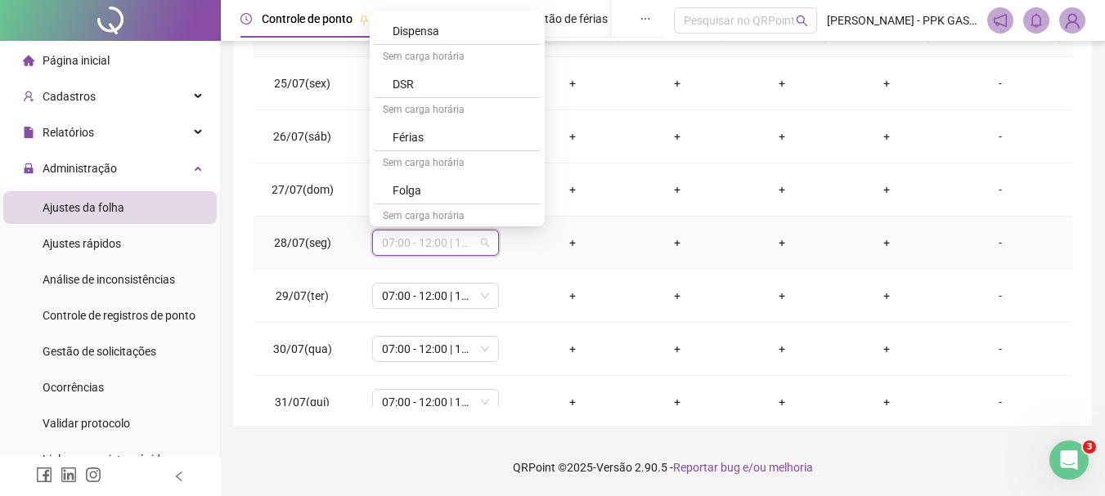
scroll to position [899, 0]
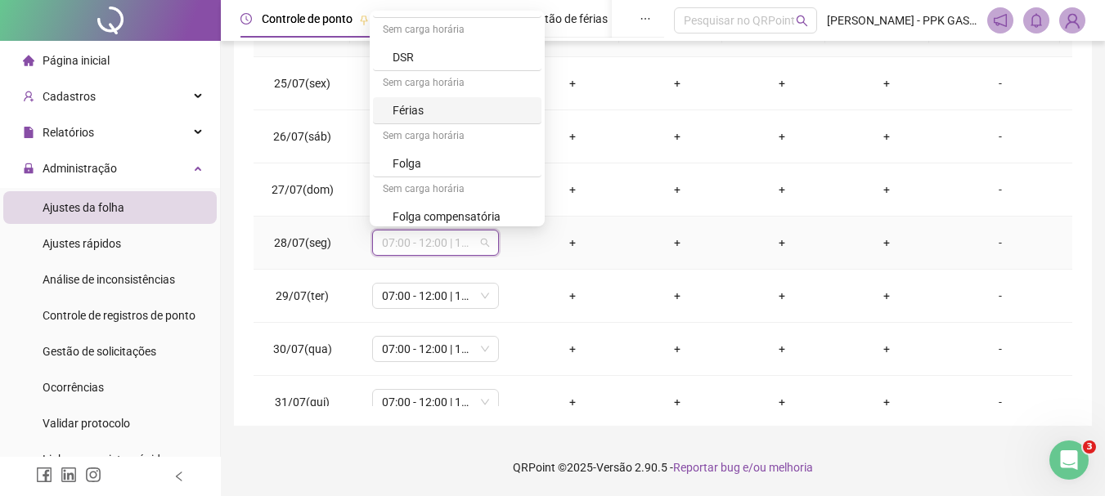
click at [453, 109] on div "Férias" at bounding box center [461, 110] width 139 height 18
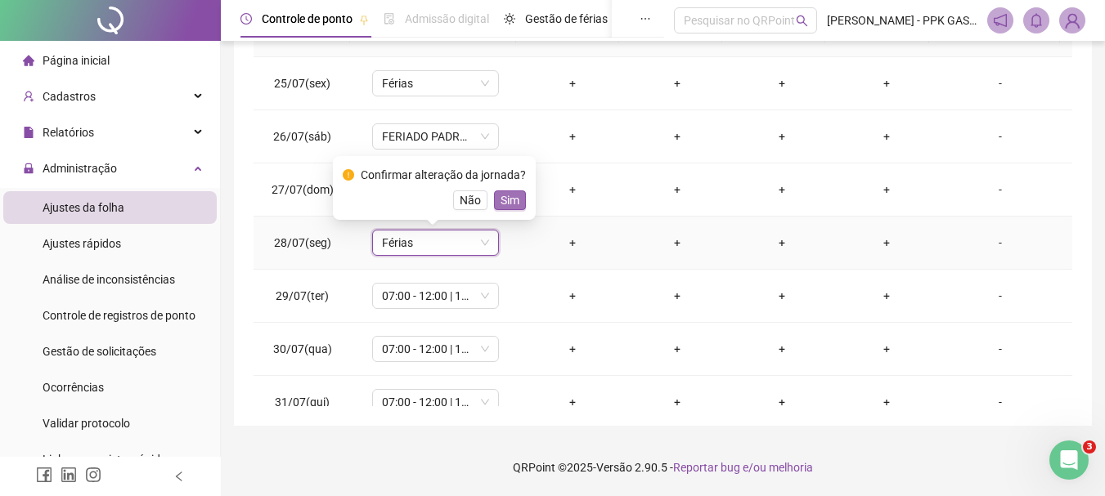
click at [506, 201] on span "Sim" at bounding box center [509, 200] width 19 height 18
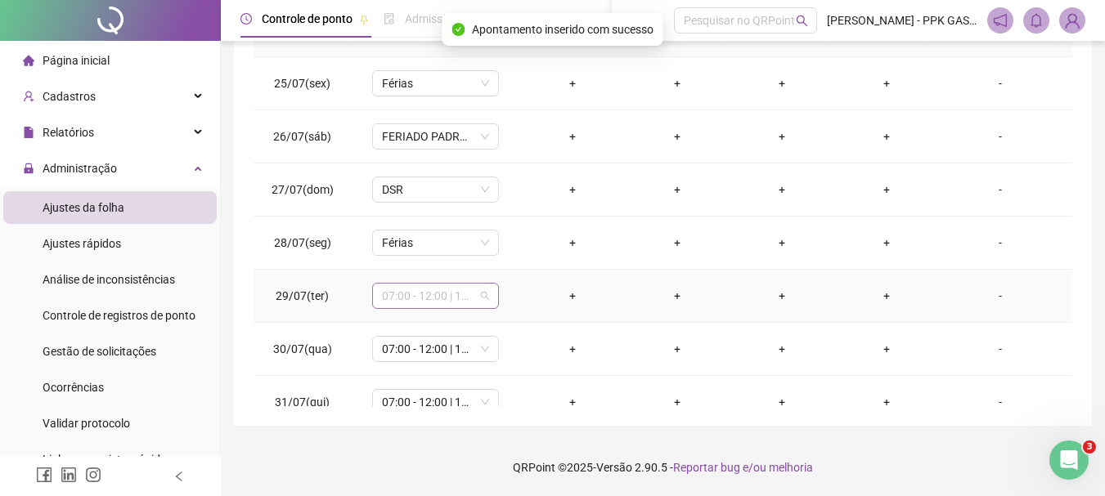
click at [426, 294] on span "07:00 - 12:00 | 13:00 - 15:20" at bounding box center [435, 296] width 107 height 25
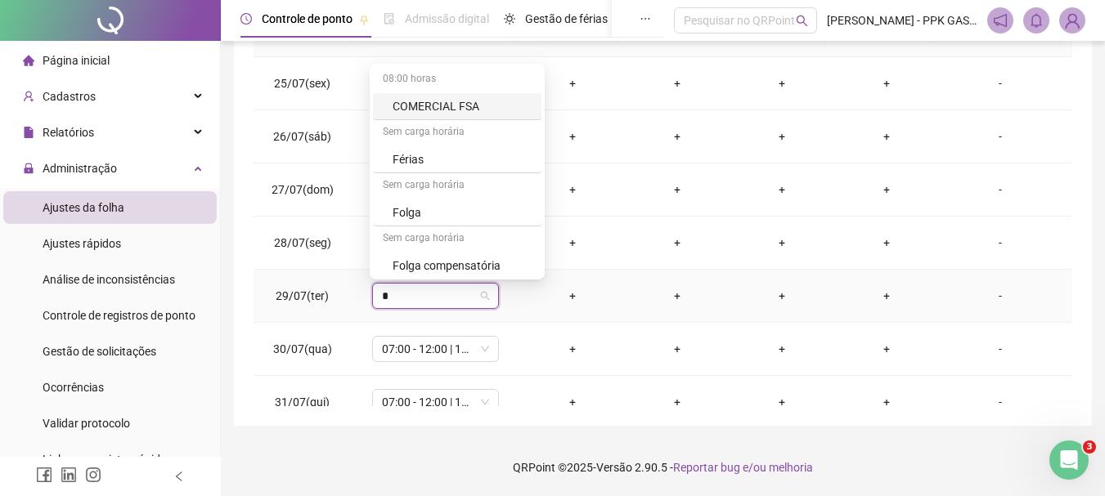
type input "**"
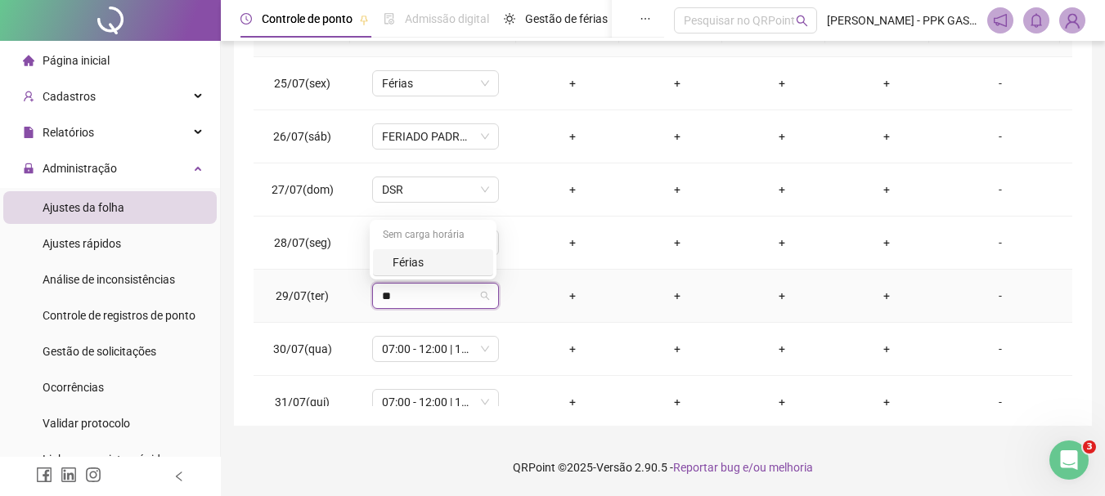
click at [418, 262] on div "Férias" at bounding box center [437, 262] width 91 height 18
click at [510, 252] on span "Sim" at bounding box center [509, 253] width 19 height 18
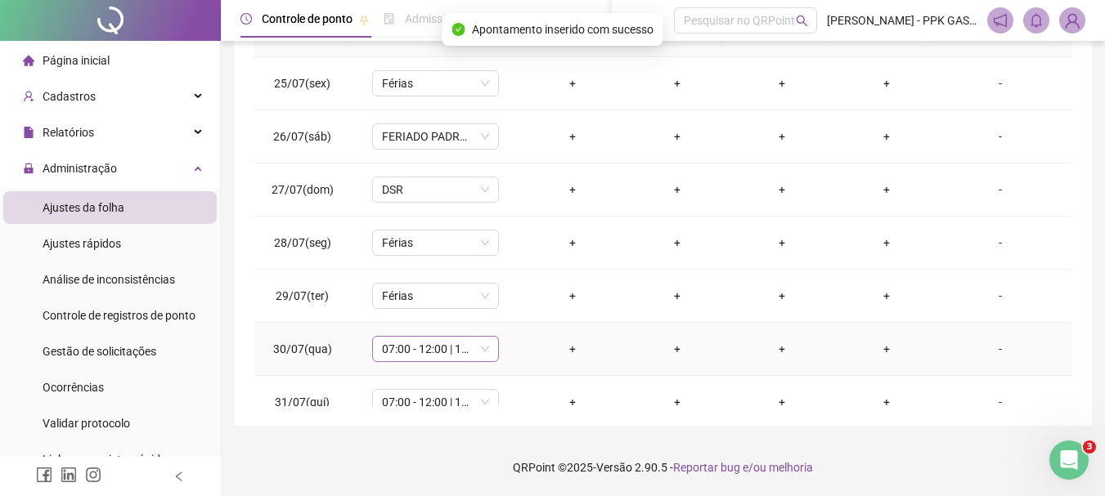
click at [439, 348] on span "07:00 - 12:00 | 13:00 - 15:20" at bounding box center [435, 349] width 107 height 25
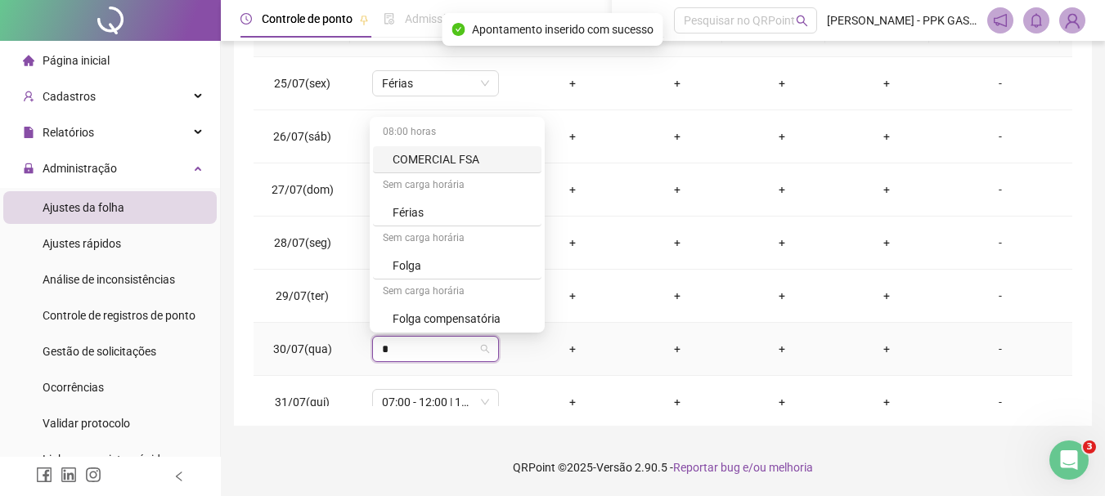
type input "**"
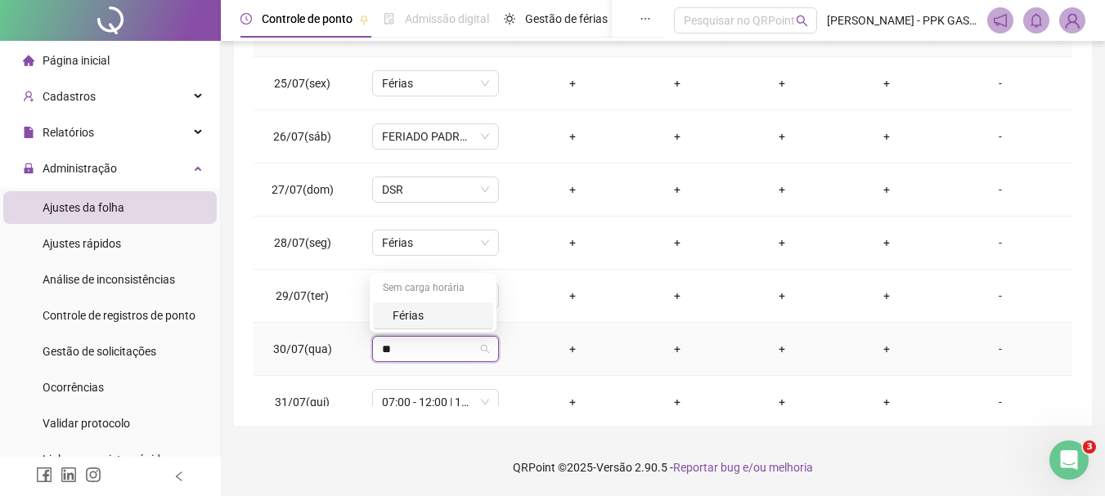
click at [429, 319] on div "Férias" at bounding box center [437, 316] width 91 height 18
click at [510, 302] on span "Sim" at bounding box center [509, 307] width 19 height 18
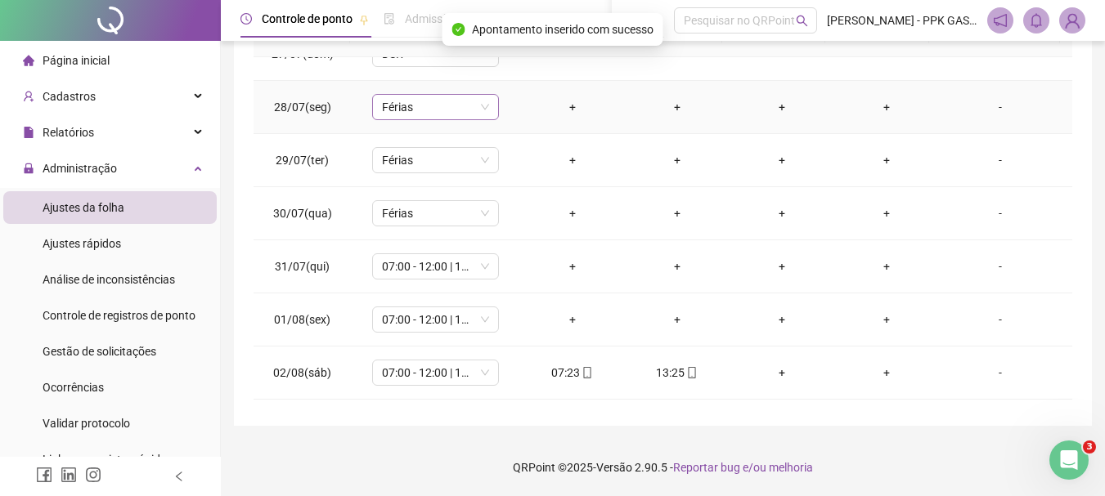
scroll to position [164, 0]
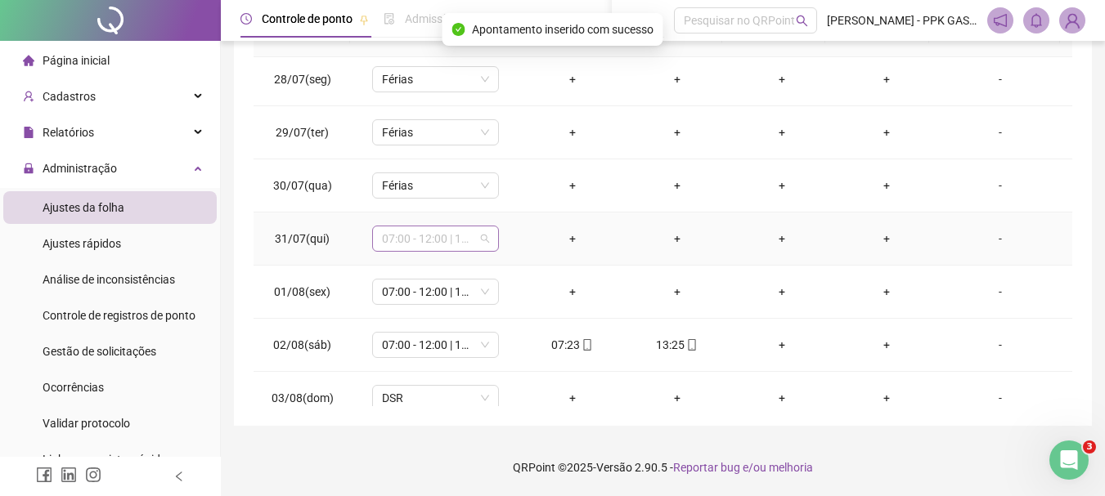
click at [445, 234] on span "07:00 - 12:00 | 13:00 - 15:20" at bounding box center [435, 238] width 107 height 25
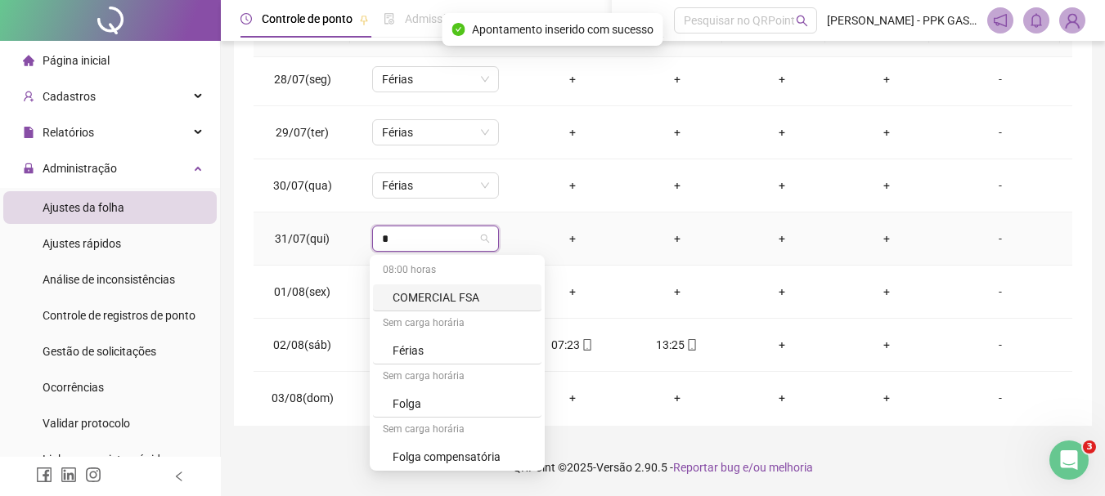
type input "**"
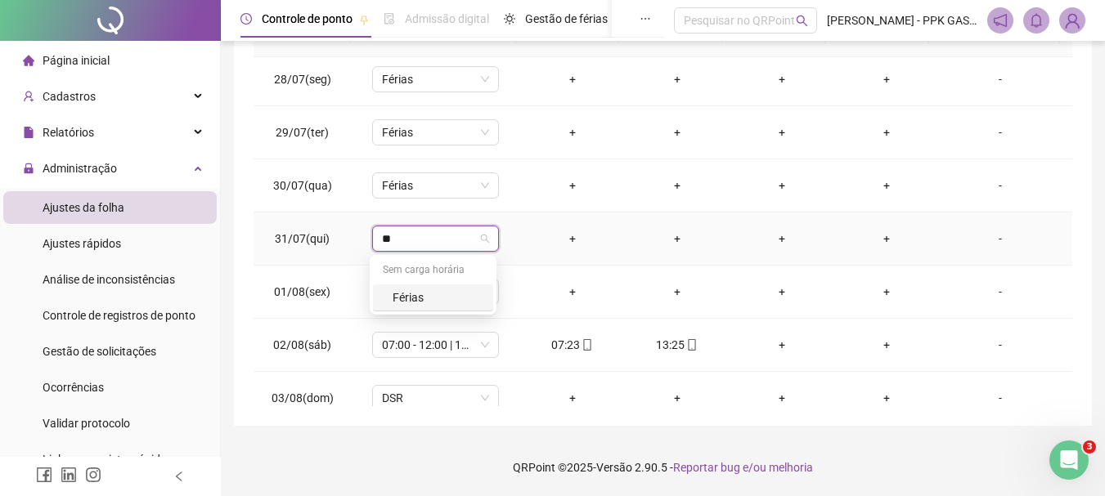
click at [424, 288] on div "Férias" at bounding box center [433, 298] width 120 height 27
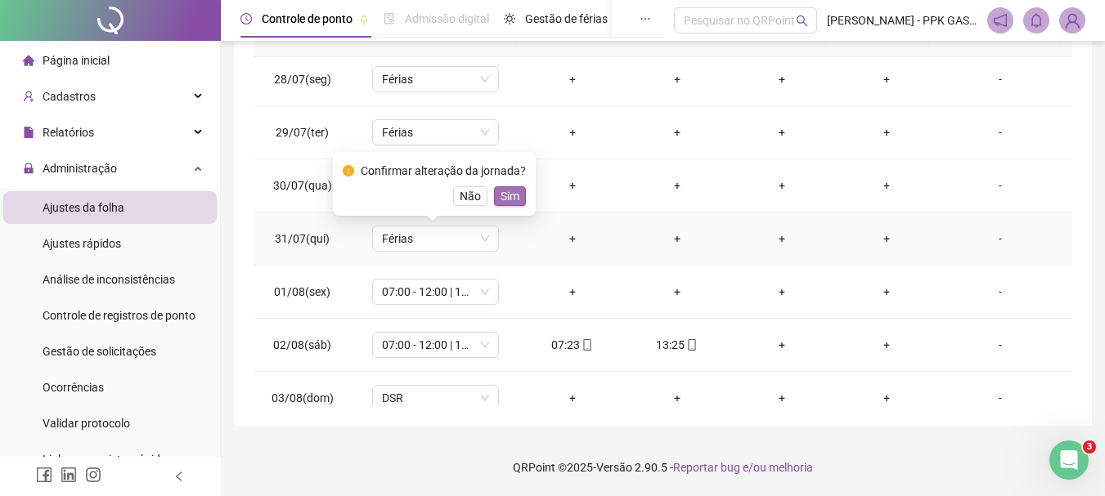
click at [504, 193] on span "Sim" at bounding box center [509, 196] width 19 height 18
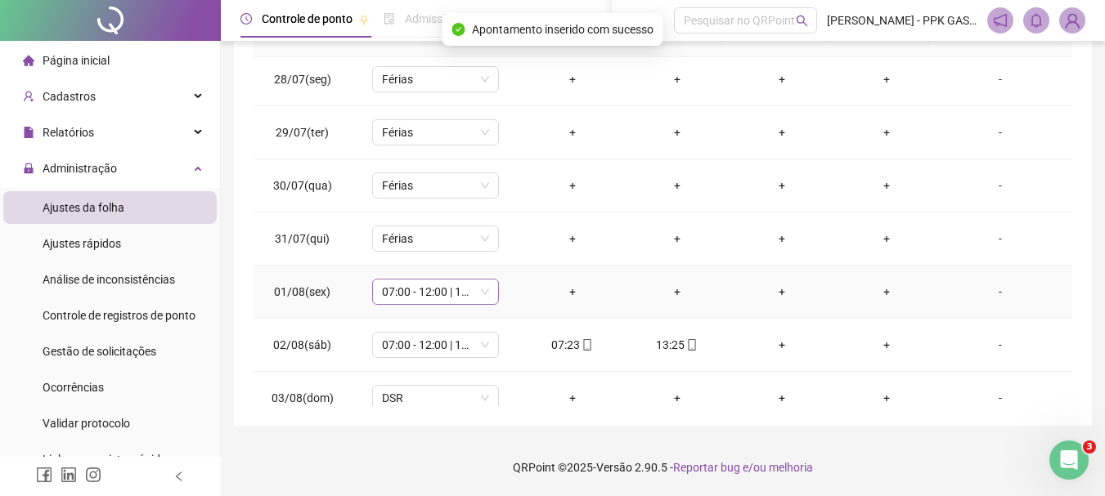
click at [431, 292] on span "07:00 - 12:00 | 13:00 - 15:20" at bounding box center [435, 292] width 107 height 25
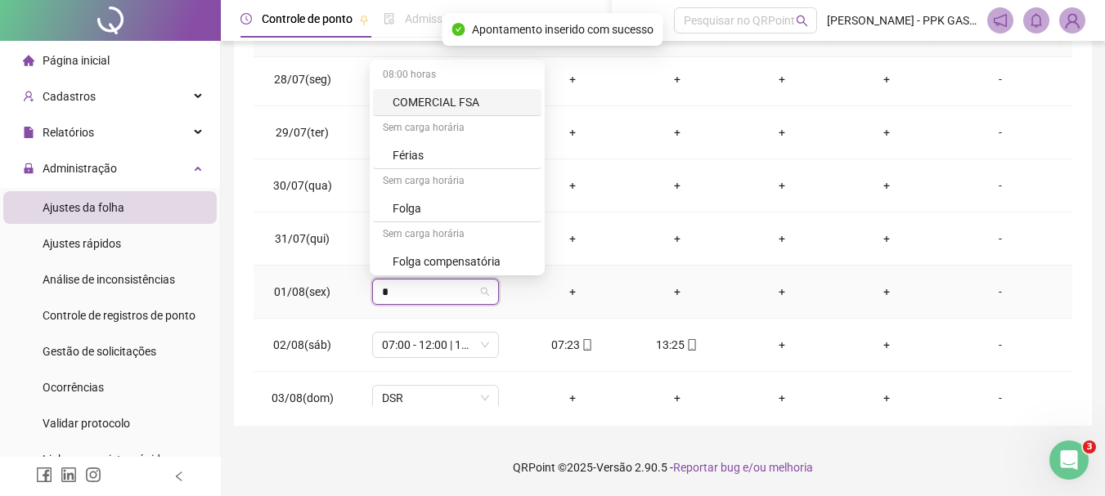
type input "**"
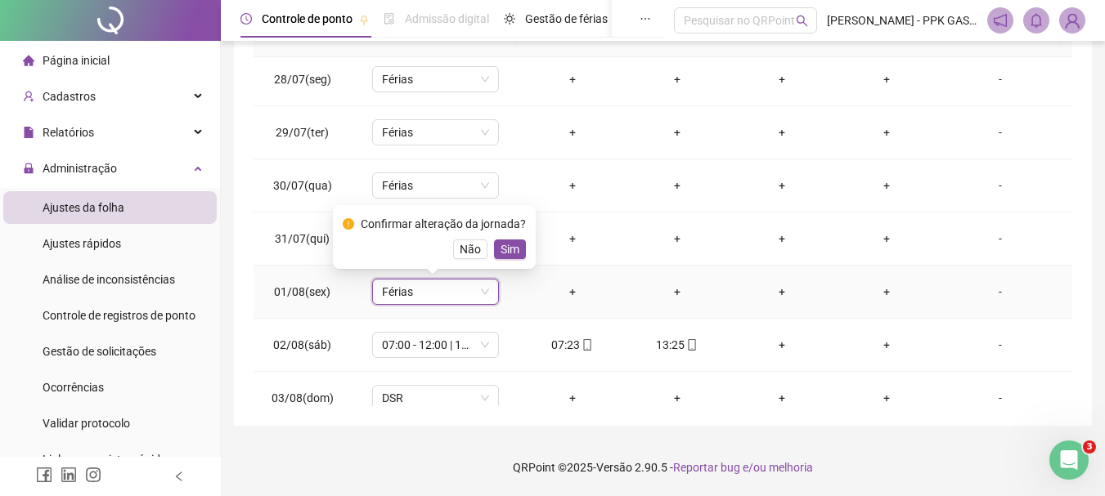
click at [508, 241] on span "Sim" at bounding box center [509, 249] width 19 height 18
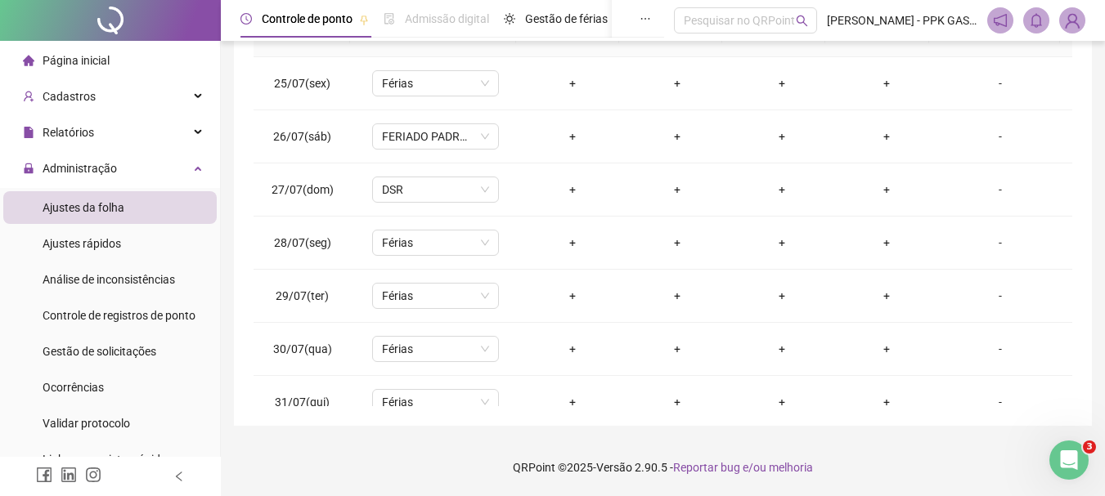
scroll to position [0, 0]
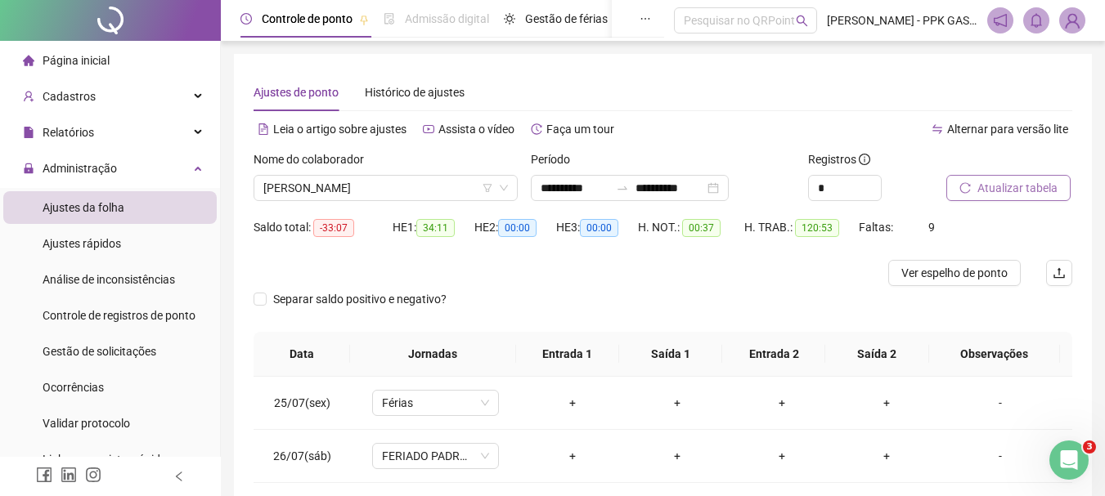
click at [1003, 178] on button "Atualizar tabela" at bounding box center [1008, 188] width 124 height 26
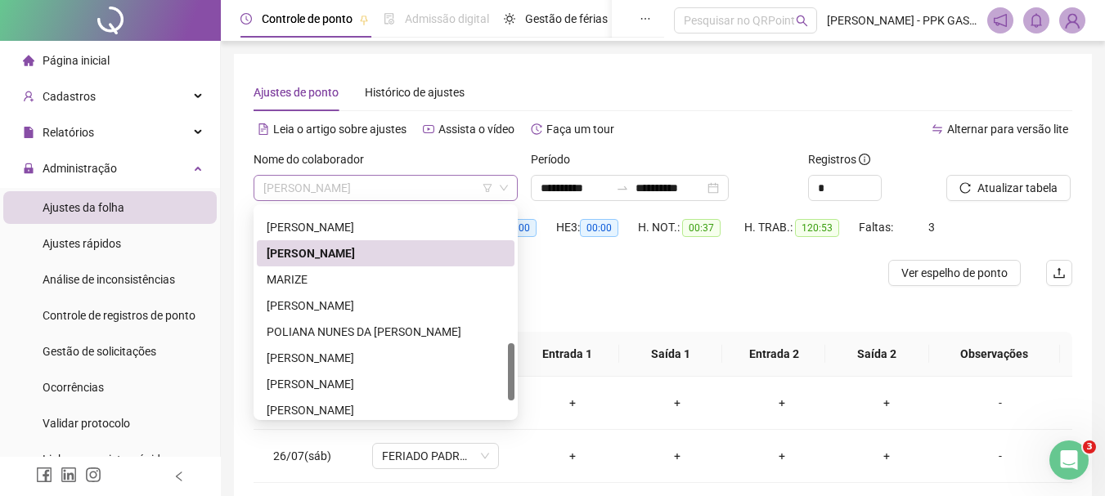
click at [374, 187] on span "[PERSON_NAME]" at bounding box center [385, 188] width 244 height 25
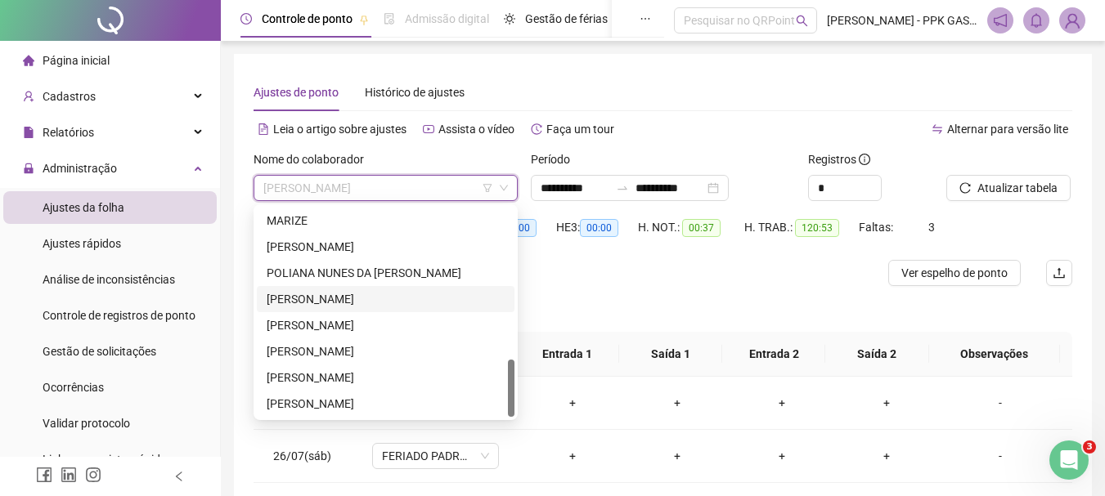
click at [370, 301] on div "[PERSON_NAME]" at bounding box center [386, 299] width 238 height 18
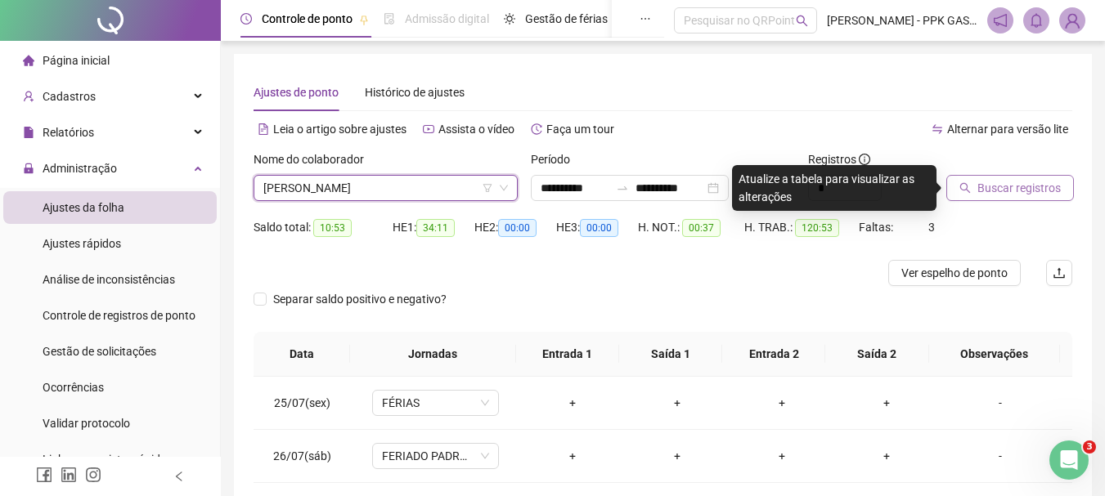
click at [1020, 191] on span "Buscar registros" at bounding box center [1018, 188] width 83 height 18
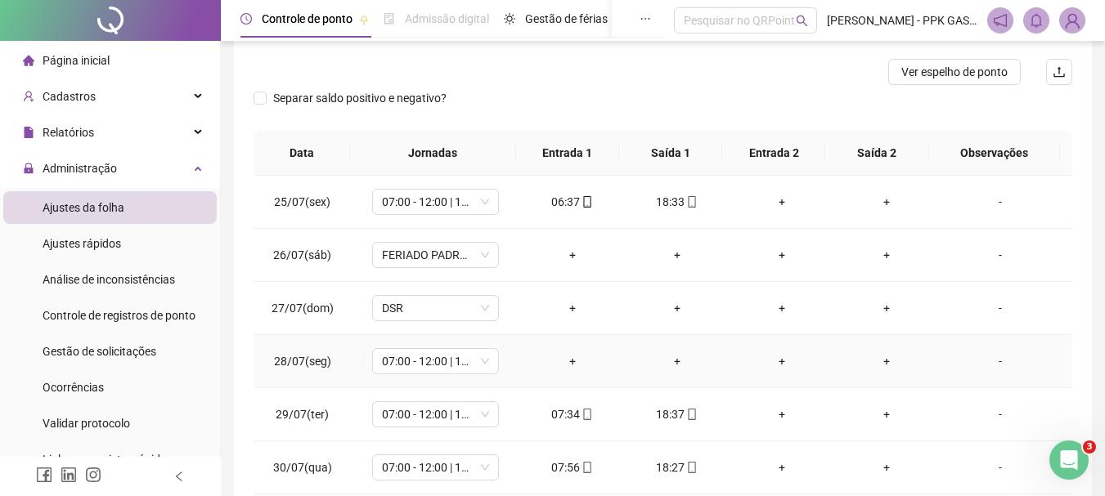
scroll to position [164, 0]
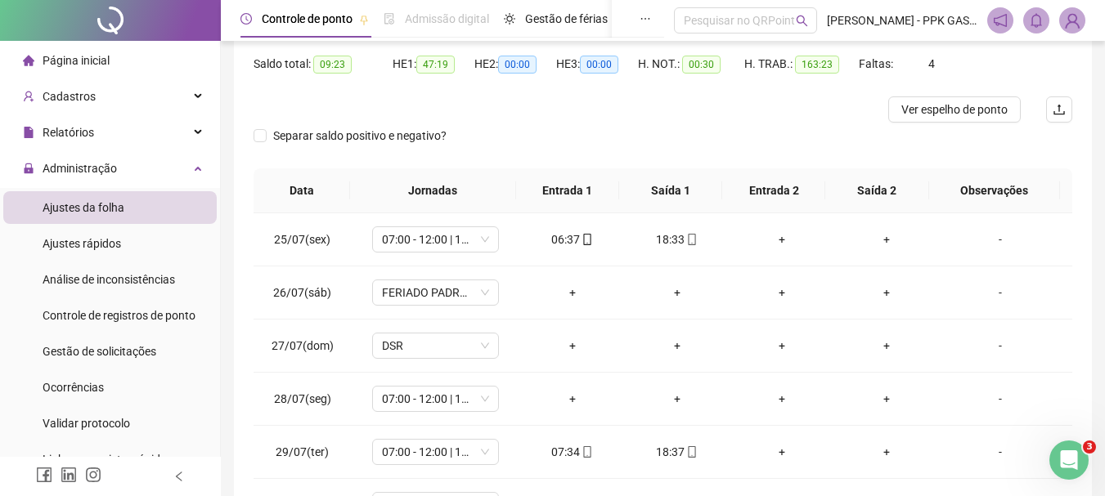
click at [3, 487] on div at bounding box center [110, 476] width 221 height 39
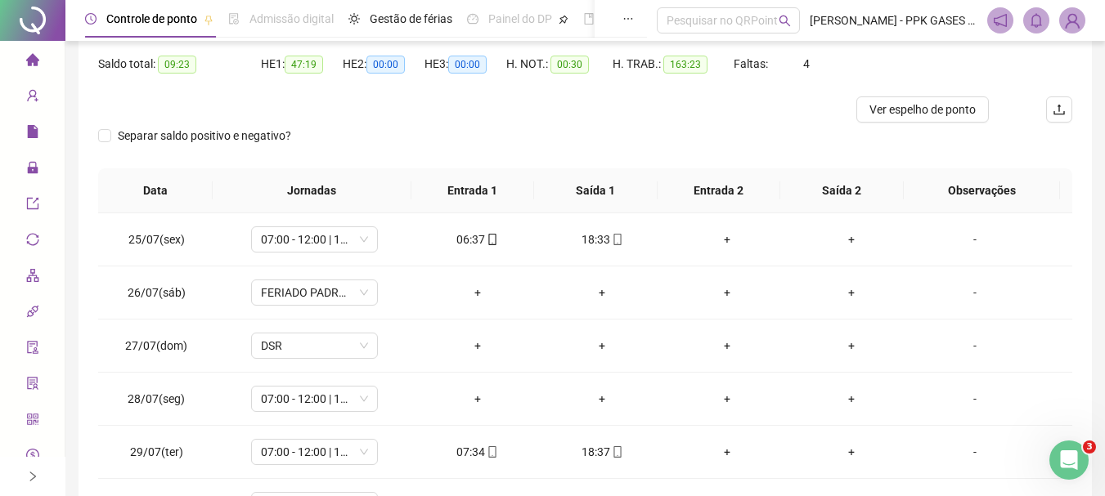
click at [28, 481] on icon "right" at bounding box center [32, 476] width 11 height 11
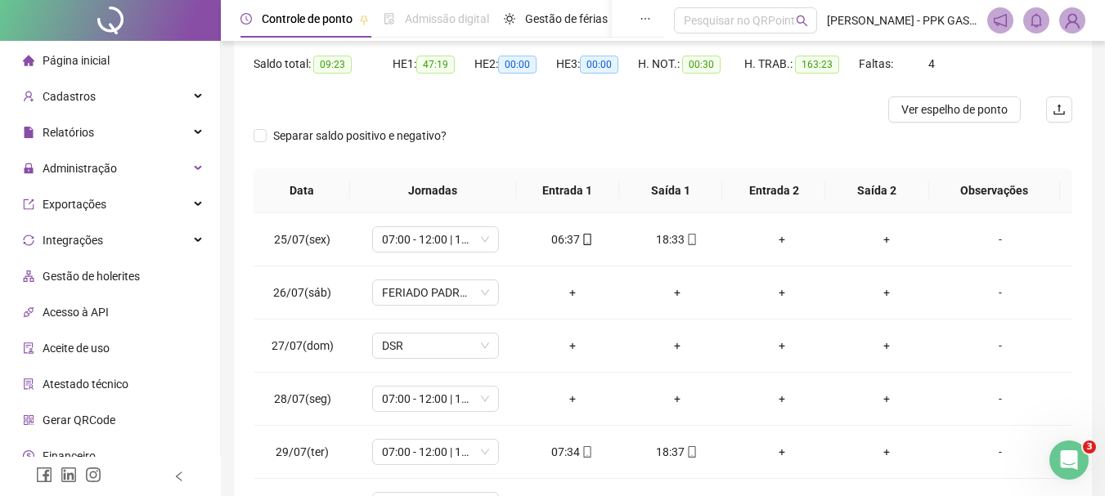
click at [157, 477] on div at bounding box center [110, 476] width 221 height 39
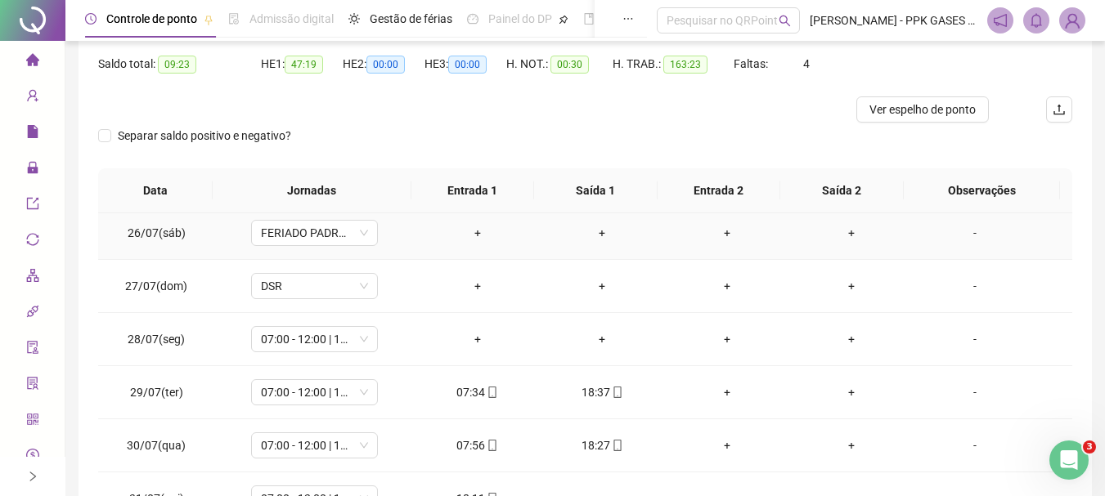
scroll to position [82, 0]
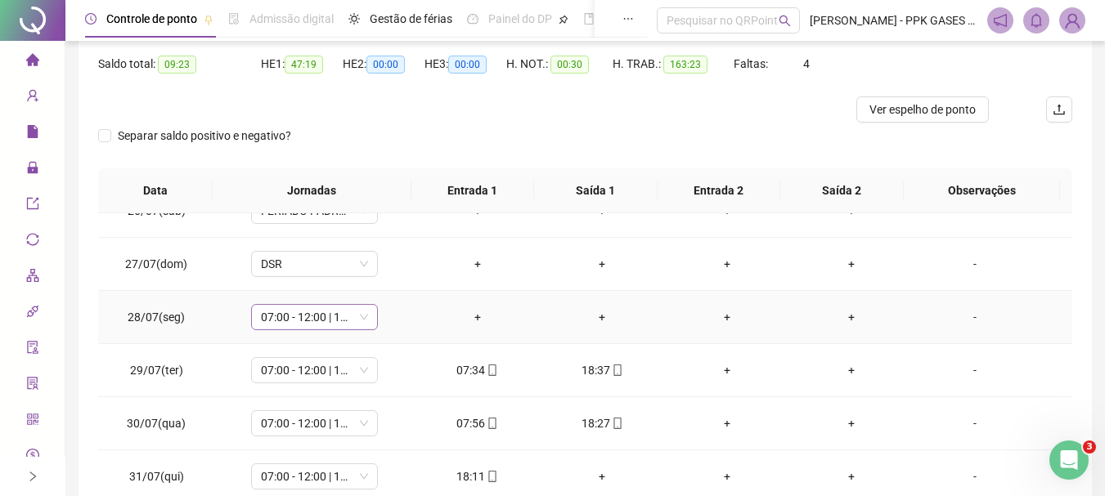
click at [328, 325] on span "07:00 - 12:00 | 13:00 - 15:20" at bounding box center [314, 317] width 107 height 25
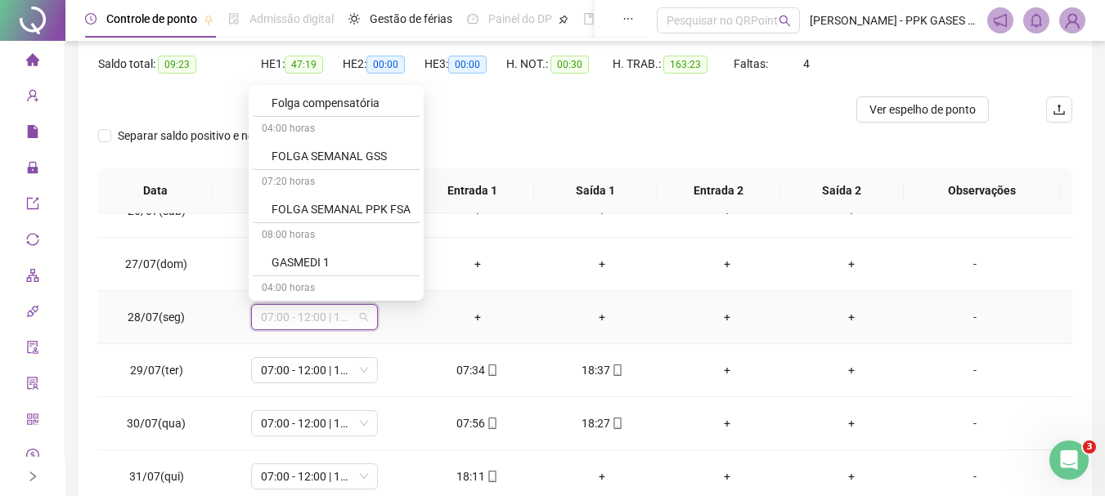
scroll to position [1063, 0]
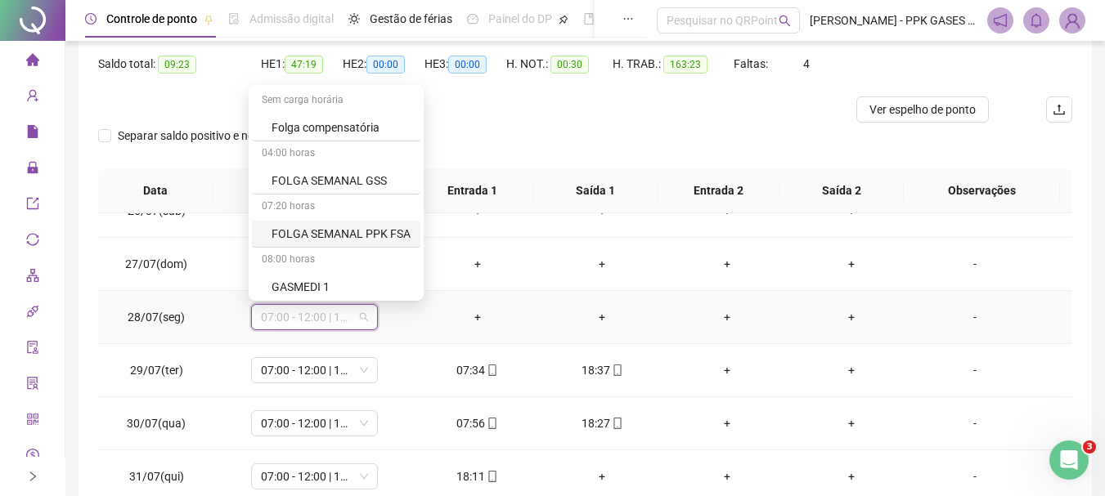
click at [330, 231] on div "FOLGA SEMANAL PPK FSA" at bounding box center [340, 234] width 139 height 18
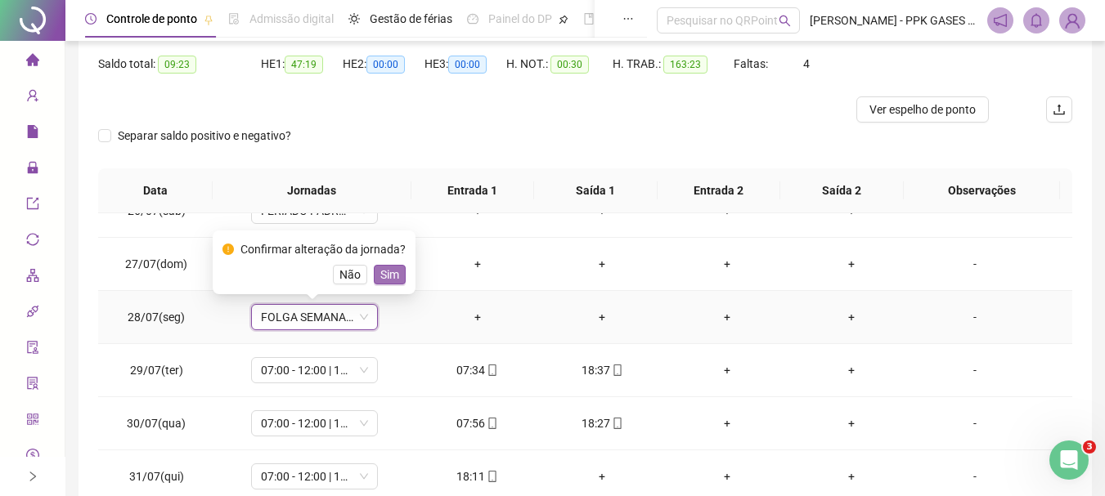
click at [382, 276] on span "Sim" at bounding box center [389, 275] width 19 height 18
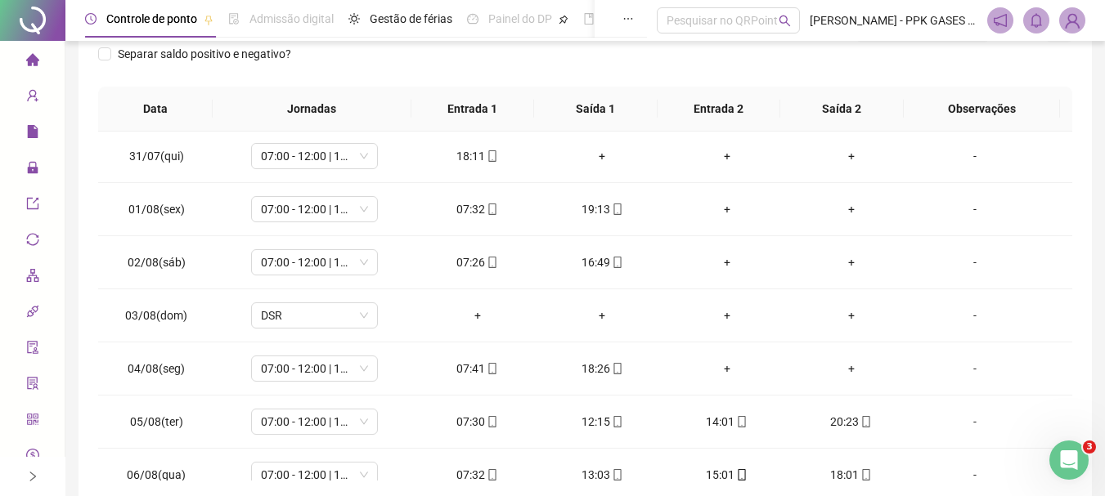
scroll to position [327, 0]
